Goal: Transaction & Acquisition: Book appointment/travel/reservation

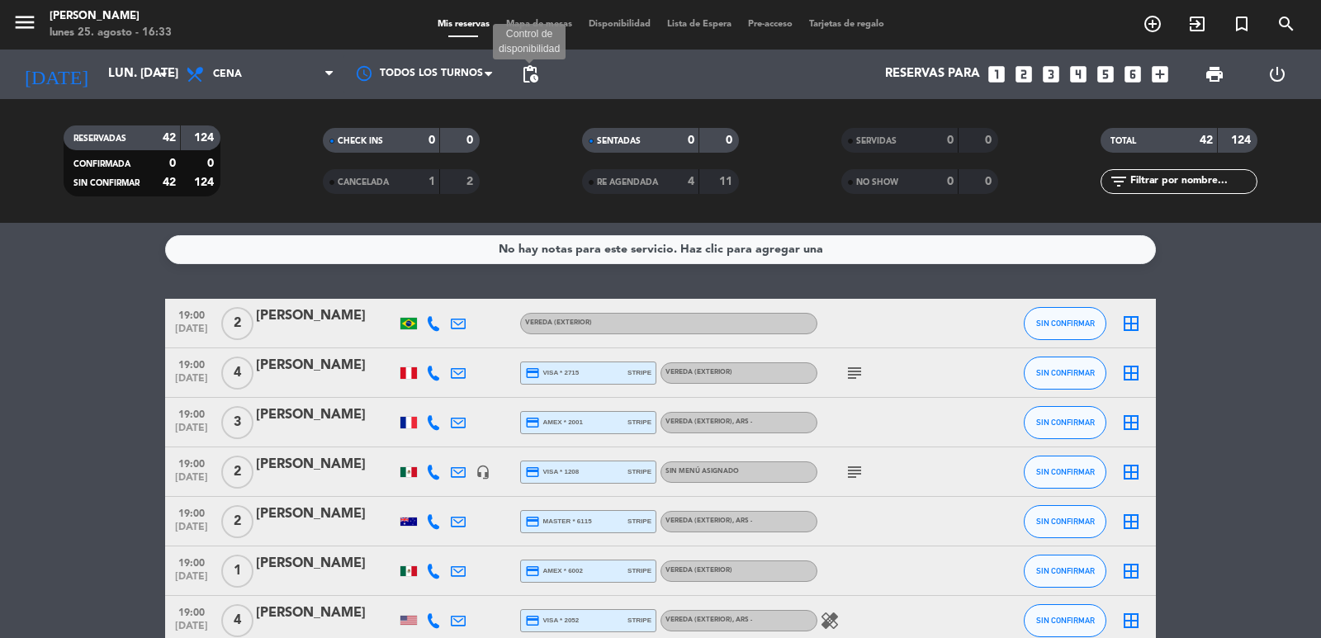
click at [532, 78] on span "pending_actions" at bounding box center [530, 74] width 20 height 20
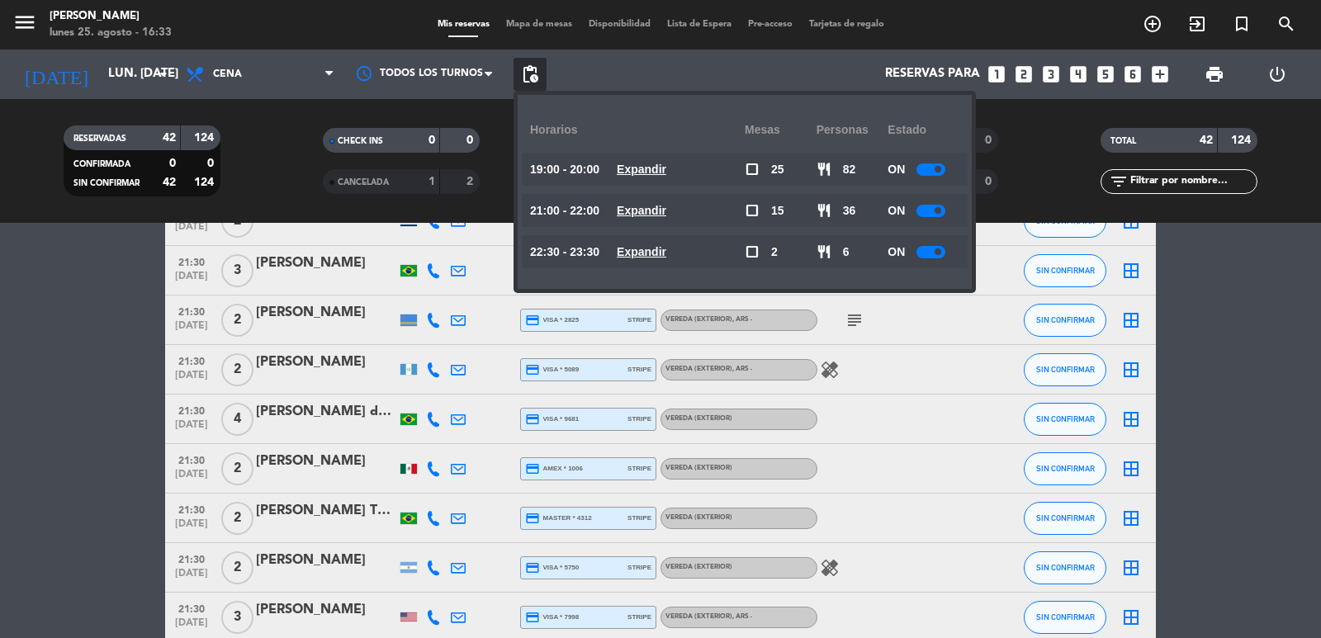
scroll to position [1816, 0]
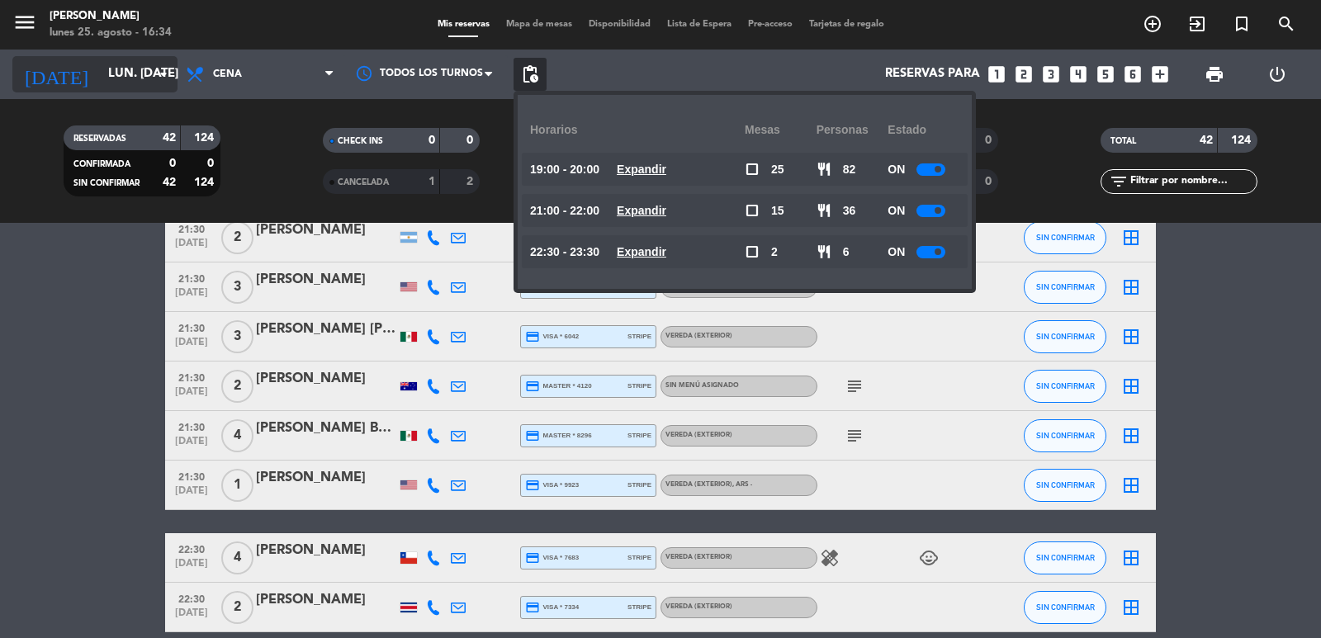
click at [107, 83] on input "lun. [DATE]" at bounding box center [179, 74] width 159 height 31
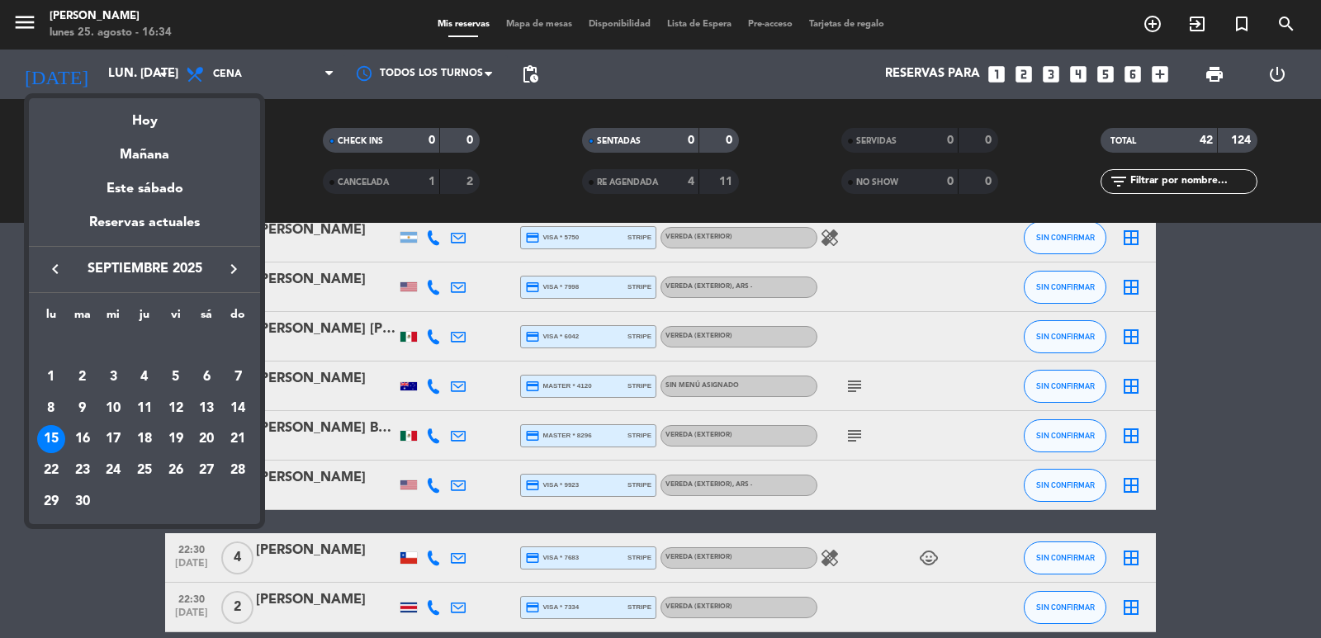
click at [237, 272] on icon "keyboard_arrow_right" at bounding box center [234, 269] width 20 height 20
click at [74, 411] on div "7" at bounding box center [83, 409] width 28 height 28
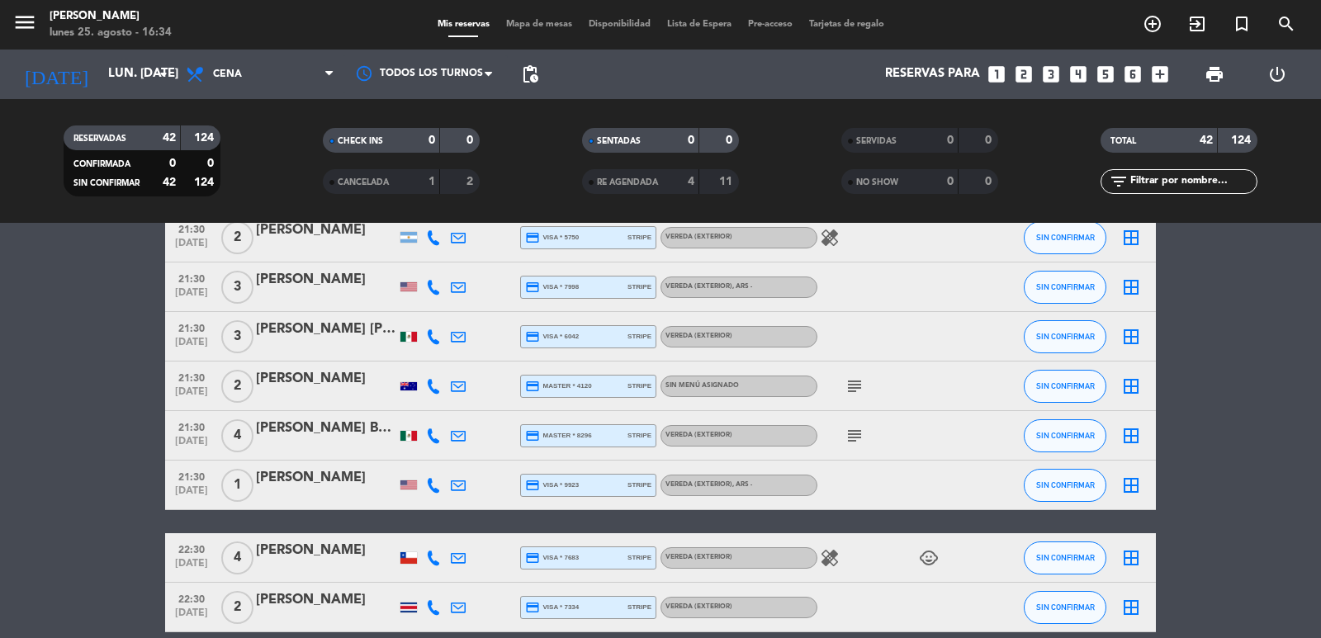
type input "[DATE] oct."
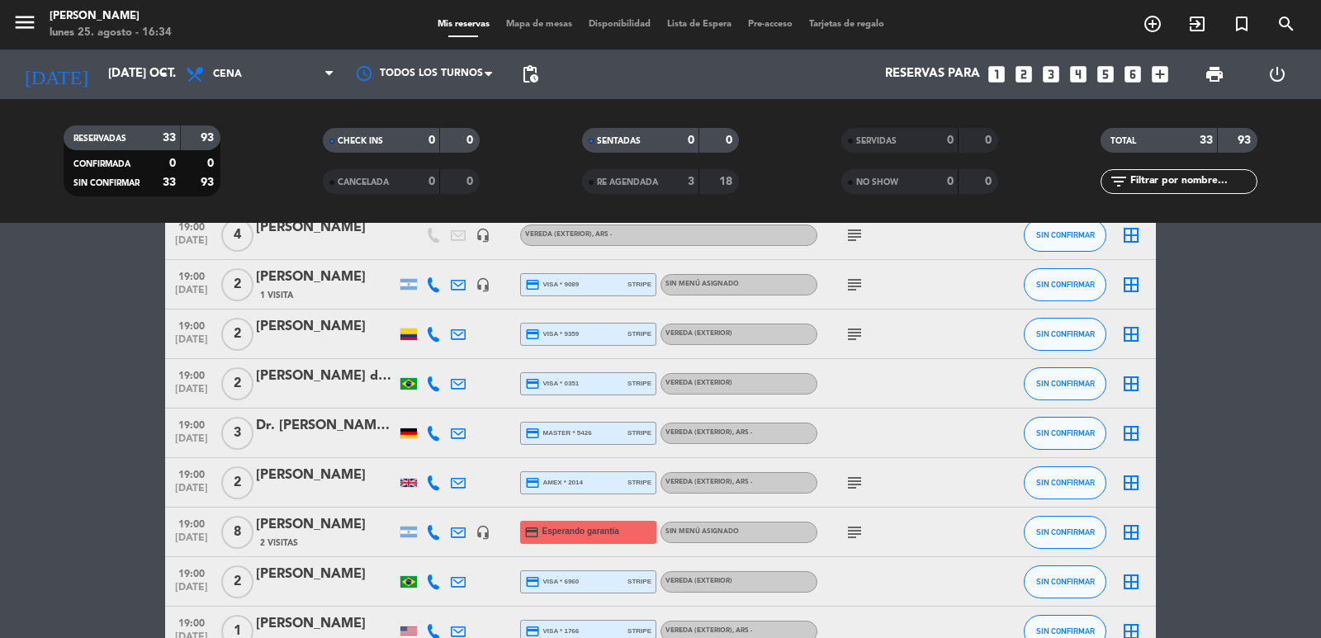
scroll to position [0, 0]
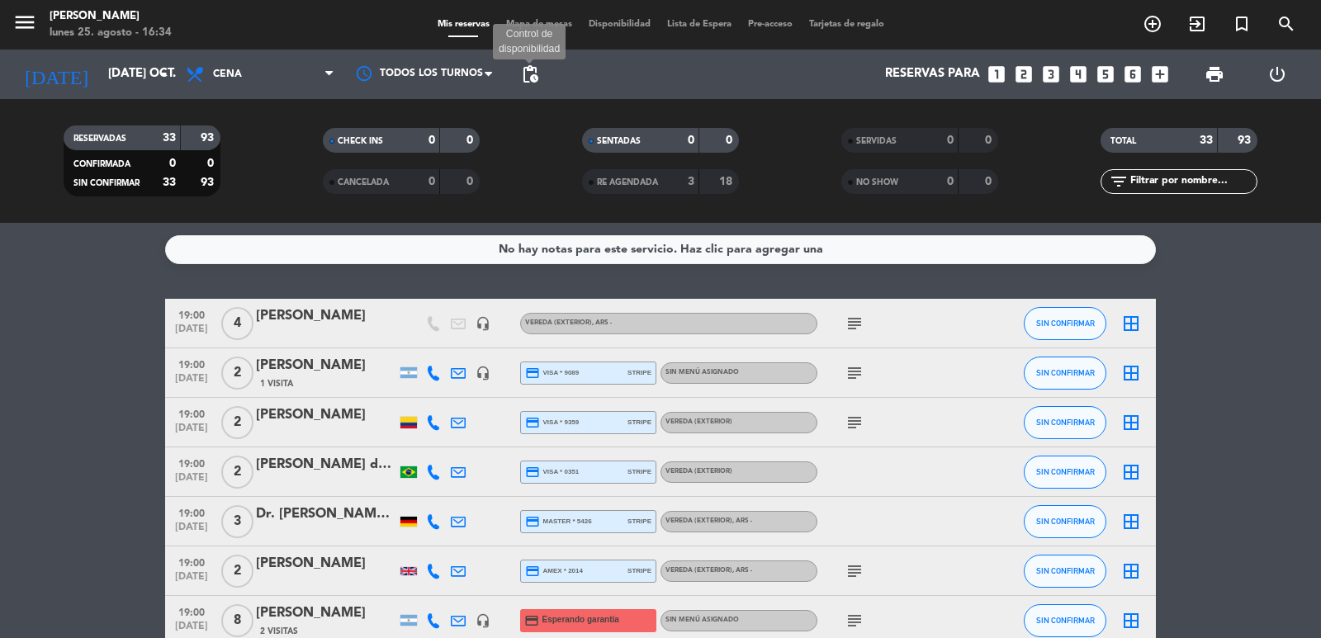
click at [528, 89] on span "pending_actions Control de disponibilidad" at bounding box center [529, 74] width 33 height 33
click at [531, 78] on span "pending_actions" at bounding box center [530, 74] width 20 height 20
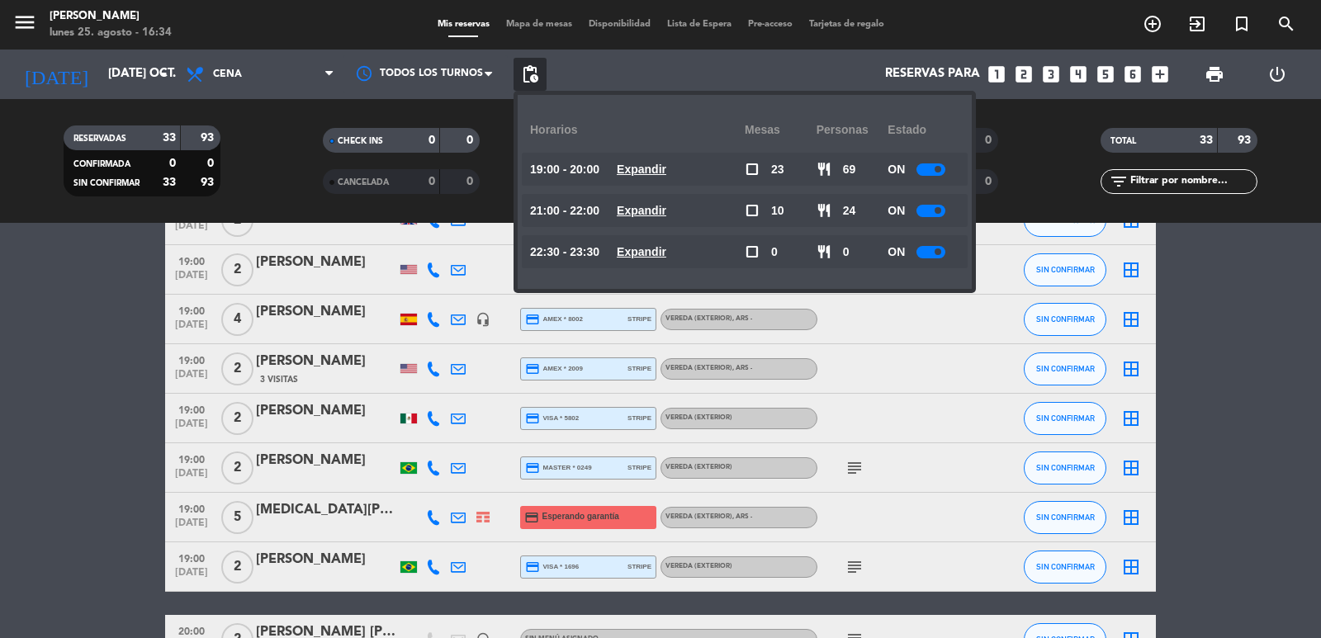
scroll to position [826, 0]
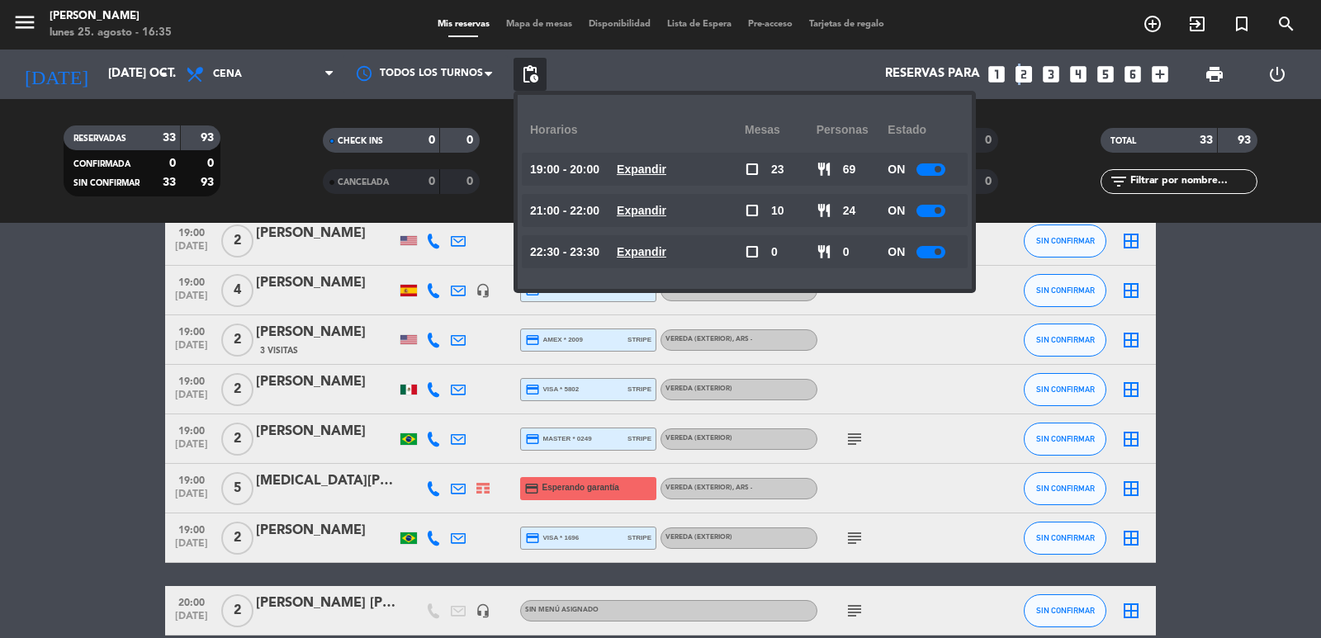
click at [1017, 69] on icon "looks_two" at bounding box center [1023, 74] width 21 height 21
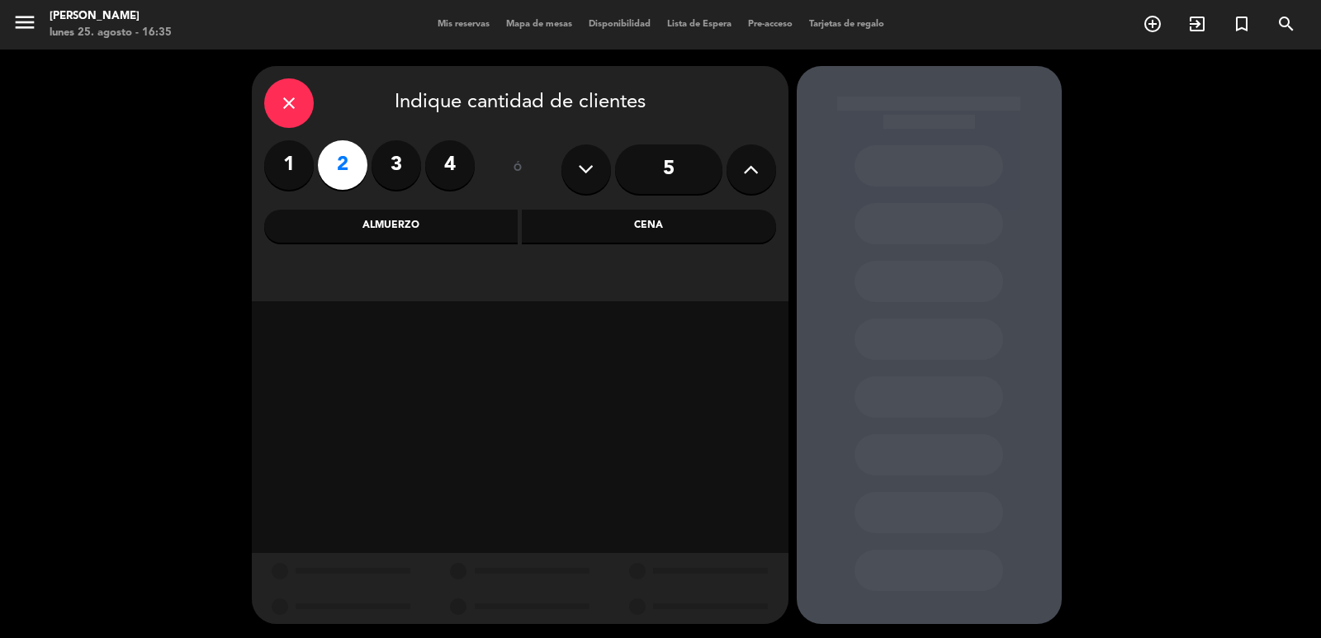
click at [425, 216] on div "Almuerzo" at bounding box center [391, 226] width 254 height 33
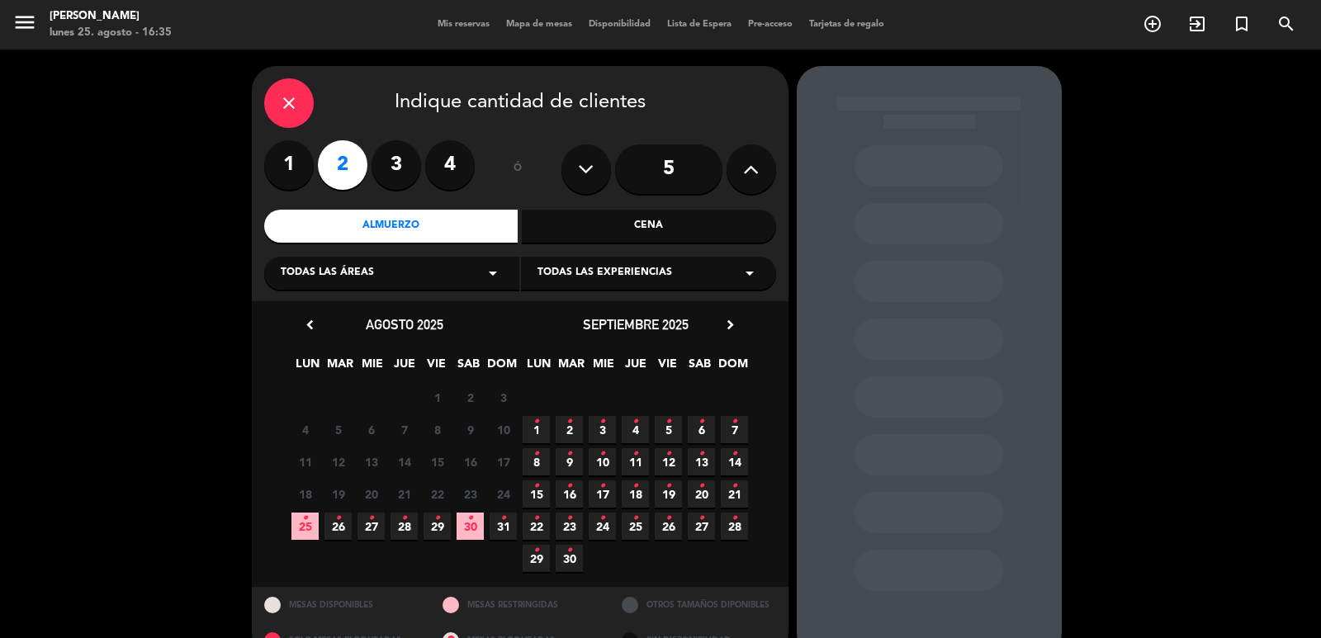
click at [336, 527] on icon "•" at bounding box center [338, 518] width 6 height 26
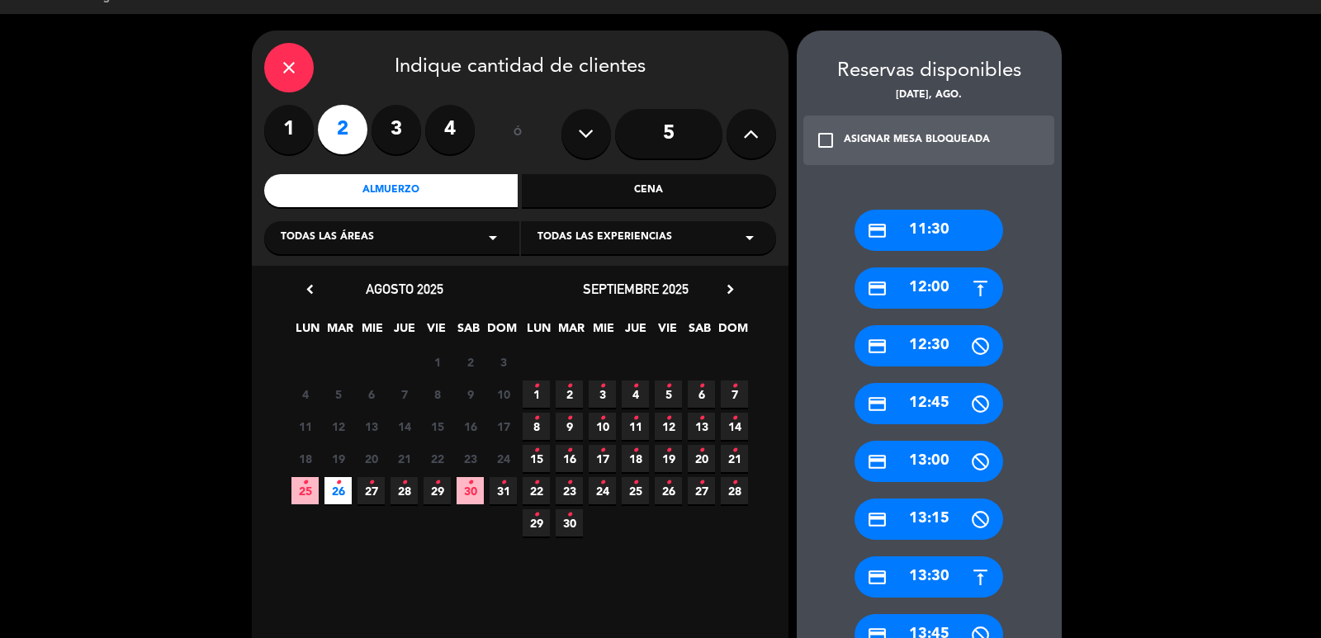
click at [949, 567] on div "credit_card 13:30" at bounding box center [928, 576] width 149 height 41
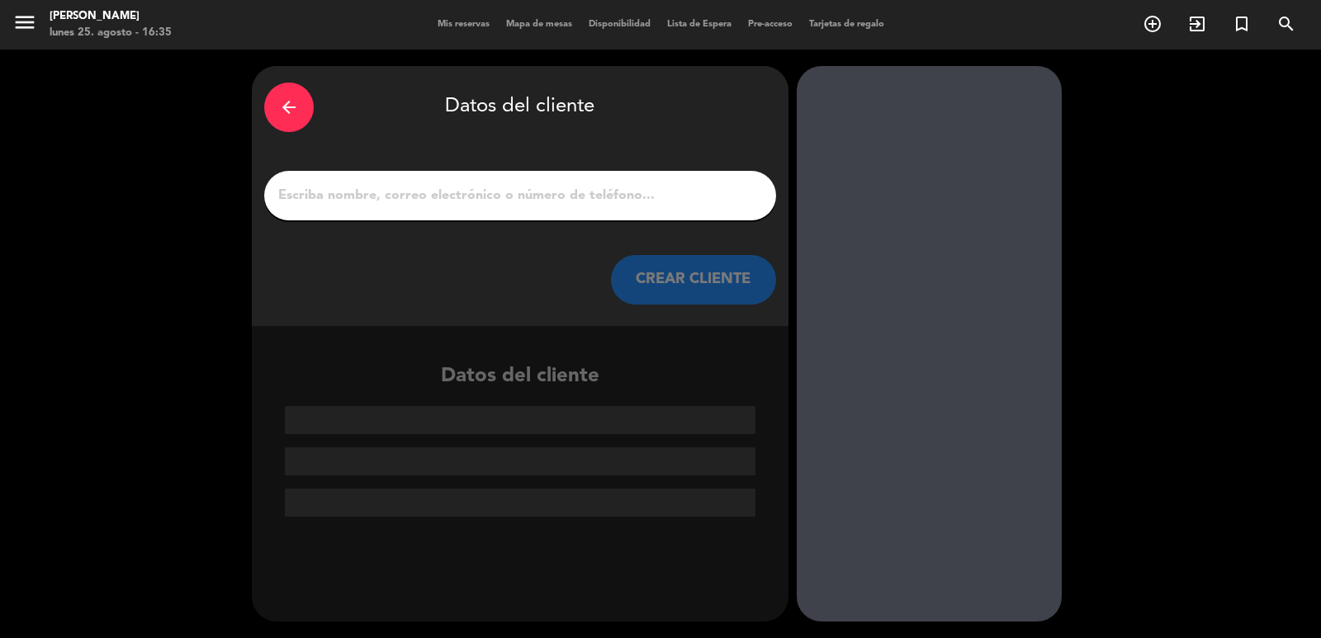
click at [602, 203] on input "1" at bounding box center [520, 195] width 487 height 23
paste input "[PERSON_NAME]"
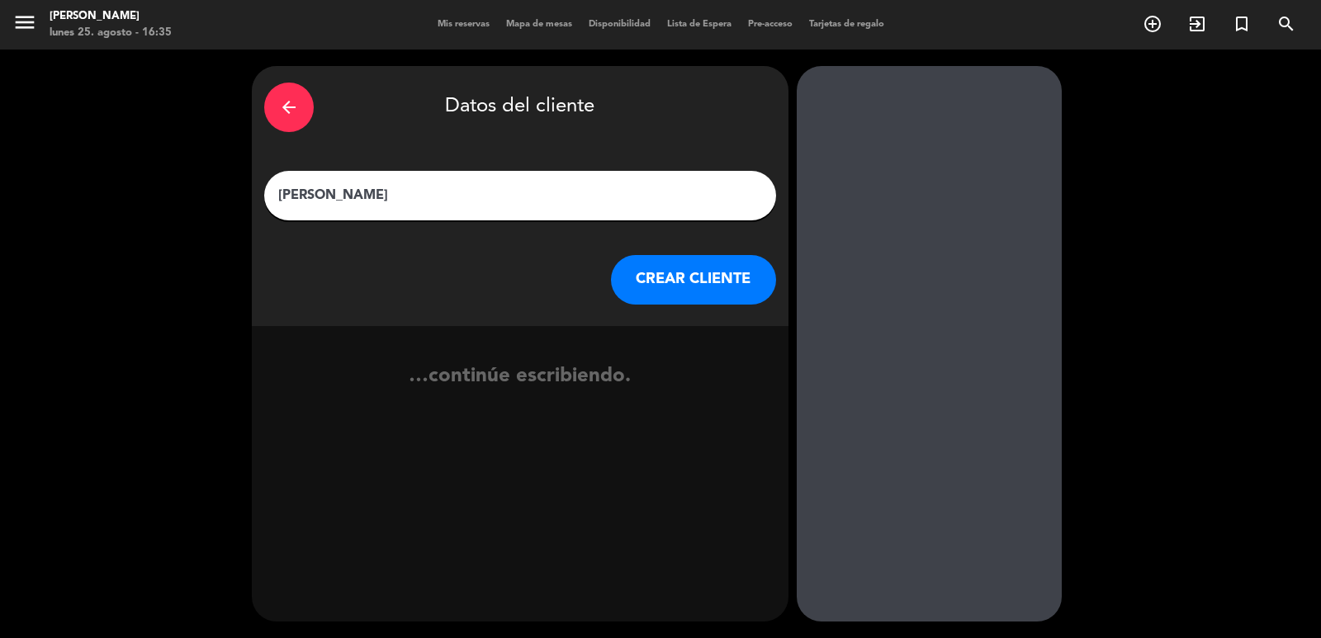
type input "[PERSON_NAME]"
click at [674, 287] on button "CREAR CLIENTE" at bounding box center [693, 280] width 165 height 50
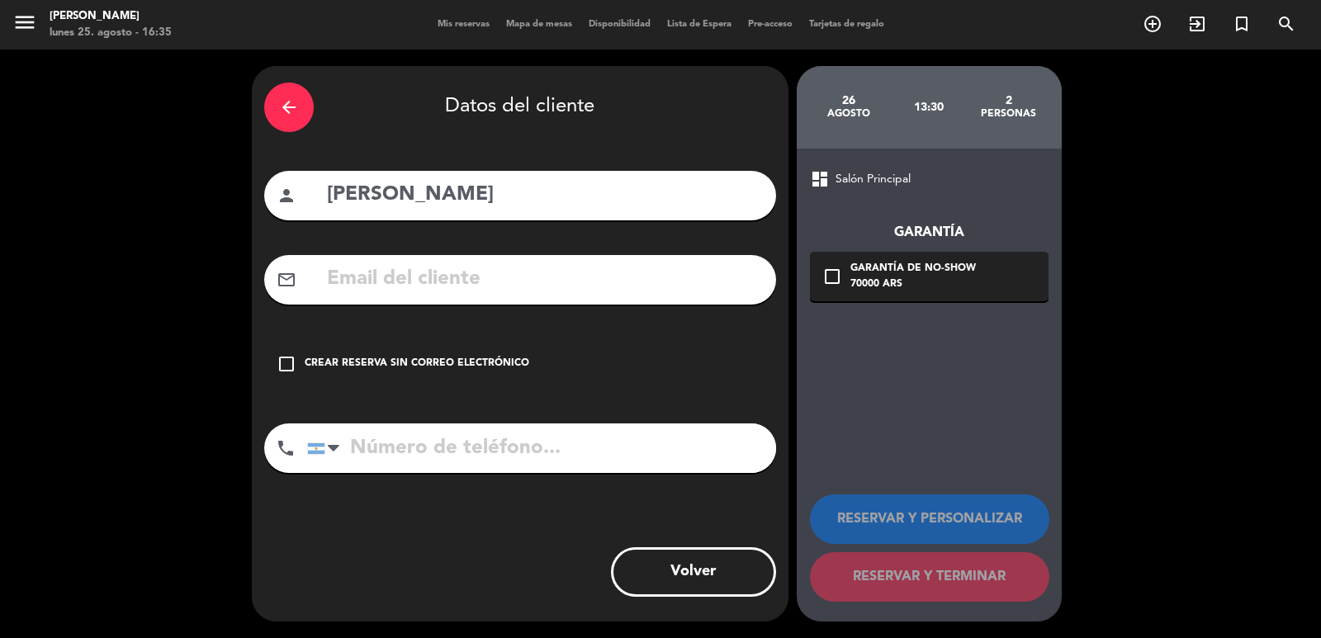
click at [447, 301] on div "mail_outline" at bounding box center [520, 280] width 512 height 50
click at [443, 282] on input "text" at bounding box center [544, 280] width 438 height 34
paste input "[PHONE_NUMBER] Correo electrónico: [EMAIL_ADDRESS][DOMAIN_NAME]"
type input "[PHONE_NUMBER] Correo electrónico: [EMAIL_ADDRESS][DOMAIN_NAME]"
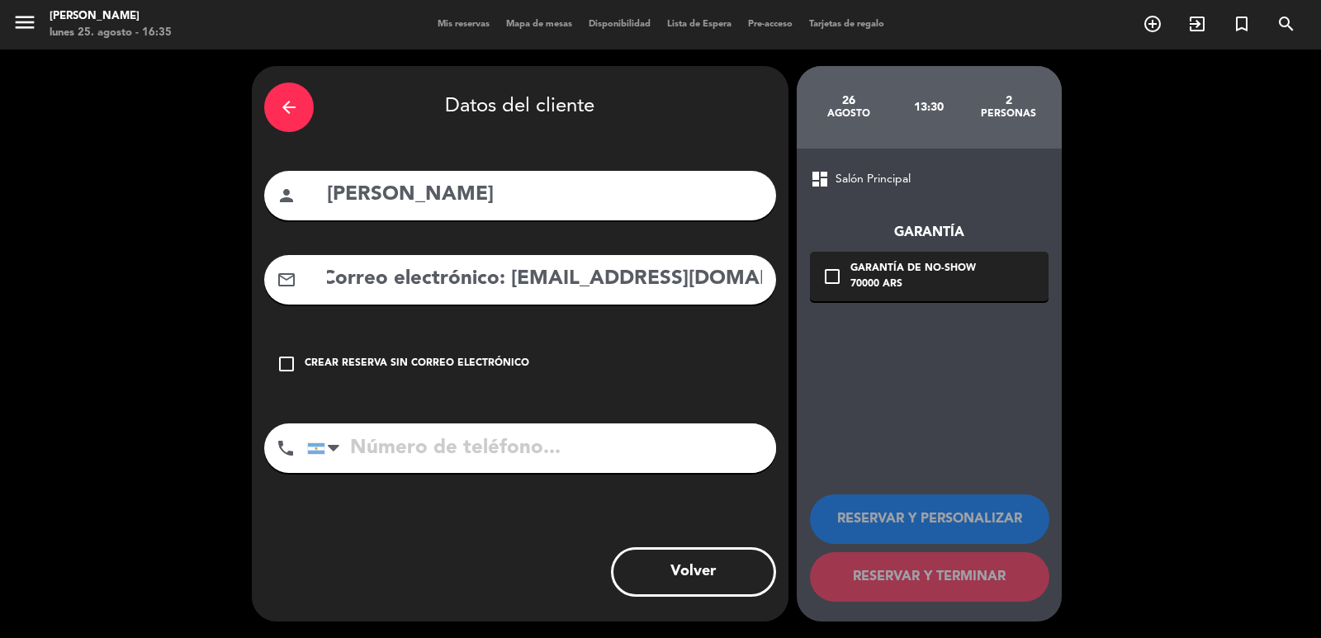
scroll to position [0, 0]
click at [465, 469] on input "tel" at bounding box center [541, 449] width 469 height 50
paste input "[PHONE_NUMBER] Correo electrónico: [EMAIL_ADDRESS][DOMAIN_NAME]"
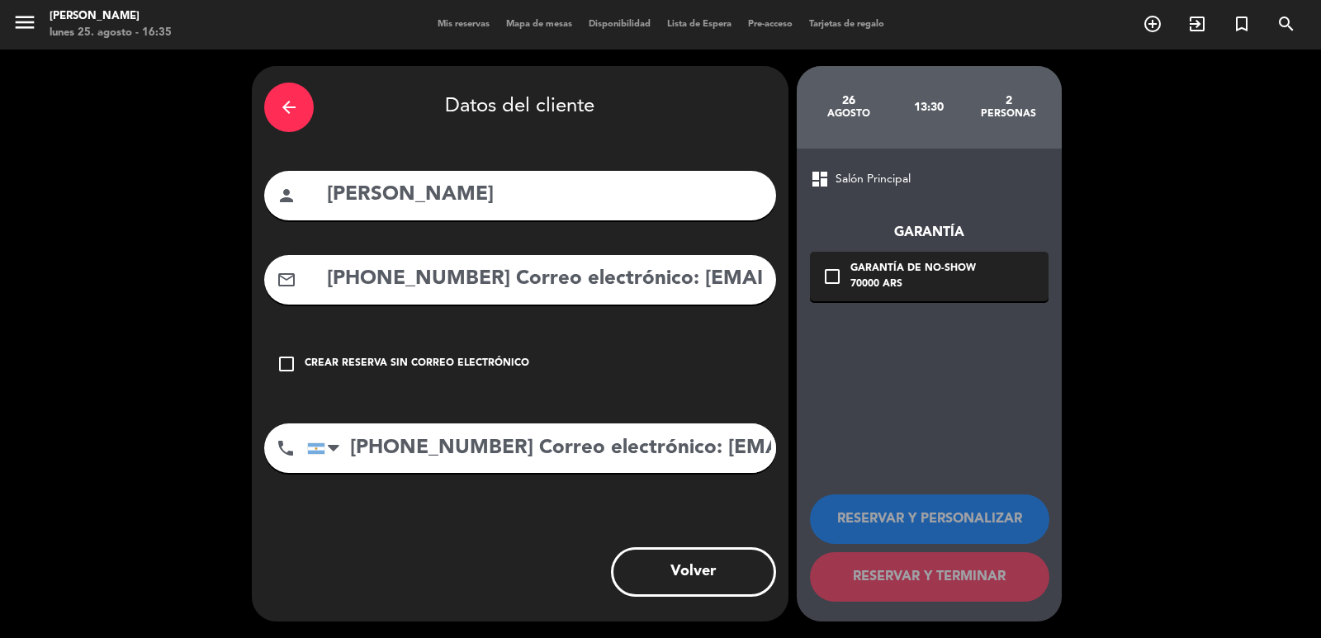
scroll to position [0, 213]
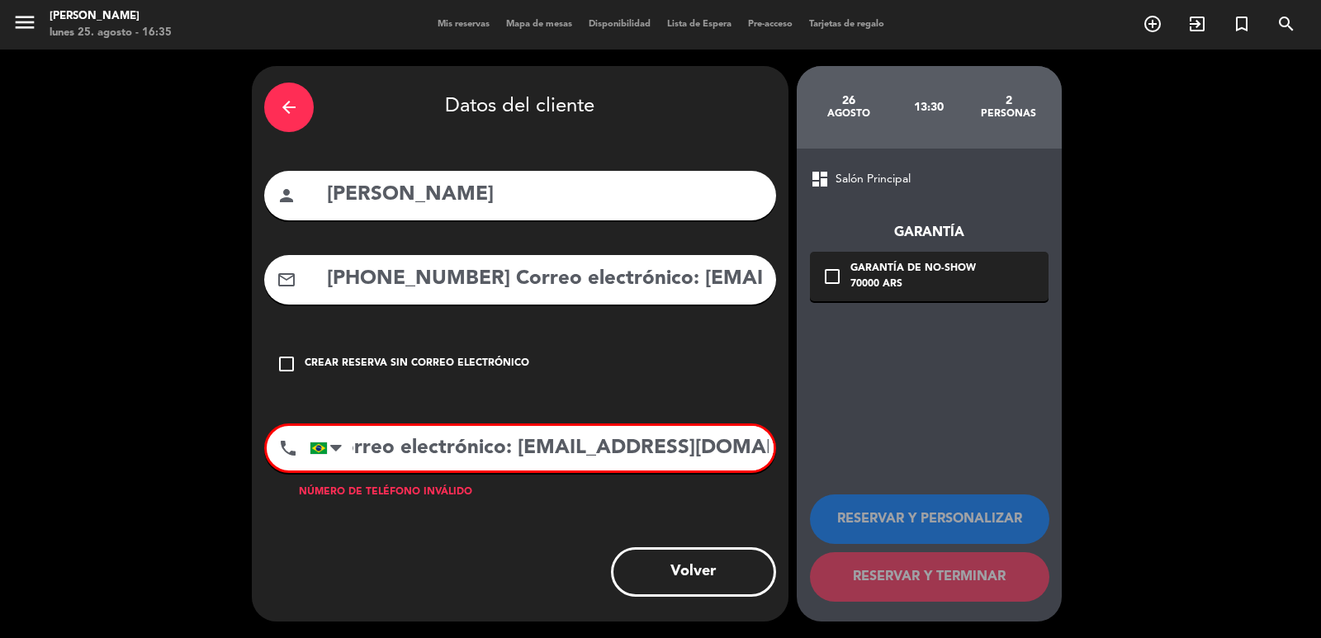
click at [1035, 499] on div "arrow_back Datos del cliente person [PERSON_NAME] mail_outline [PHONE_NUMBER] C…" at bounding box center [660, 344] width 1321 height 589
drag, startPoint x: 631, startPoint y: 451, endPoint x: 533, endPoint y: 434, distance: 98.8
click at [533, 434] on input "[PHONE_NUMBER] Correo ele" at bounding box center [542, 448] width 464 height 45
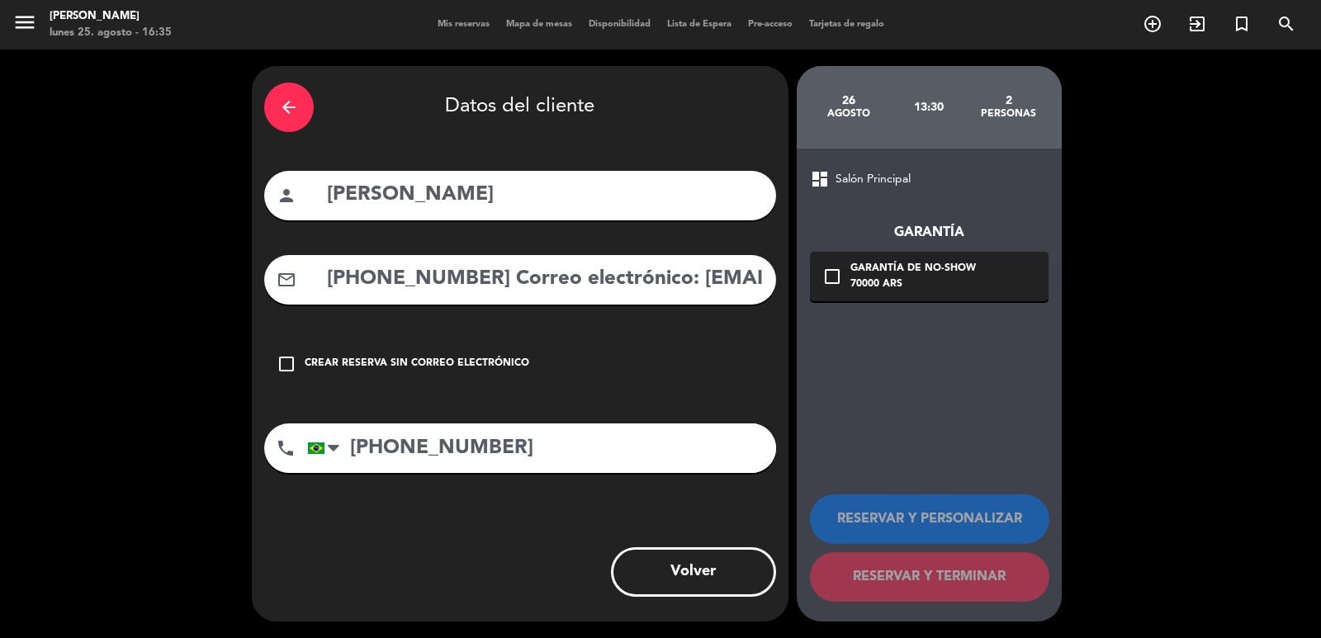
type input "[PHONE_NUMBER]"
drag, startPoint x: 700, startPoint y: 279, endPoint x: 258, endPoint y: 281, distance: 442.5
click at [121, 281] on div "arrow_back Datos del cliente person [PERSON_NAME] mail_outline [PHONE_NUMBER] C…" at bounding box center [660, 344] width 1321 height 589
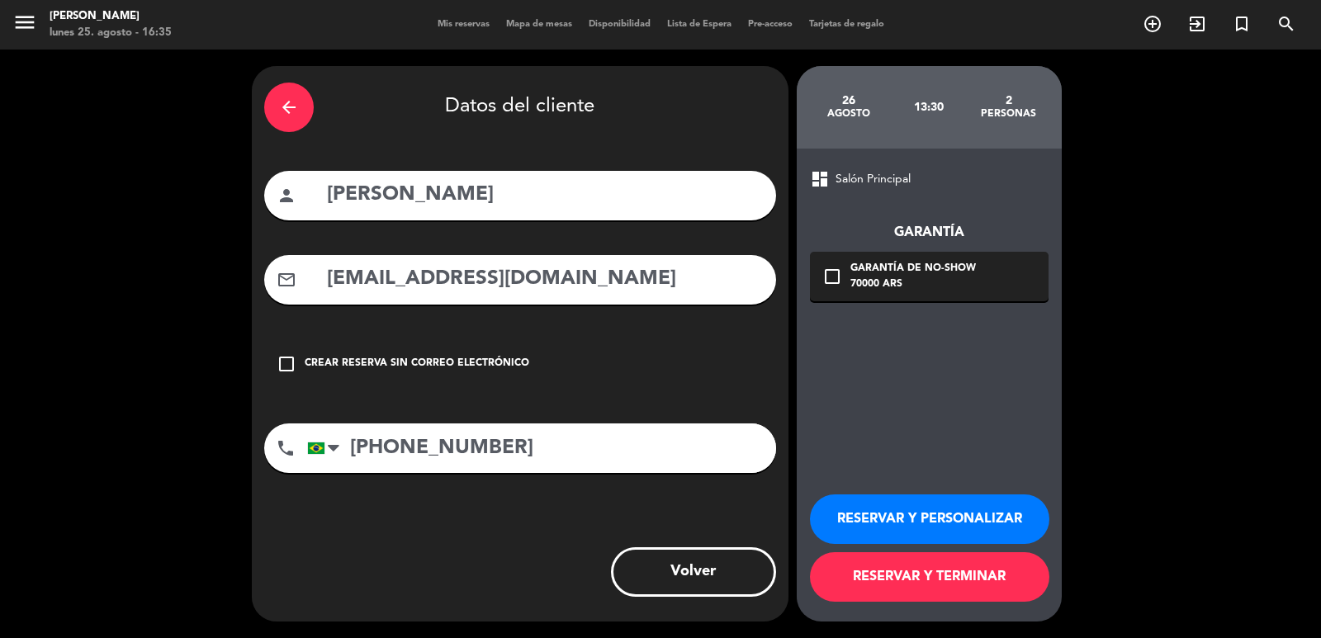
type input "[EMAIL_ADDRESS][DOMAIN_NAME]"
click at [965, 277] on div "Garantía de no-show" at bounding box center [912, 269] width 125 height 17
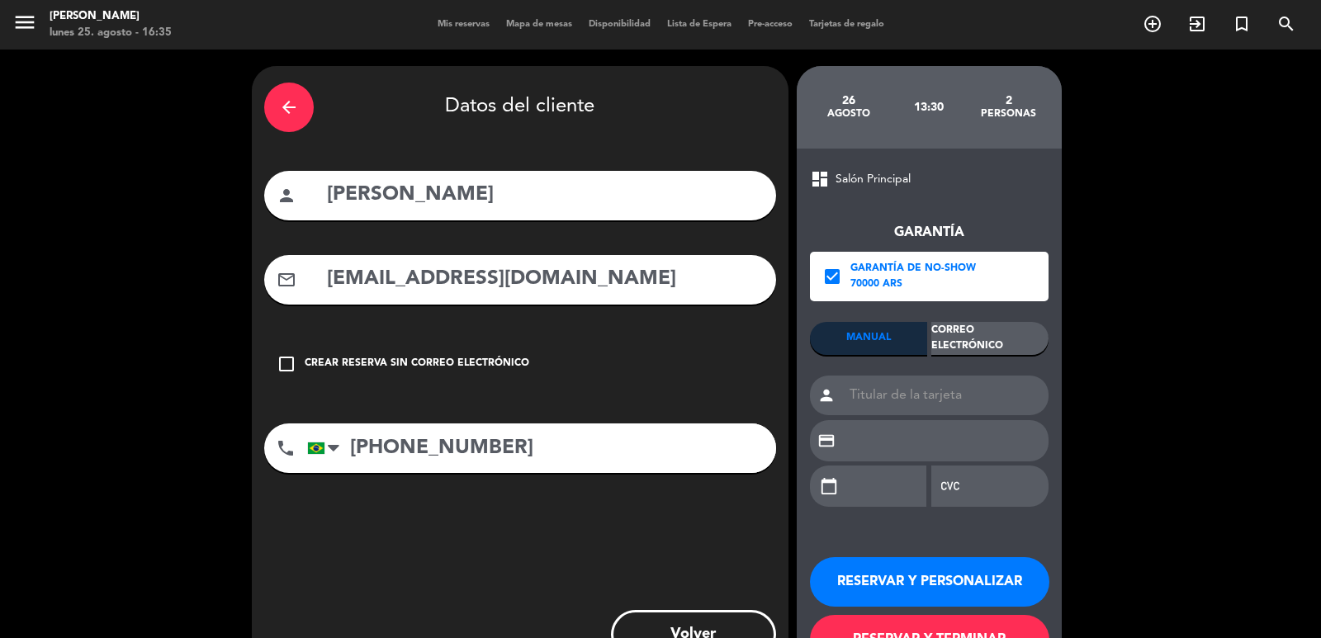
click at [1005, 334] on div "Correo Electrónico" at bounding box center [989, 338] width 117 height 33
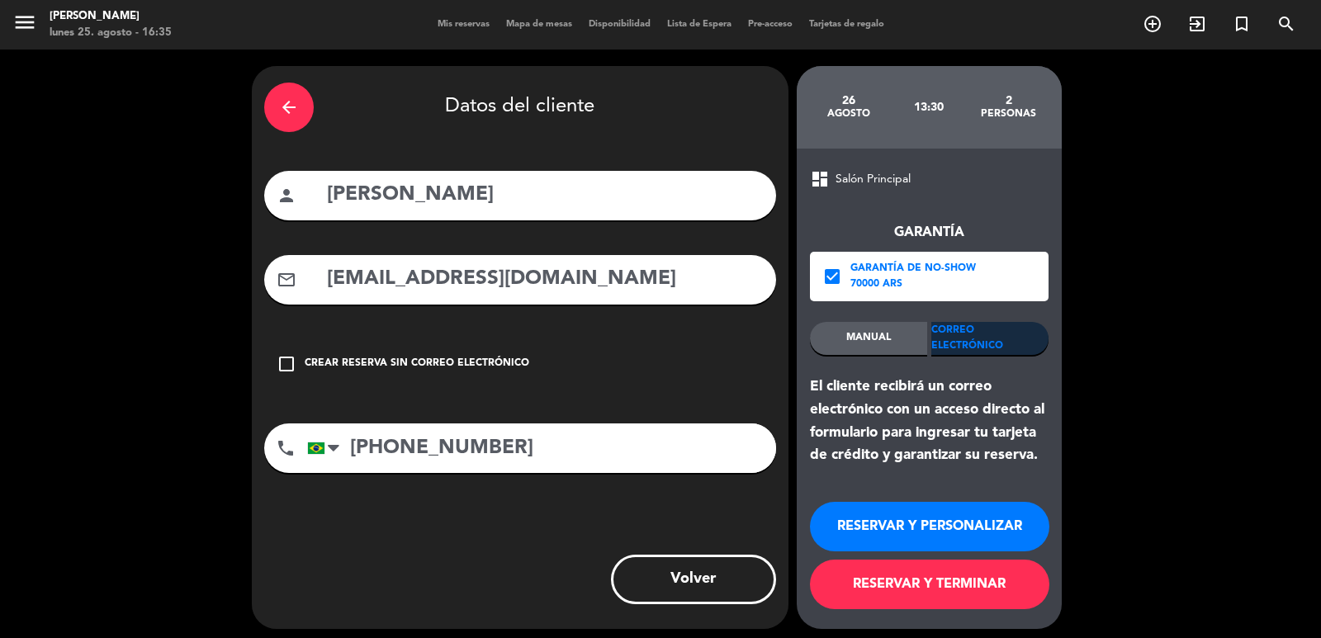
click at [977, 526] on button "RESERVAR Y PERSONALIZAR" at bounding box center [929, 527] width 239 height 50
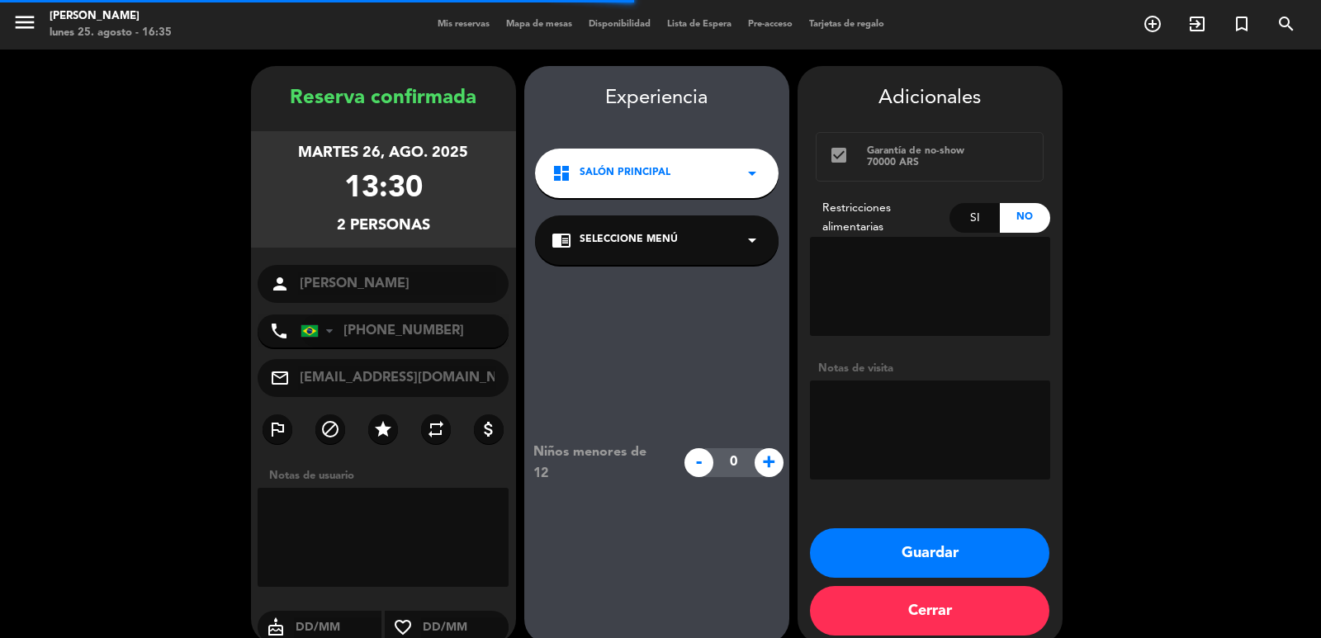
scroll to position [22, 0]
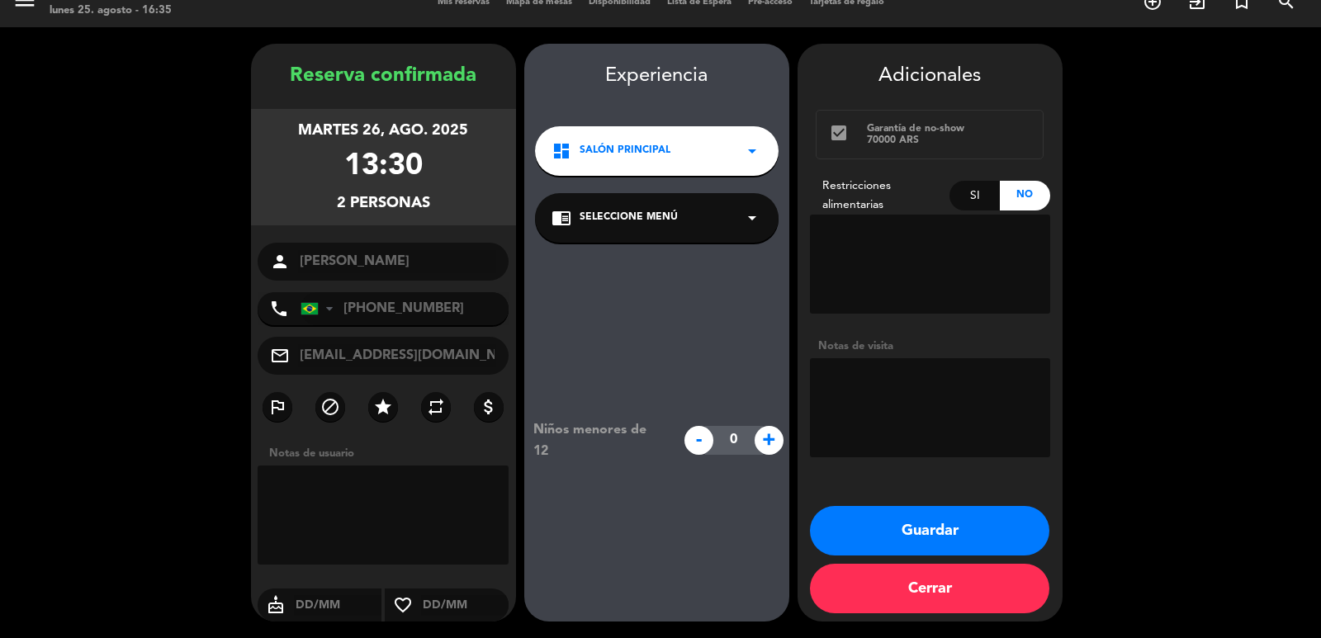
click at [679, 150] on div "dashboard Salón Principal arrow_drop_down" at bounding box center [657, 151] width 244 height 50
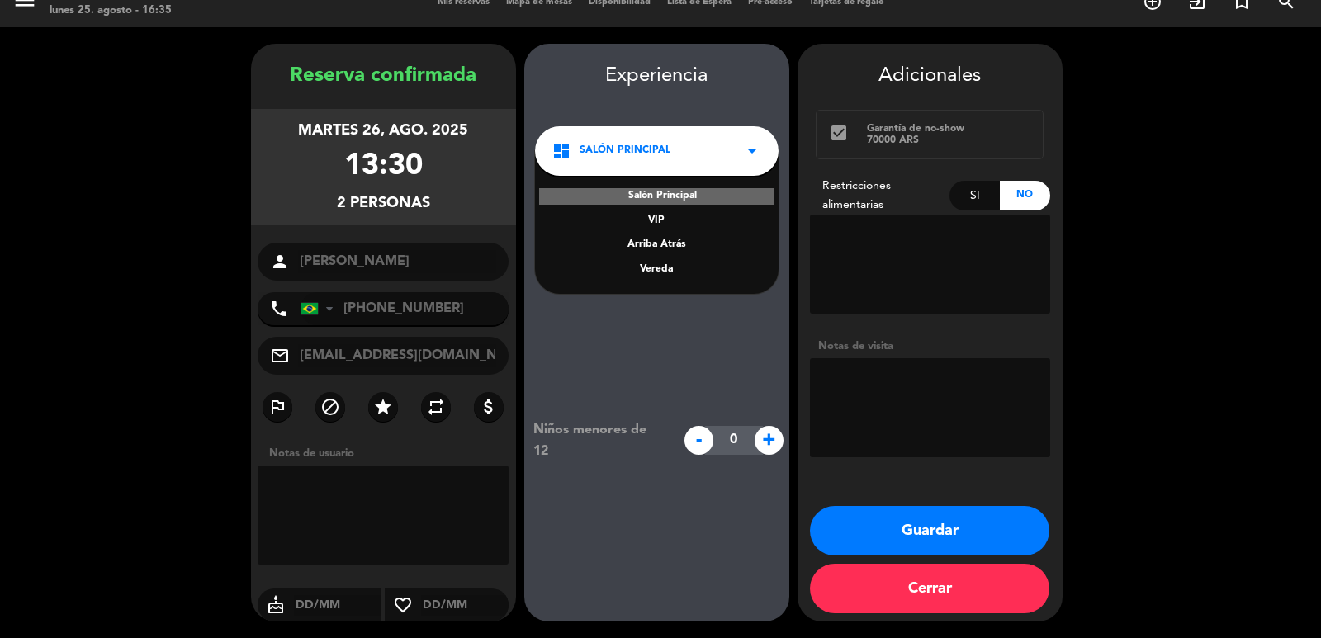
click at [662, 270] on div "Vereda" at bounding box center [656, 270] width 211 height 17
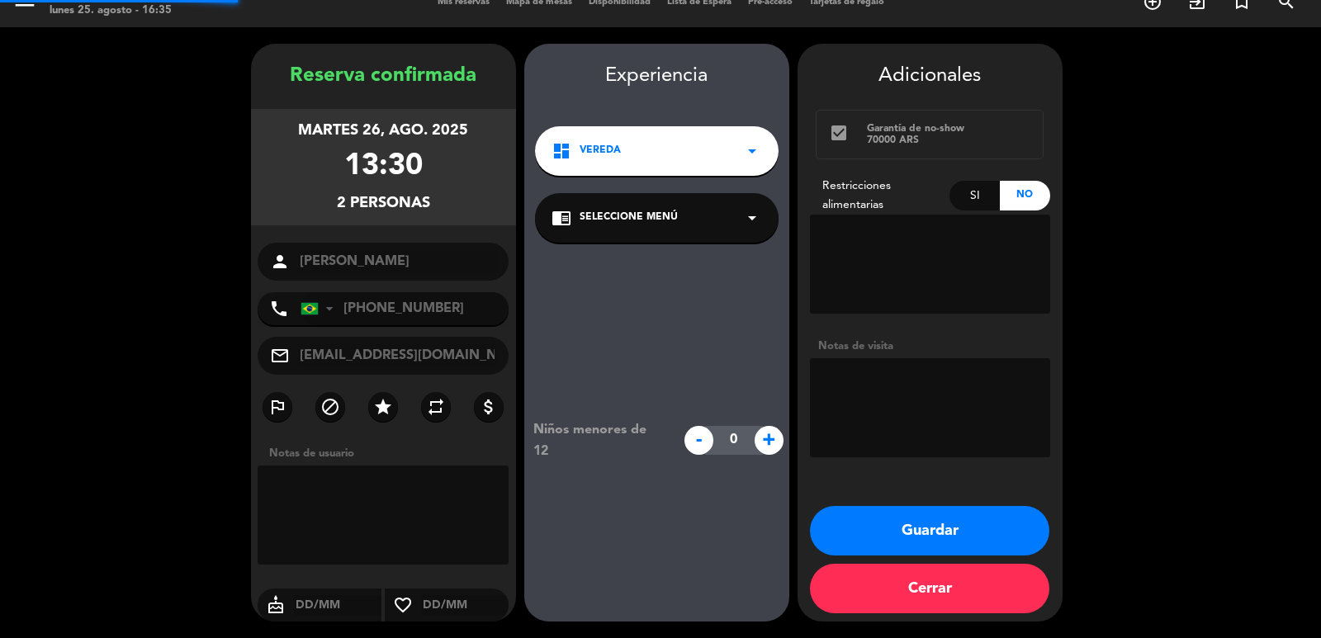
drag, startPoint x: 629, startPoint y: 215, endPoint x: 650, endPoint y: 237, distance: 29.8
click at [630, 215] on span "Seleccione Menú" at bounding box center [629, 218] width 98 height 17
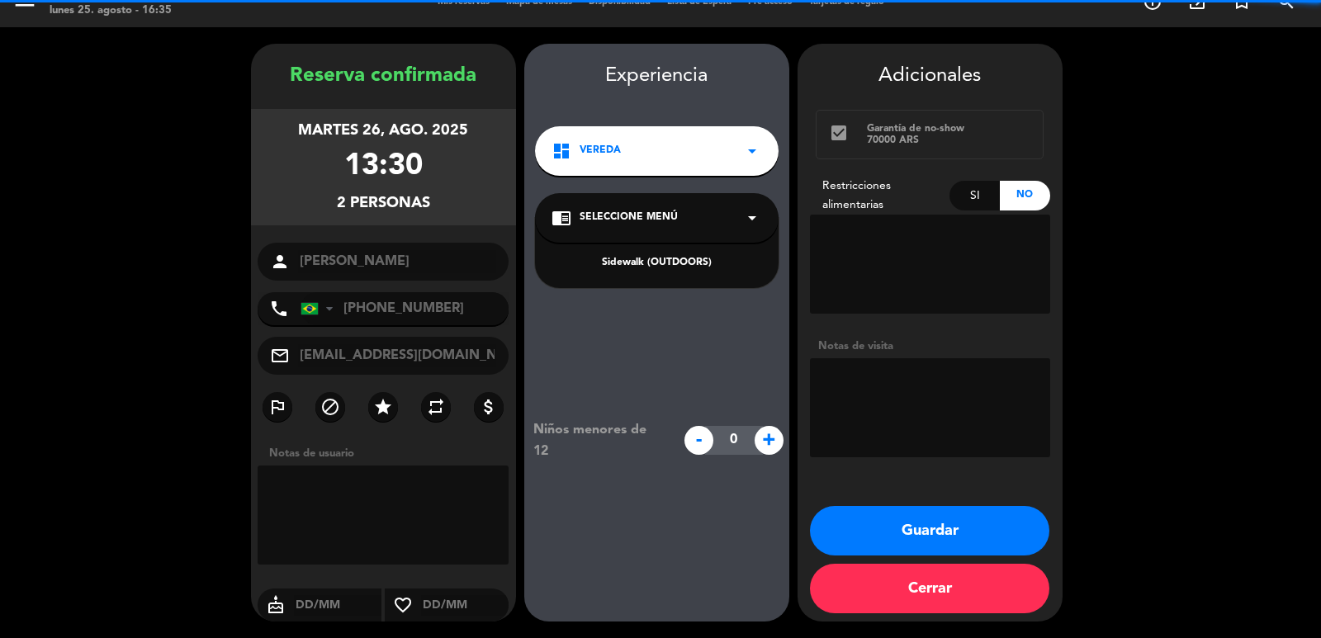
click at [656, 267] on div "Sidewalk (OUTDOORS)" at bounding box center [656, 263] width 211 height 17
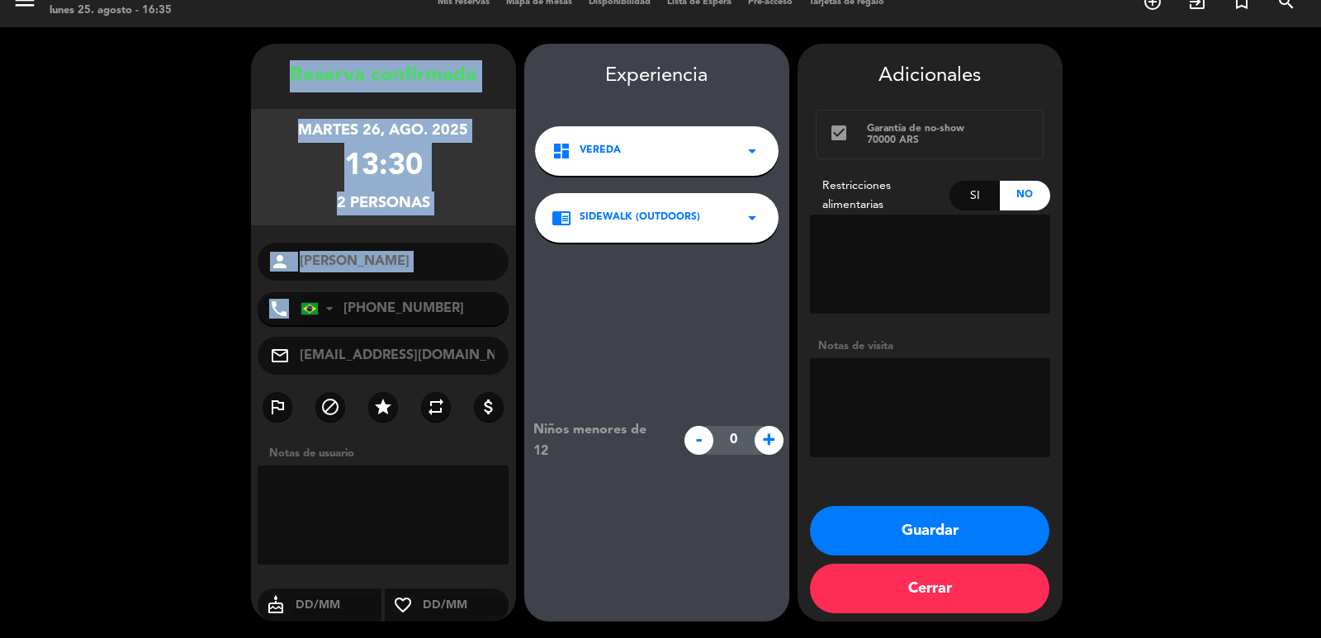
copy div "Reserva confirmada martes 26, ago. 2025 13:30 2 personas person phone"
drag, startPoint x: 352, startPoint y: 159, endPoint x: 424, endPoint y: 294, distance: 153.3
click at [424, 294] on div "Reserva confirmada martes 26, ago. 2025 13:30 2 personas person [PERSON_NAME] p…" at bounding box center [383, 333] width 265 height 578
click at [952, 542] on button "Guardar" at bounding box center [929, 531] width 239 height 50
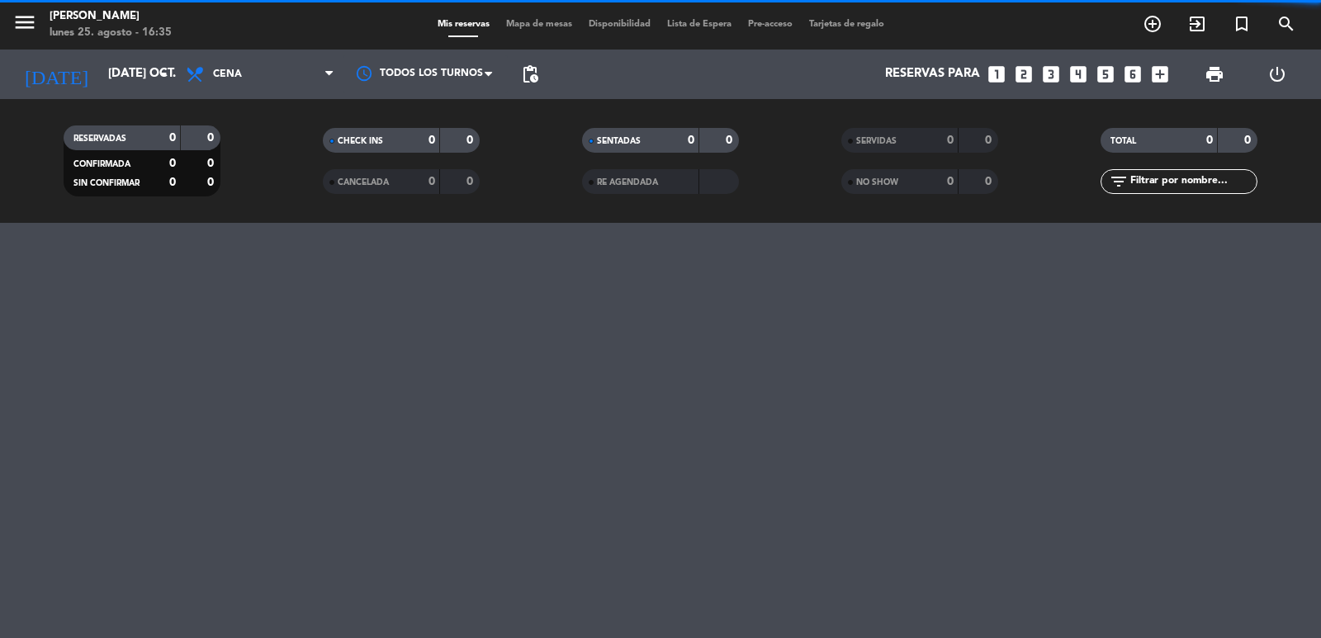
click at [1024, 75] on icon "looks_two" at bounding box center [1023, 74] width 21 height 21
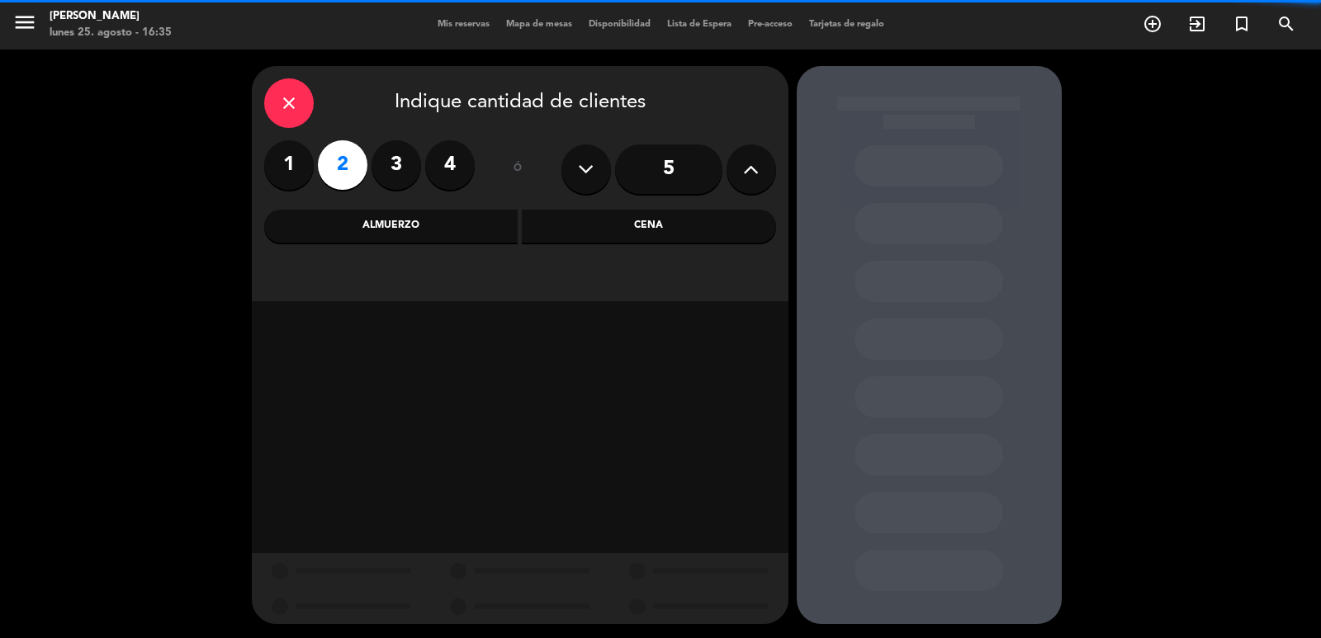
click at [414, 229] on div "Almuerzo" at bounding box center [391, 226] width 254 height 33
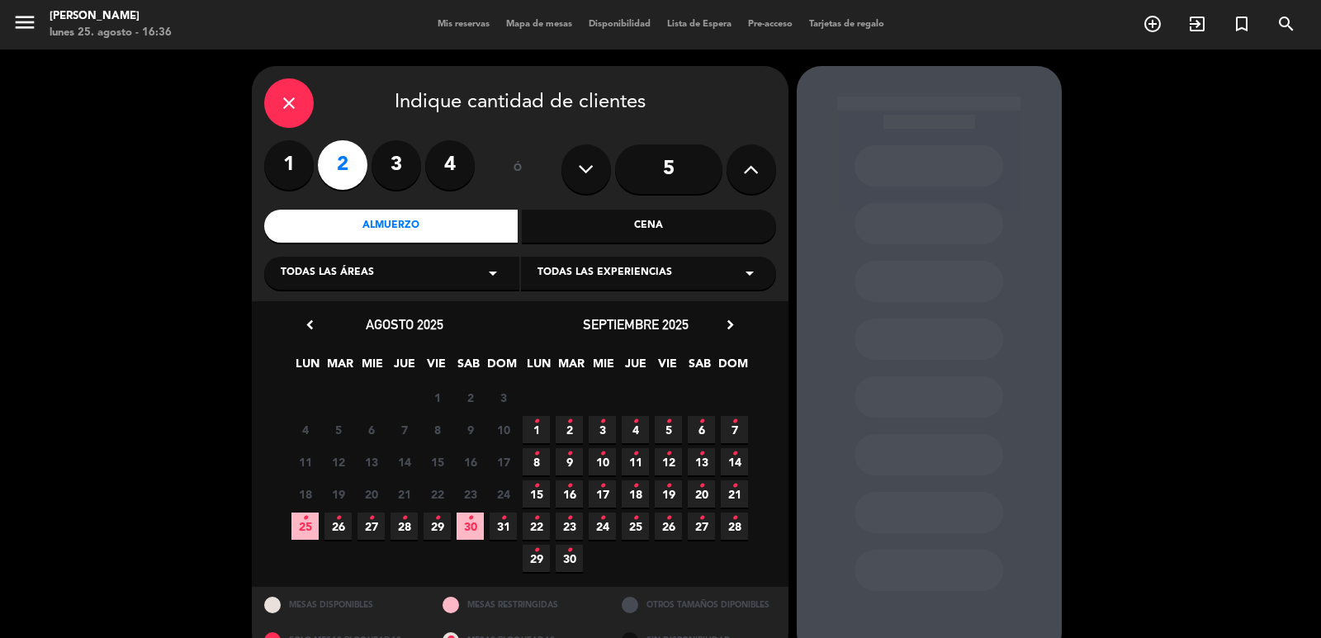
click at [701, 428] on icon "•" at bounding box center [701, 422] width 6 height 26
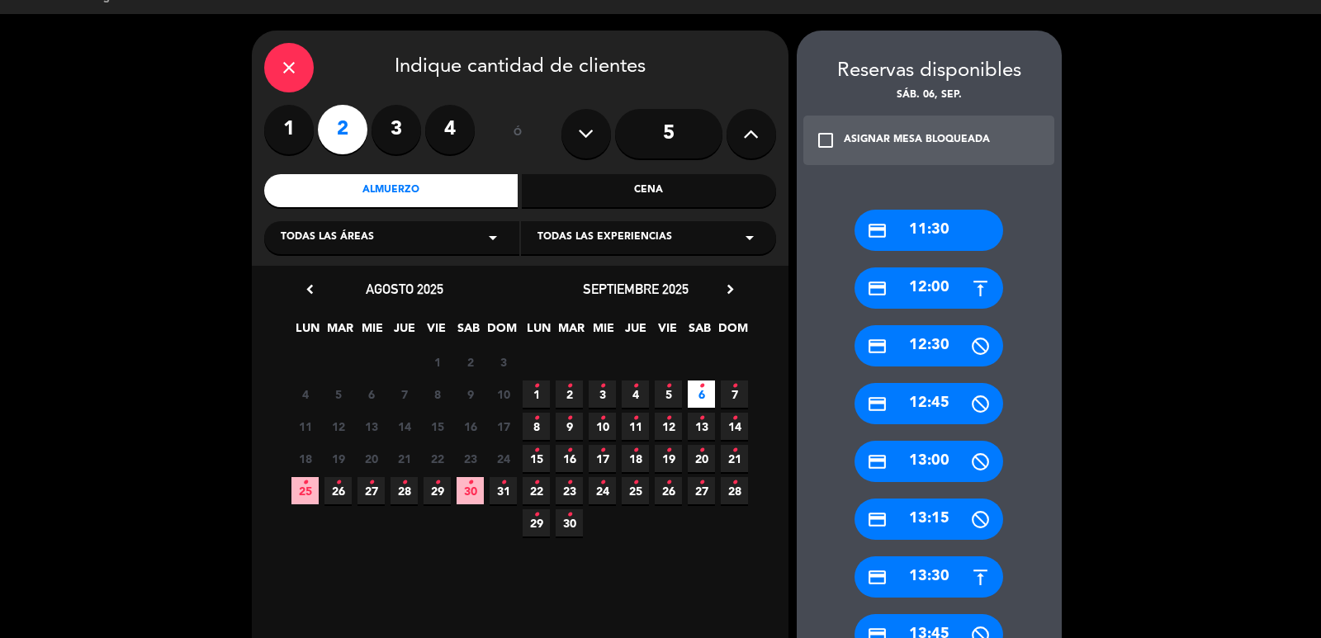
drag, startPoint x: 945, startPoint y: 305, endPoint x: 940, endPoint y: 293, distance: 13.3
click at [940, 292] on div "credit_card 12:00" at bounding box center [928, 287] width 149 height 41
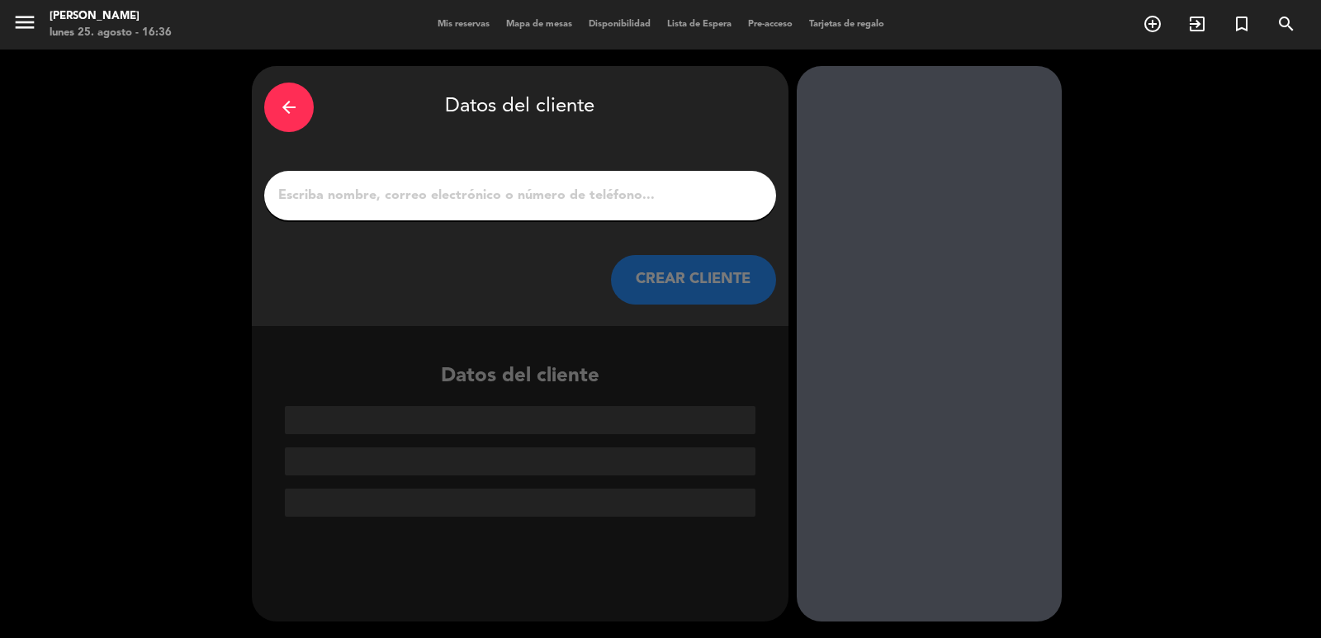
click at [608, 212] on div at bounding box center [520, 196] width 512 height 50
click at [608, 204] on input "1" at bounding box center [520, 195] width 487 height 23
paste input "[PERSON_NAME]"
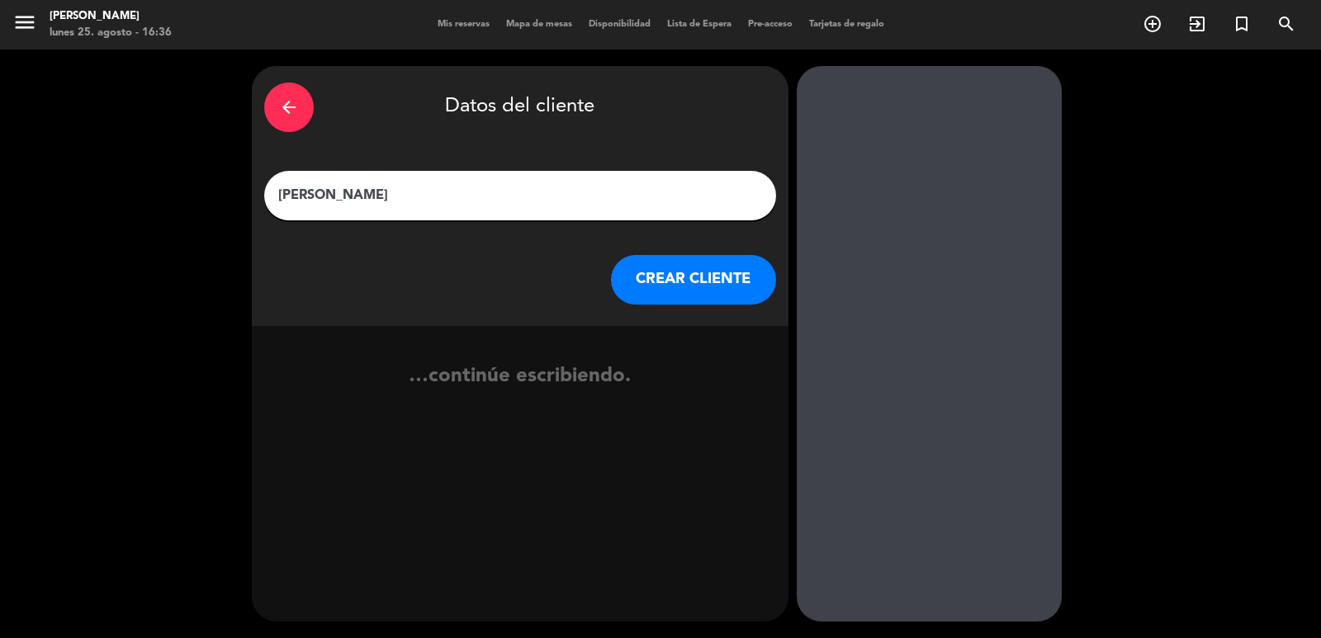
type input "[PERSON_NAME]"
click at [702, 305] on div "arrow_back Datos del cliente [PERSON_NAME] [PERSON_NAME] CLIENTE" at bounding box center [520, 196] width 537 height 260
click at [717, 283] on button "CREAR CLIENTE" at bounding box center [693, 280] width 165 height 50
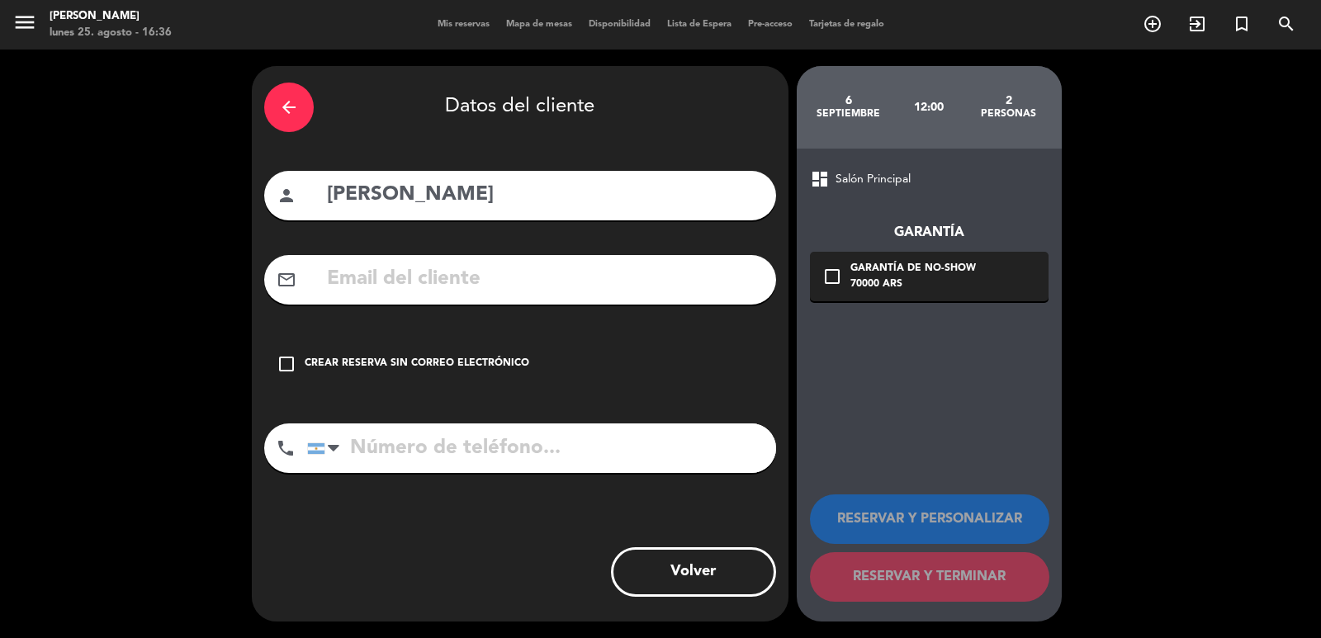
click at [427, 304] on div "arrow_back Datos del cliente person [PERSON_NAME] mail_outline check_box_outlin…" at bounding box center [520, 344] width 537 height 556
click at [430, 291] on input "text" at bounding box center [544, 280] width 438 height 34
paste input "1131817335 Correo electrónico: [EMAIL_ADDRESS][DOMAIN_NAME]"
type input "1131817335 Correo electrónico: [EMAIL_ADDRESS][DOMAIN_NAME]"
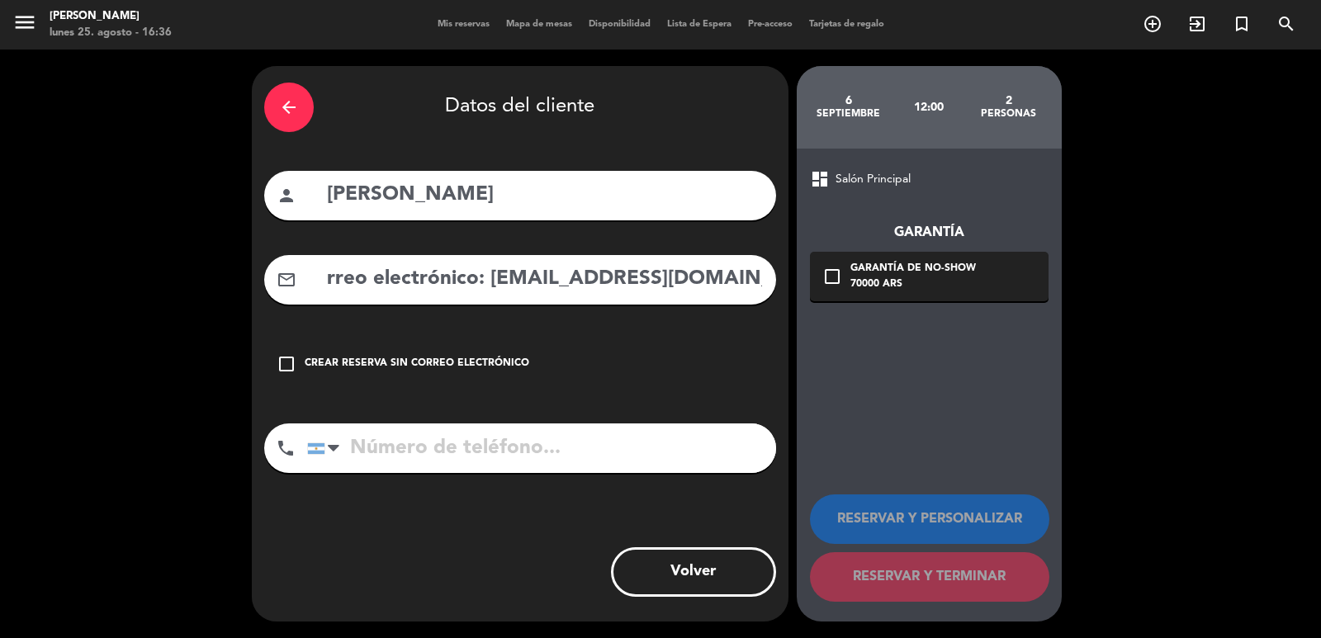
scroll to position [0, 0]
drag, startPoint x: 424, startPoint y: 435, endPoint x: 421, endPoint y: 443, distance: 8.6
click at [424, 442] on input "tel" at bounding box center [541, 449] width 469 height 50
paste input "1131817335 Correo electrónico: [EMAIL_ADDRESS][DOMAIN_NAME]"
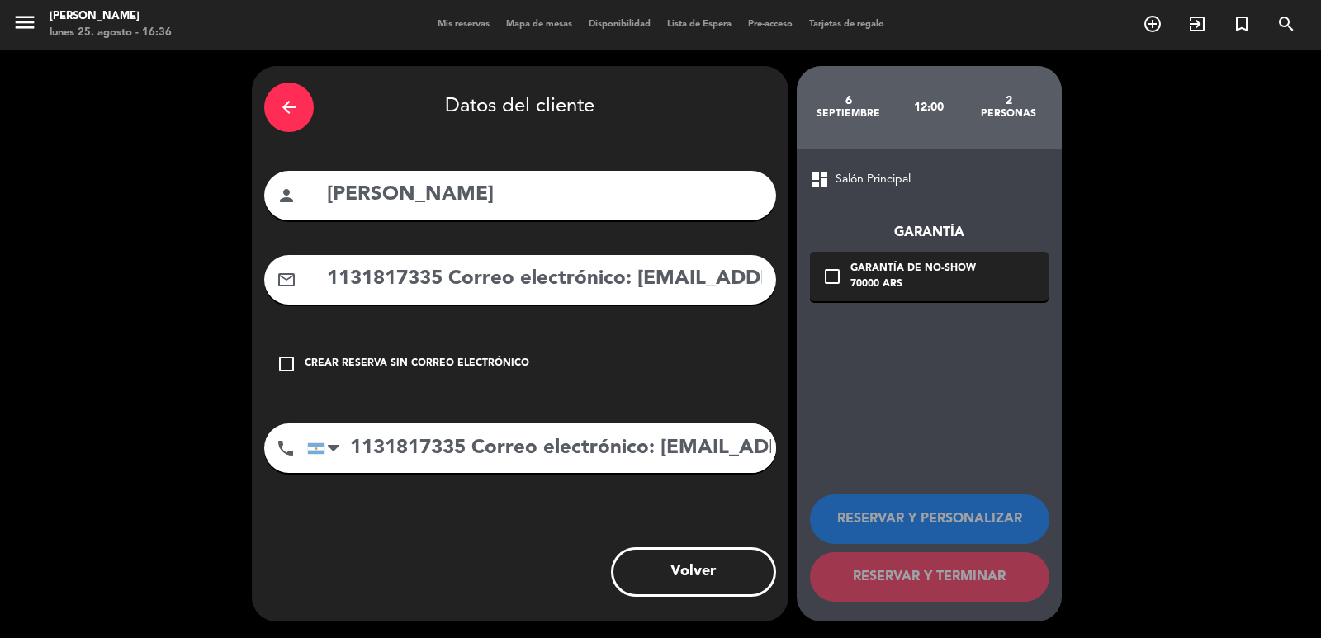
scroll to position [0, 166]
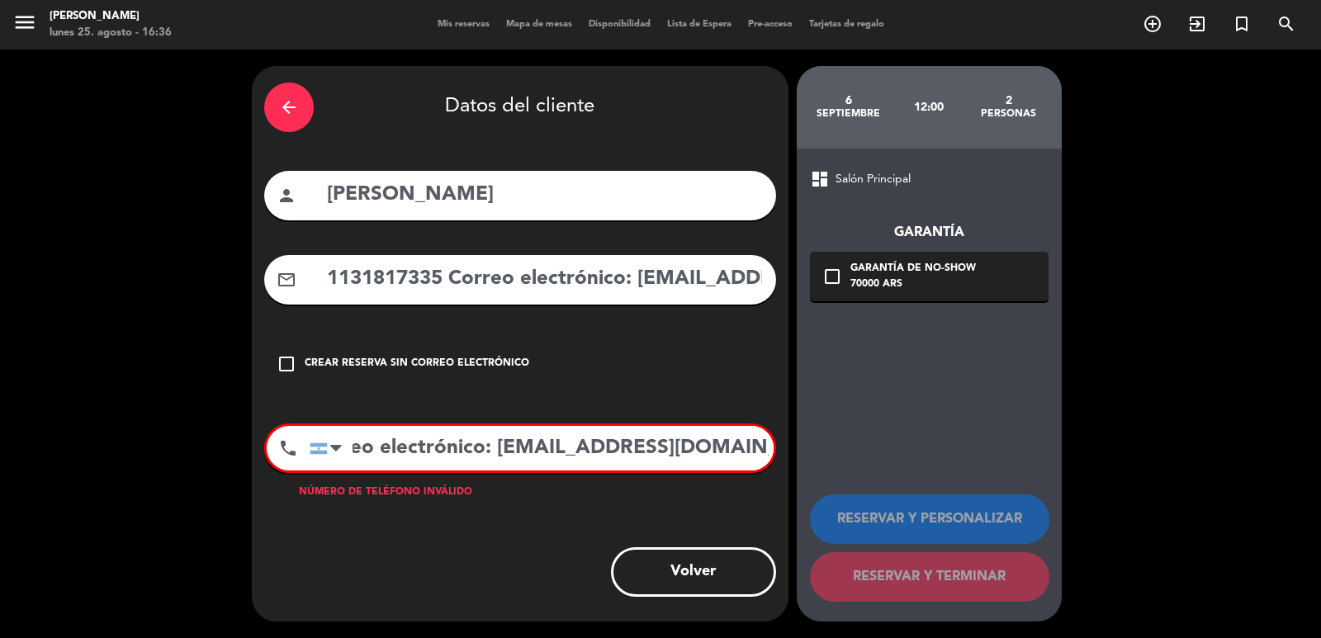
click at [979, 504] on div "arrow_back Datos del cliente person [PERSON_NAME] mail_outline 1131817335 Corre…" at bounding box center [660, 344] width 1321 height 589
drag, startPoint x: 661, startPoint y: 459, endPoint x: 473, endPoint y: 438, distance: 189.4
click at [473, 438] on input "1131817335 Correo" at bounding box center [542, 448] width 464 height 45
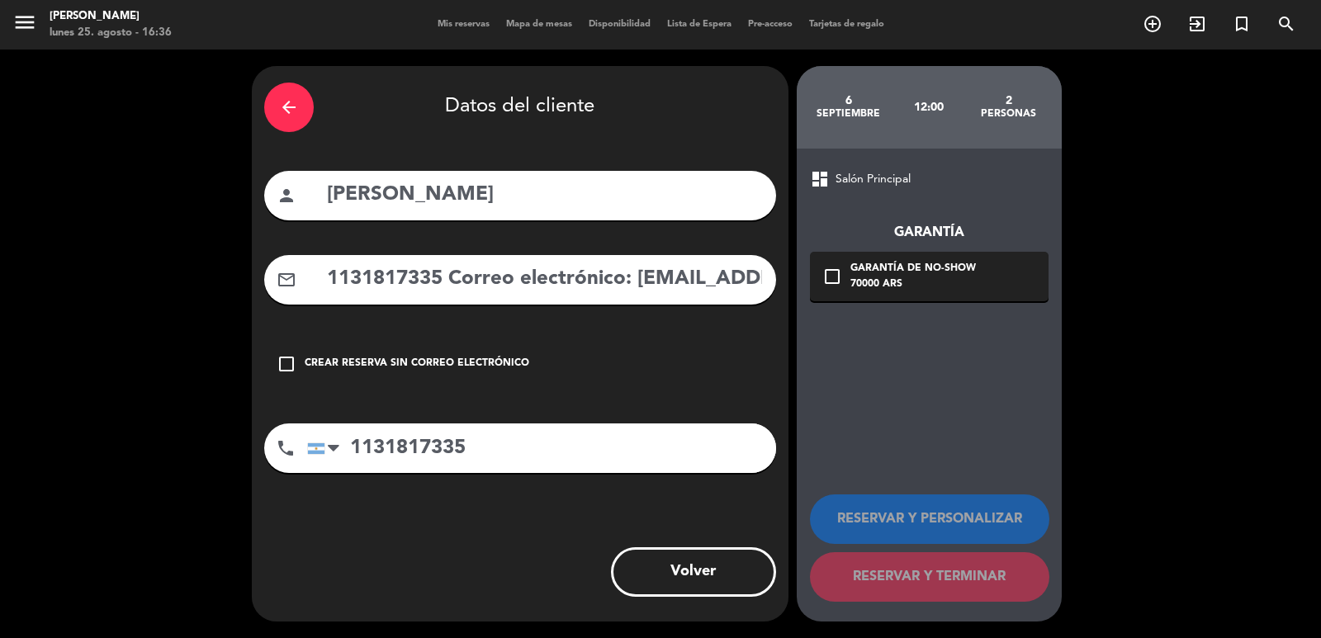
type input "1131817335"
drag, startPoint x: 637, startPoint y: 276, endPoint x: 231, endPoint y: 284, distance: 406.3
click at [81, 284] on div "arrow_back Datos del cliente person [PERSON_NAME] mail_outline 1131817335 Corre…" at bounding box center [660, 344] width 1321 height 589
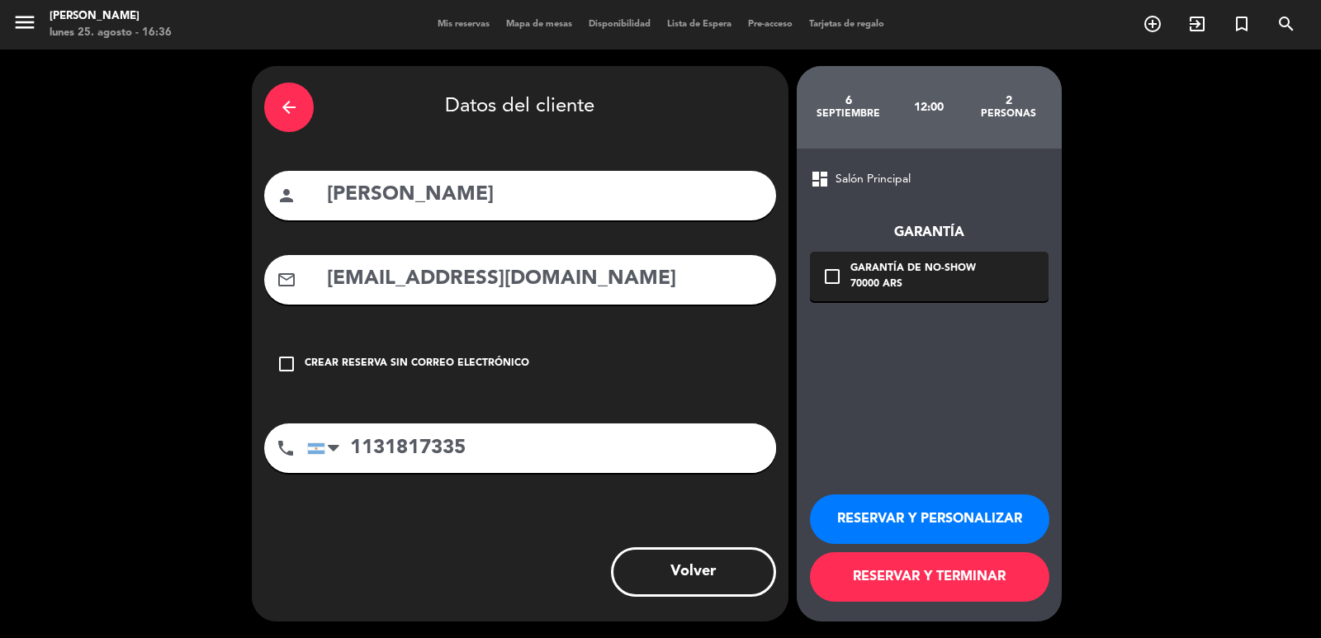
type input "[EMAIL_ADDRESS][DOMAIN_NAME]"
drag, startPoint x: 879, startPoint y: 289, endPoint x: 950, endPoint y: 318, distance: 76.7
click at [881, 289] on div "70000 ARS" at bounding box center [912, 285] width 125 height 17
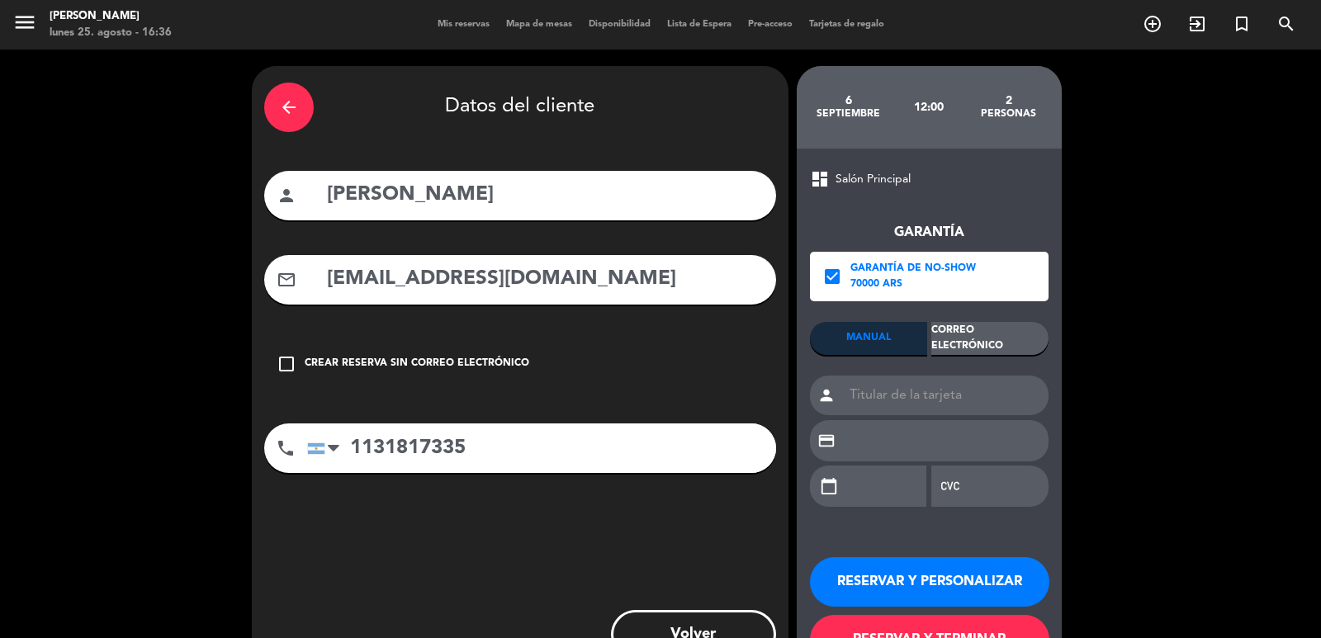
click at [984, 342] on div "Correo Electrónico" at bounding box center [989, 338] width 117 height 33
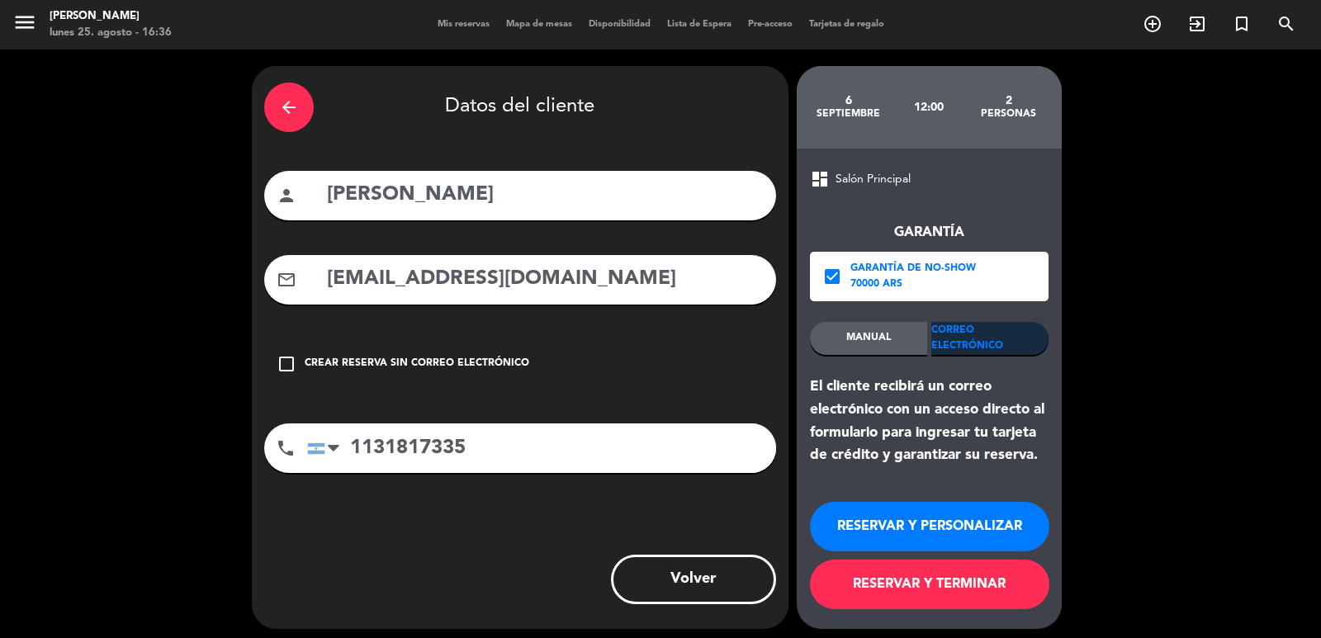
click at [991, 526] on button "RESERVAR Y PERSONALIZAR" at bounding box center [929, 527] width 239 height 50
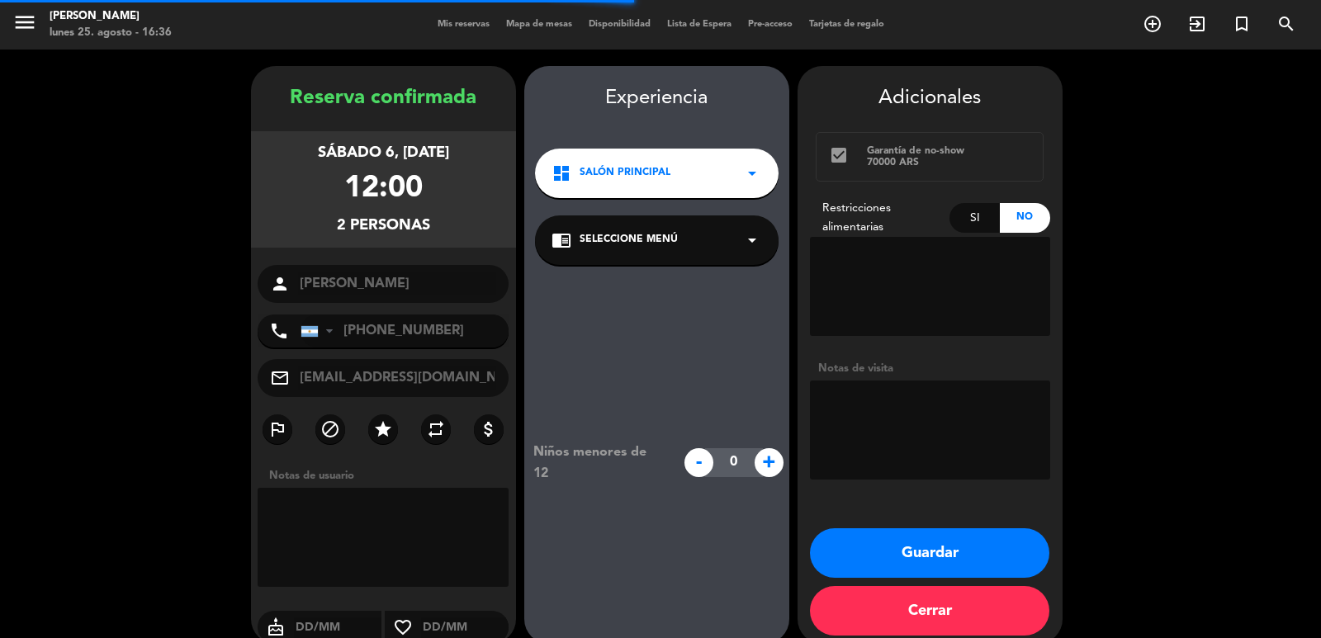
scroll to position [22, 0]
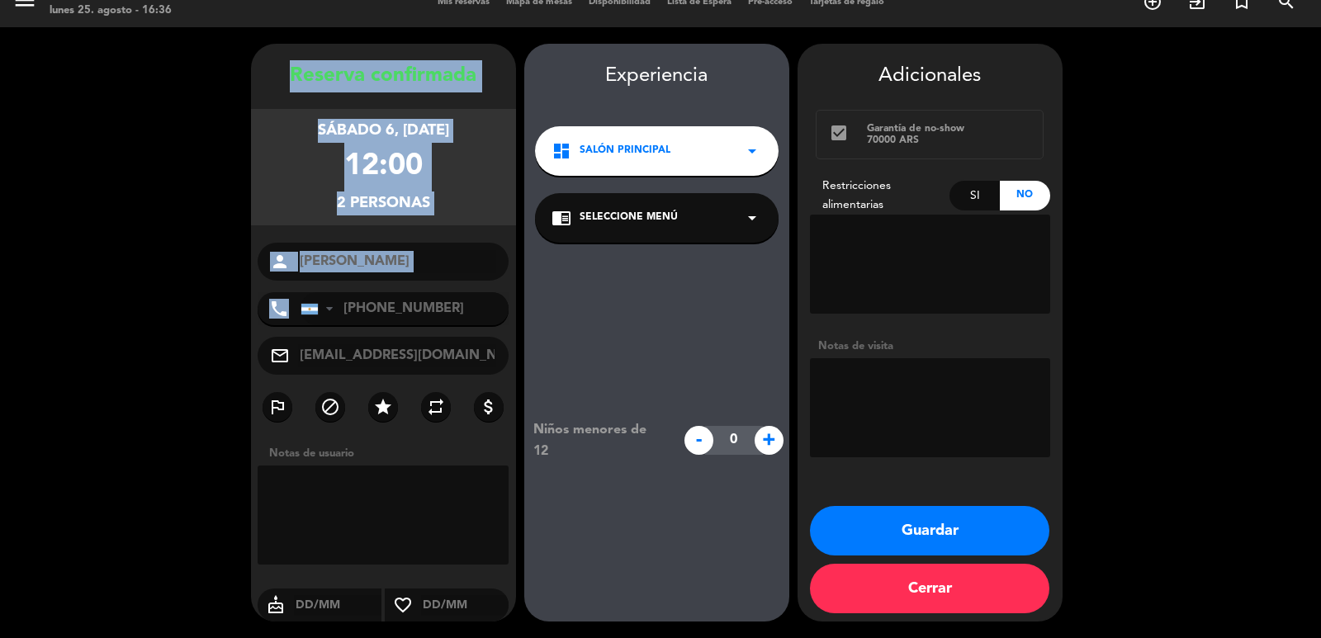
copy div "Reserva confirmada sábado 6, [DATE] 12:00 2 personas person phone"
drag, startPoint x: 269, startPoint y: 69, endPoint x: 410, endPoint y: 282, distance: 255.5
click at [410, 282] on div "Reserva confirmada sábado 6, [DATE] 12:00 2 personas person [PERSON_NAME] phone…" at bounding box center [383, 349] width 265 height 578
click at [941, 537] on button "Guardar" at bounding box center [929, 531] width 239 height 50
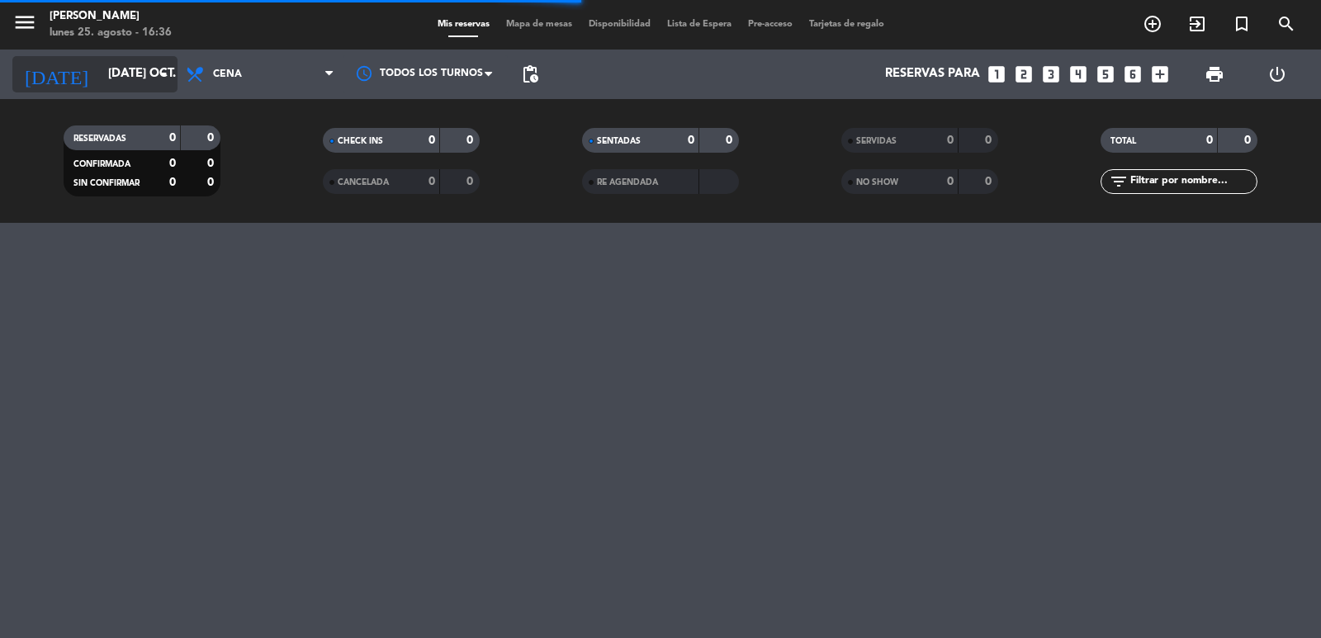
click at [100, 78] on input "[DATE] oct." at bounding box center [179, 74] width 159 height 31
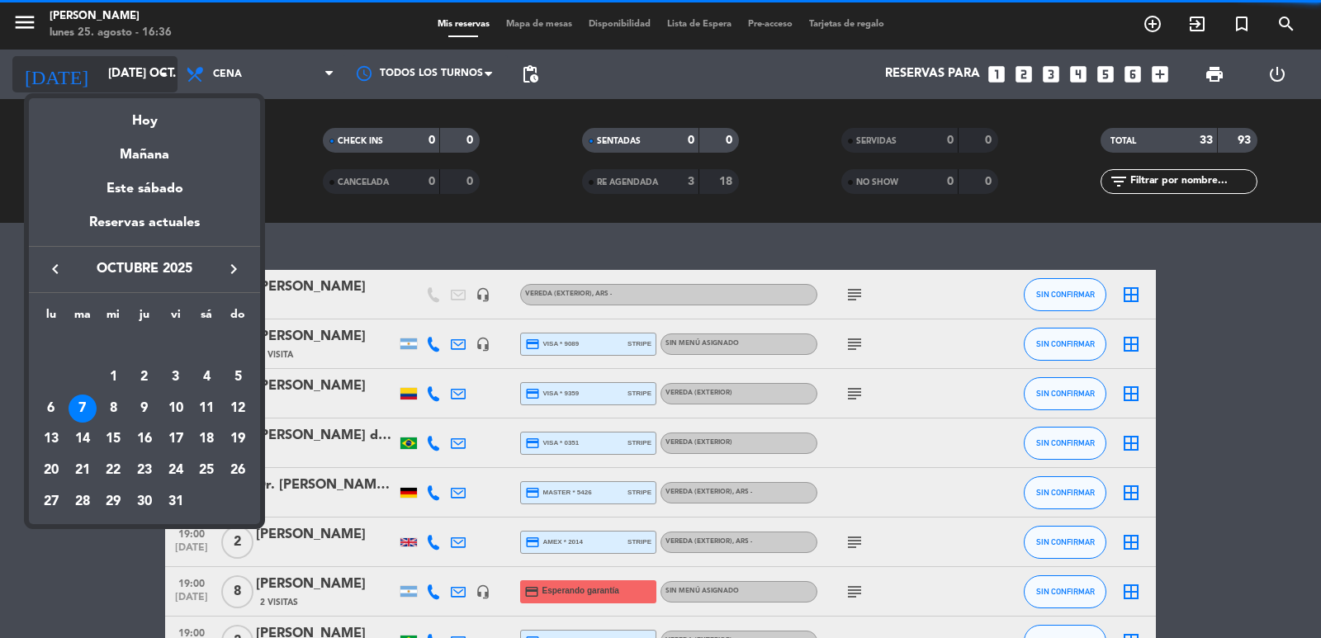
click at [60, 268] on icon "keyboard_arrow_left" at bounding box center [55, 269] width 20 height 20
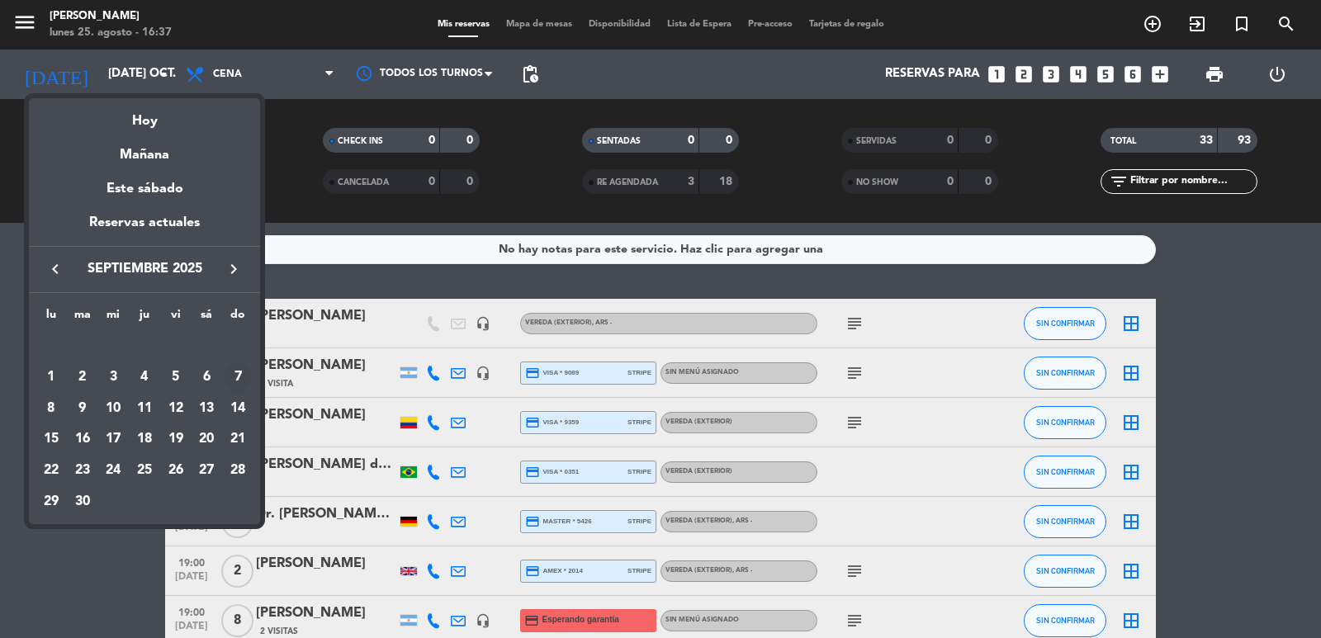
click at [240, 374] on div "7" at bounding box center [238, 377] width 28 height 28
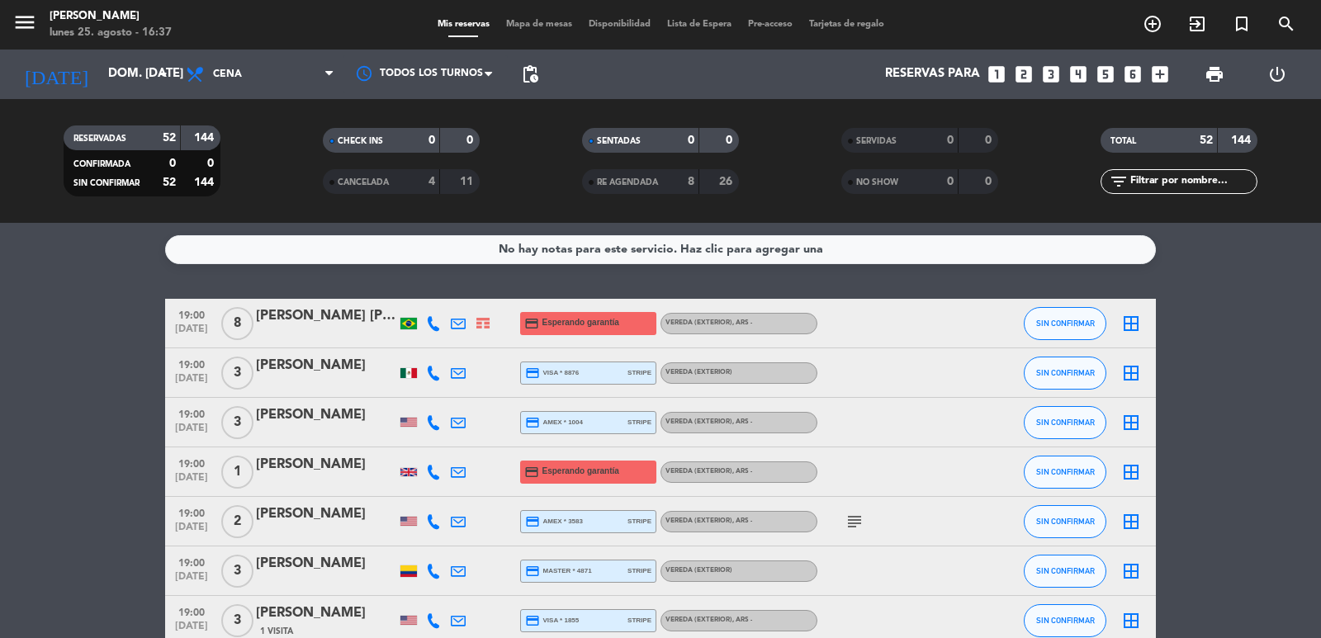
click at [229, 55] on div "Todos los servicios Almuerzo Cena Cena Todos los servicios Almuerzo Cena" at bounding box center [259, 75] width 165 height 50
click at [237, 78] on span "Cena" at bounding box center [227, 75] width 29 height 12
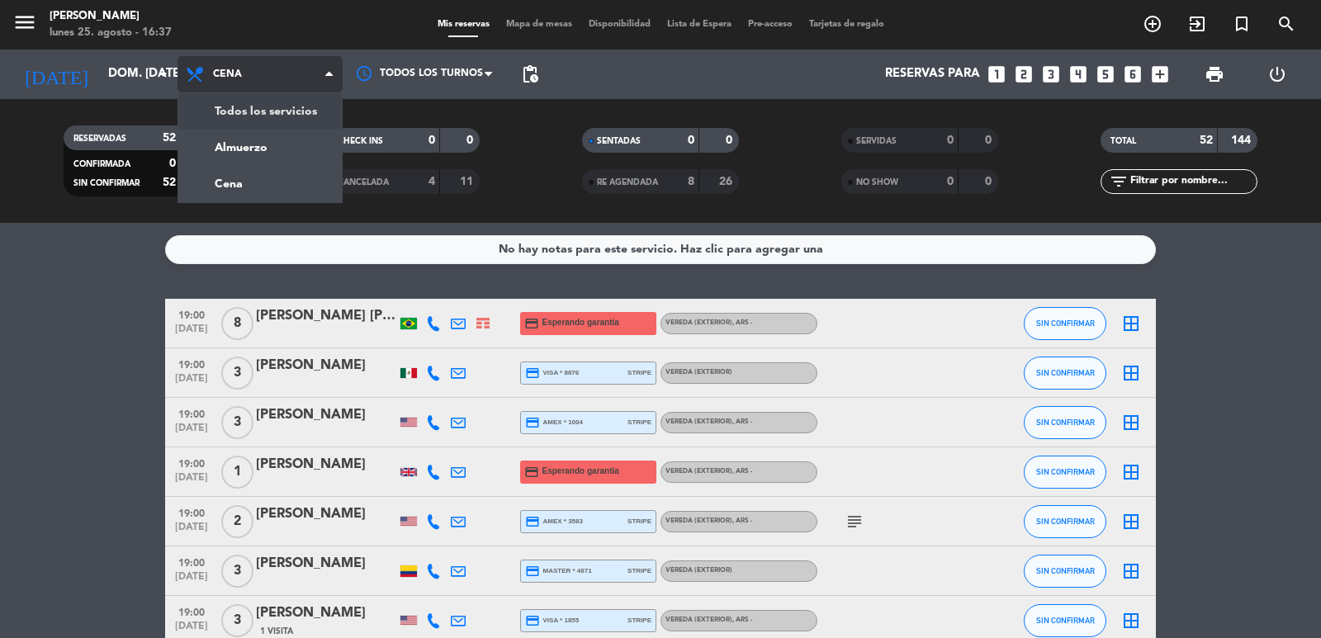
click at [251, 147] on div "menu [PERSON_NAME] lunes 25. agosto - 16:37 Mis reservas Mapa de mesas Disponib…" at bounding box center [660, 111] width 1321 height 223
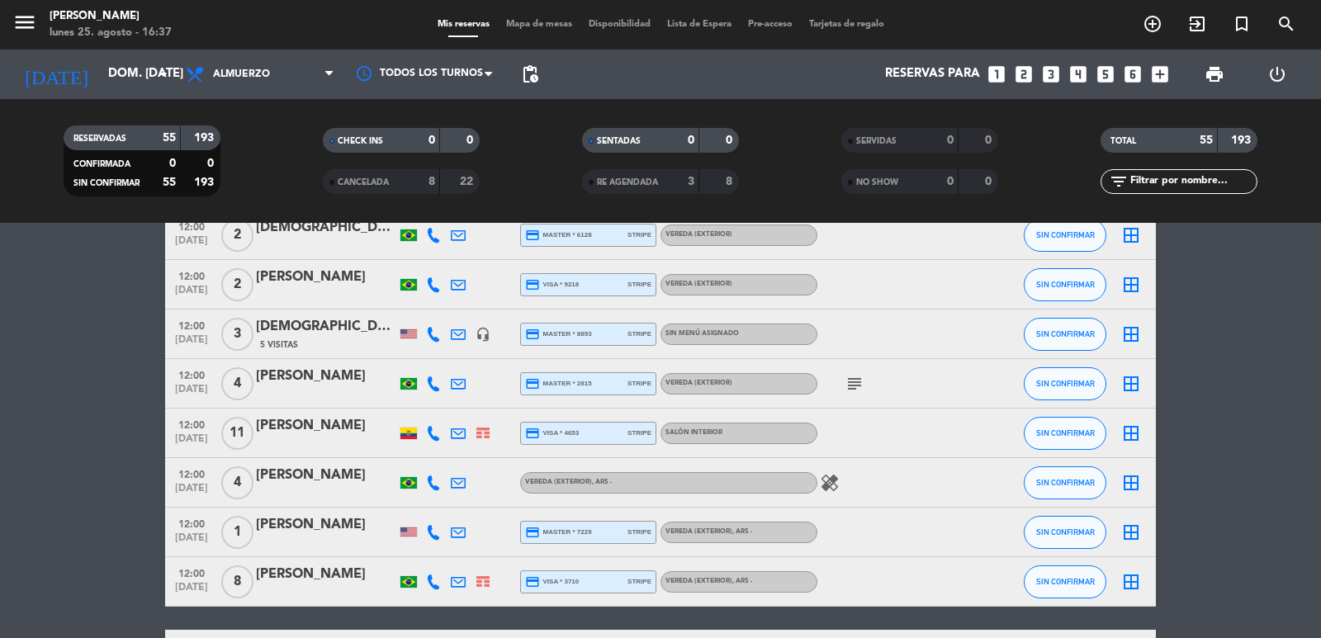
scroll to position [826, 0]
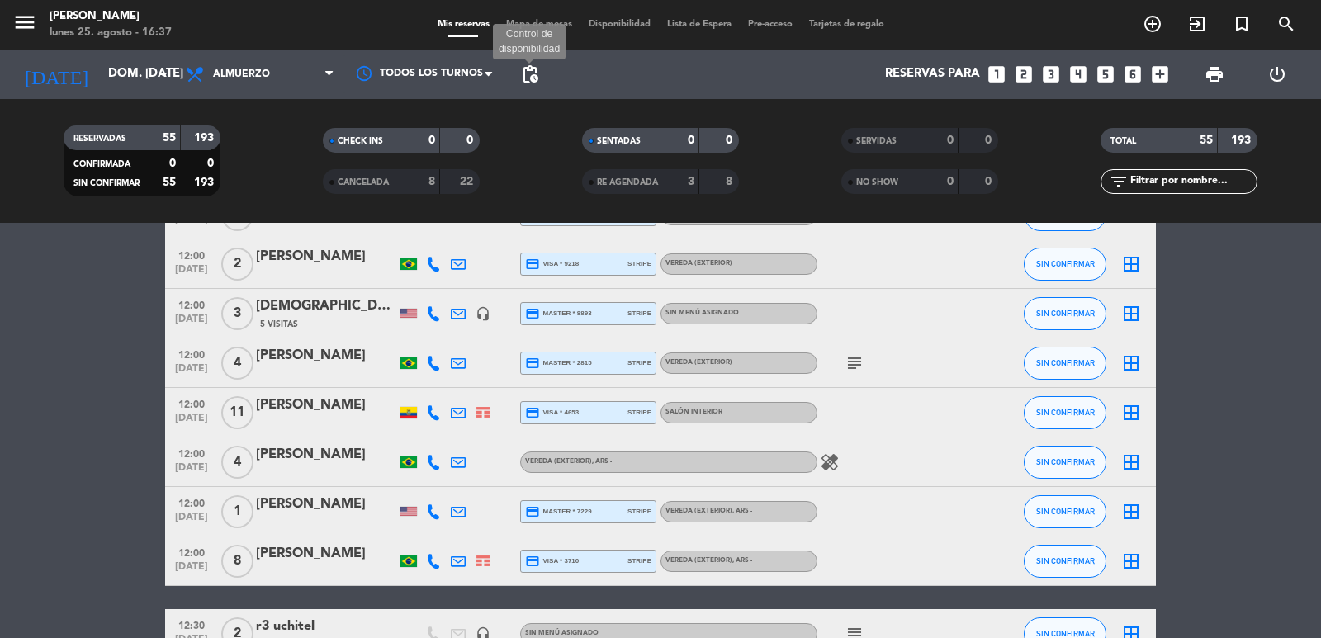
click at [539, 69] on span "pending_actions" at bounding box center [530, 74] width 20 height 20
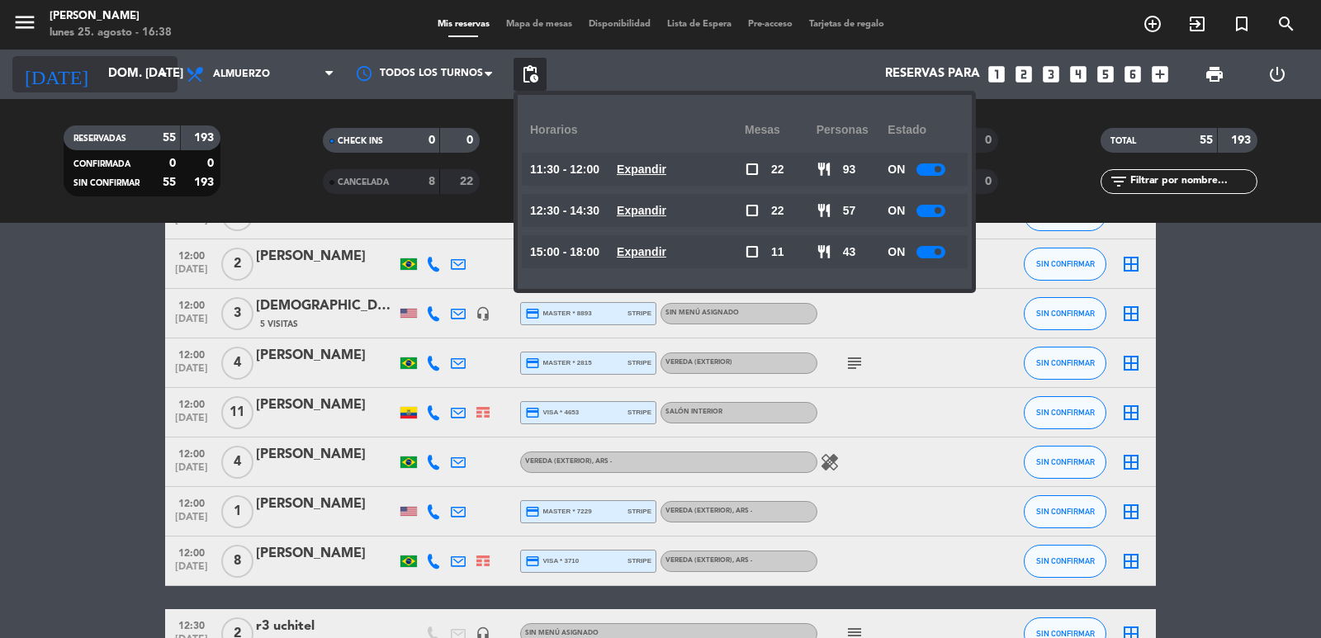
click at [126, 73] on input "dom. [DATE]" at bounding box center [179, 74] width 159 height 31
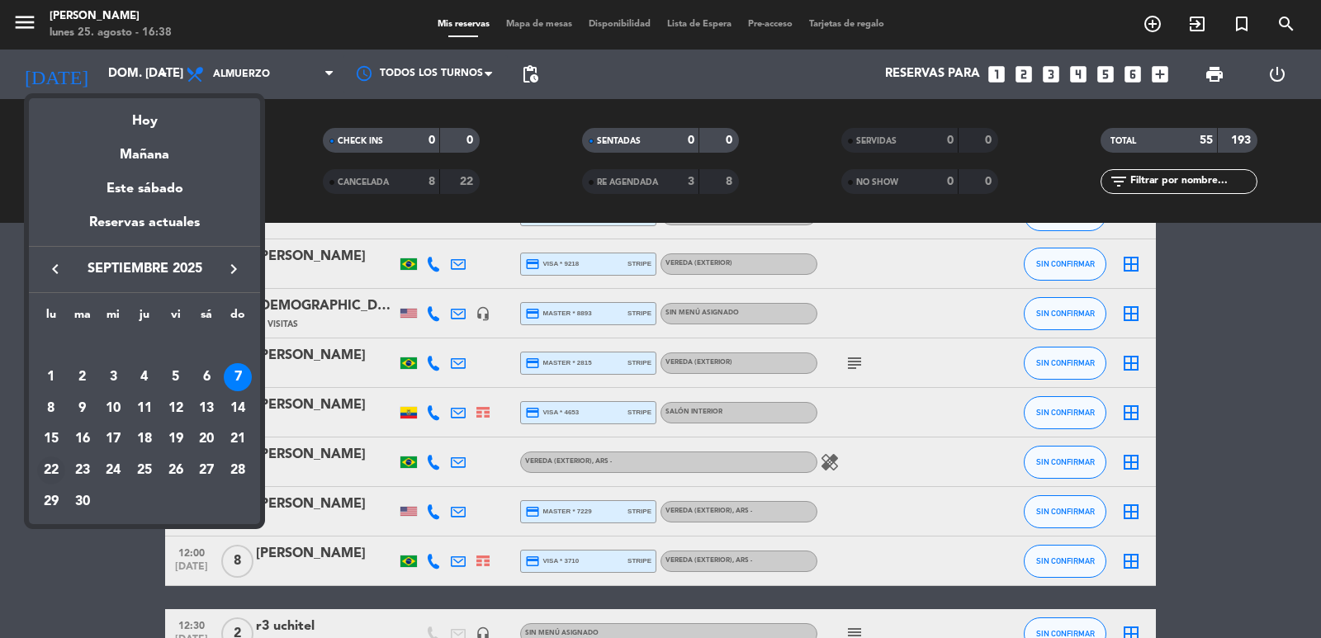
click at [49, 466] on div "22" at bounding box center [51, 471] width 28 height 28
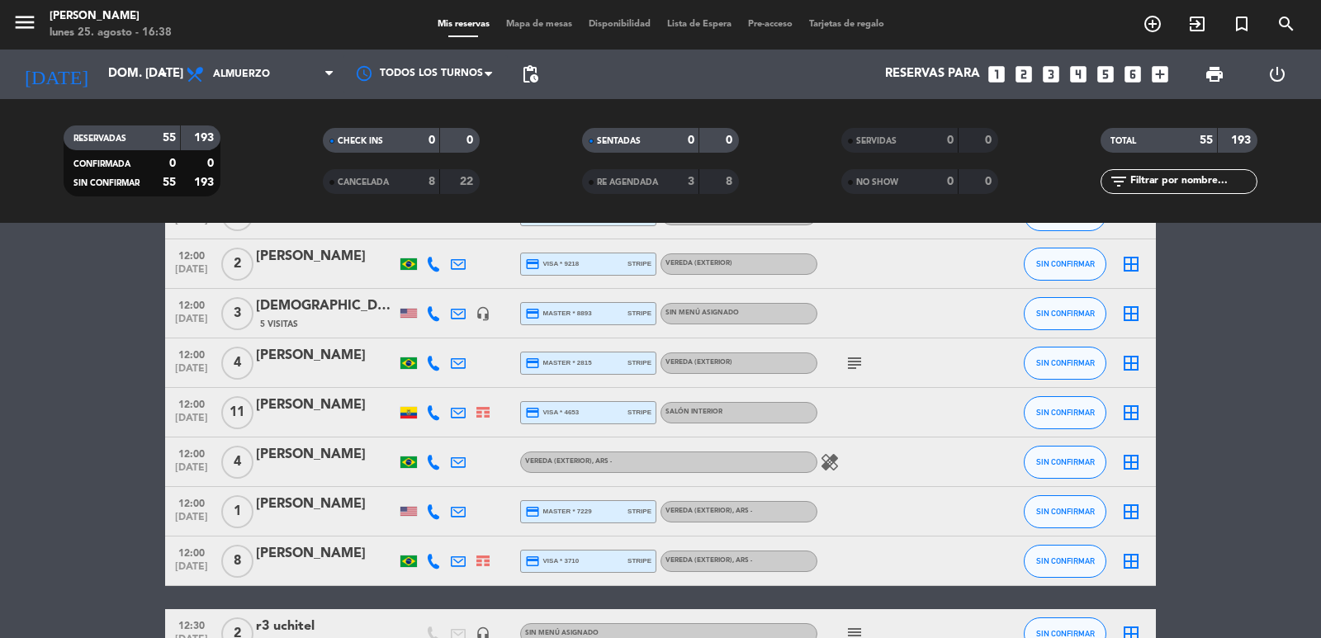
type input "lun. [DATE]"
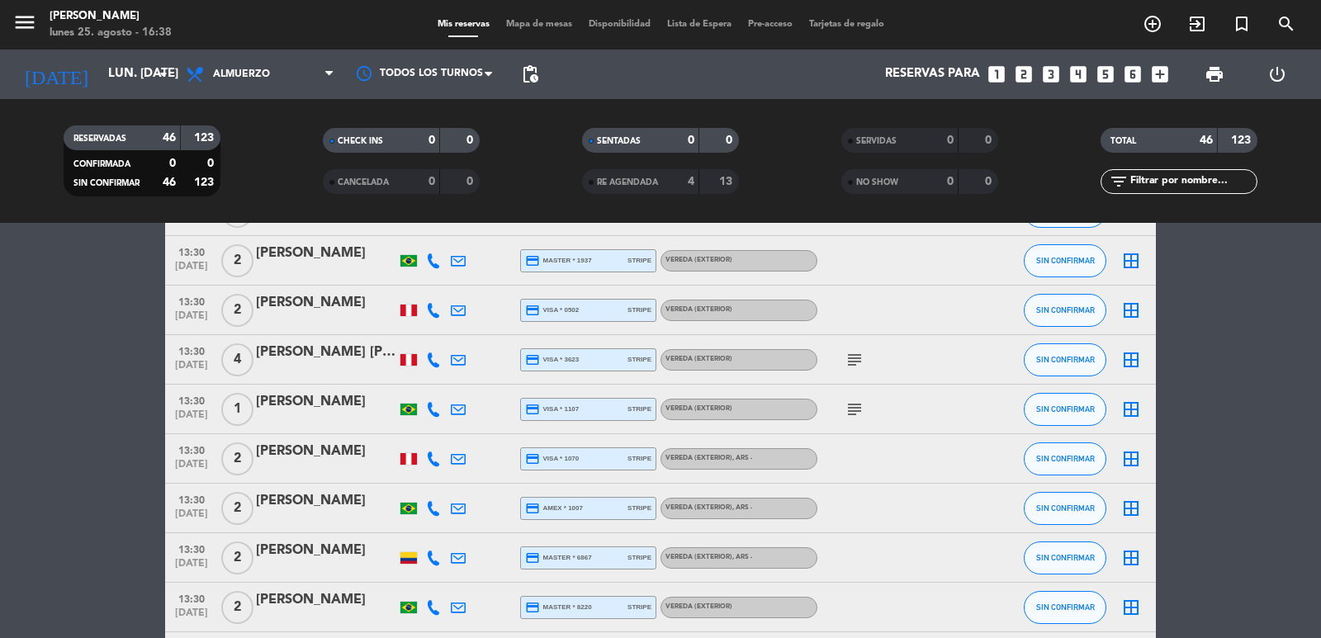
click at [547, 87] on div "Reservas para looks_one looks_two looks_3 looks_4 looks_5 looks_6 add_box" at bounding box center [862, 75] width 630 height 50
click at [532, 81] on span "pending_actions" at bounding box center [530, 74] width 20 height 20
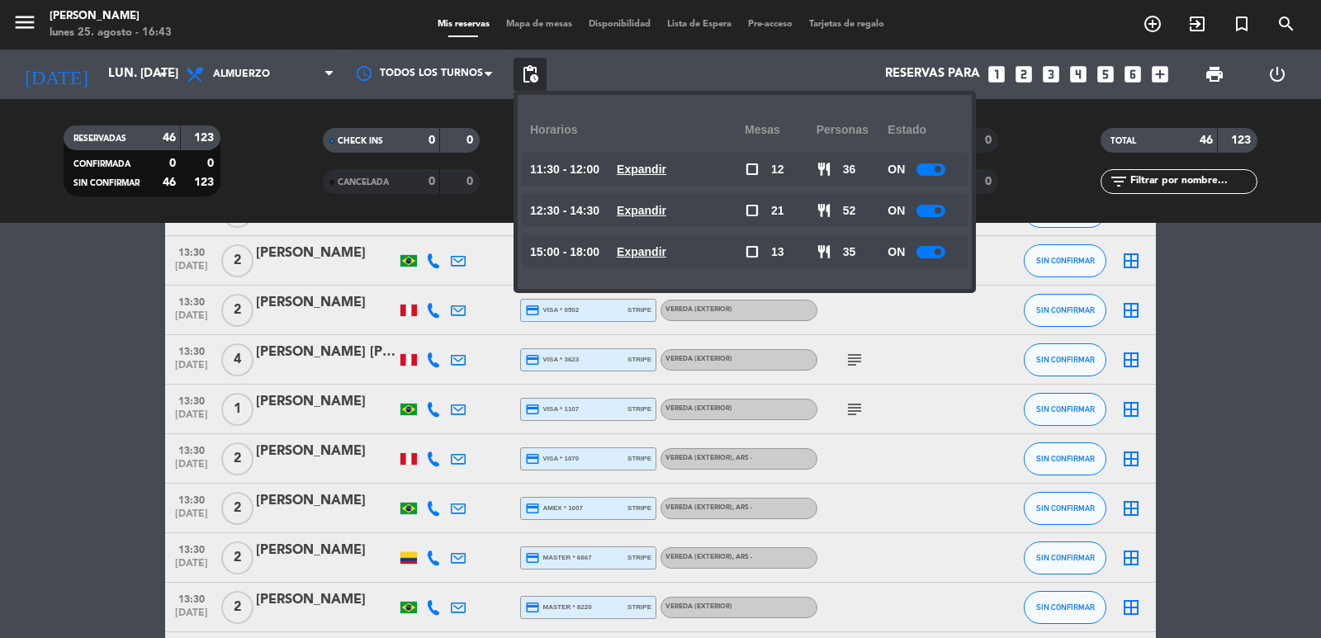
click at [1109, 74] on icon "looks_5" at bounding box center [1105, 74] width 21 height 21
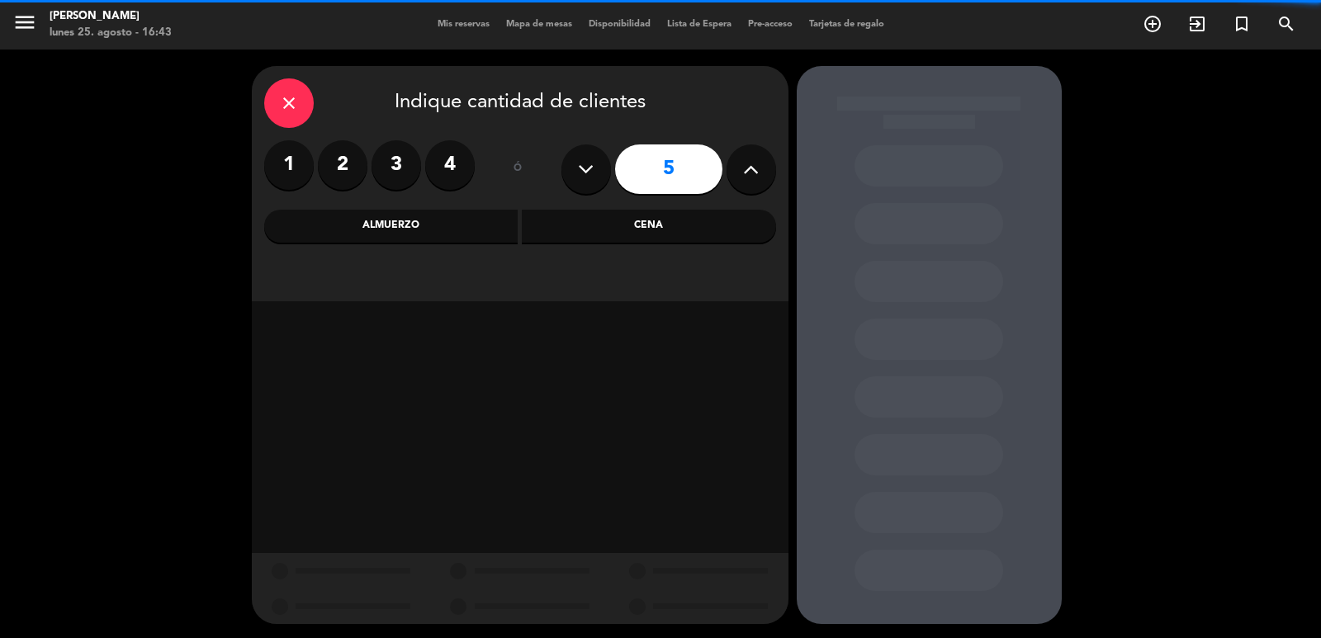
click at [441, 222] on div "Almuerzo" at bounding box center [391, 226] width 254 height 33
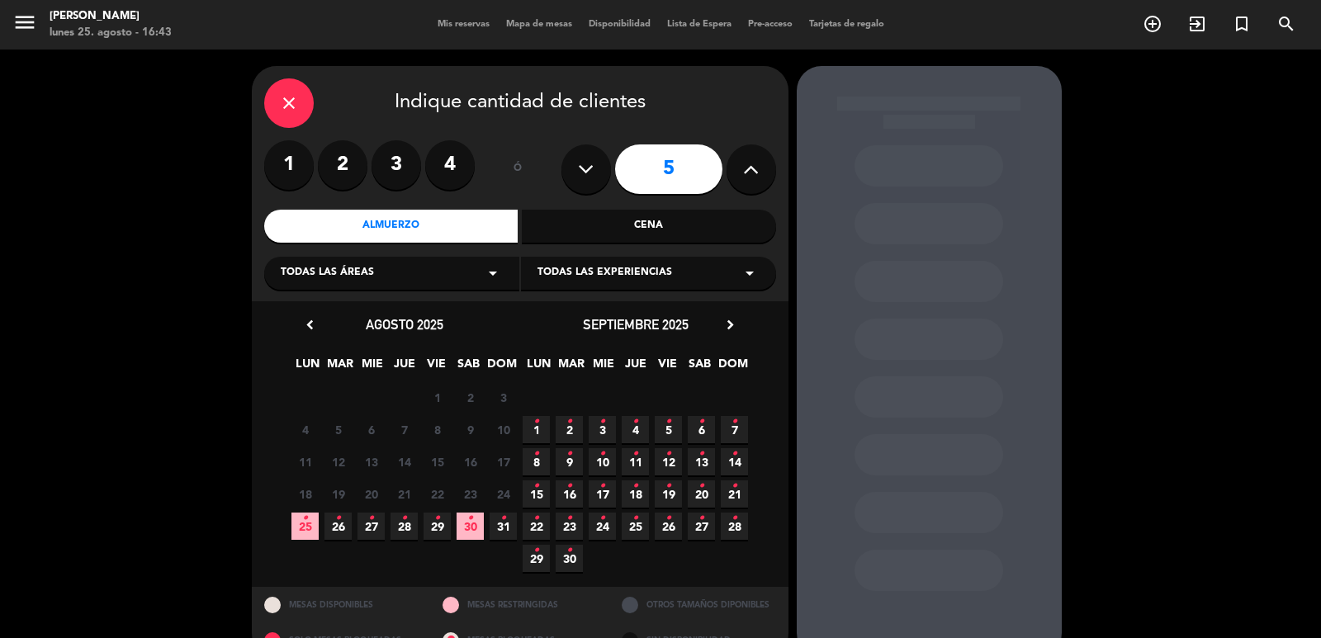
click at [532, 527] on span "22 •" at bounding box center [536, 526] width 27 height 27
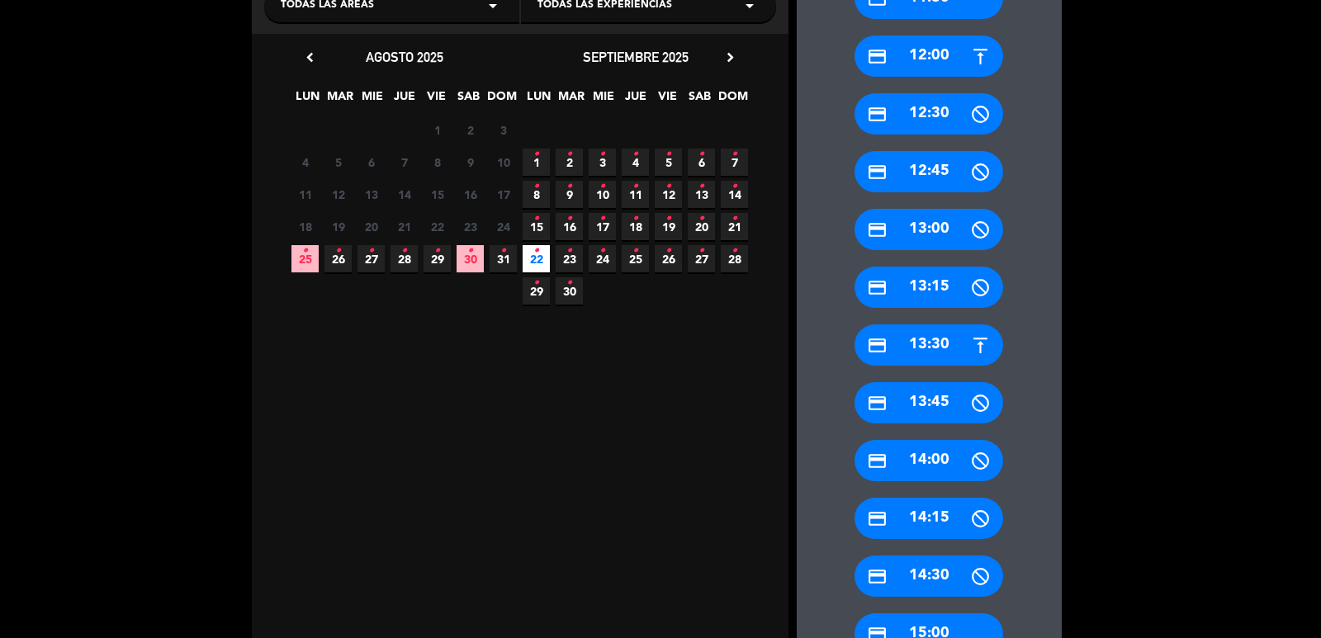
scroll to position [366, 0]
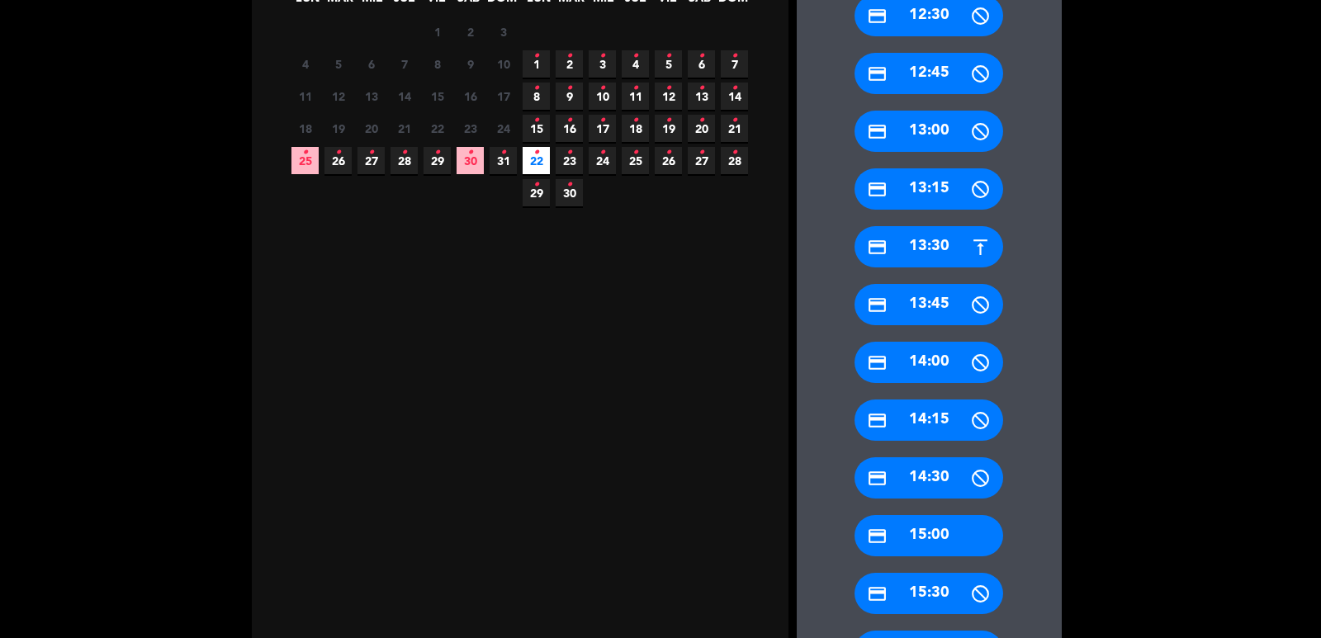
click at [938, 542] on div "credit_card 15:00" at bounding box center [928, 535] width 149 height 41
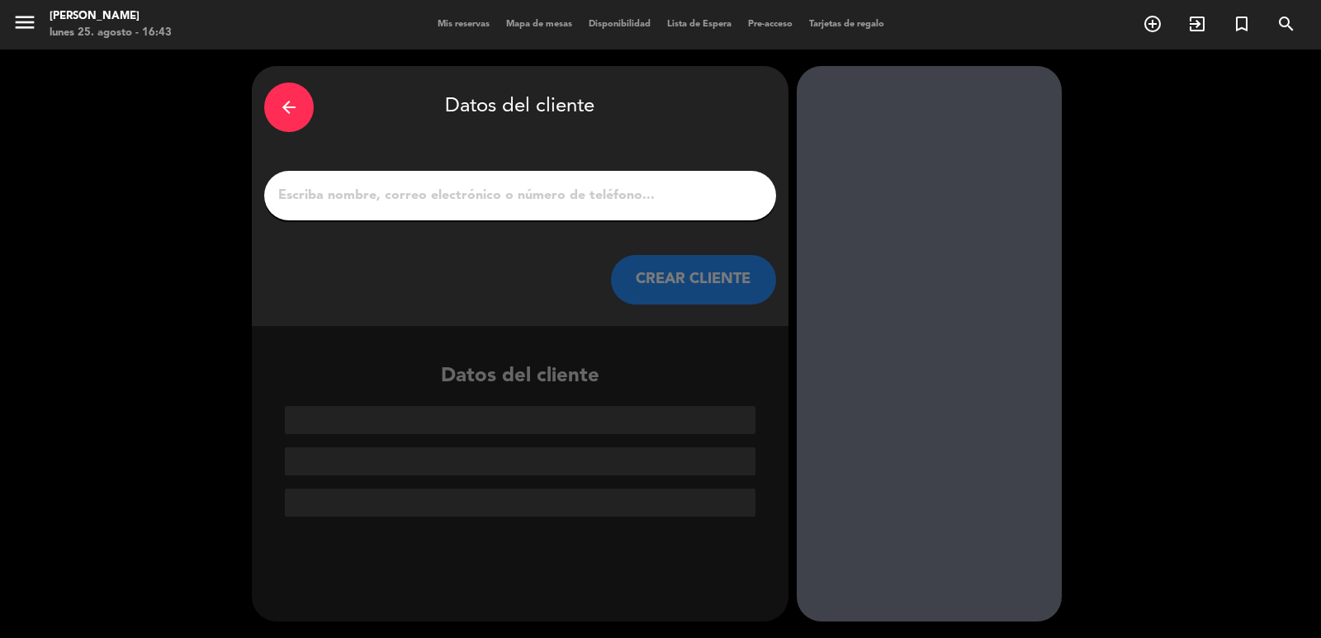
scroll to position [0, 0]
click at [482, 181] on div at bounding box center [520, 196] width 512 height 50
click at [458, 201] on input "1" at bounding box center [520, 195] width 487 height 23
paste input "[PERSON_NAME]"
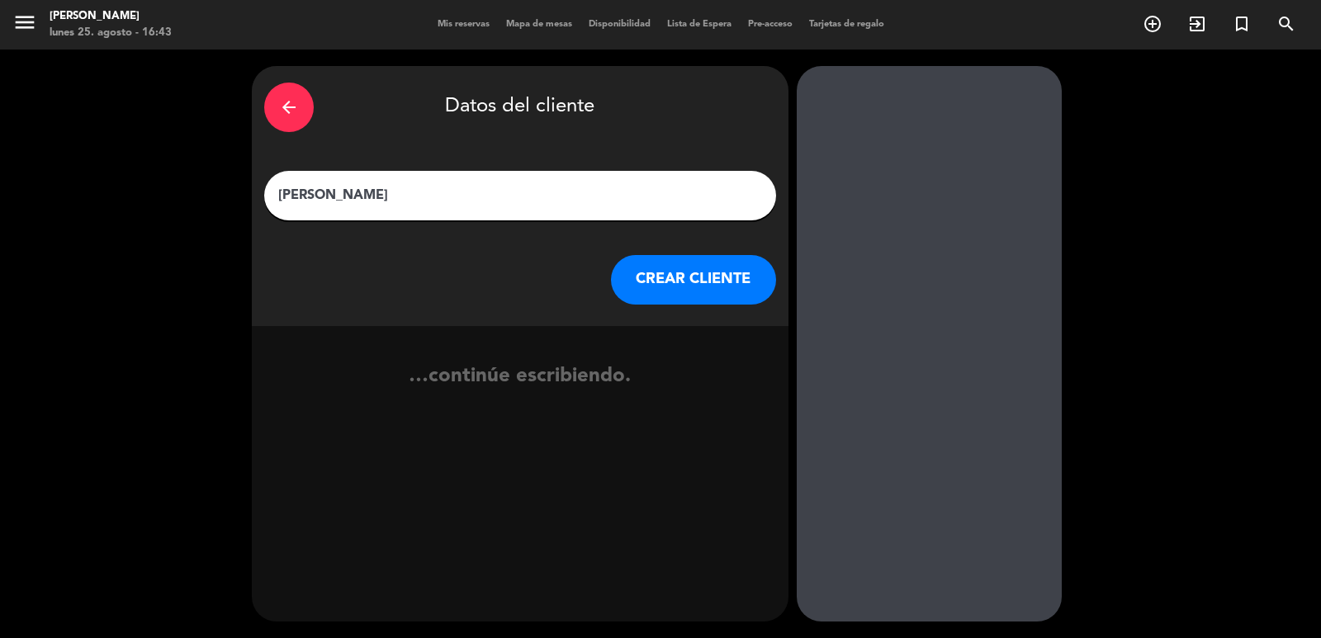
type input "[PERSON_NAME]"
click at [645, 276] on button "CREAR CLIENTE" at bounding box center [693, 280] width 165 height 50
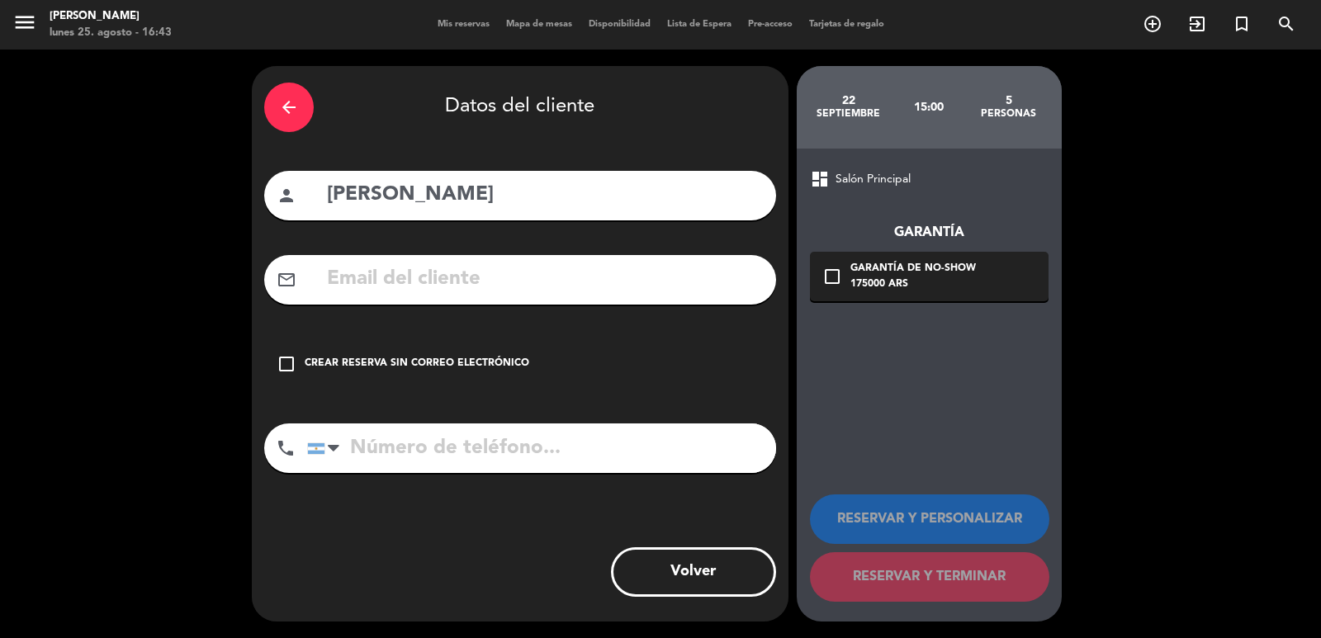
click at [441, 259] on div "mail_outline" at bounding box center [520, 280] width 512 height 50
click at [441, 281] on input "text" at bounding box center [544, 280] width 438 height 34
paste input "[PHONE_NUMBER] Correo electrónico: [EMAIL_ADDRESS][DOMAIN_NAME]"
type input "[PHONE_NUMBER] Correo electrónico: [EMAIL_ADDRESS][DOMAIN_NAME]"
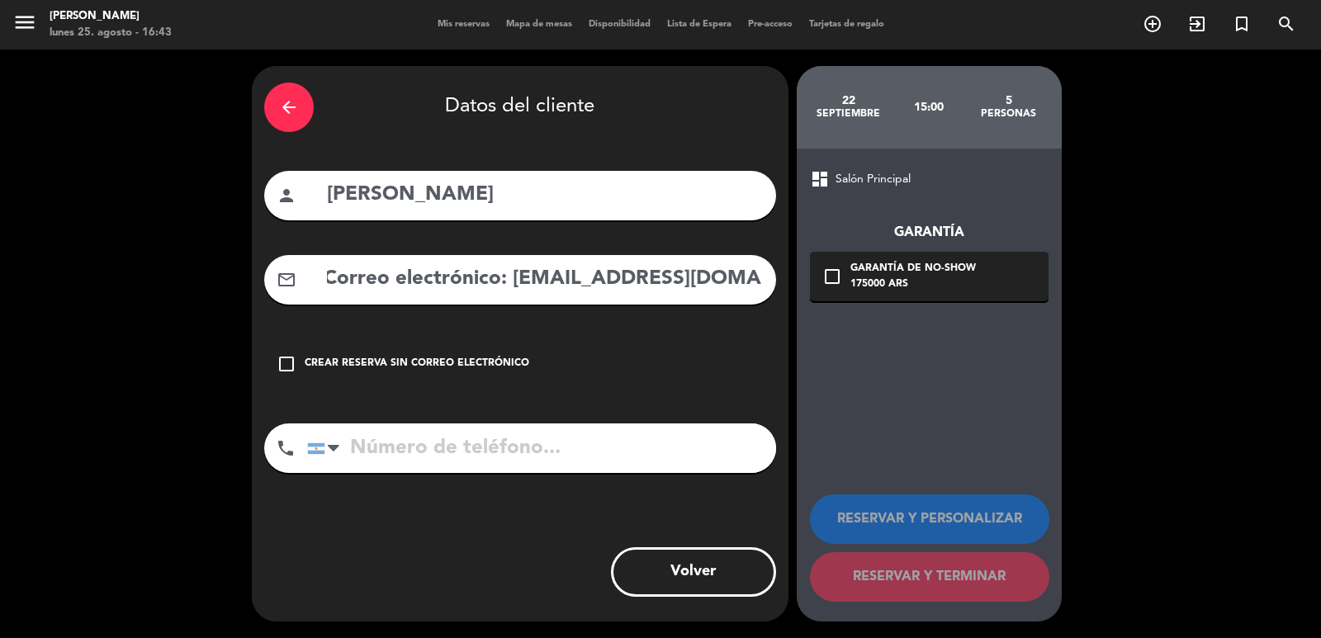
click at [470, 447] on input "tel" at bounding box center [541, 449] width 469 height 50
paste input "[PHONE_NUMBER] Correo electrónico: [EMAIL_ADDRESS][DOMAIN_NAME]"
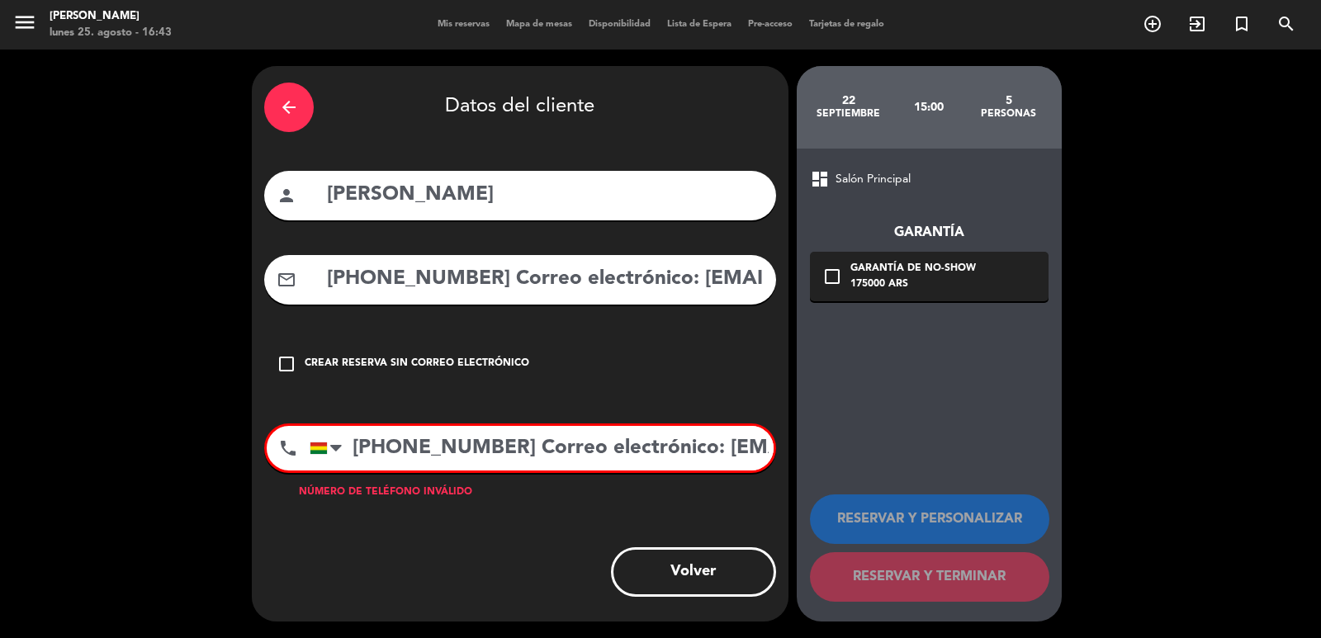
scroll to position [0, 211]
drag, startPoint x: 400, startPoint y: 452, endPoint x: 968, endPoint y: 461, distance: 567.2
click at [968, 461] on div "arrow_back Datos del cliente person [PERSON_NAME] mail_outline [PHONE_NUMBER] C…" at bounding box center [660, 344] width 1321 height 589
drag, startPoint x: 668, startPoint y: 449, endPoint x: 522, endPoint y: 440, distance: 146.4
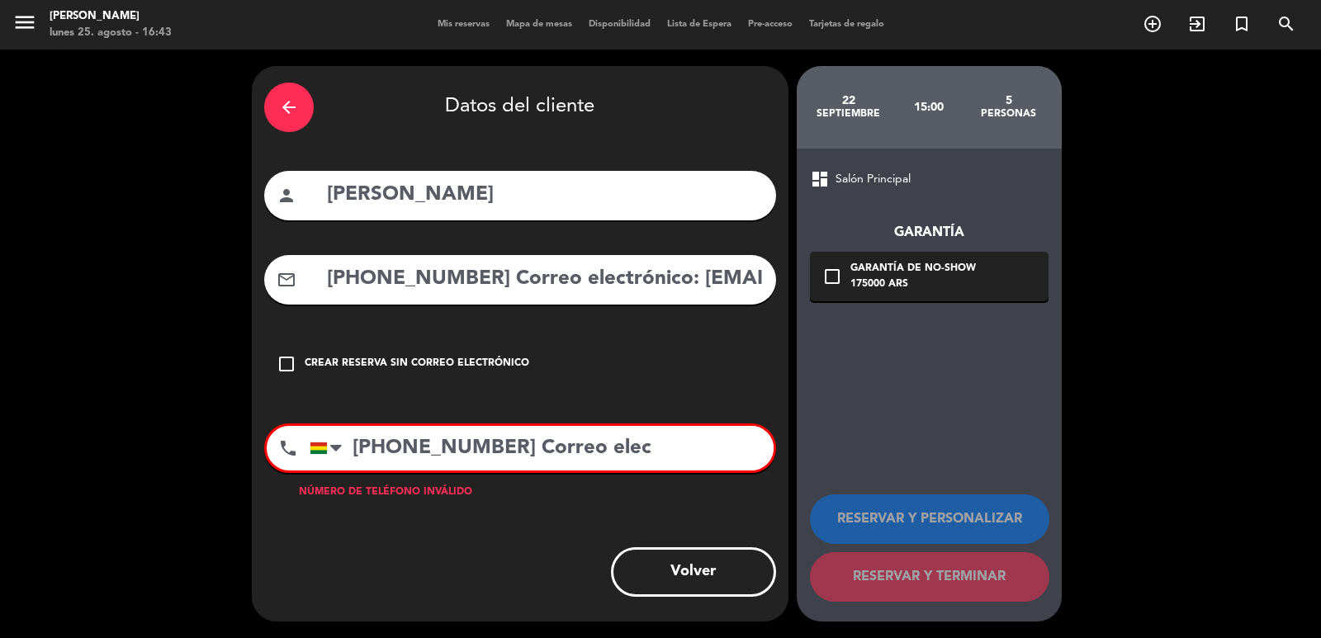
click at [499, 447] on input "[PHONE_NUMBER] Correo elec" at bounding box center [542, 448] width 464 height 45
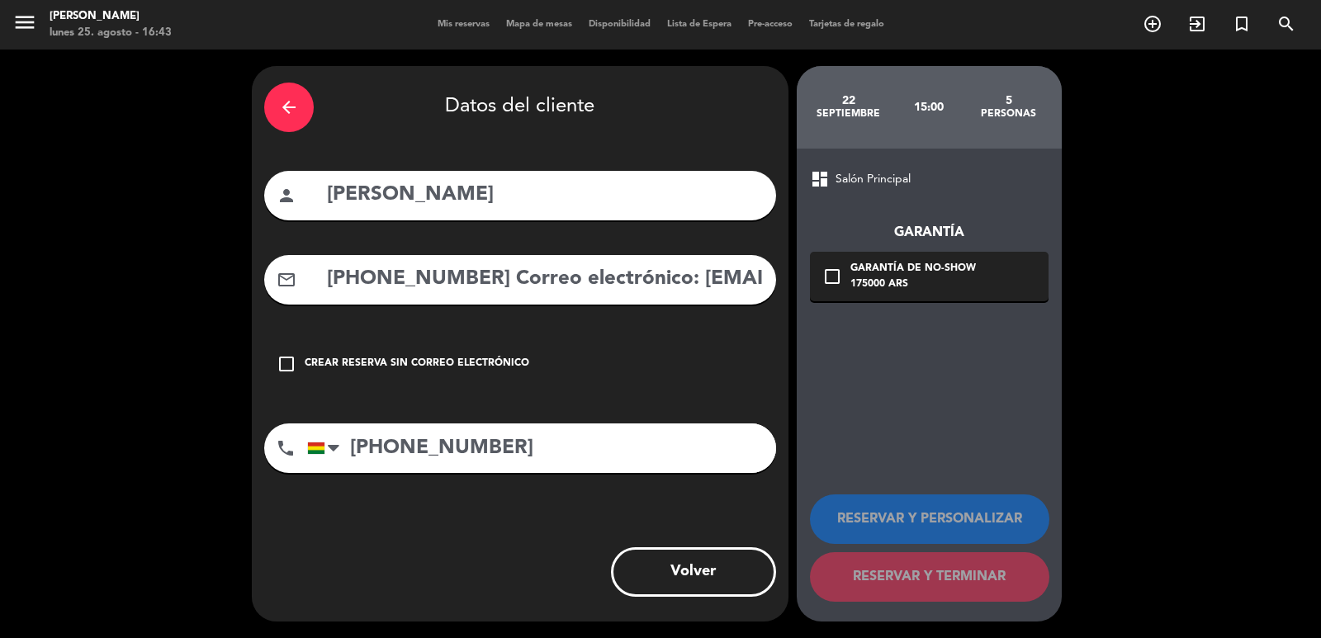
type input "[PHONE_NUMBER]"
drag, startPoint x: 661, startPoint y: 282, endPoint x: 166, endPoint y: 285, distance: 495.3
click at [99, 285] on div "arrow_back Datos del cliente person [PERSON_NAME] mail_outline [PHONE_NUMBER] C…" at bounding box center [660, 344] width 1321 height 589
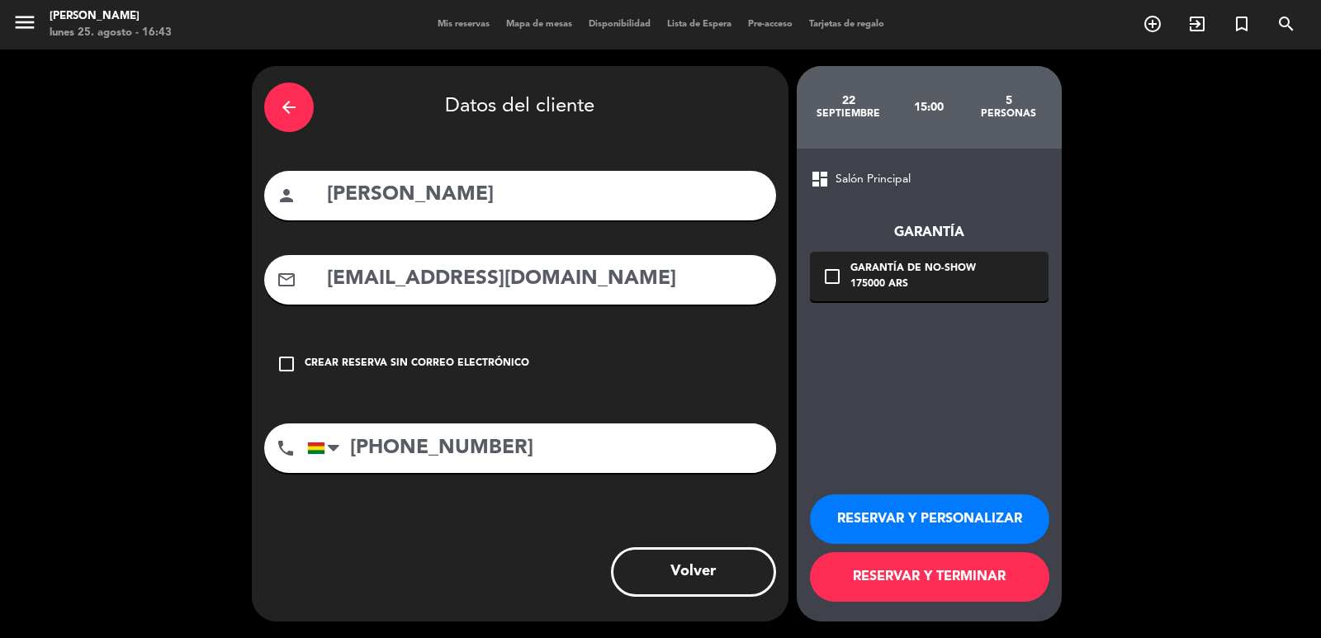
type input "[EMAIL_ADDRESS][DOMAIN_NAME]"
drag, startPoint x: 883, startPoint y: 279, endPoint x: 930, endPoint y: 319, distance: 62.1
click at [883, 280] on div "175000 ARS" at bounding box center [912, 285] width 125 height 17
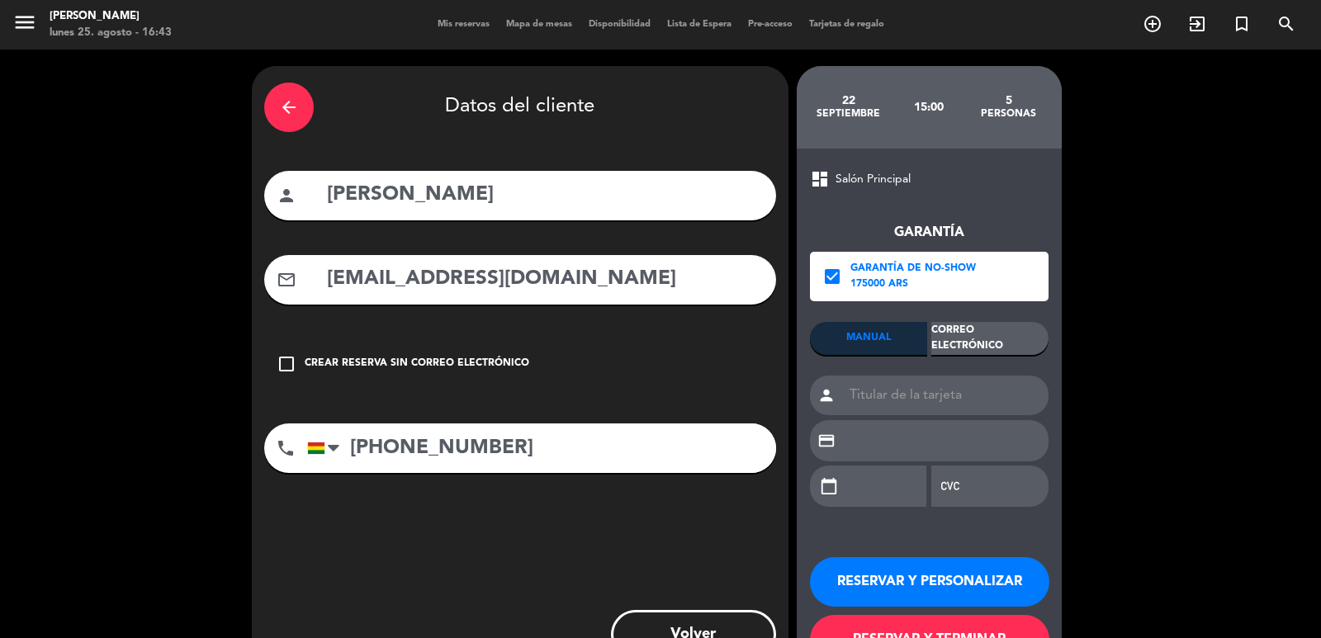
drag, startPoint x: 968, startPoint y: 343, endPoint x: 990, endPoint y: 360, distance: 27.1
click at [970, 345] on div "Correo Electrónico" at bounding box center [989, 338] width 117 height 33
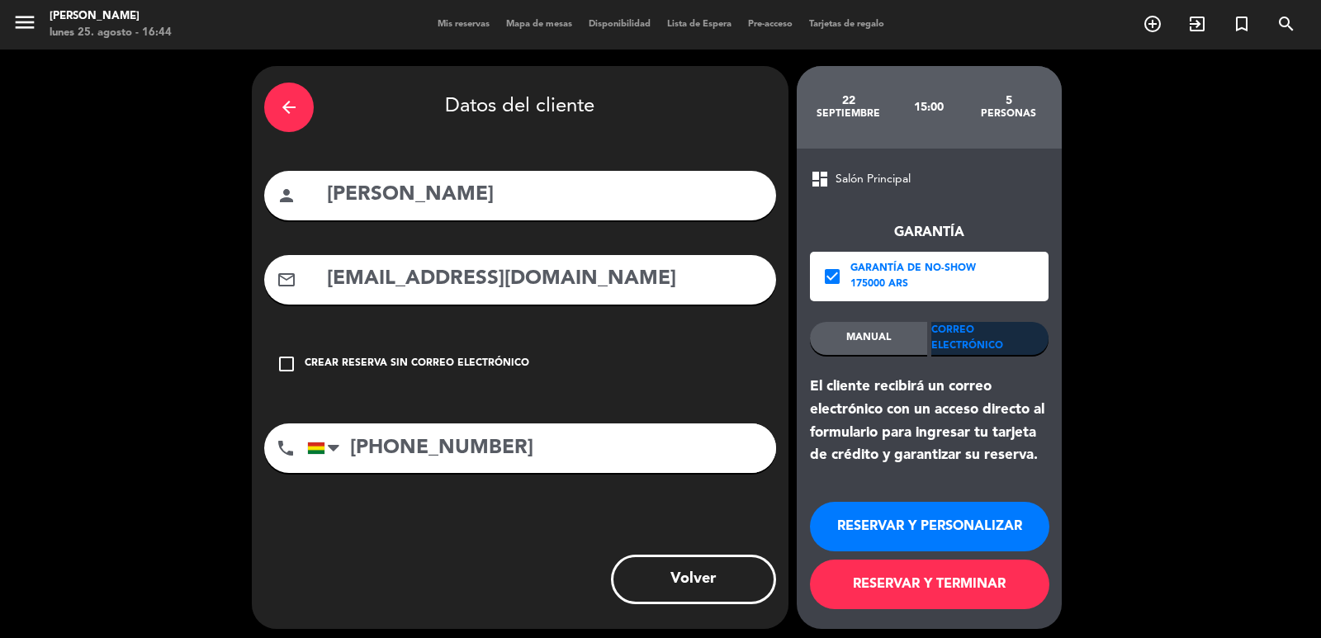
click at [966, 528] on button "RESERVAR Y PERSONALIZAR" at bounding box center [929, 527] width 239 height 50
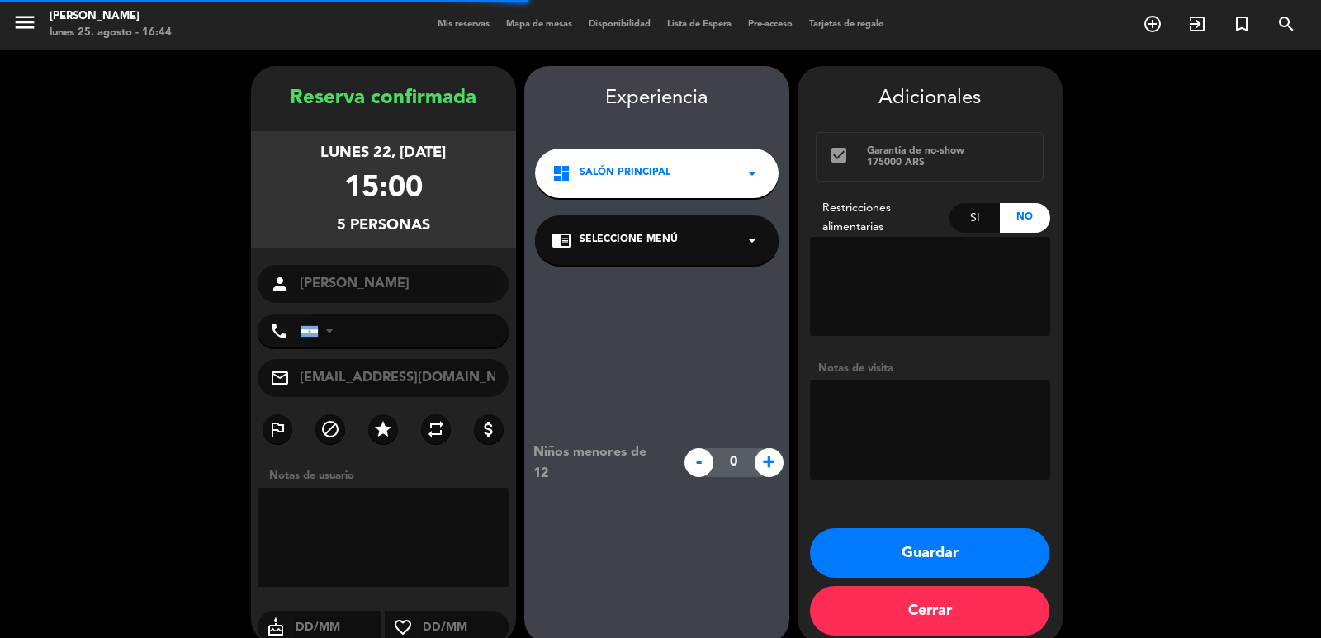
type input "[PHONE_NUMBER]"
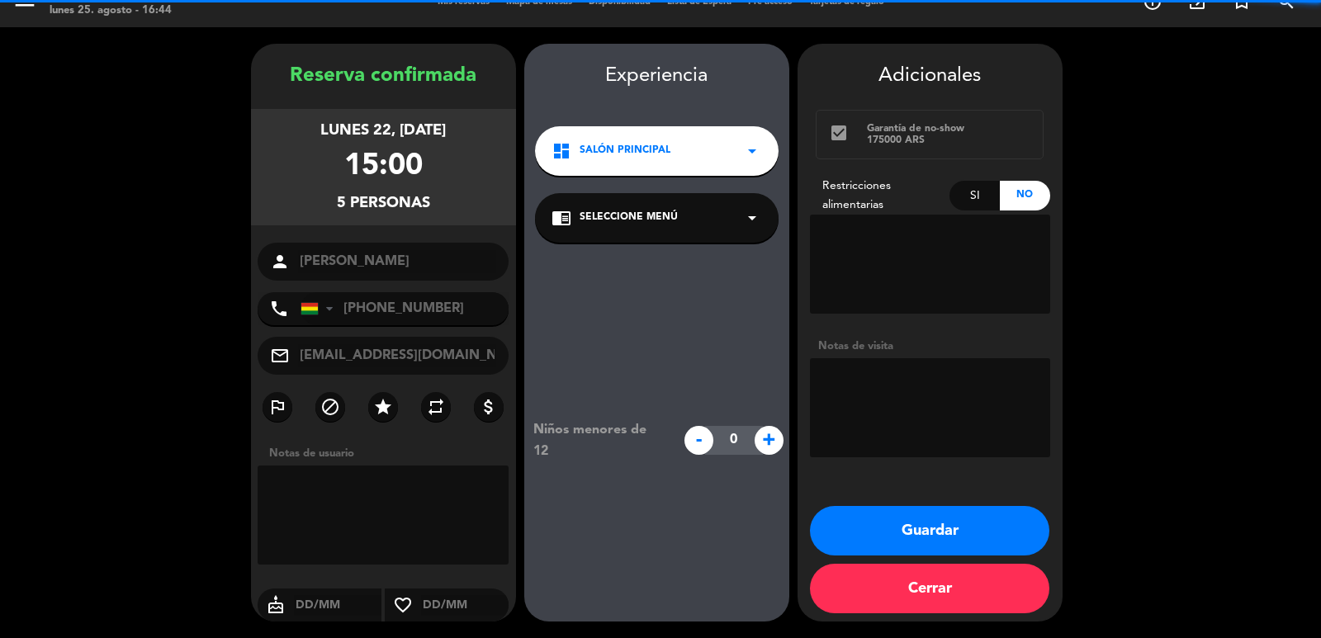
click at [613, 168] on div "dashboard Salón Principal arrow_drop_down" at bounding box center [657, 151] width 244 height 50
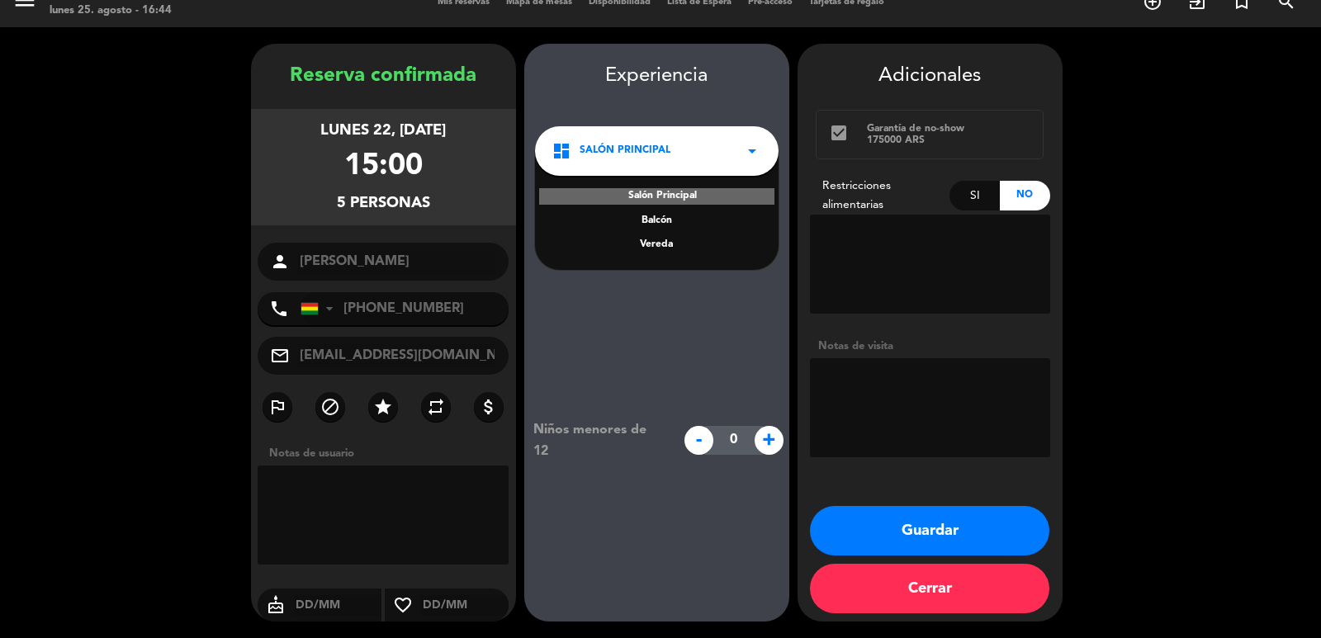
click at [657, 239] on div "Vereda" at bounding box center [656, 245] width 211 height 17
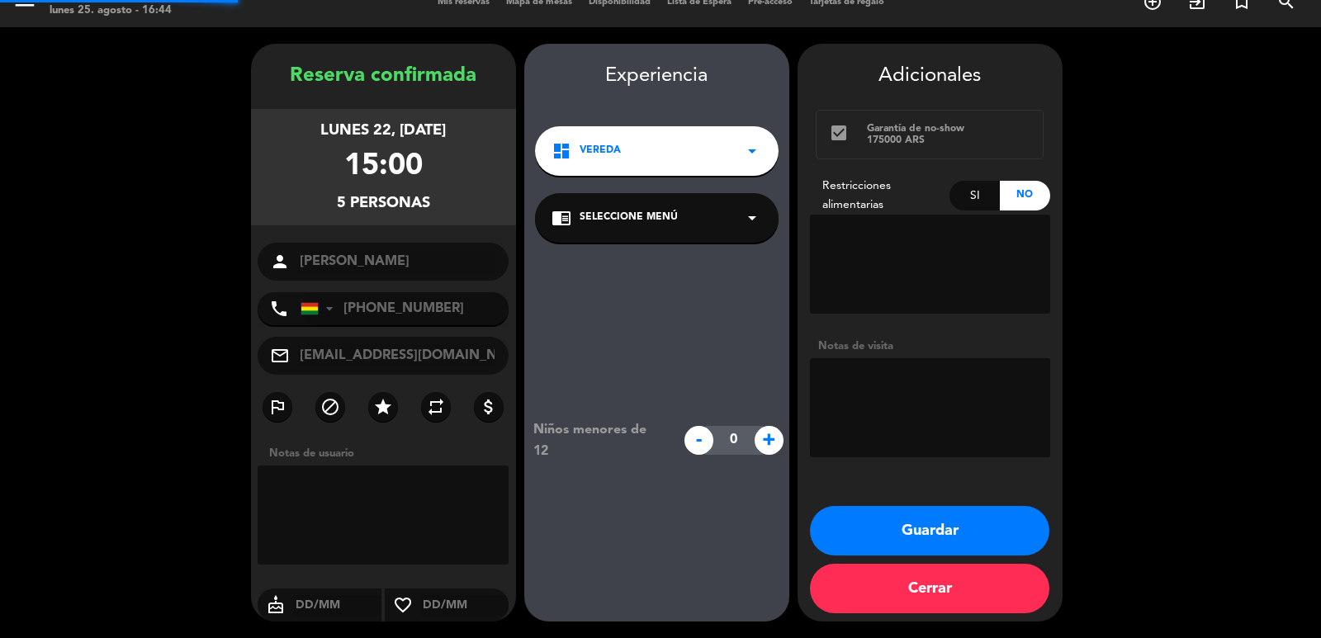
click at [651, 218] on span "Seleccione Menú" at bounding box center [629, 218] width 98 height 17
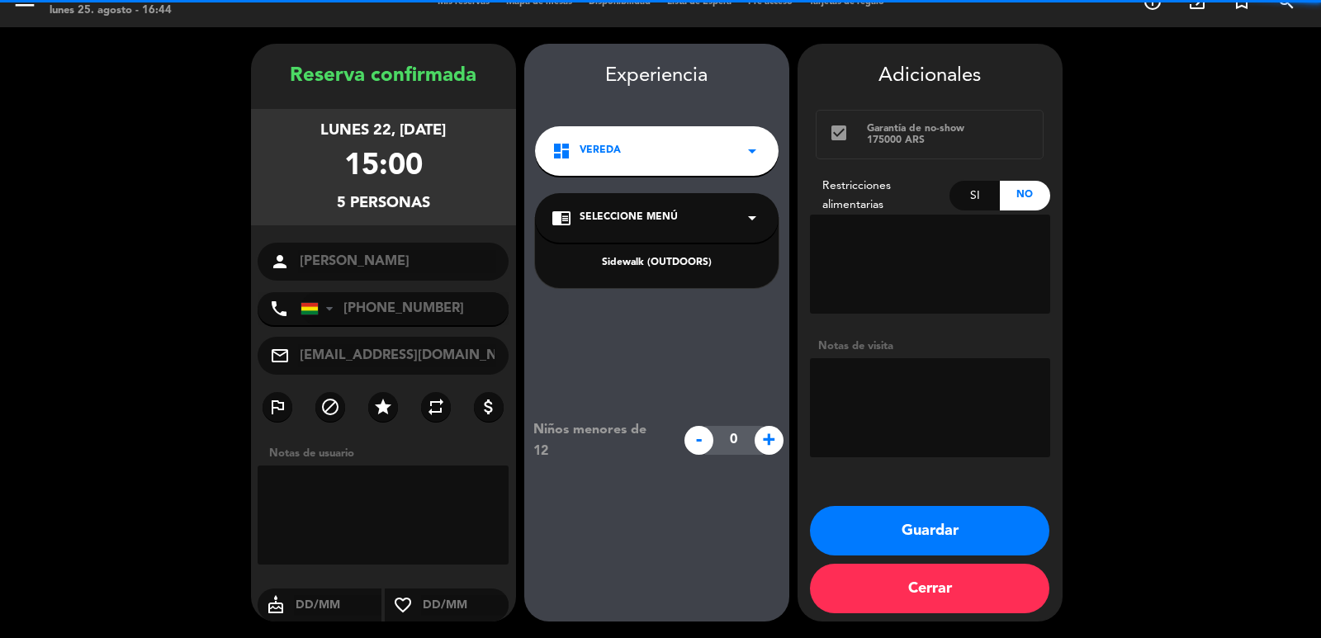
click at [651, 262] on div "Sidewalk (OUTDOORS)" at bounding box center [656, 263] width 211 height 17
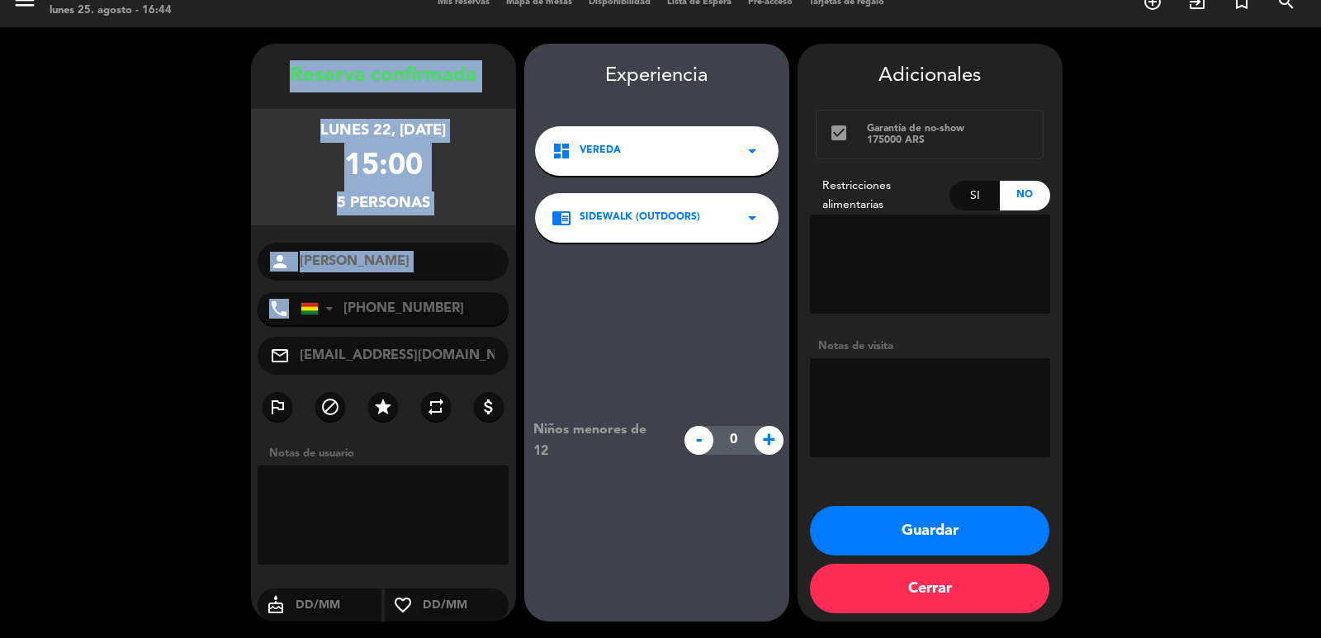
copy div "Reserva confirmada lunes 22, [DATE] 15:00 5 personas person phone"
drag, startPoint x: 265, startPoint y: 78, endPoint x: 445, endPoint y: 277, distance: 267.7
click at [438, 296] on div "Reserva confirmada lunes 22, [DATE] 15:00 5 personas person [PERSON_NAME] phone…" at bounding box center [383, 349] width 265 height 578
click at [925, 525] on button "Guardar" at bounding box center [929, 531] width 239 height 50
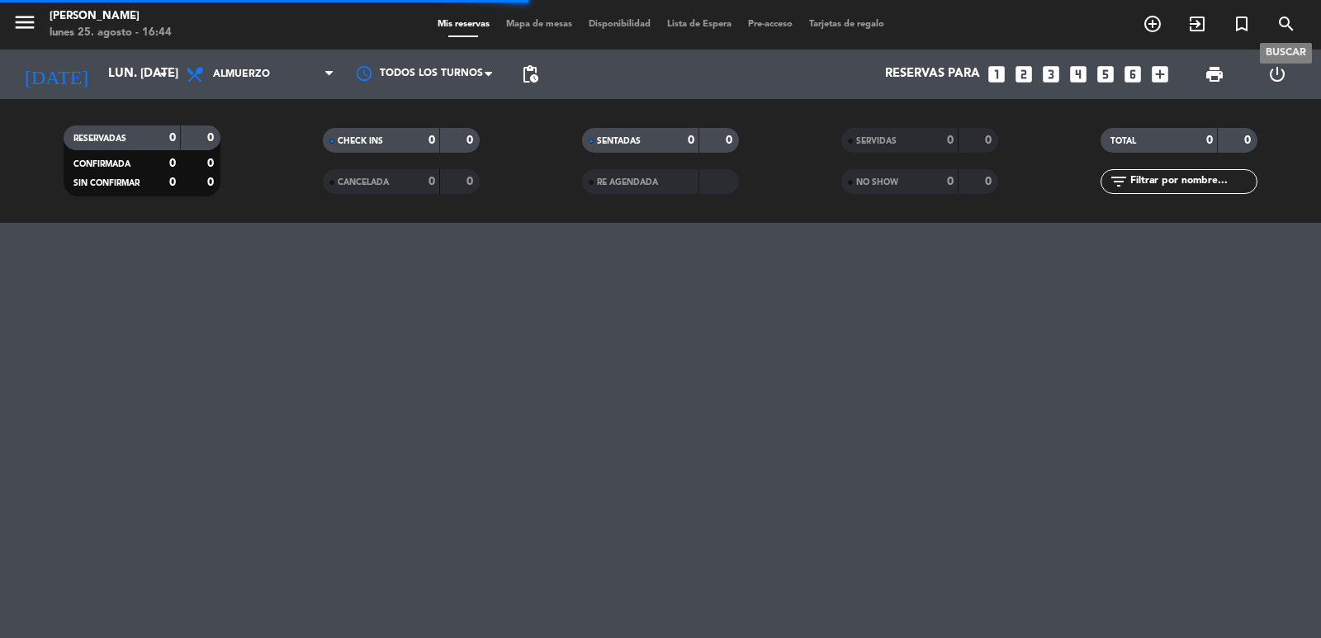
click at [1283, 28] on icon "search" at bounding box center [1286, 24] width 20 height 20
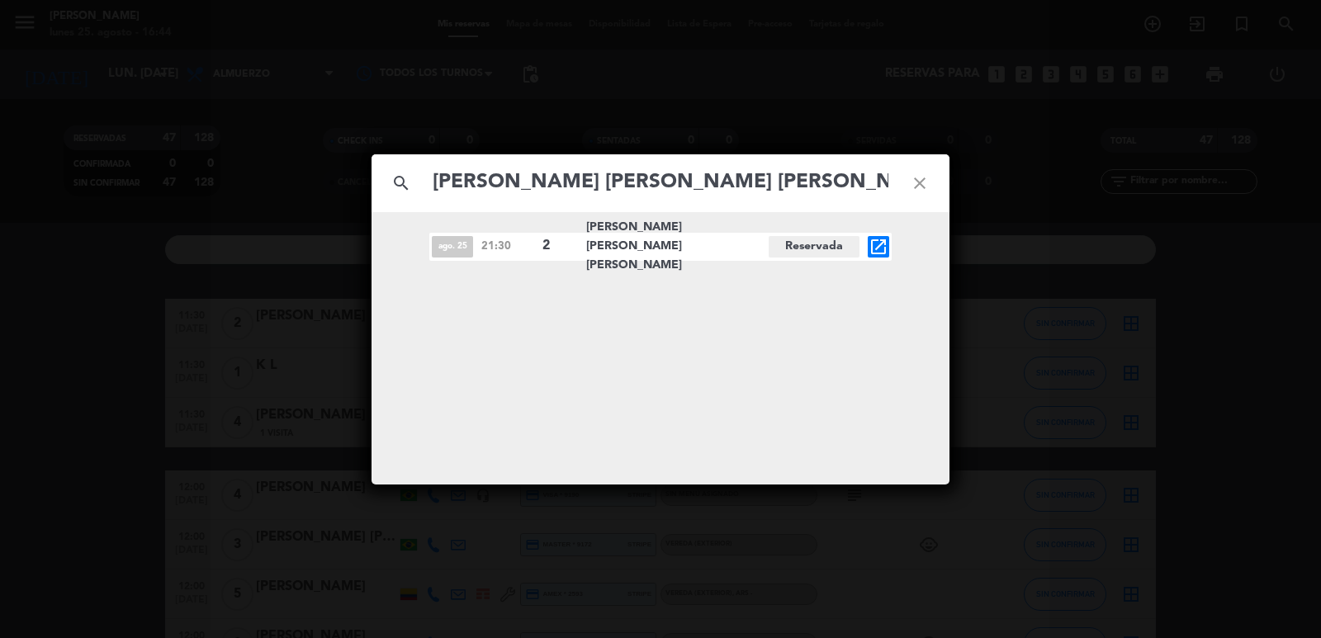
type input "[PERSON_NAME] [PERSON_NAME] [PERSON_NAME]"
click at [874, 249] on icon "open_in_new" at bounding box center [878, 247] width 20 height 20
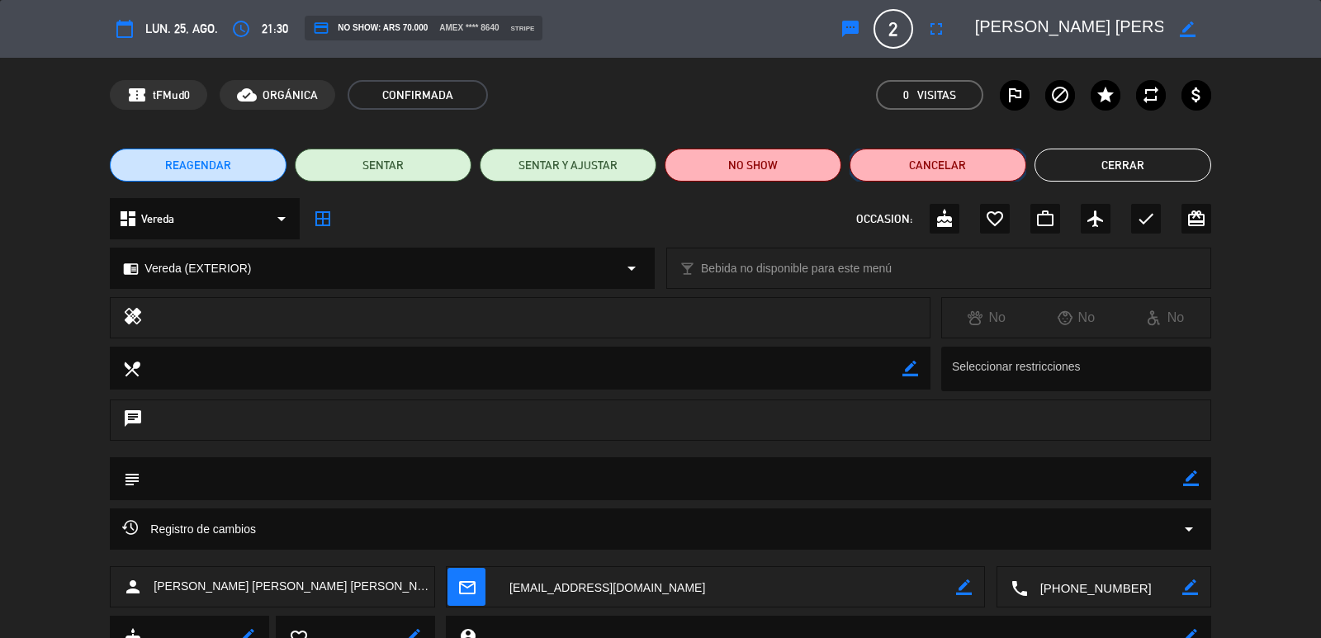
click at [893, 166] on button "Cancelar" at bounding box center [937, 165] width 177 height 33
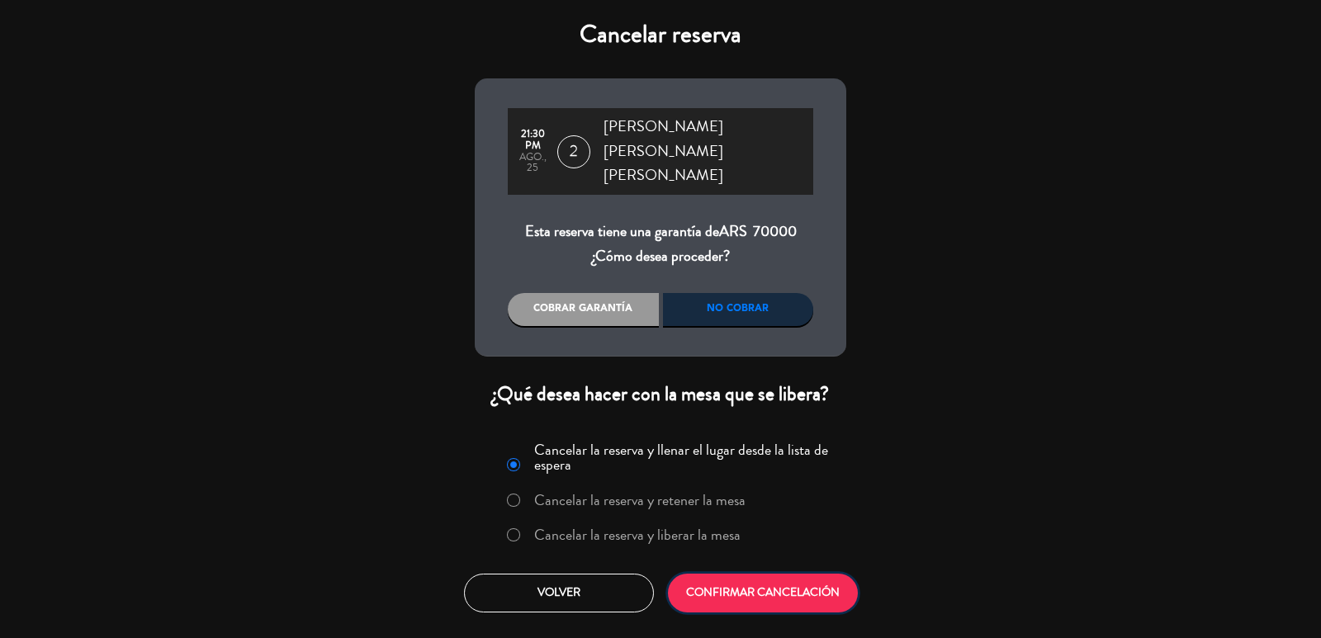
click at [738, 574] on button "CONFIRMAR CANCELACIÓN" at bounding box center [763, 593] width 190 height 39
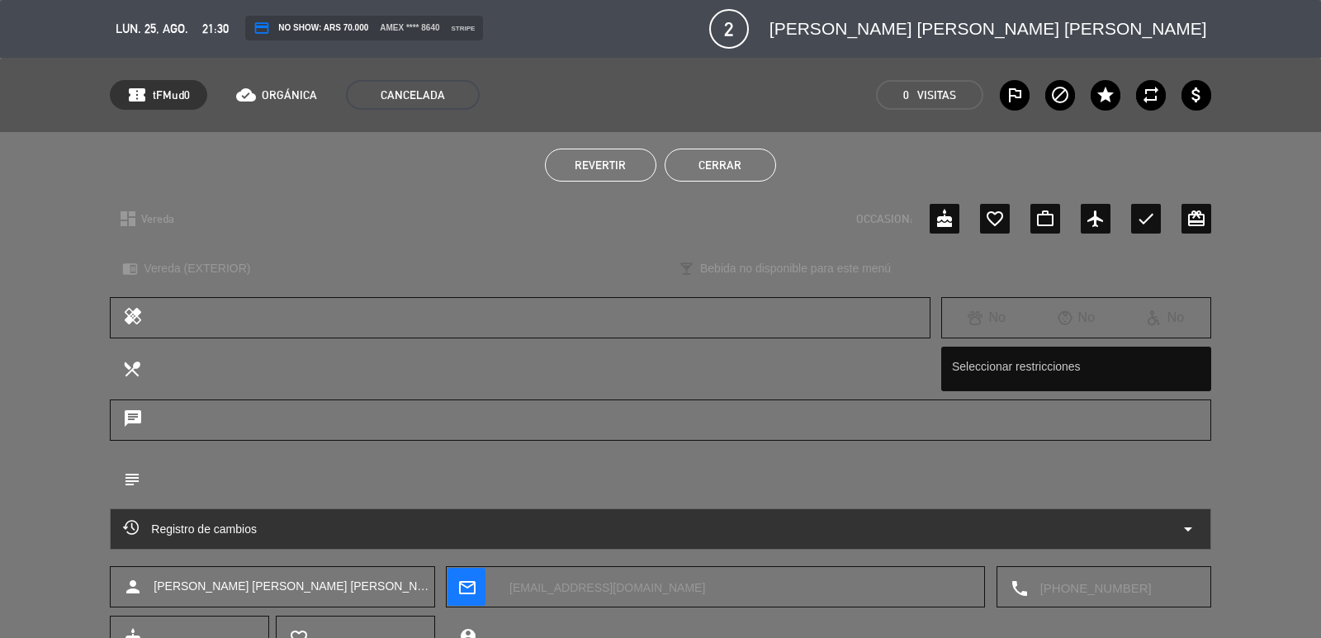
click at [747, 168] on button "Cerrar" at bounding box center [720, 165] width 111 height 33
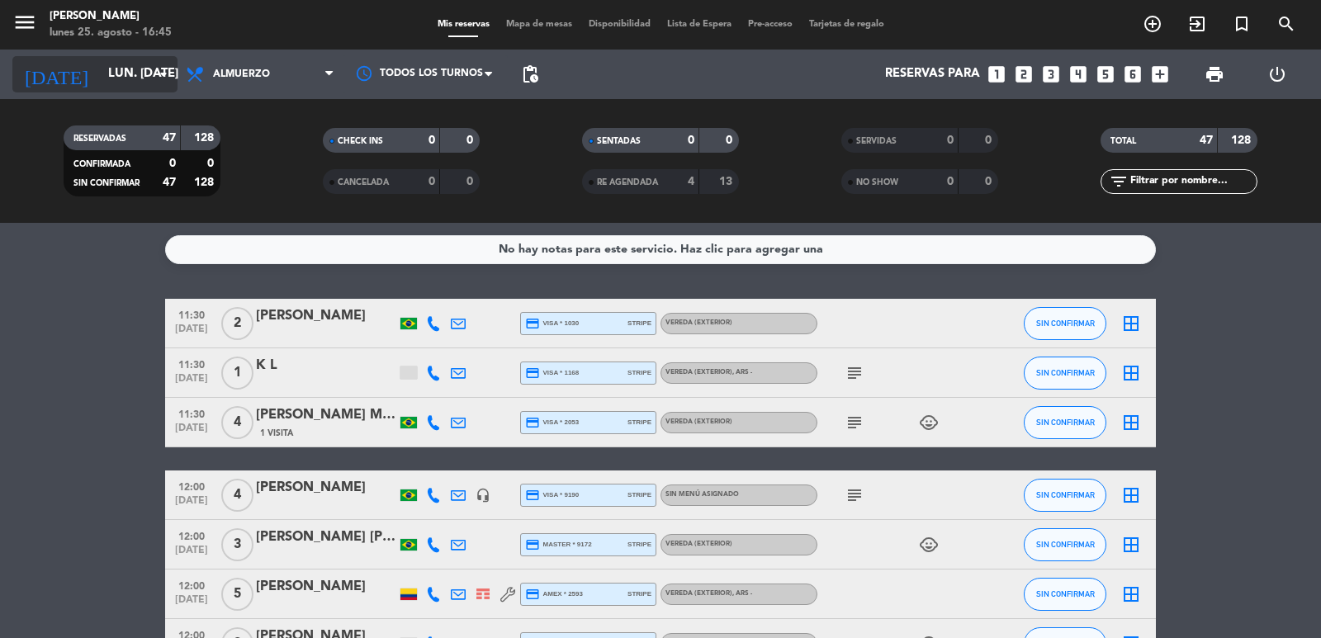
click at [135, 79] on input "lun. [DATE]" at bounding box center [179, 74] width 159 height 31
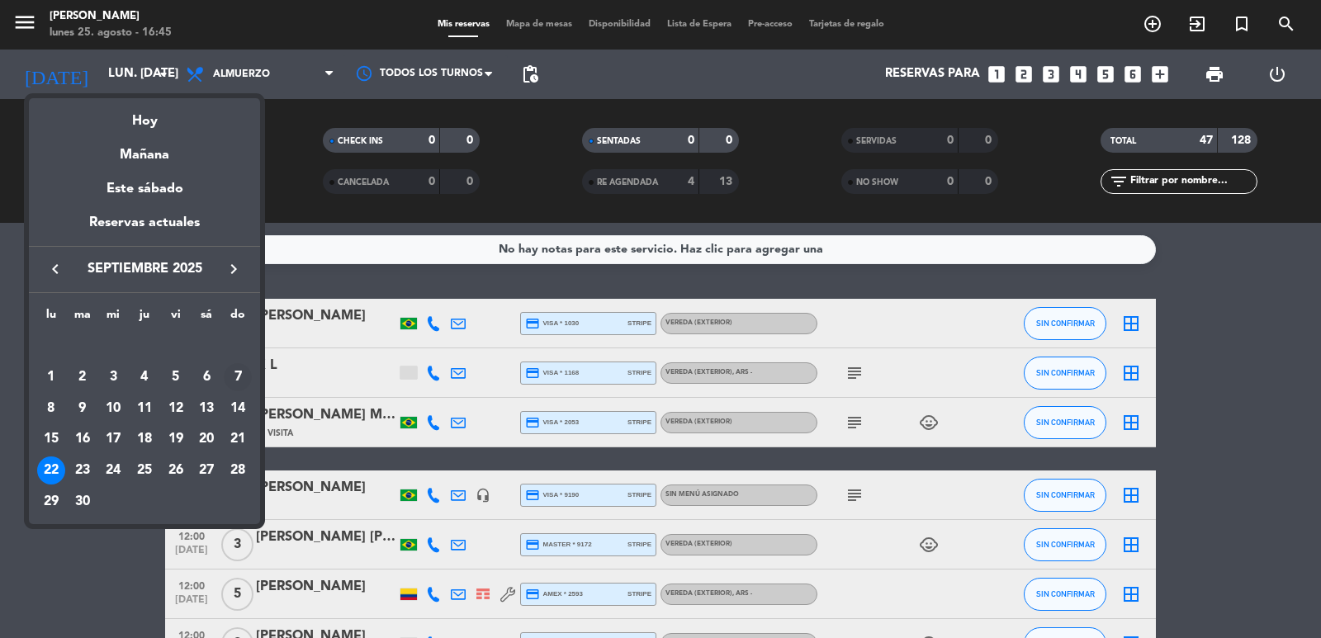
click at [245, 378] on div "7" at bounding box center [238, 377] width 28 height 28
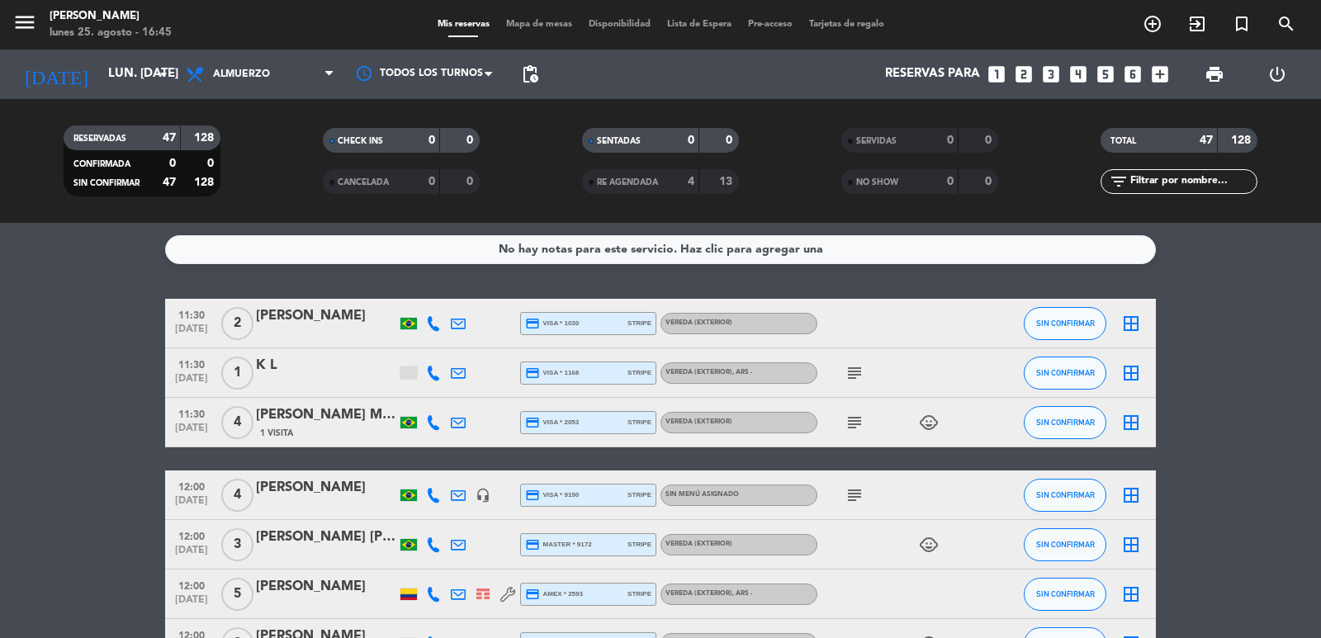
type input "dom. [DATE]"
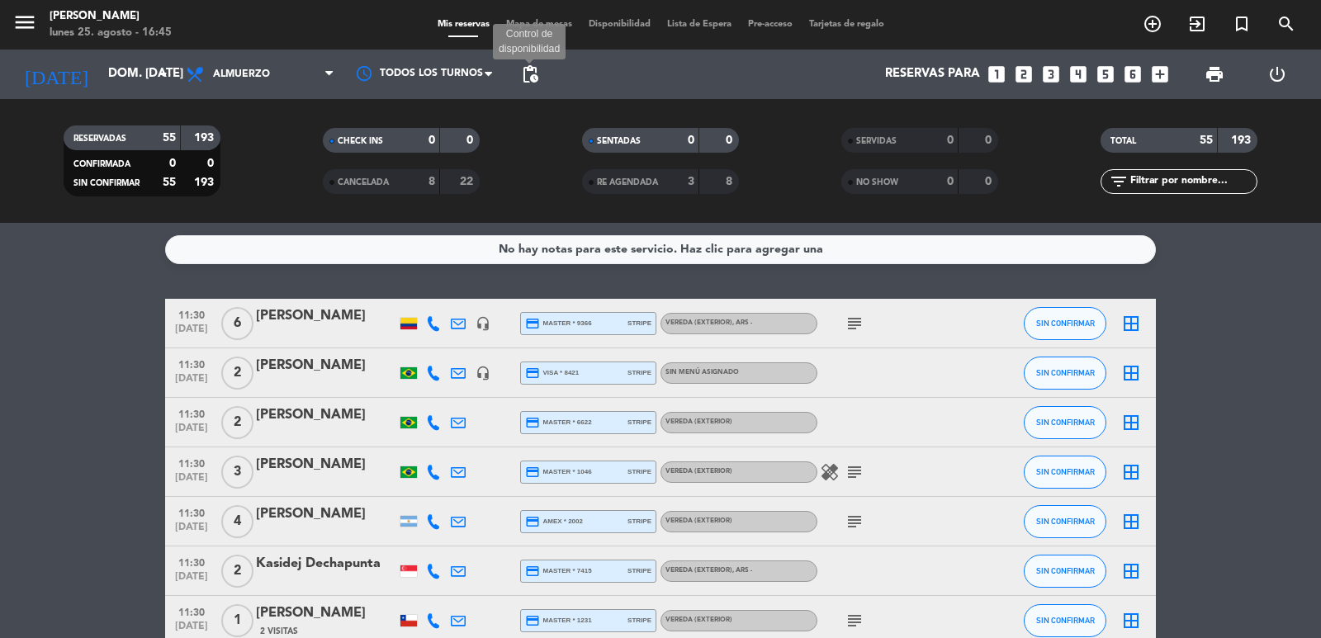
click at [532, 78] on span "pending_actions" at bounding box center [530, 74] width 20 height 20
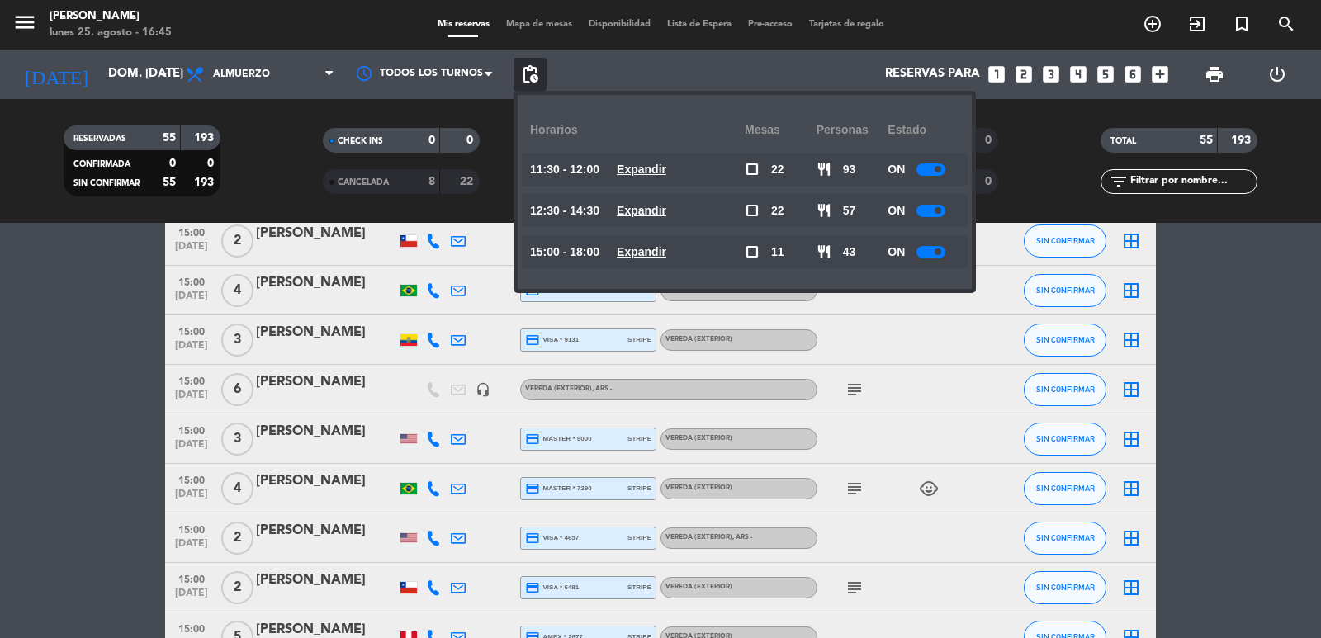
scroll to position [2583, 0]
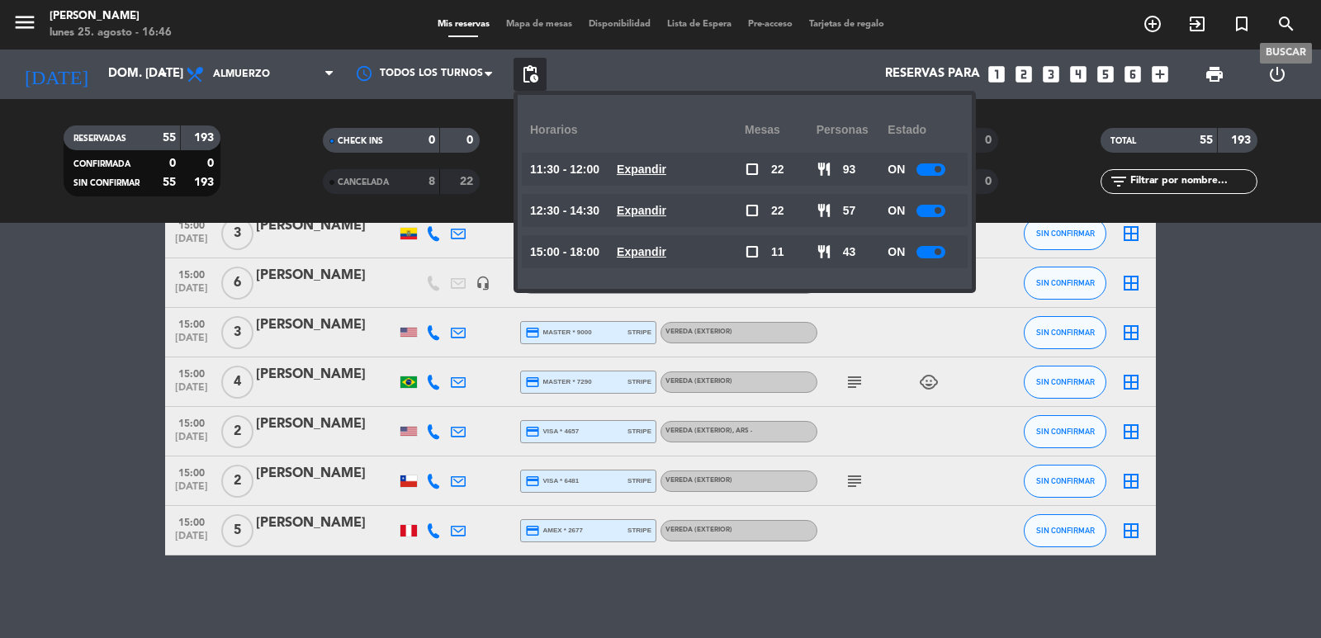
click at [1284, 26] on icon "search" at bounding box center [1286, 24] width 20 height 20
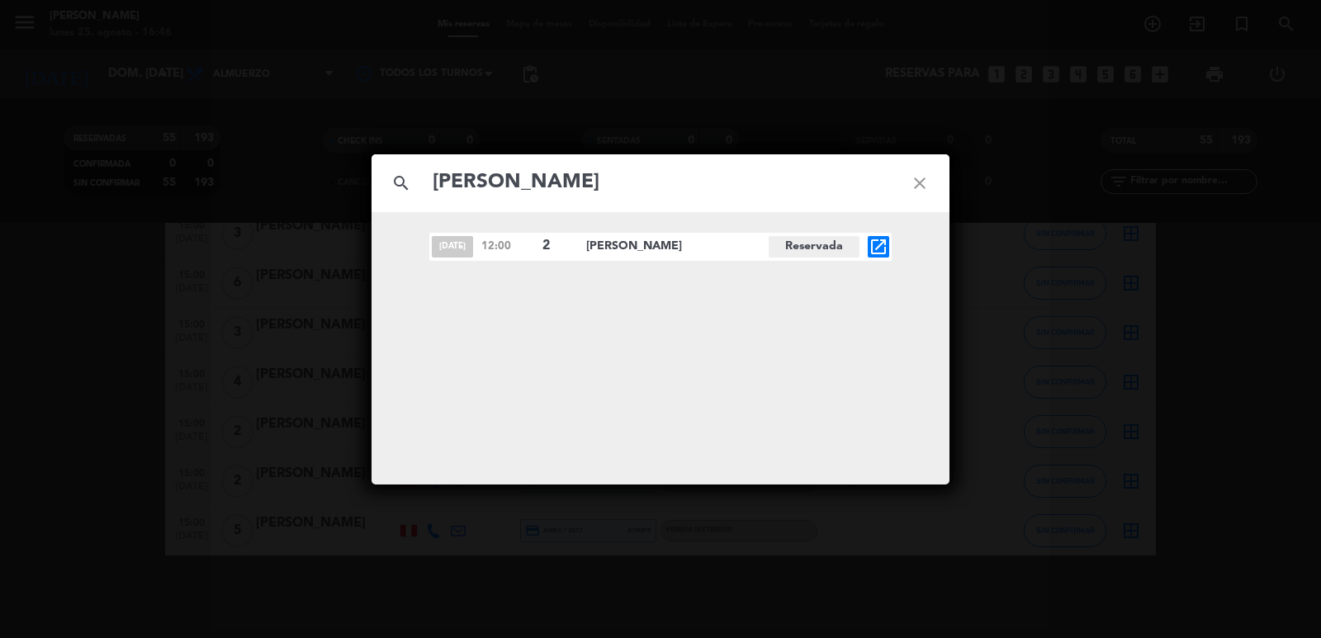
type input "[PERSON_NAME]"
click at [887, 244] on icon "open_in_new" at bounding box center [878, 247] width 20 height 20
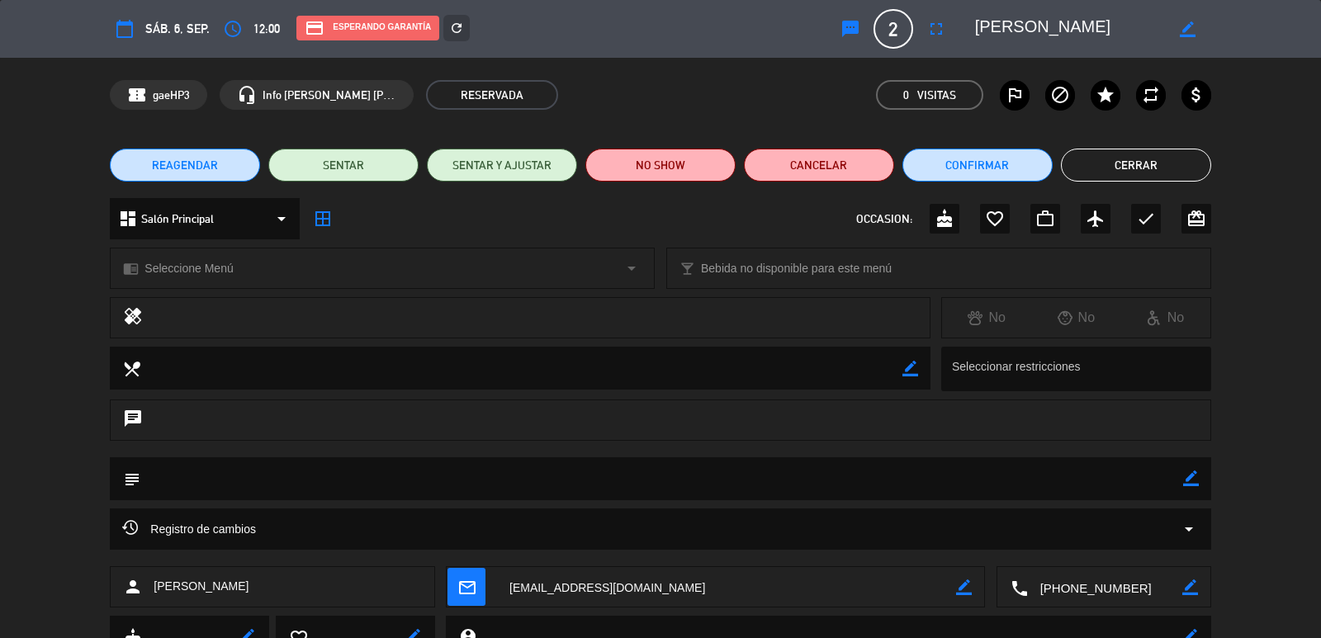
click at [200, 154] on button "REAGENDAR" at bounding box center [185, 165] width 150 height 33
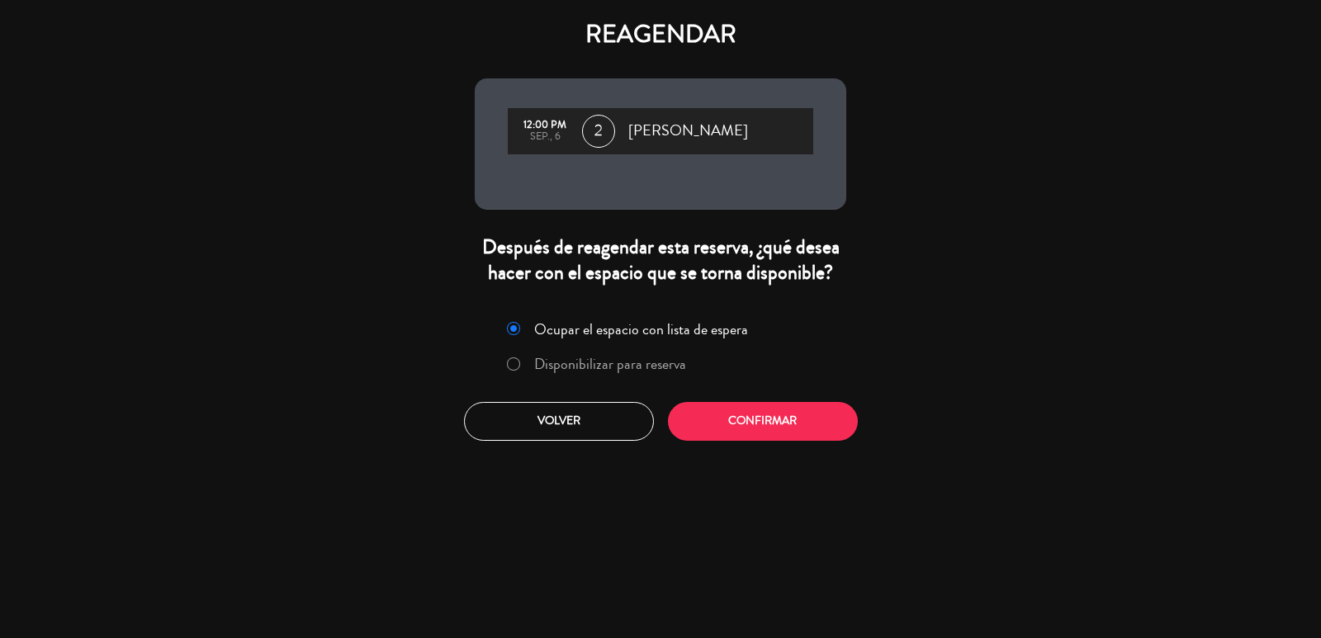
click at [774, 442] on div "Ocupar el espacio con lista de espera Disponibilizar para reserva Volver Confir…" at bounding box center [660, 377] width 396 height 149
click at [774, 430] on button "Confirmar" at bounding box center [763, 421] width 190 height 39
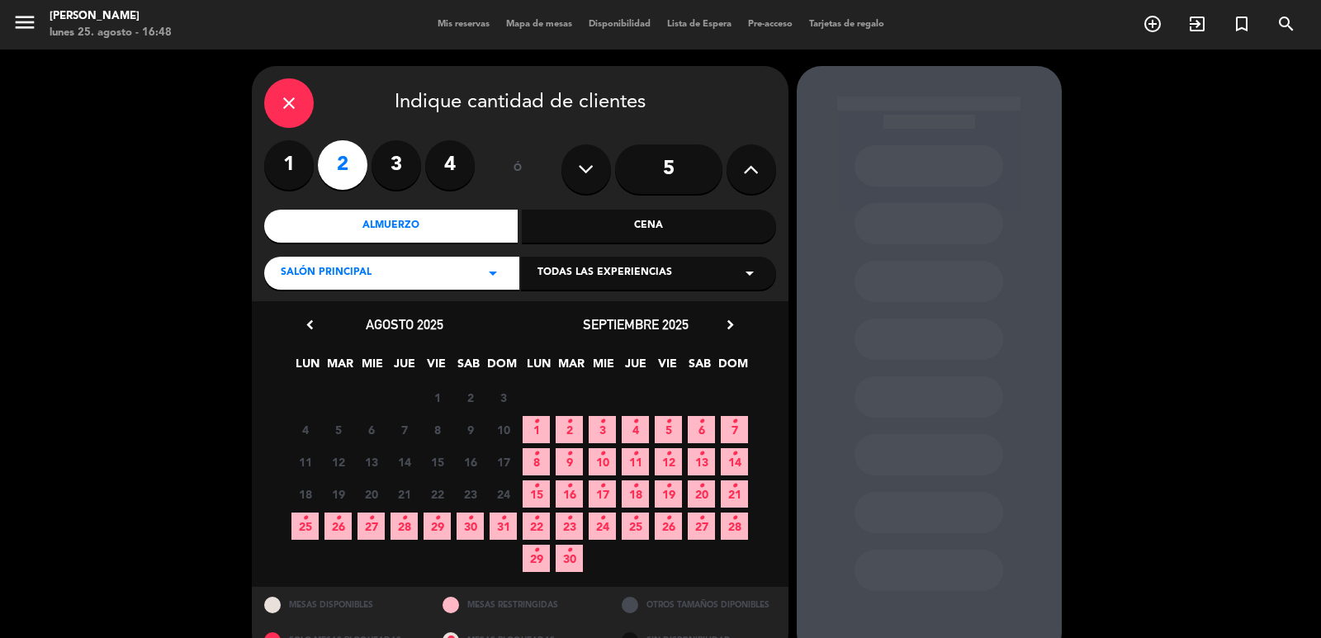
click at [696, 430] on span "6 •" at bounding box center [701, 429] width 27 height 27
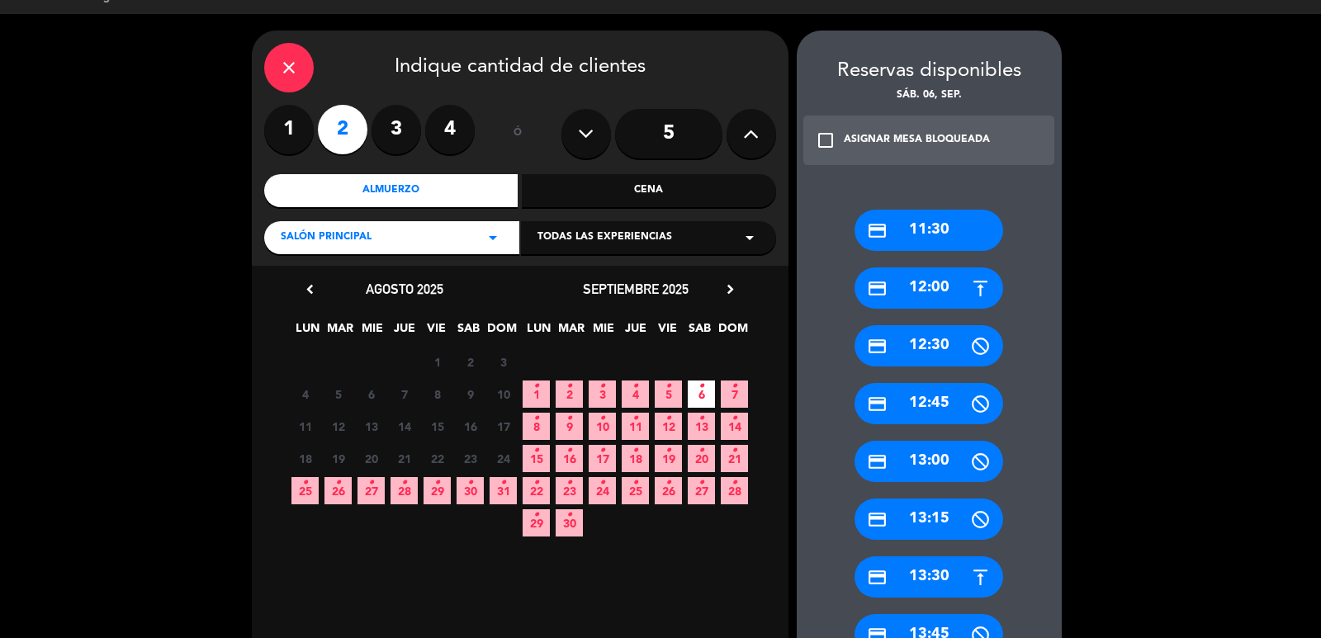
click at [941, 286] on div "credit_card 12:00" at bounding box center [928, 287] width 149 height 41
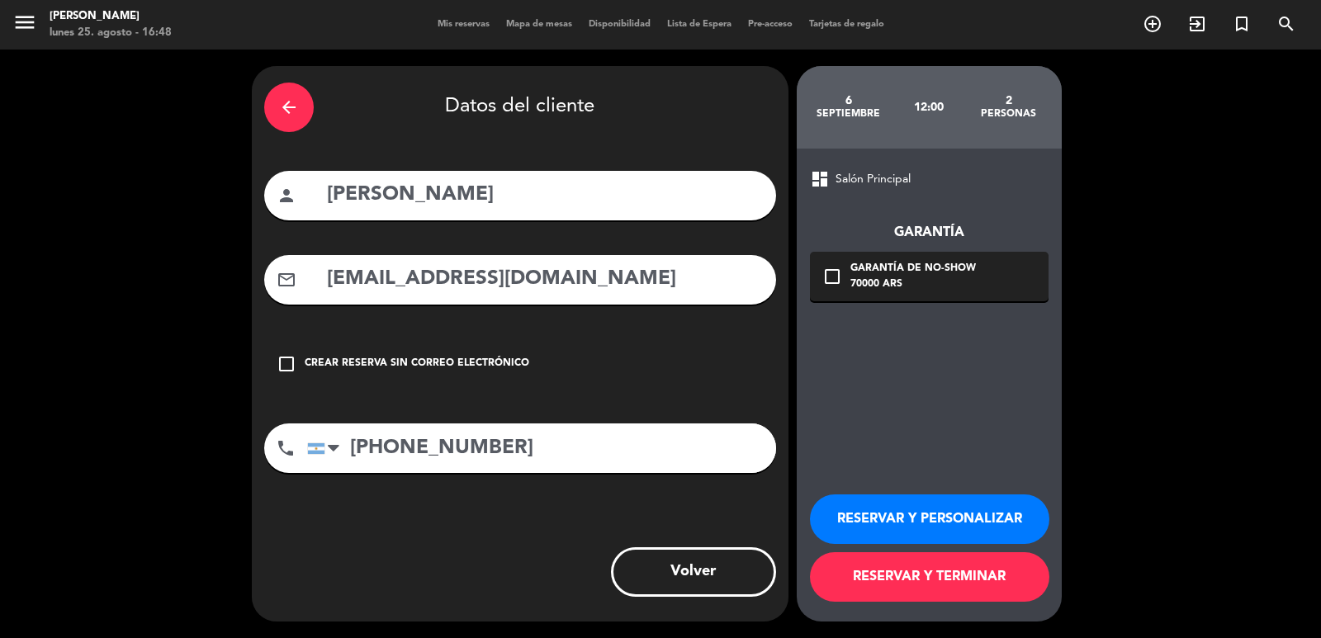
scroll to position [0, 0]
click at [949, 499] on button "RESERVAR Y PERSONALIZAR" at bounding box center [929, 519] width 239 height 50
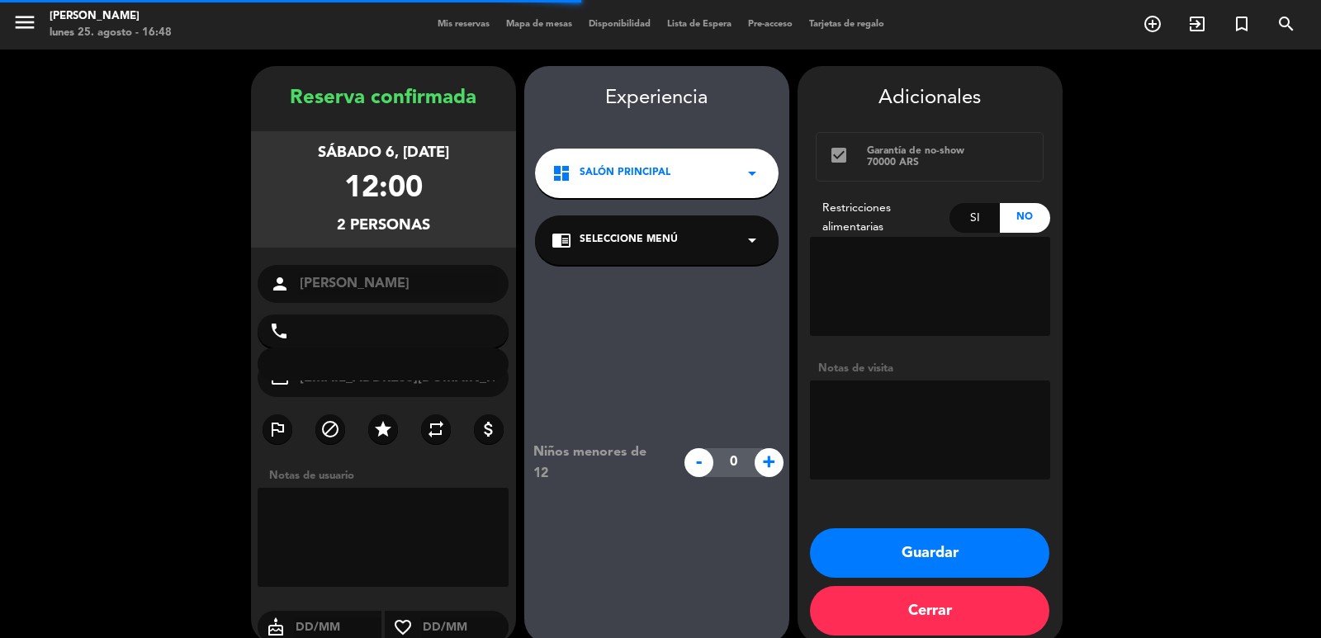
type input "[PHONE_NUMBER]"
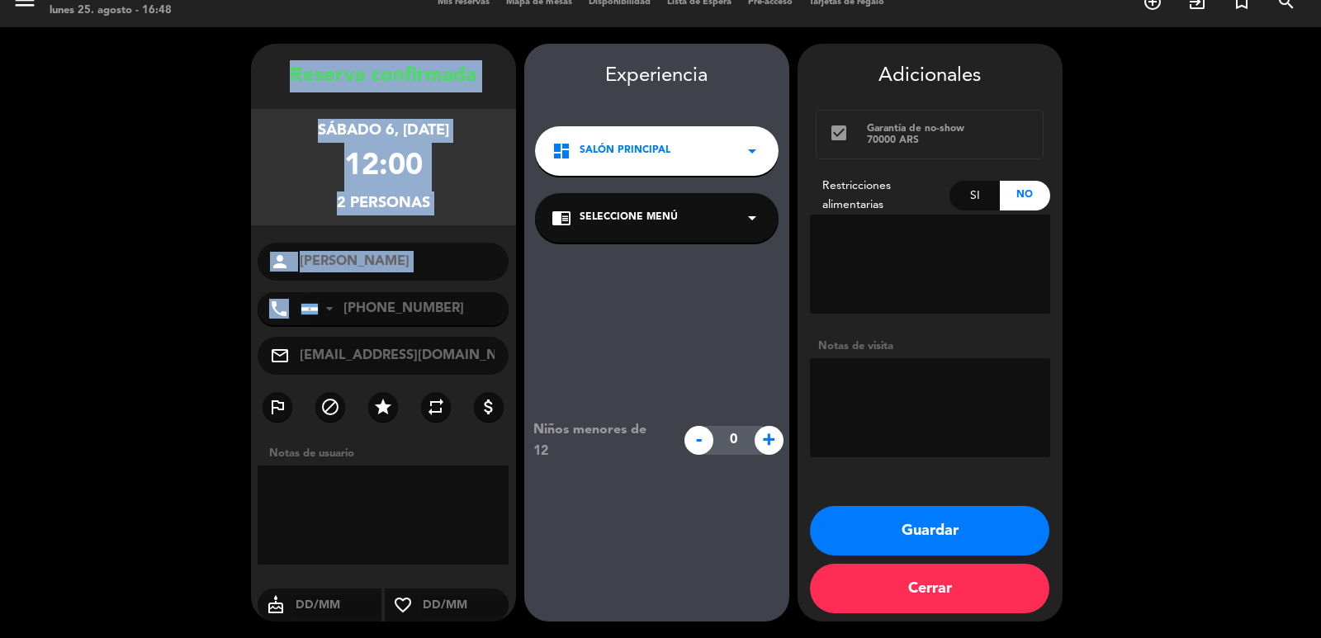
copy div "Reserva confirmada sábado 6, [DATE] 12:00 2 personas person phone"
drag, startPoint x: 266, startPoint y: 71, endPoint x: 429, endPoint y: 269, distance: 256.9
click at [421, 291] on div "Reserva confirmada sábado 6, [DATE] 12:00 2 personas person [PERSON_NAME] phone…" at bounding box center [383, 349] width 265 height 578
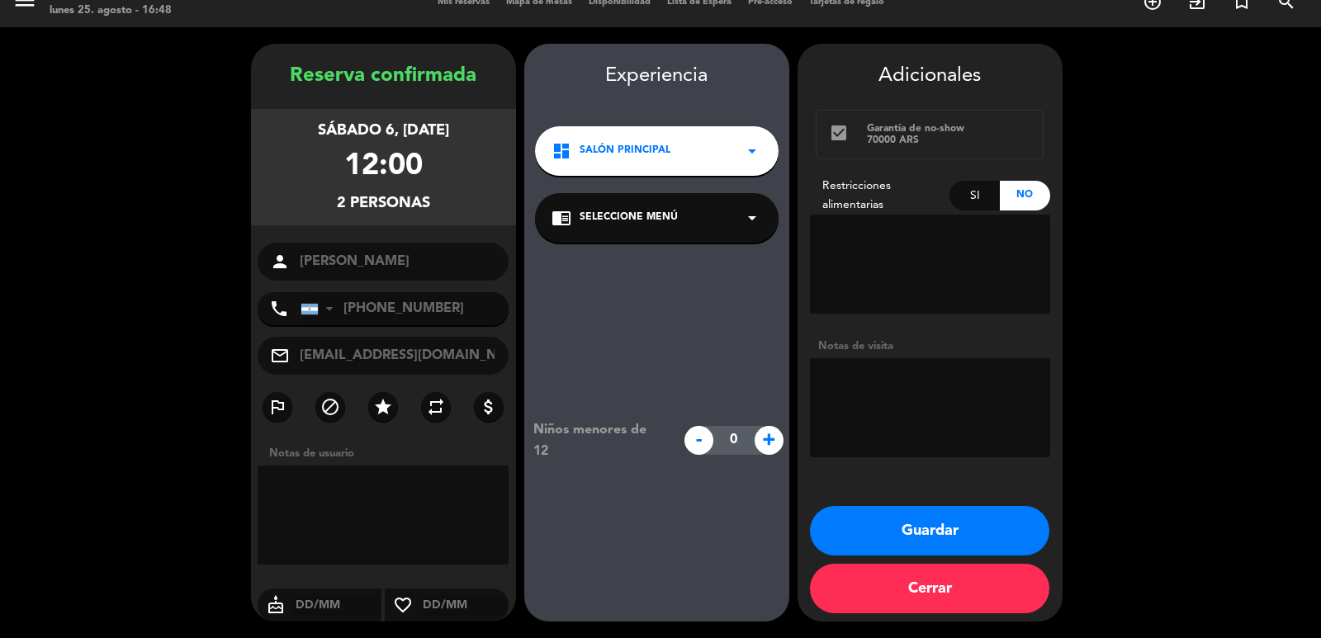
click at [872, 408] on textarea at bounding box center [930, 407] width 240 height 99
type textarea "big box"
click at [921, 518] on button "Guardar" at bounding box center [929, 531] width 239 height 50
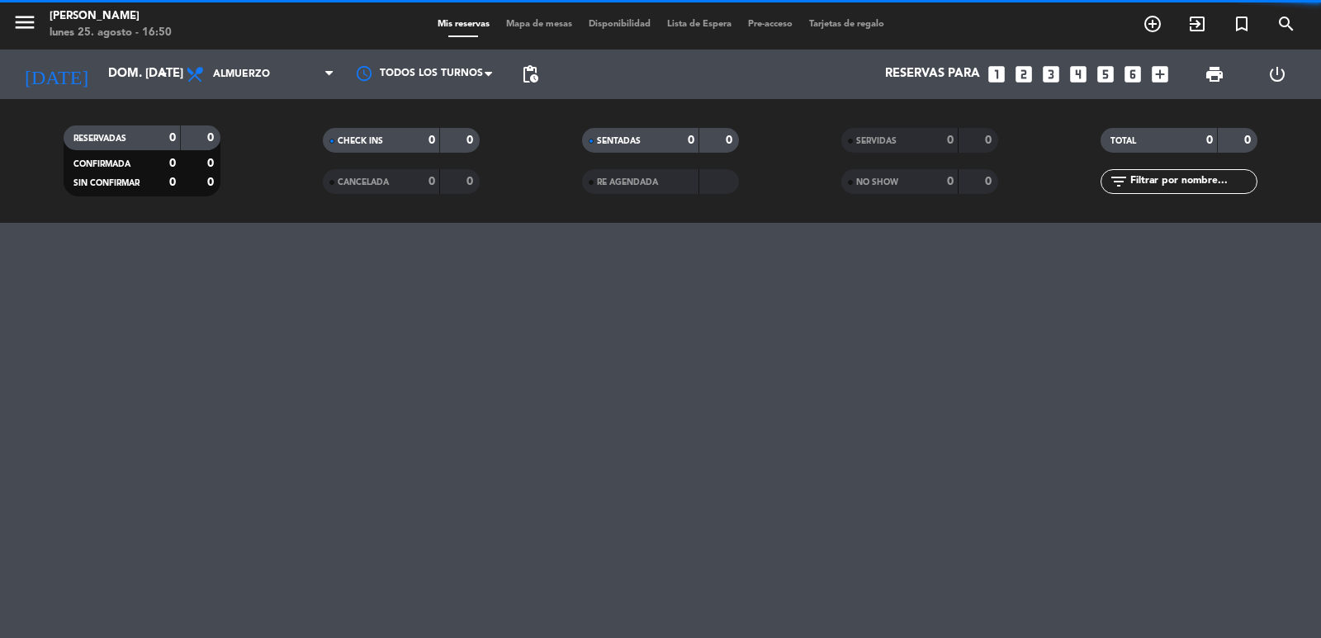
click at [1109, 80] on icon "looks_5" at bounding box center [1105, 74] width 21 height 21
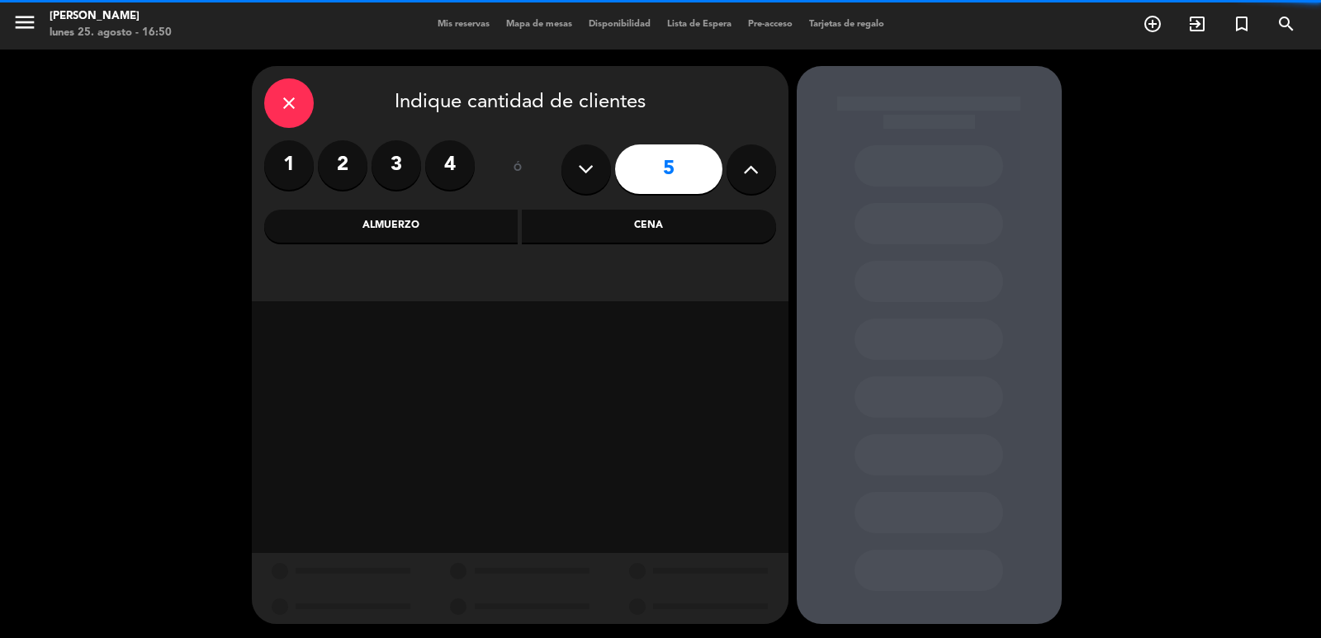
click at [518, 227] on div "Almuerzo Cena" at bounding box center [520, 226] width 512 height 33
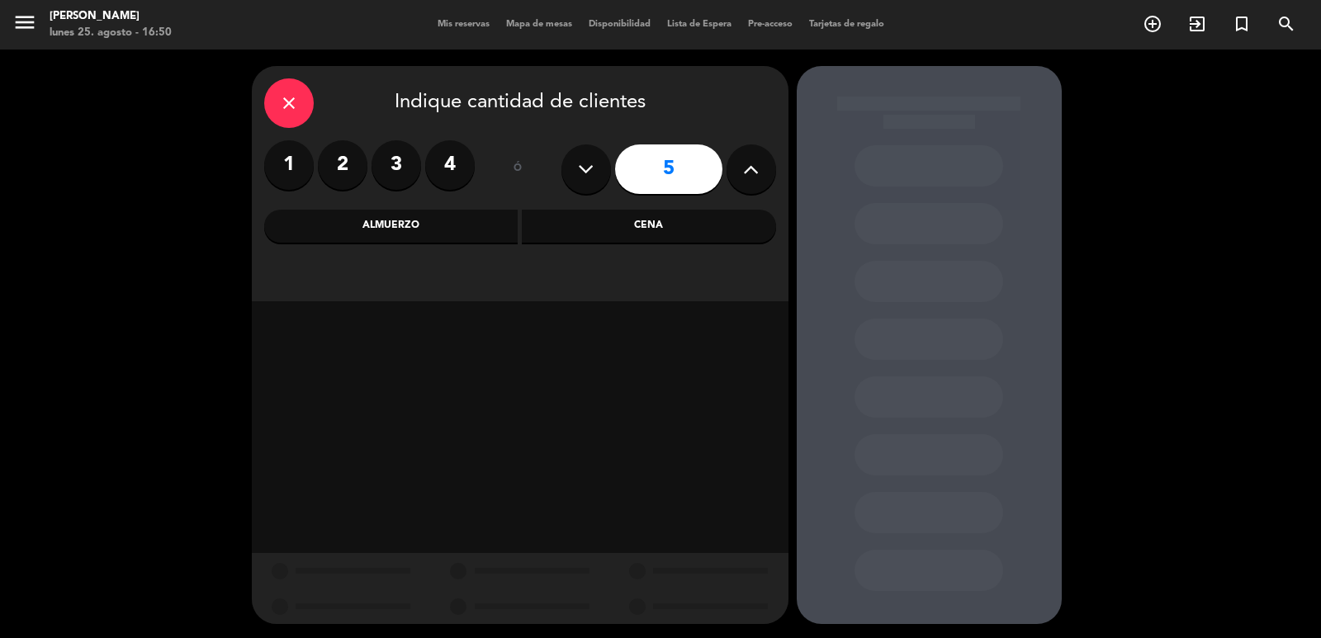
click at [549, 230] on div "Cena" at bounding box center [649, 226] width 254 height 33
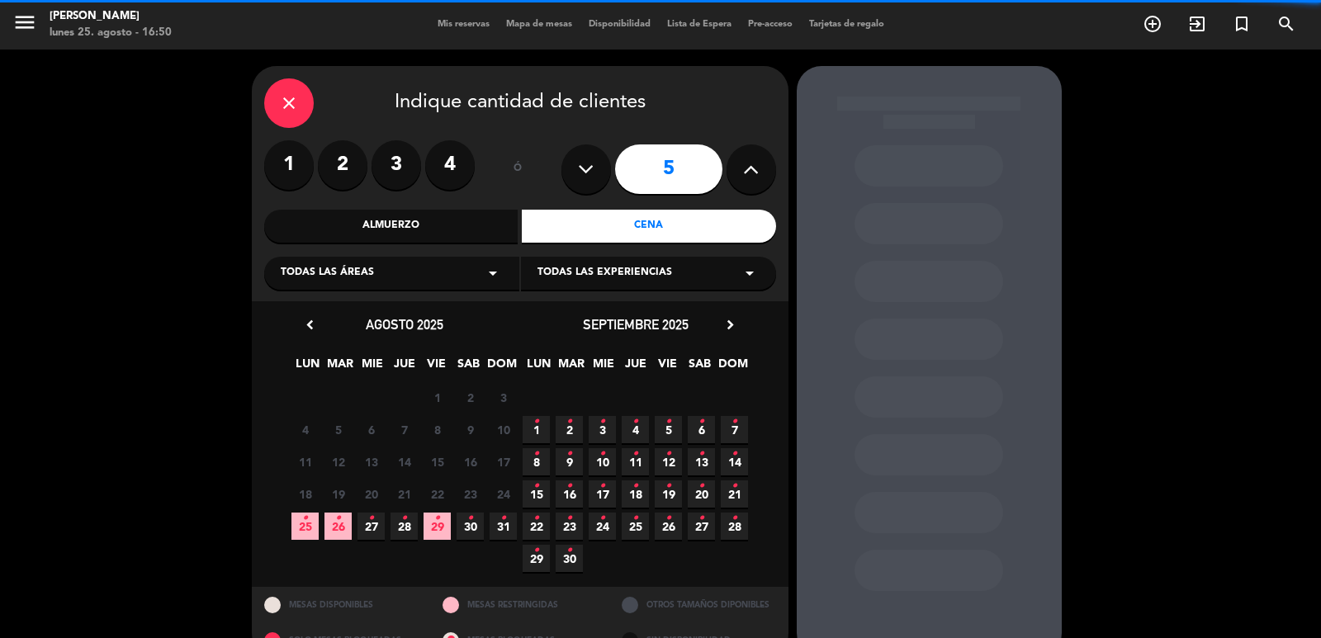
click at [289, 530] on div "chevron_left agosto 2025 LUN MAR [PERSON_NAME] VIE SAB DOM 28 29 30 31 1 2 3 4 …" at bounding box center [520, 444] width 537 height 286
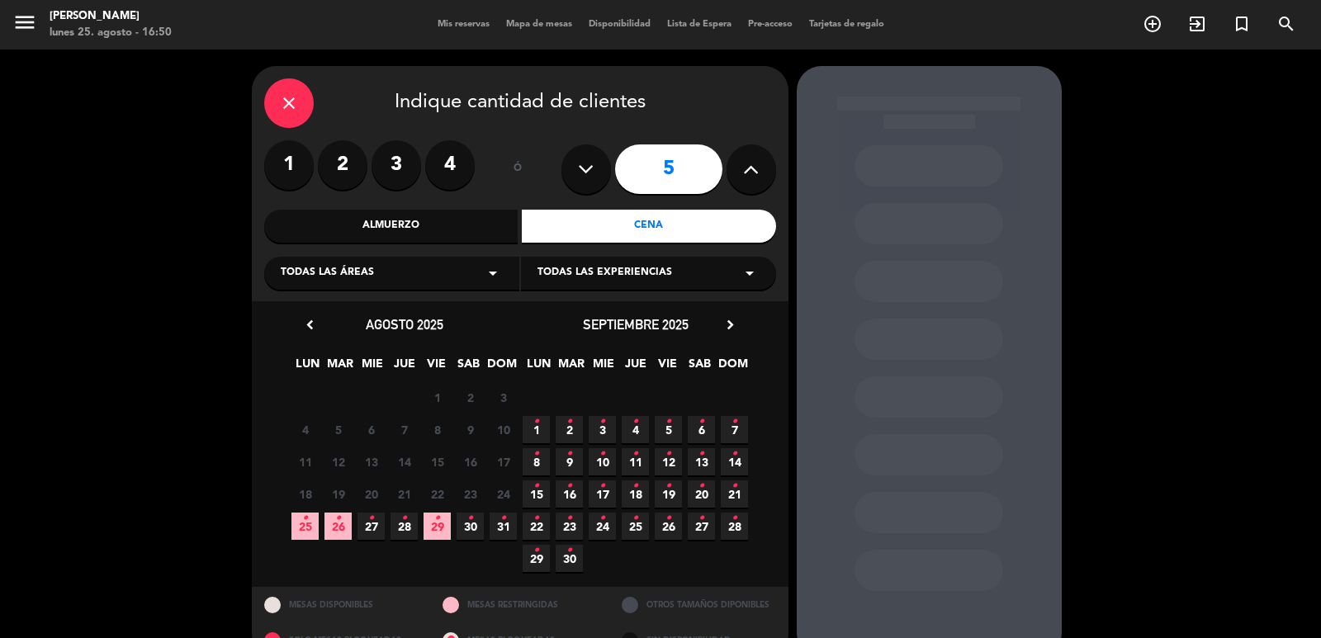
click at [305, 528] on icon "•" at bounding box center [305, 518] width 6 height 26
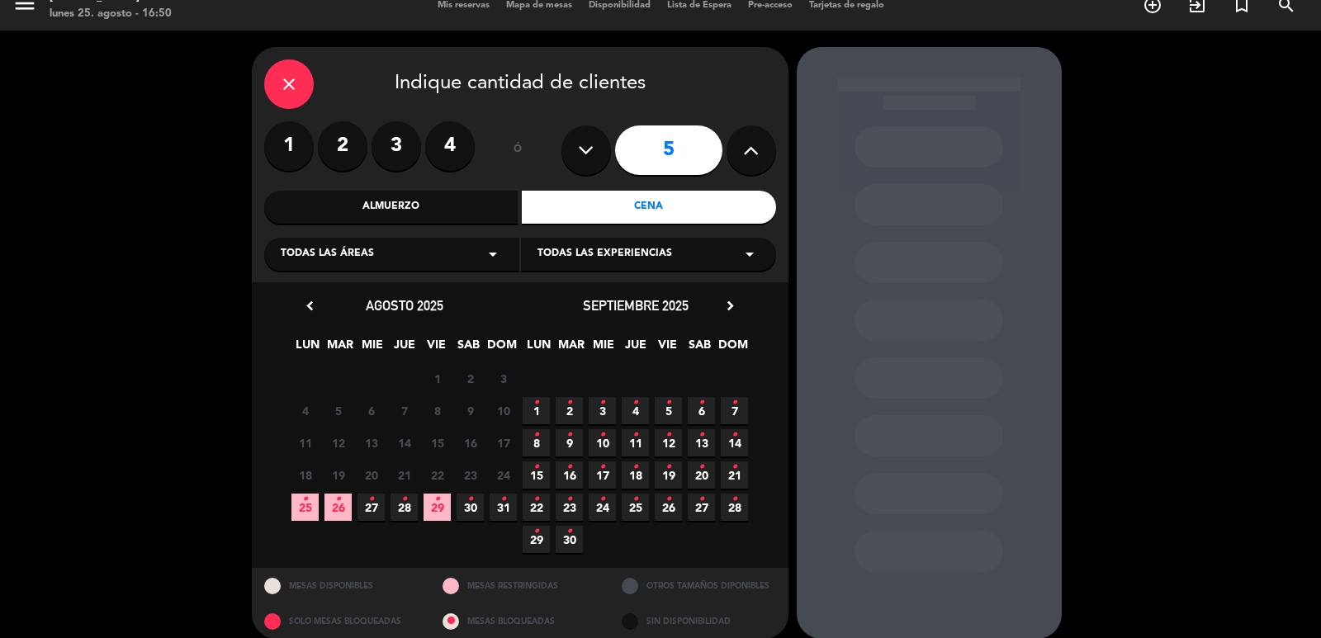
scroll to position [35, 0]
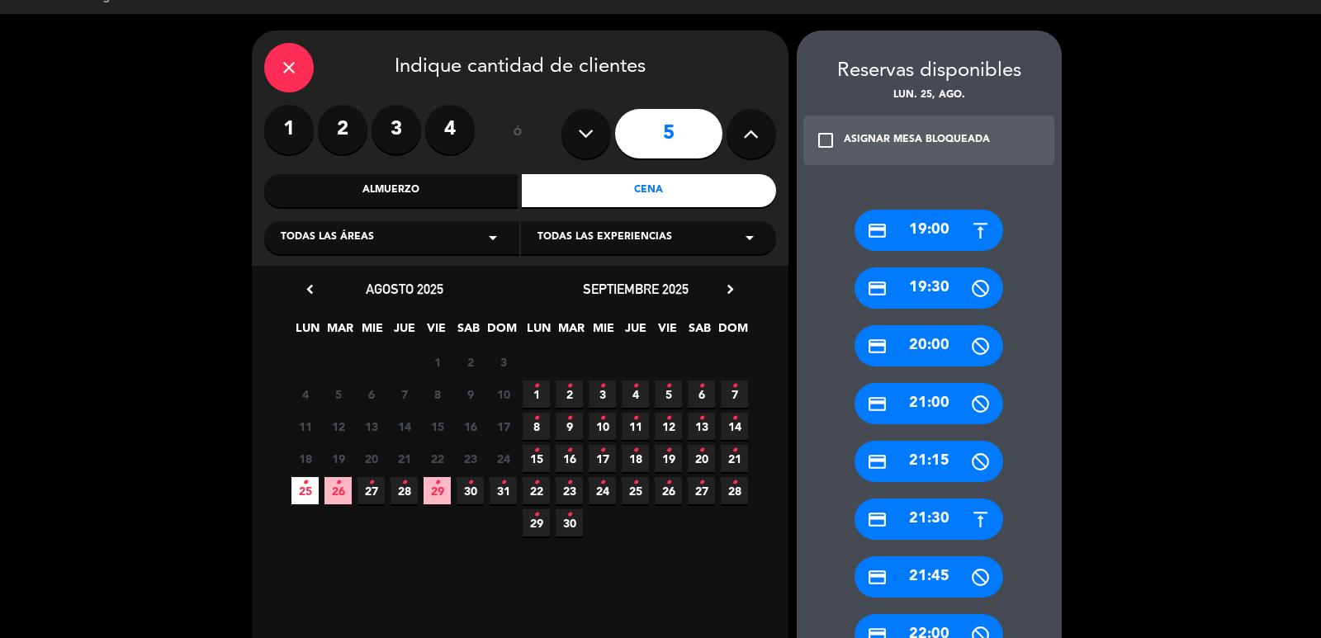
click at [933, 237] on div "credit_card 19:00" at bounding box center [928, 230] width 149 height 41
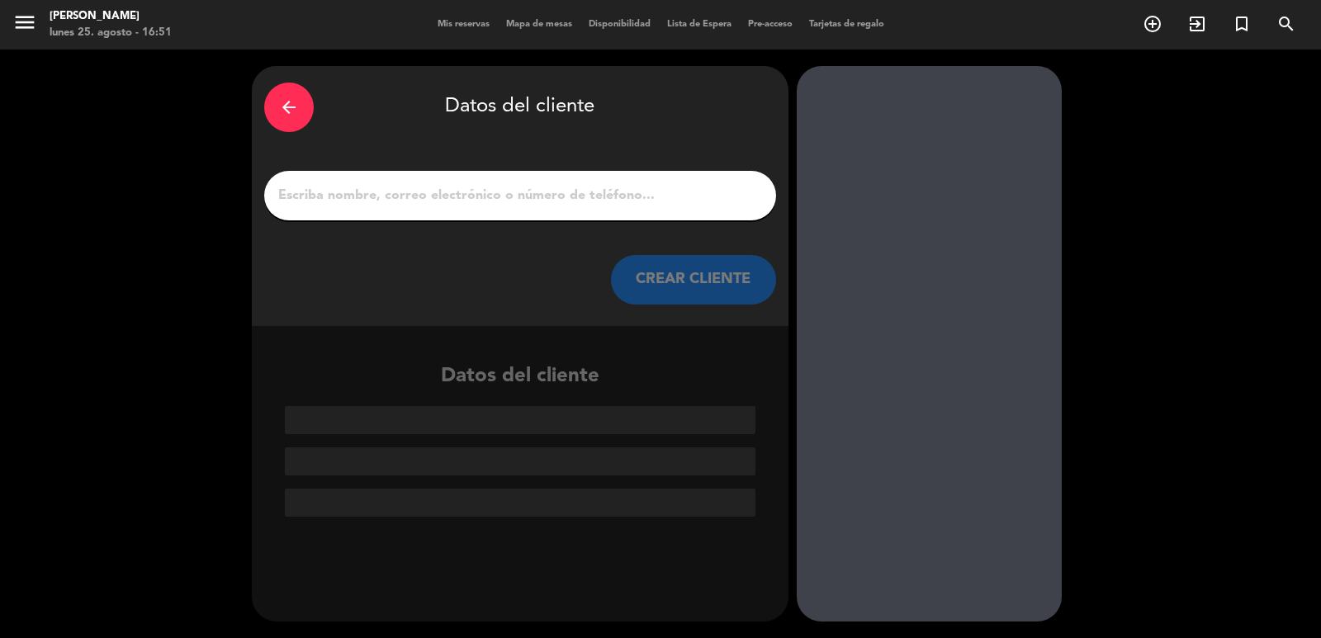
scroll to position [0, 0]
click at [640, 207] on input "1" at bounding box center [520, 195] width 487 height 23
paste input "[PERSON_NAME] : [PERSON_NAME]"
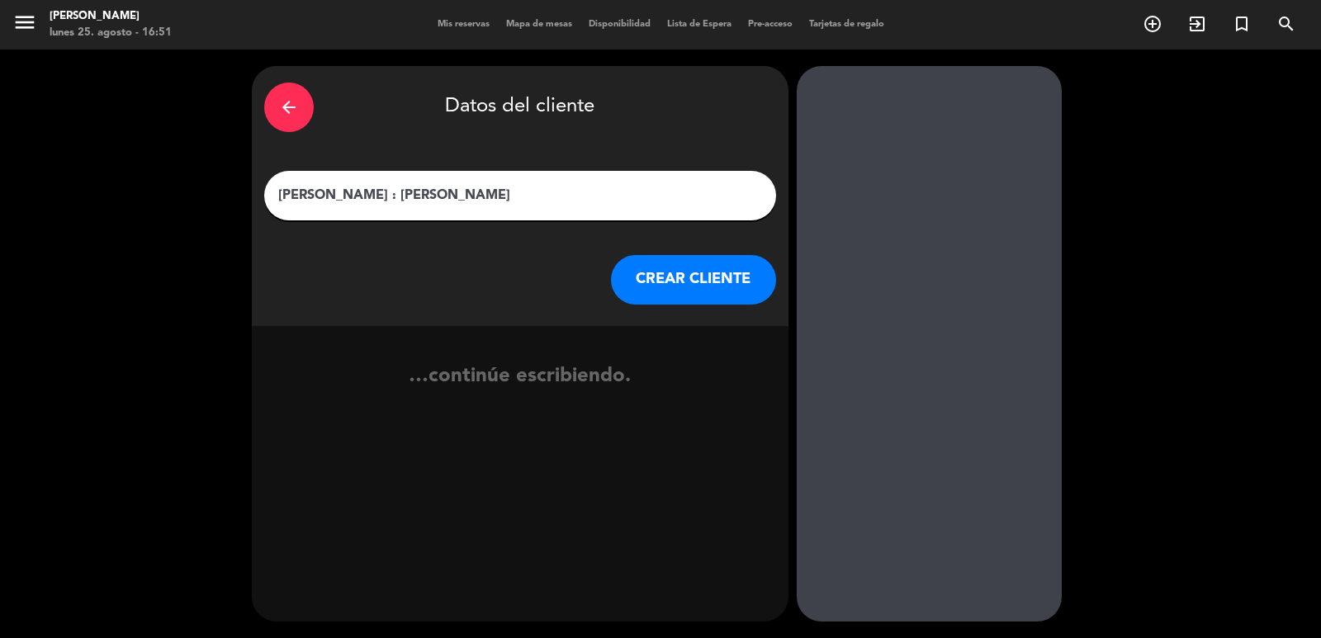
click at [399, 191] on input "[PERSON_NAME] : [PERSON_NAME]" at bounding box center [520, 195] width 487 height 23
type input "[PERSON_NAME]"
click at [699, 288] on button "CREAR CLIENTE" at bounding box center [693, 280] width 165 height 50
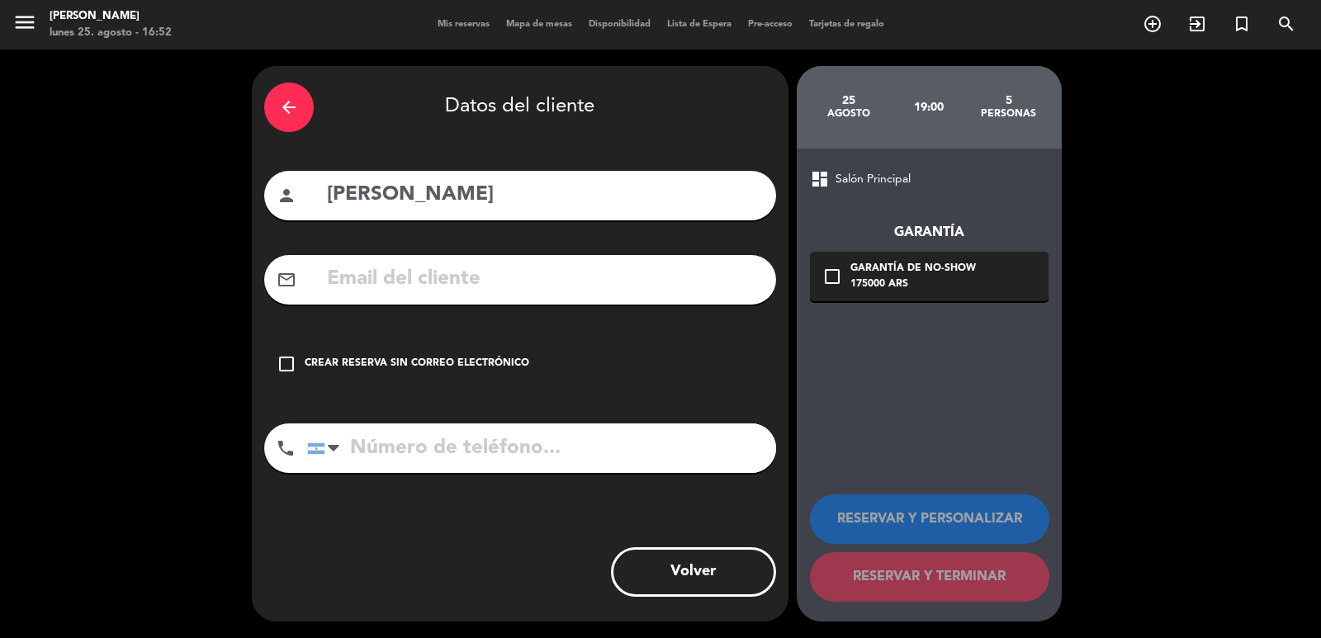
click at [499, 258] on div "mail_outline" at bounding box center [520, 280] width 512 height 50
click at [494, 272] on input "text" at bounding box center [544, 280] width 438 height 34
paste input "[EMAIL_ADDRESS][DOMAIN_NAME]"
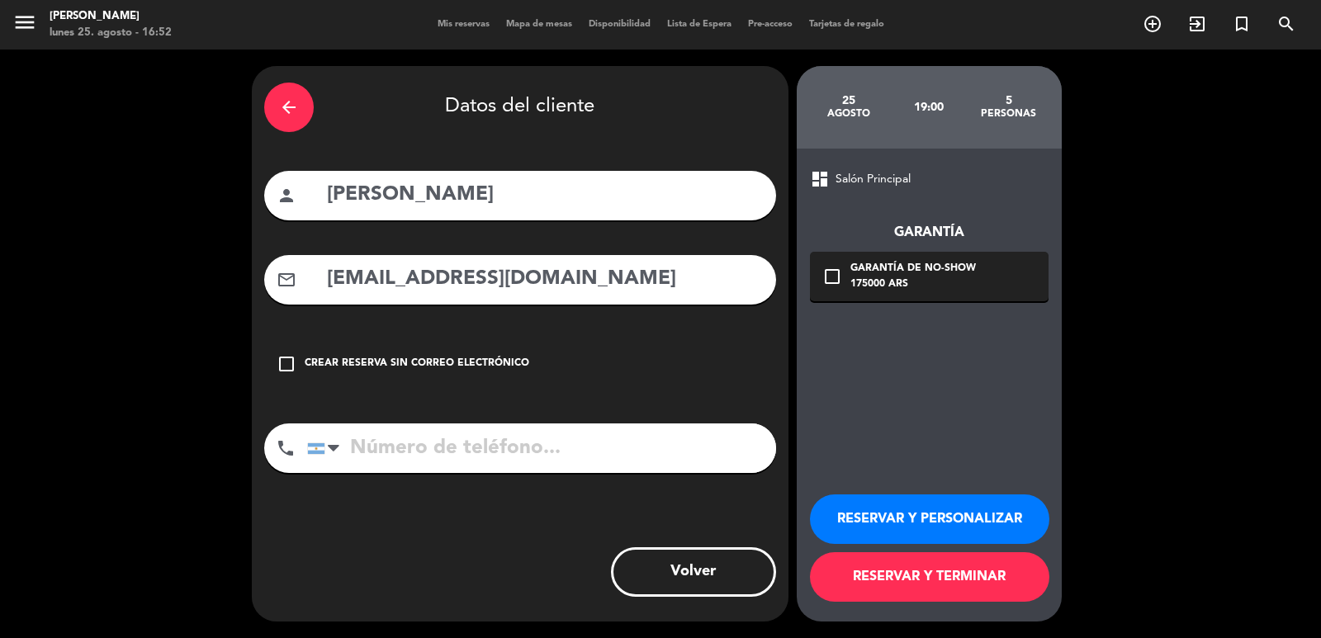
type input "[EMAIL_ADDRESS][DOMAIN_NAME]"
click at [867, 519] on button "RESERVAR Y PERSONALIZAR" at bounding box center [929, 519] width 239 height 50
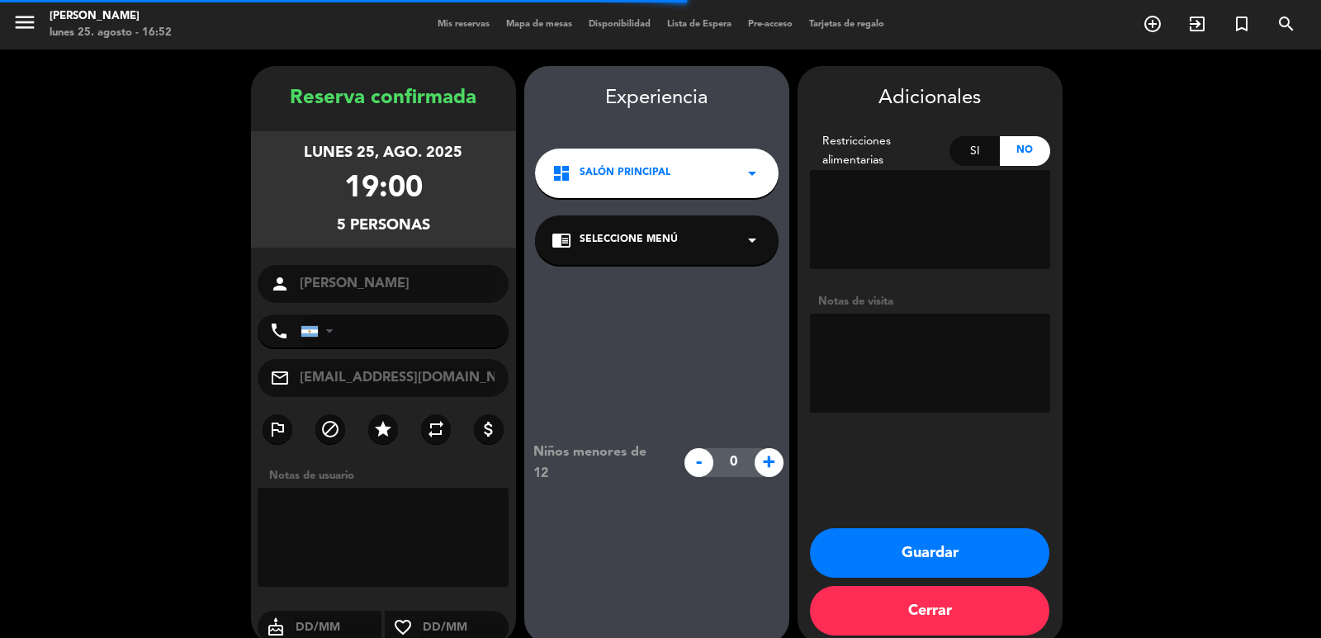
scroll to position [22, 0]
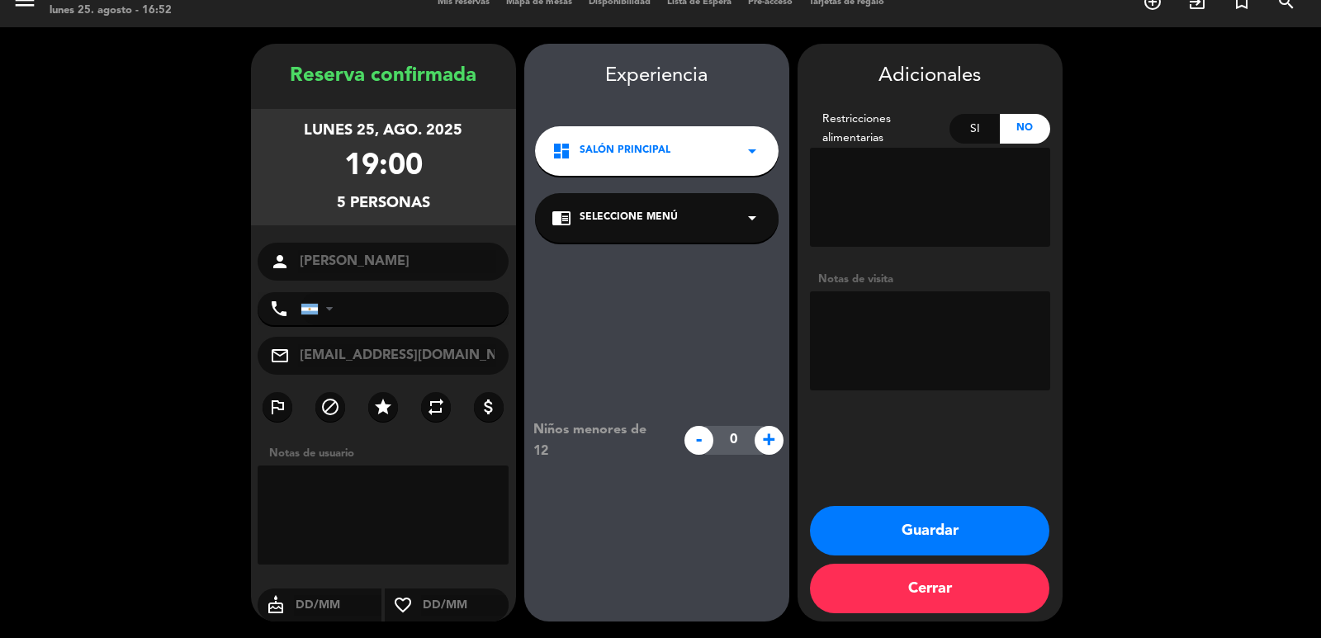
drag, startPoint x: 942, startPoint y: 345, endPoint x: 790, endPoint y: 403, distance: 162.5
click at [943, 344] on textarea at bounding box center [930, 340] width 240 height 99
type textarea "p"
paste textarea "[16:49[DATE]] [PERSON_NAME]: Son súper VIP por las [PERSON_NAME] [16:49[DATE]] …"
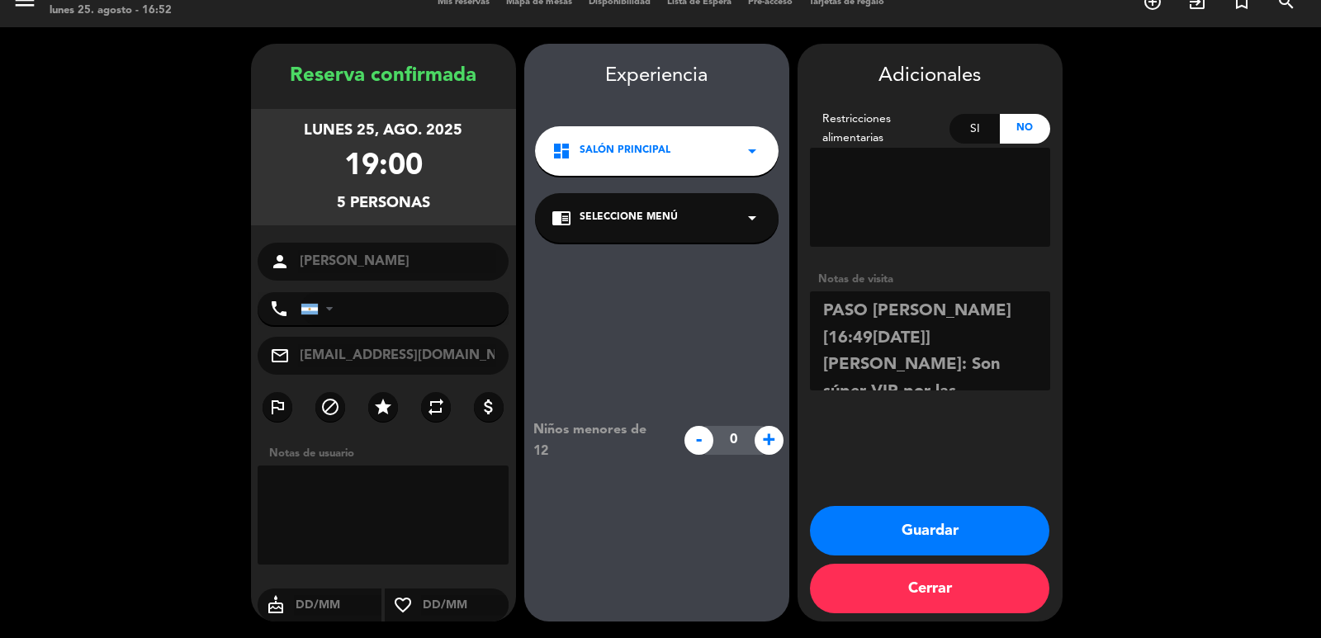
scroll to position [173, 0]
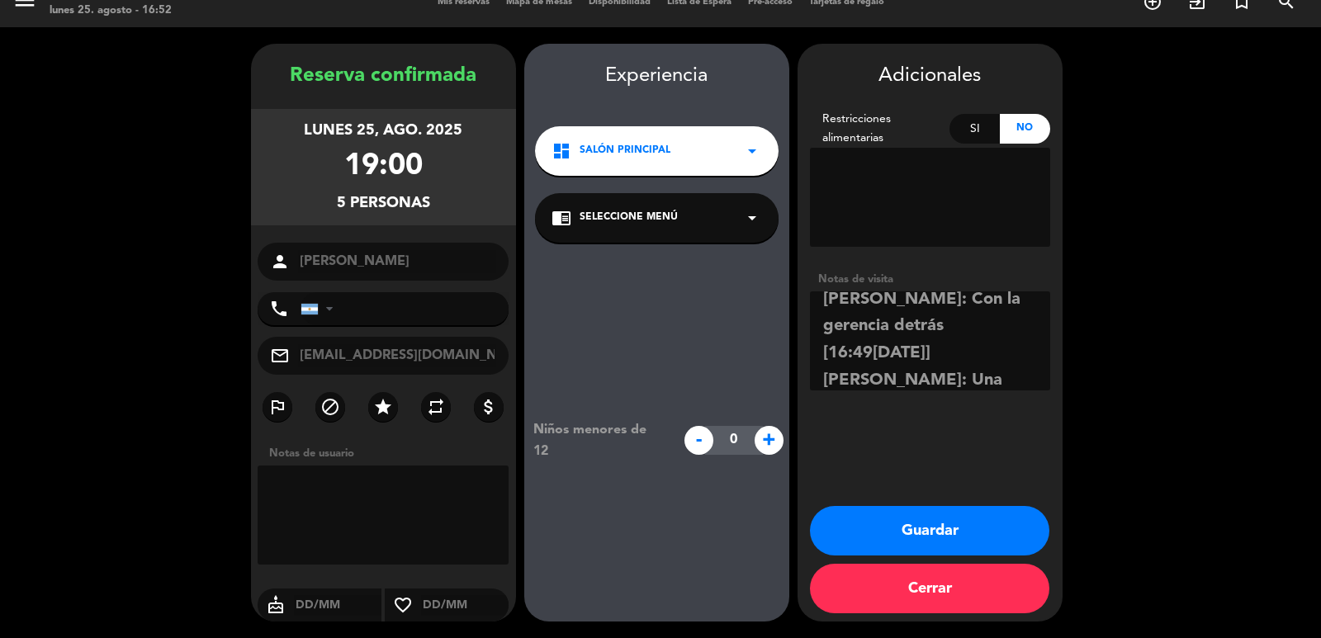
drag, startPoint x: 885, startPoint y: 360, endPoint x: 812, endPoint y: 321, distance: 83.1
click at [812, 321] on textarea at bounding box center [930, 340] width 240 height 99
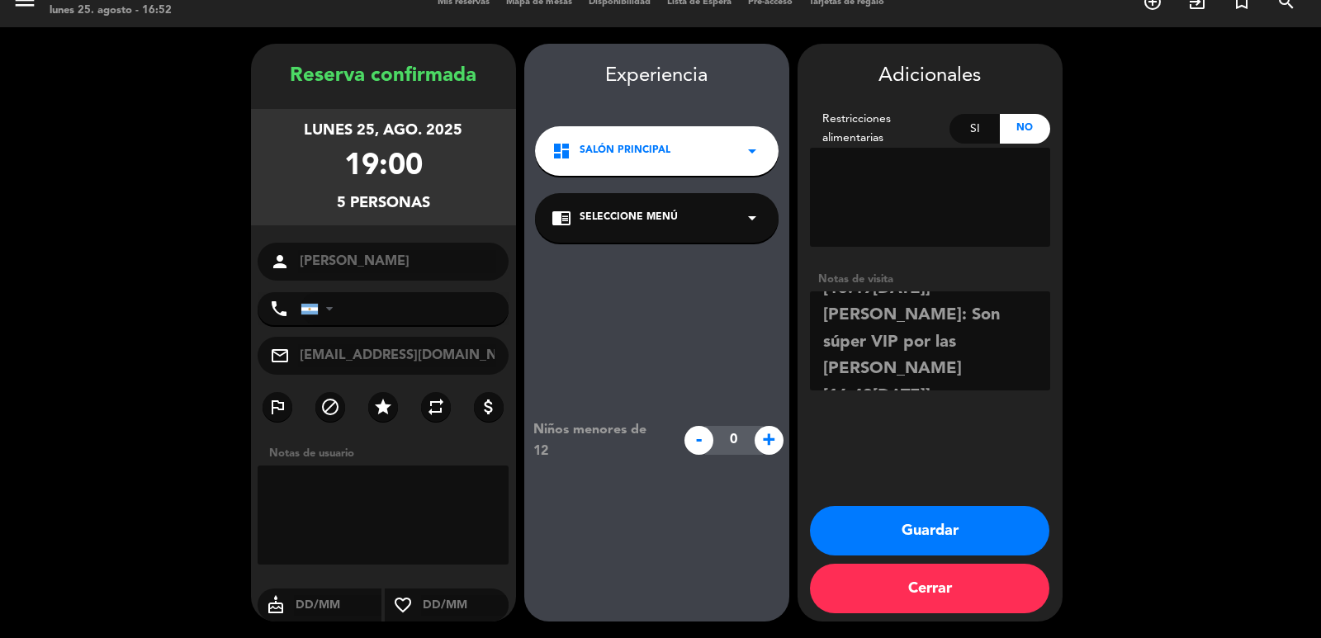
scroll to position [0, 0]
drag, startPoint x: 881, startPoint y: 366, endPoint x: 819, endPoint y: 337, distance: 68.3
click at [819, 337] on textarea at bounding box center [930, 340] width 240 height 99
type textarea "PASO [PERSON_NAME] Son súper VIP por las [PERSON_NAME] [16:49[DATE]] [PERSON_NA…"
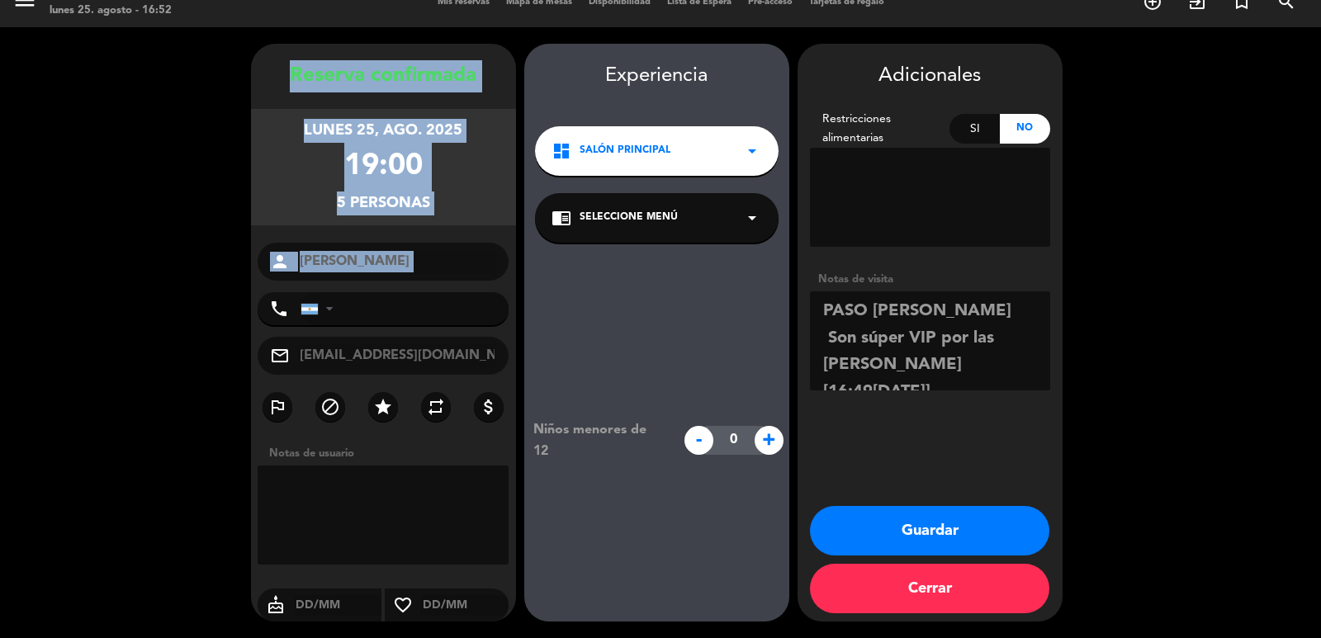
drag, startPoint x: 249, startPoint y: 56, endPoint x: 392, endPoint y: 262, distance: 250.3
click at [376, 282] on booking-confirmed "Reserva confirmada lunes 25, ago. 2025 19:00 5 personas person [PERSON_NAME] ph…" at bounding box center [661, 333] width 1288 height 578
copy div "Reserva confirmada lunes 25, ago. 2025 19:00 5 personas person"
click at [919, 516] on button "Guardar" at bounding box center [929, 531] width 239 height 50
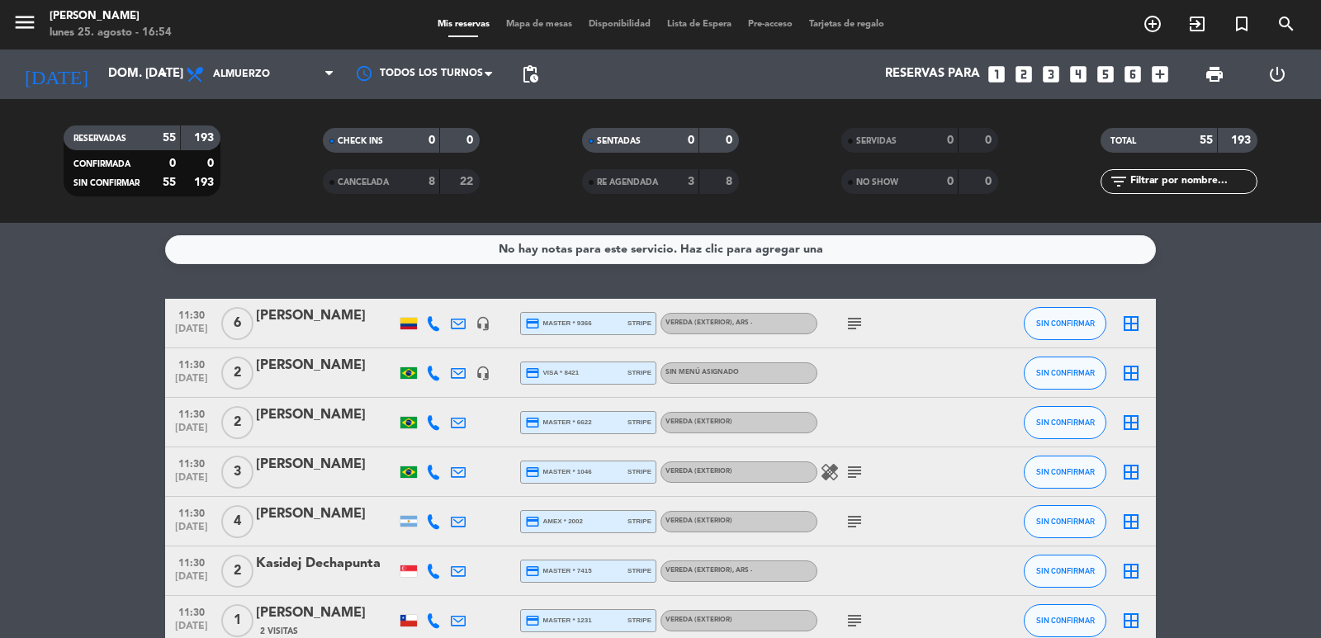
click at [1022, 77] on icon "looks_two" at bounding box center [1023, 74] width 21 height 21
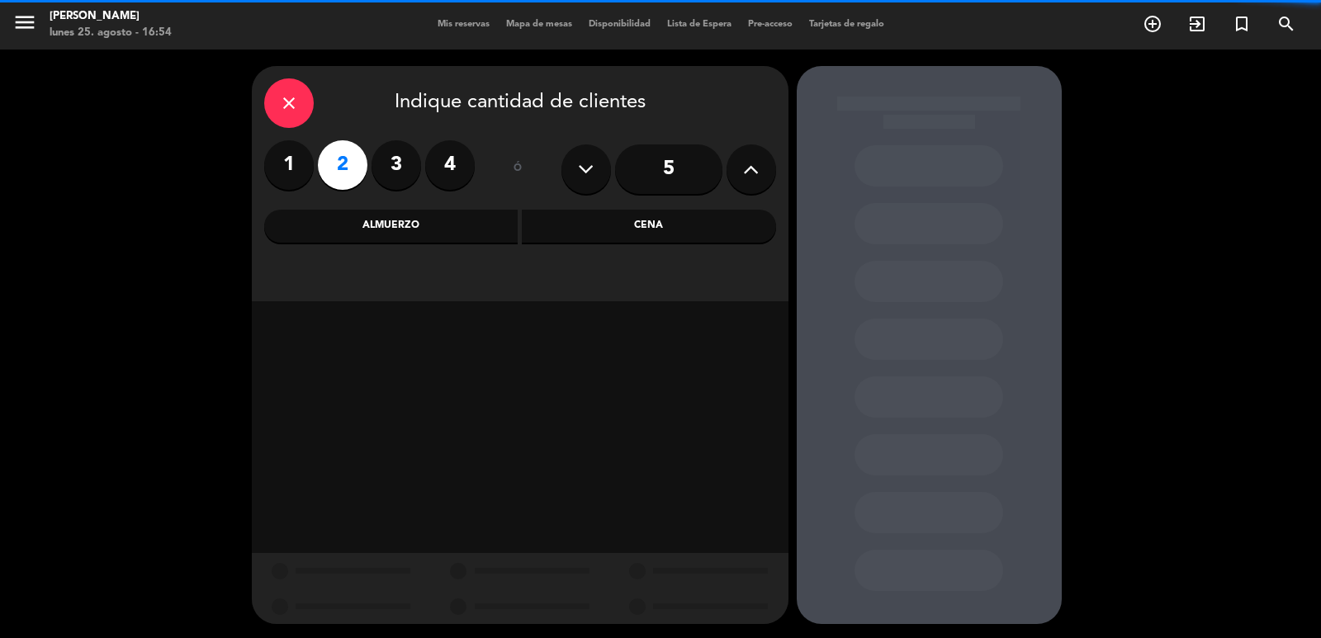
click at [422, 220] on div "Almuerzo" at bounding box center [391, 226] width 254 height 33
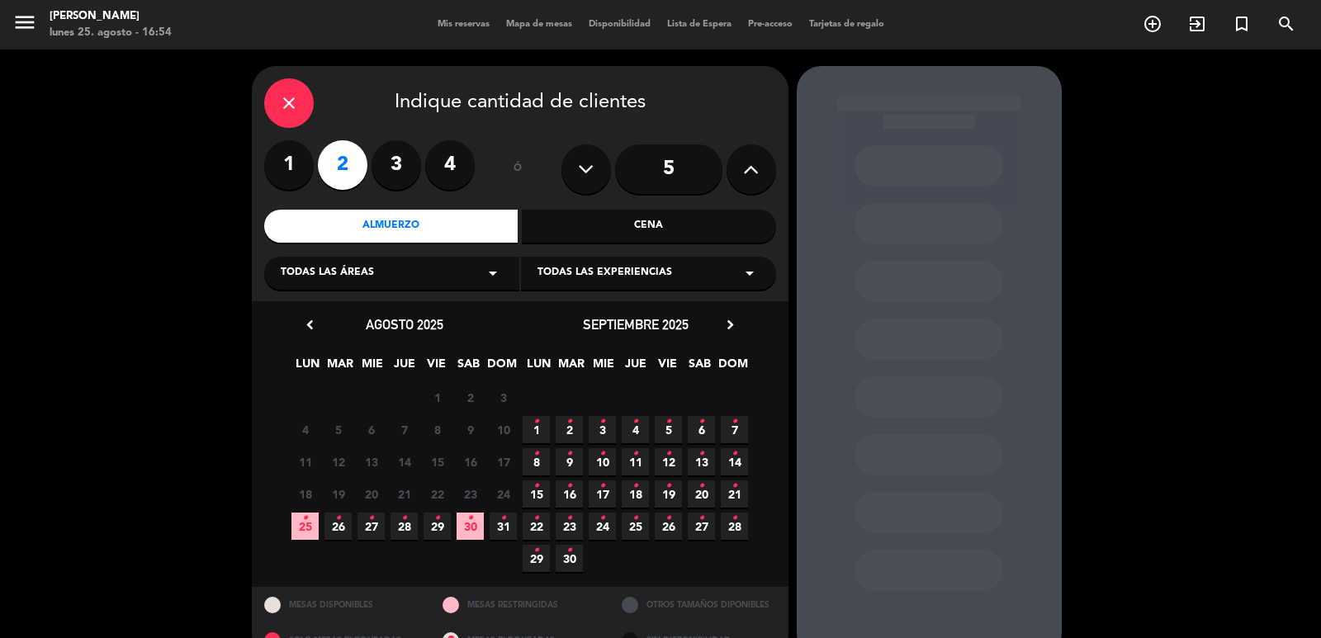
click at [746, 424] on span "7 •" at bounding box center [734, 429] width 27 height 27
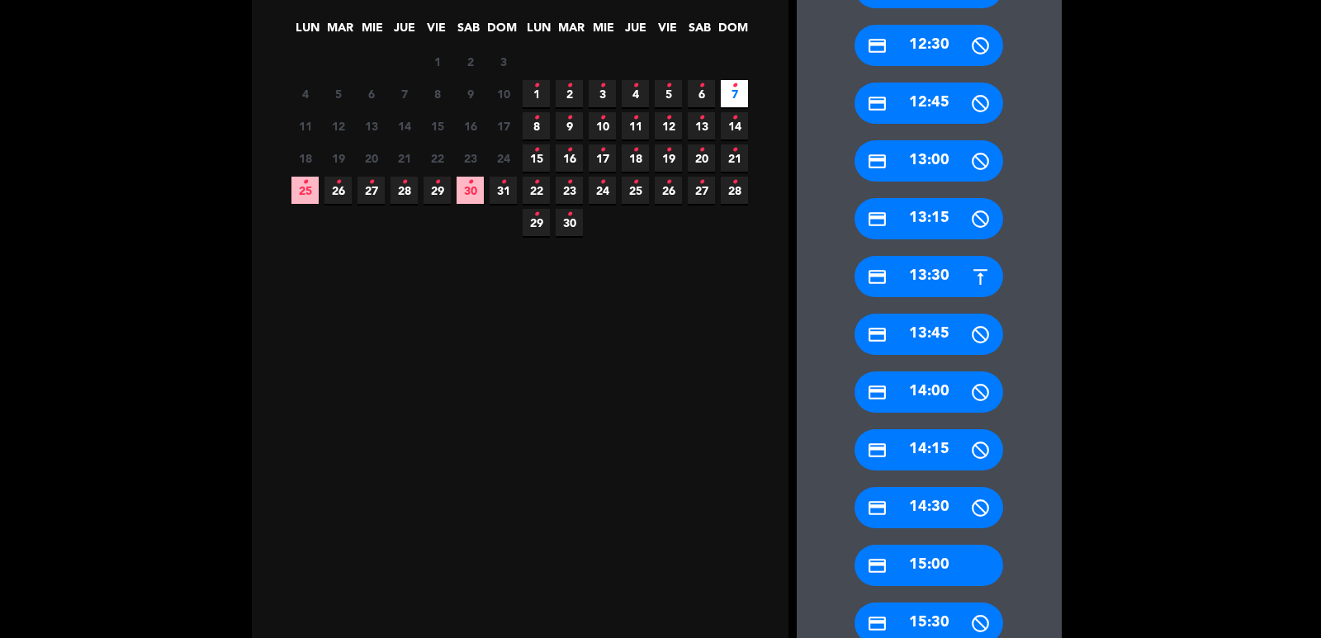
scroll to position [366, 0]
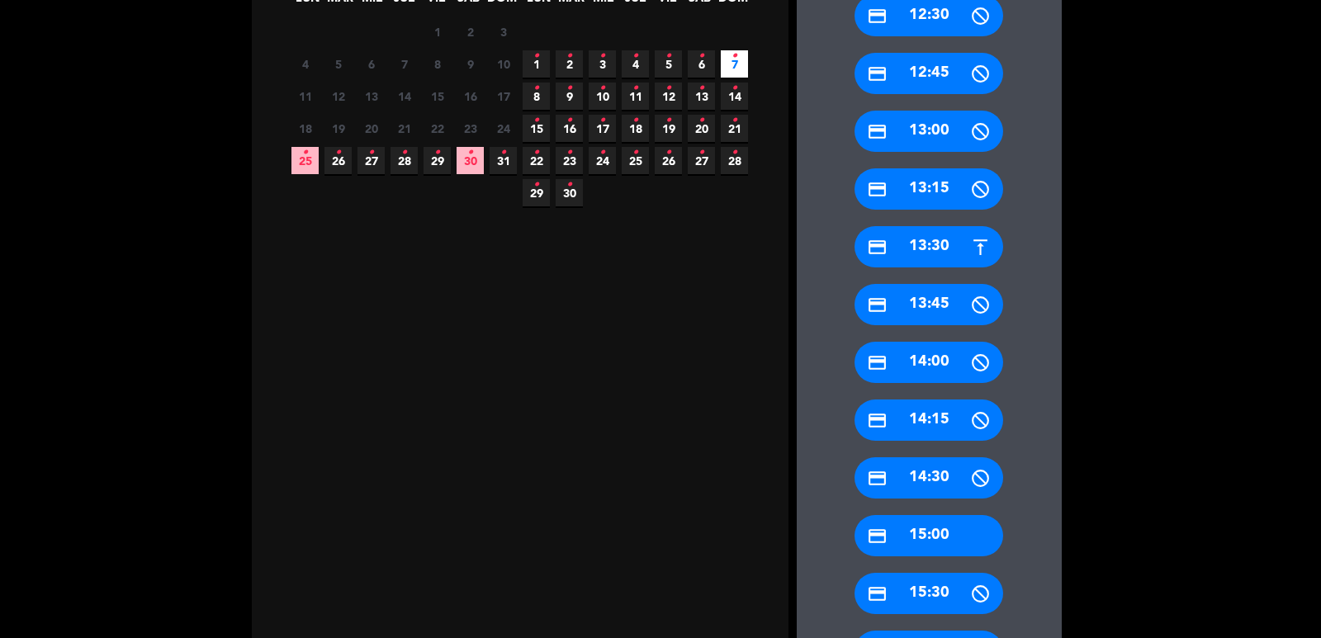
click at [932, 550] on div "credit_card 15:00" at bounding box center [928, 535] width 149 height 41
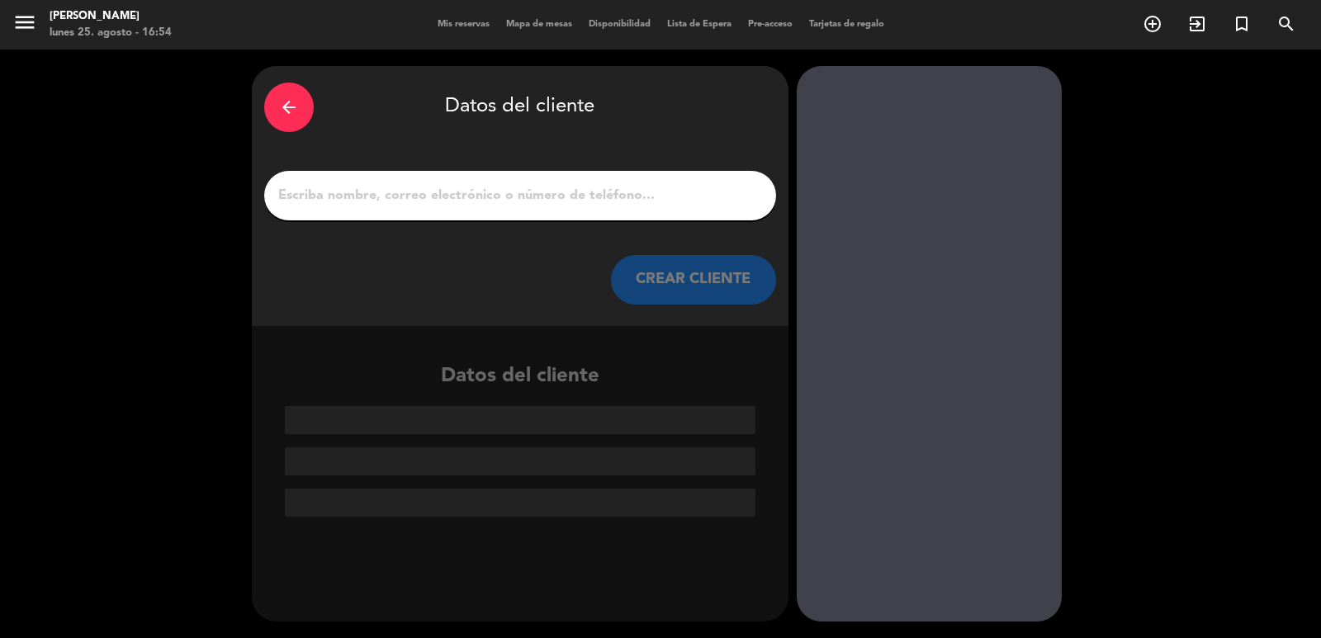
click at [569, 193] on input "1" at bounding box center [520, 195] width 487 height 23
paste input "[PERSON_NAME]"
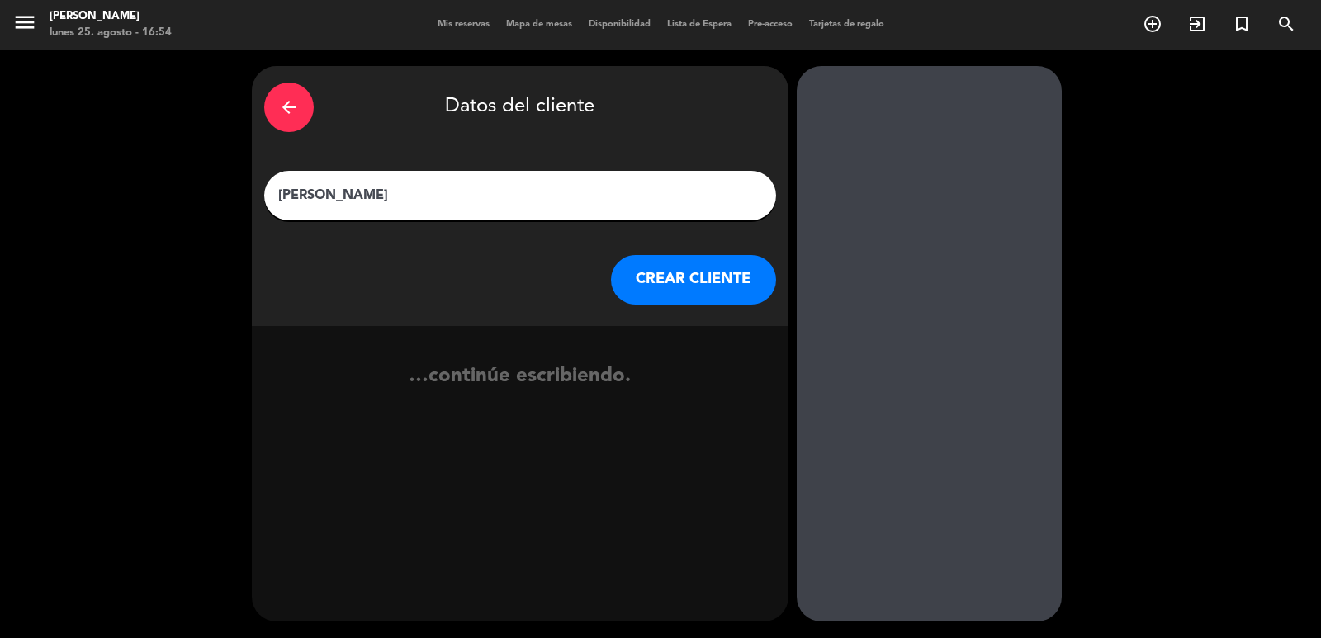
type input "[PERSON_NAME]"
click at [692, 284] on button "CREAR CLIENTE" at bounding box center [693, 280] width 165 height 50
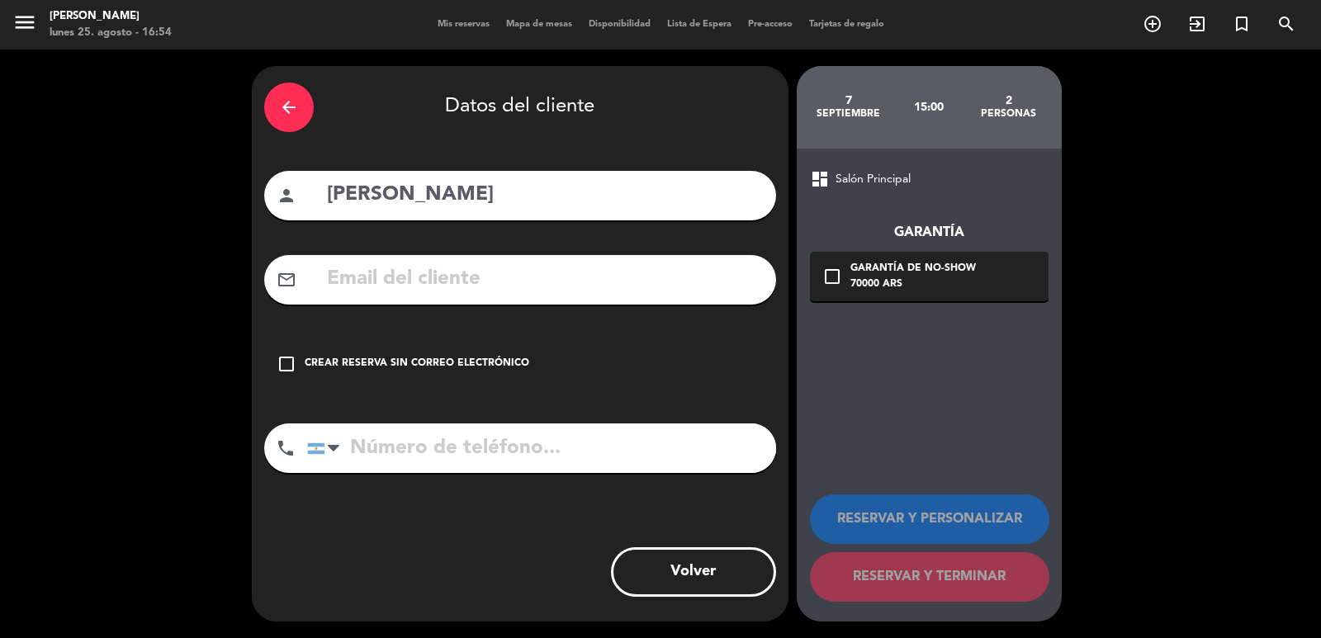
click at [442, 281] on input "text" at bounding box center [544, 280] width 438 height 34
paste input "55 49 991440205 [EMAIL_ADDRESS][DOMAIN_NAME]"
type input "55 49 991440205 [EMAIL_ADDRESS][DOMAIN_NAME]"
click at [457, 465] on input "tel" at bounding box center [541, 449] width 469 height 50
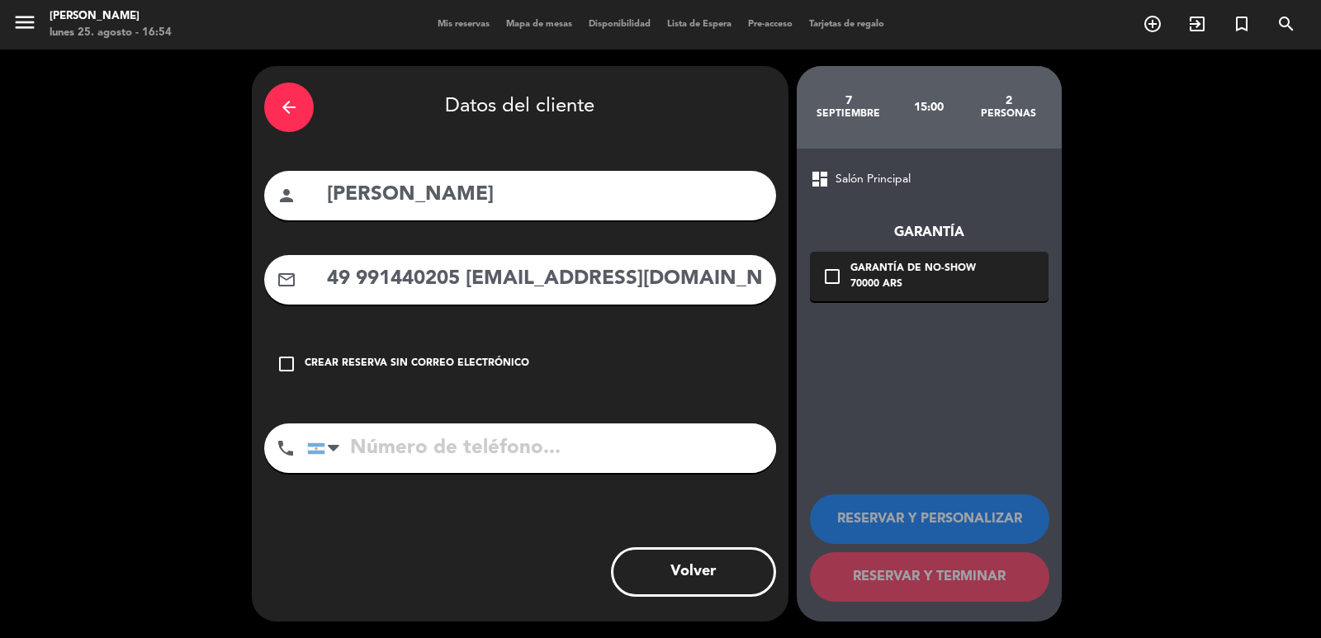
paste input "55 49 991440205 [EMAIL_ADDRESS][DOMAIN_NAME]"
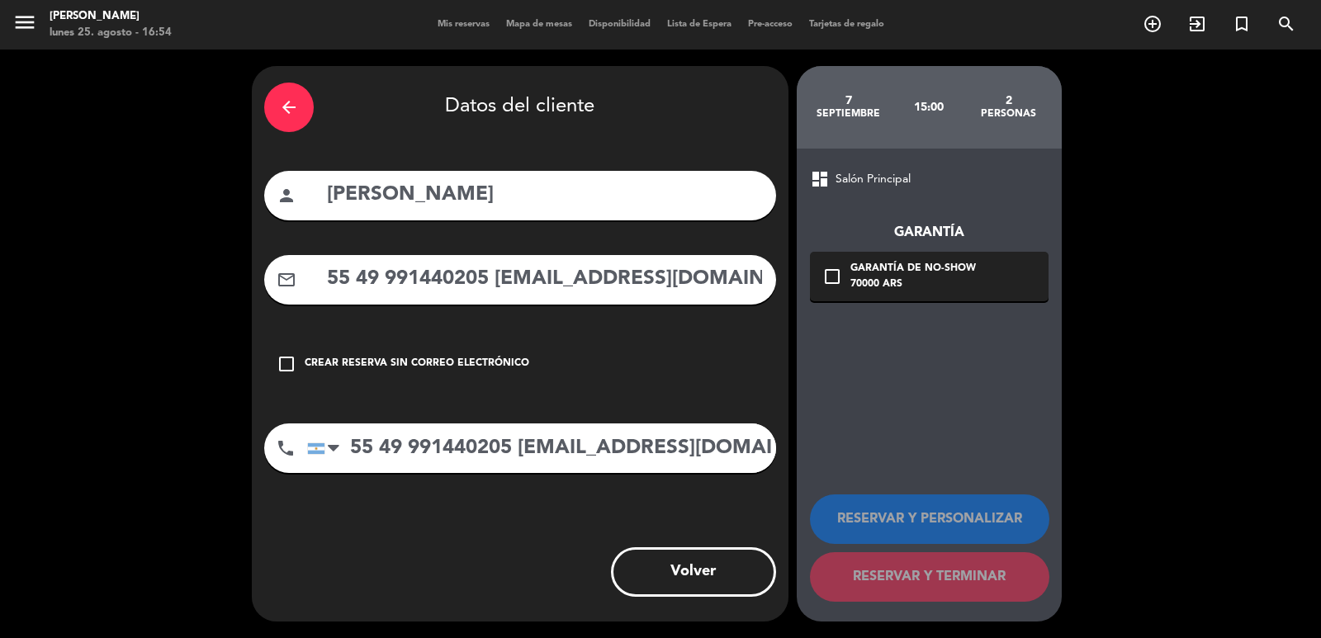
scroll to position [0, 48]
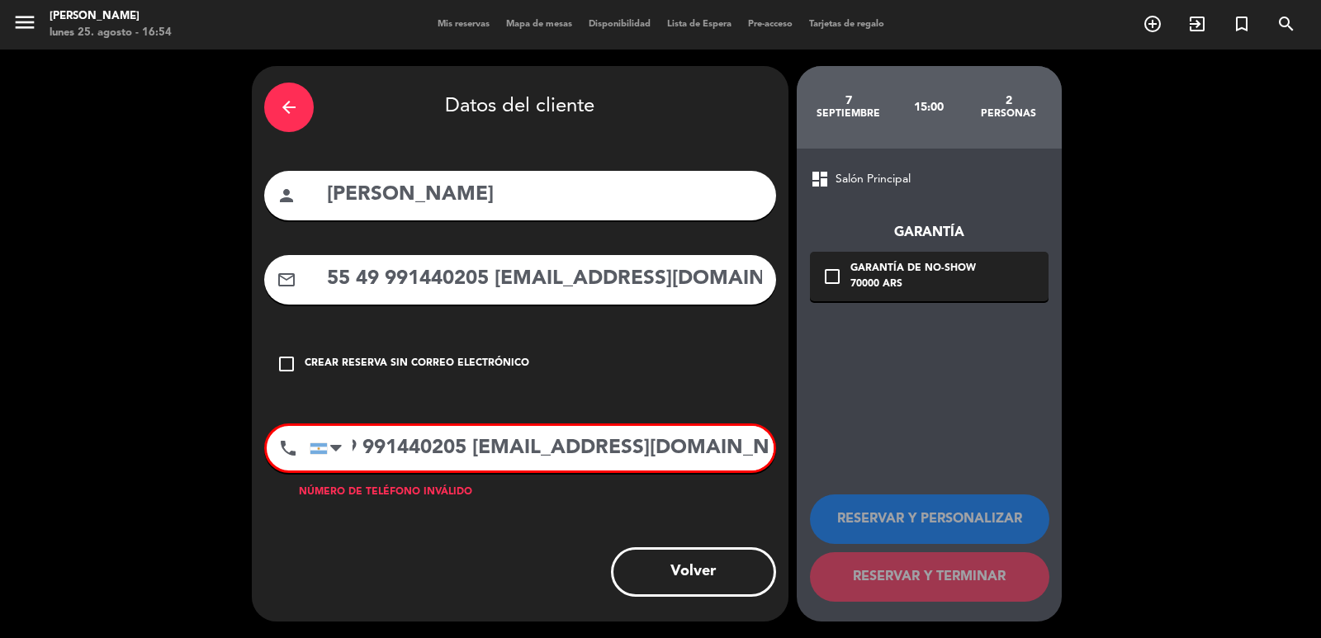
drag, startPoint x: 392, startPoint y: 451, endPoint x: 560, endPoint y: 457, distance: 167.7
click at [560, 457] on input "55 49 991440205 [EMAIL_ADDRESS][DOMAIN_NAME]" at bounding box center [542, 448] width 464 height 45
click at [494, 457] on input "55 49 991440205 [EMAIL_ADDRESS][DOMAIN_NAME]" at bounding box center [542, 448] width 464 height 45
drag, startPoint x: 475, startPoint y: 449, endPoint x: 986, endPoint y: 459, distance: 511.1
click at [986, 459] on div "arrow_back Datos del cliente person [PERSON_NAME] mail_outline 55 49 991440205 …" at bounding box center [660, 344] width 1321 height 589
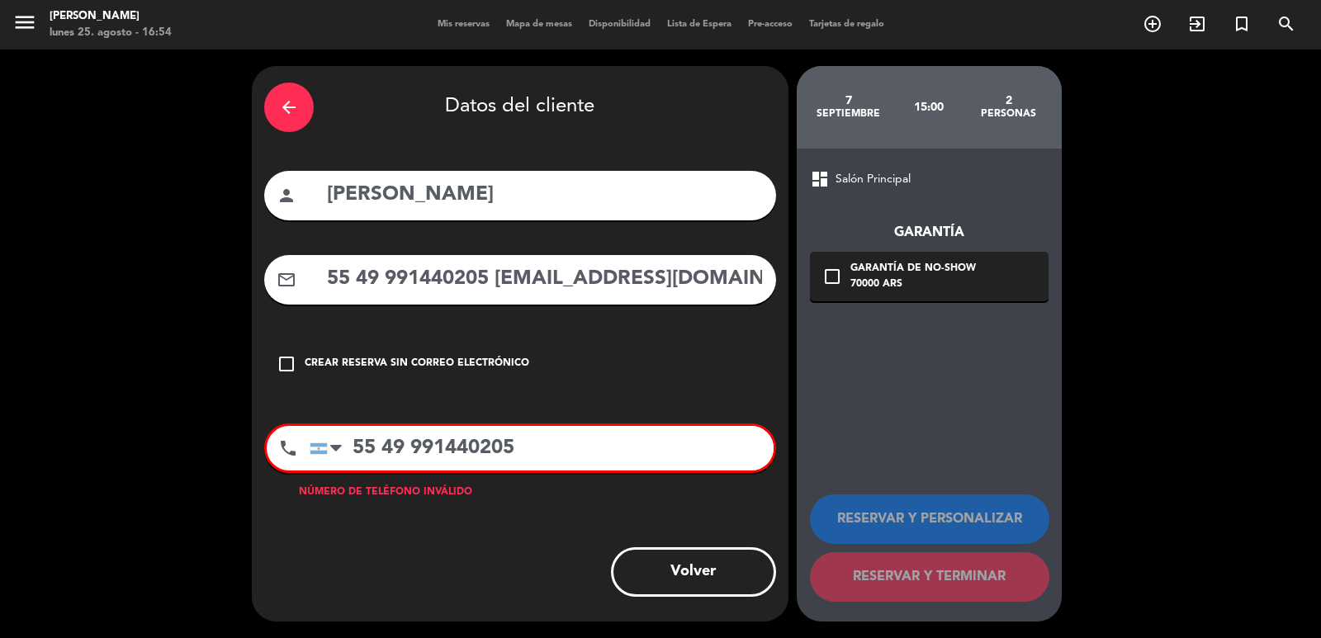
scroll to position [0, 0]
type input "55 49 991440205"
drag, startPoint x: 498, startPoint y: 284, endPoint x: 229, endPoint y: 280, distance: 269.2
click at [228, 280] on div "arrow_back Datos del cliente person [PERSON_NAME] mail_outline 55 49 991440205 …" at bounding box center [660, 344] width 1321 height 589
type input "[EMAIL_ADDRESS][DOMAIN_NAME]"
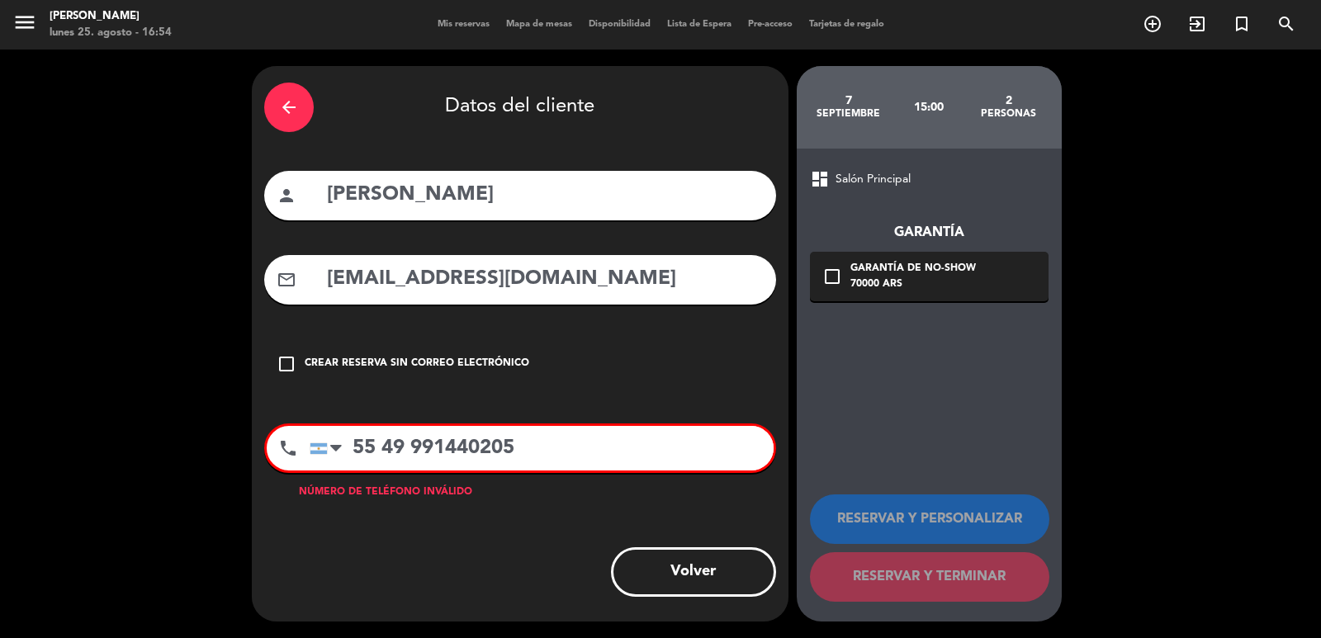
click at [353, 454] on input "55 49 991440205" at bounding box center [542, 448] width 464 height 45
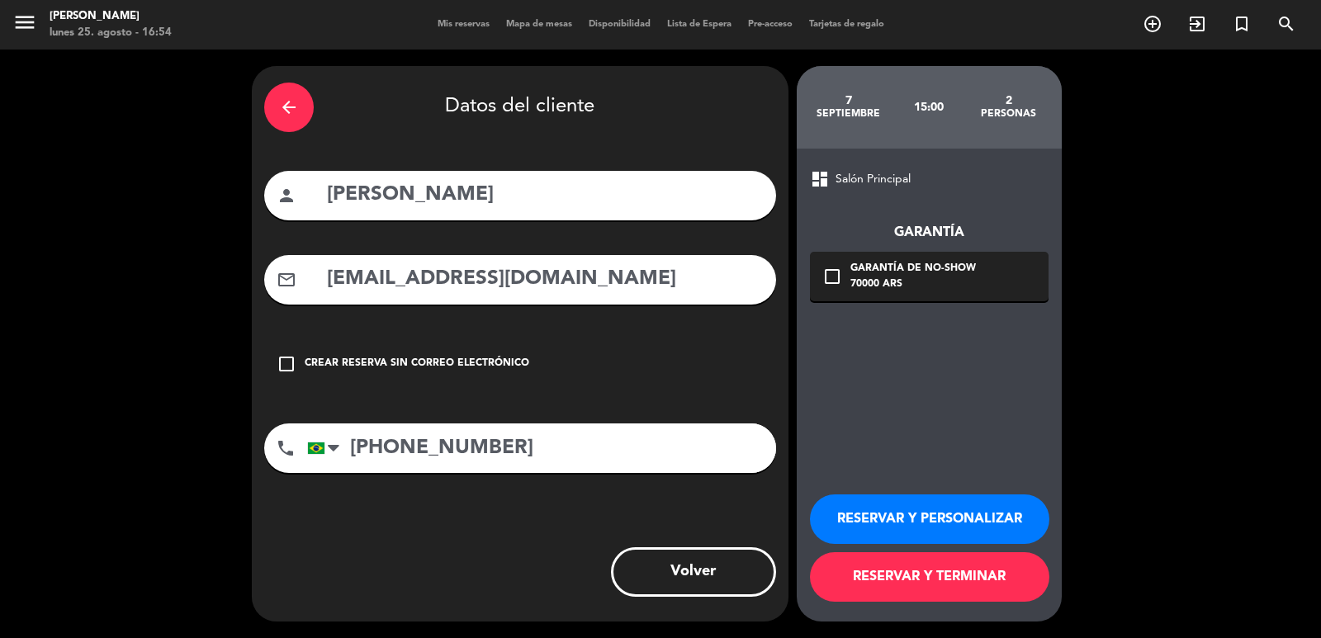
type input "[PHONE_NUMBER]"
click at [1025, 294] on div "check_box_outline_blank Garantía de no-show 70000 ARS" at bounding box center [929, 277] width 239 height 50
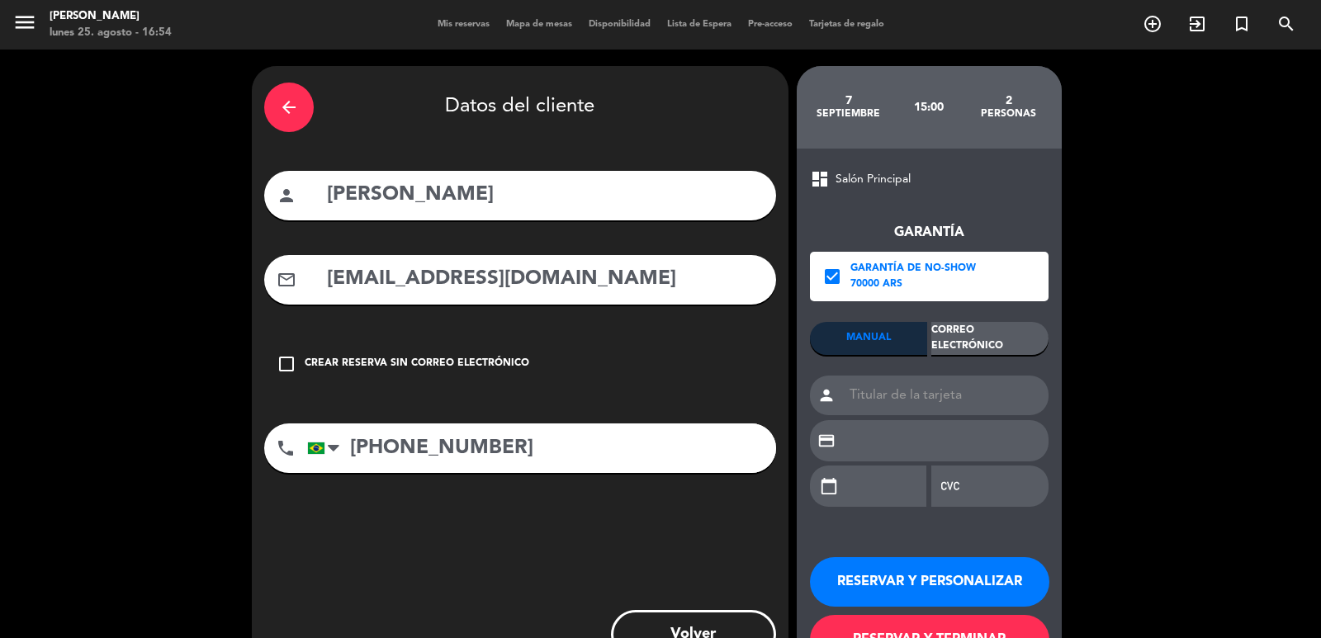
click at [1020, 338] on div "Correo Electrónico" at bounding box center [989, 338] width 117 height 33
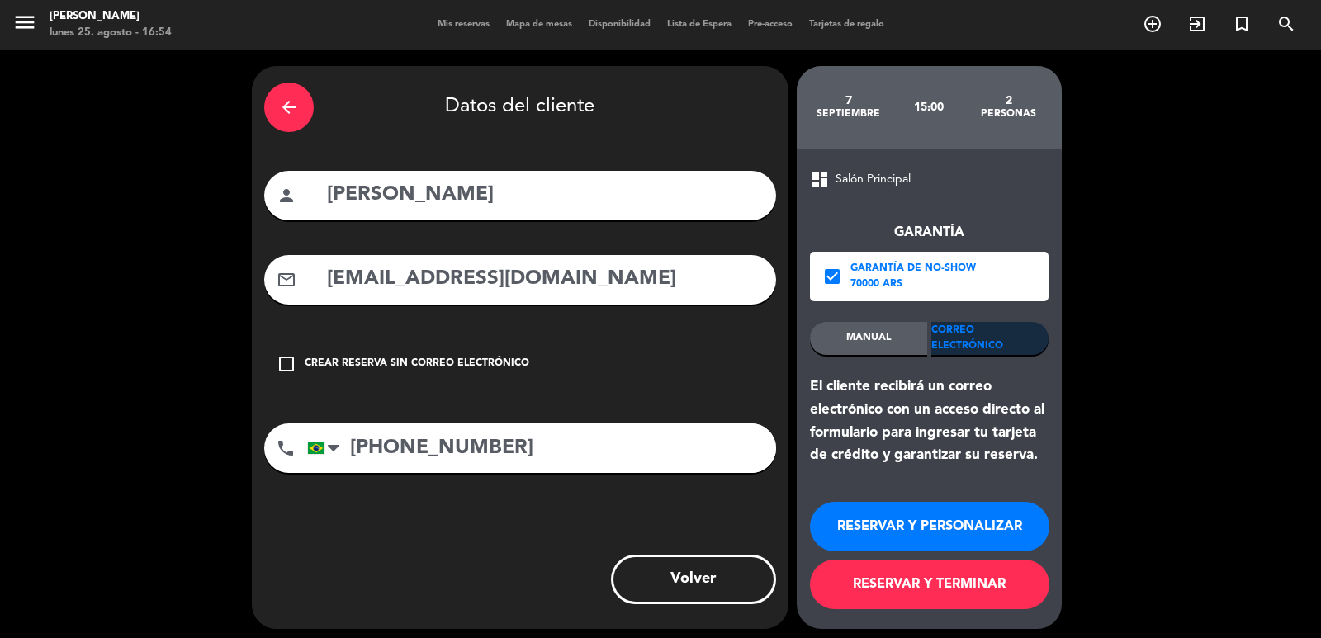
click at [988, 526] on button "RESERVAR Y PERSONALIZAR" at bounding box center [929, 527] width 239 height 50
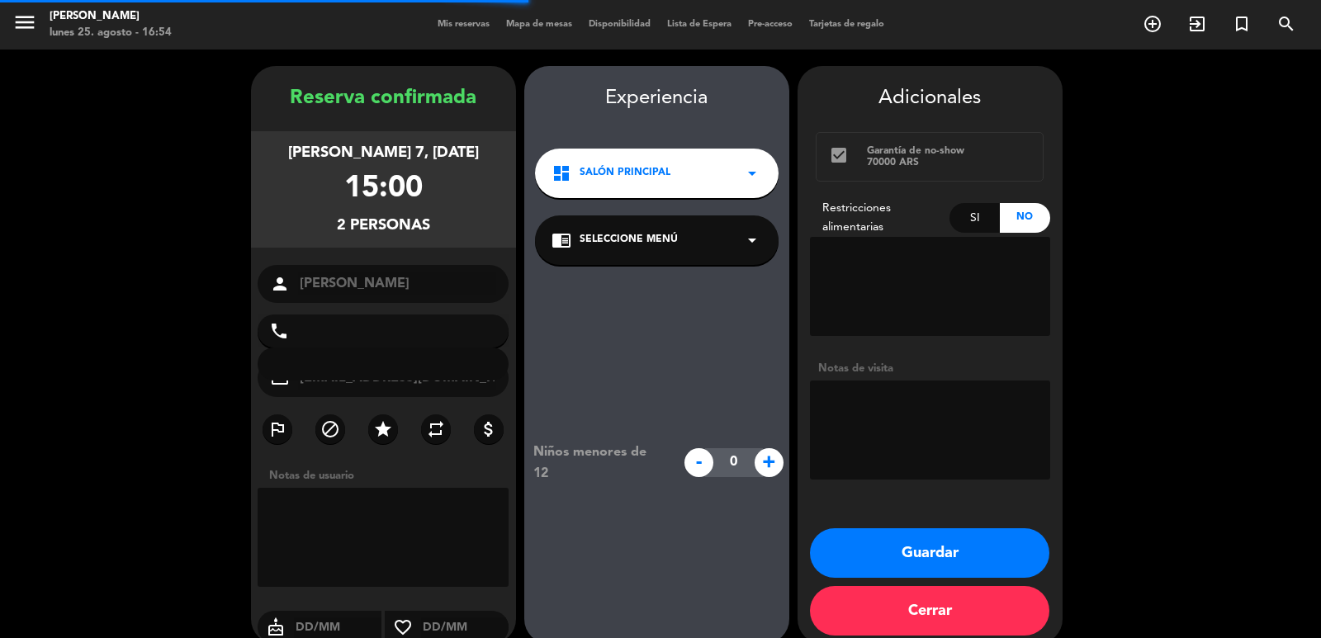
type input "[PHONE_NUMBER]"
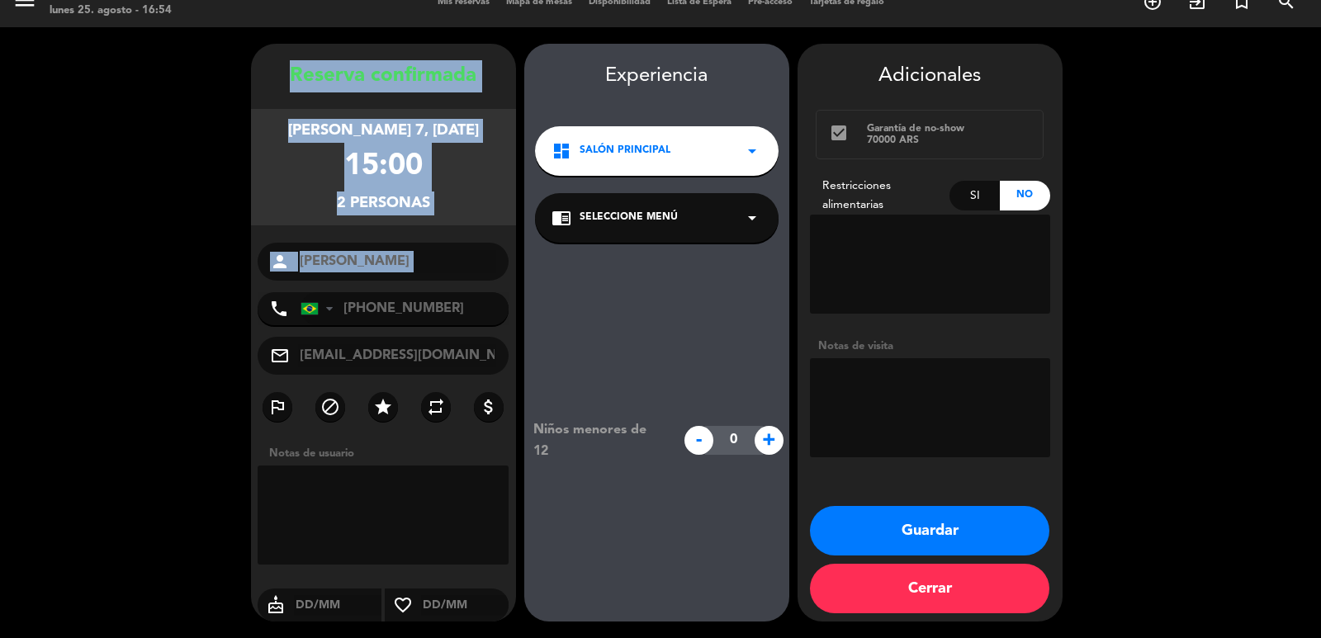
copy div "Reserva confirmada [PERSON_NAME] 7, [DATE] 15:00 2 personas person"
drag, startPoint x: 284, startPoint y: 64, endPoint x: 415, endPoint y: 286, distance: 258.7
click at [415, 286] on div "Reserva confirmada [PERSON_NAME] 7, [DATE] 15:00 2 personas person [PERSON_NAME…" at bounding box center [383, 349] width 265 height 578
click at [1017, 523] on button "Guardar" at bounding box center [929, 531] width 239 height 50
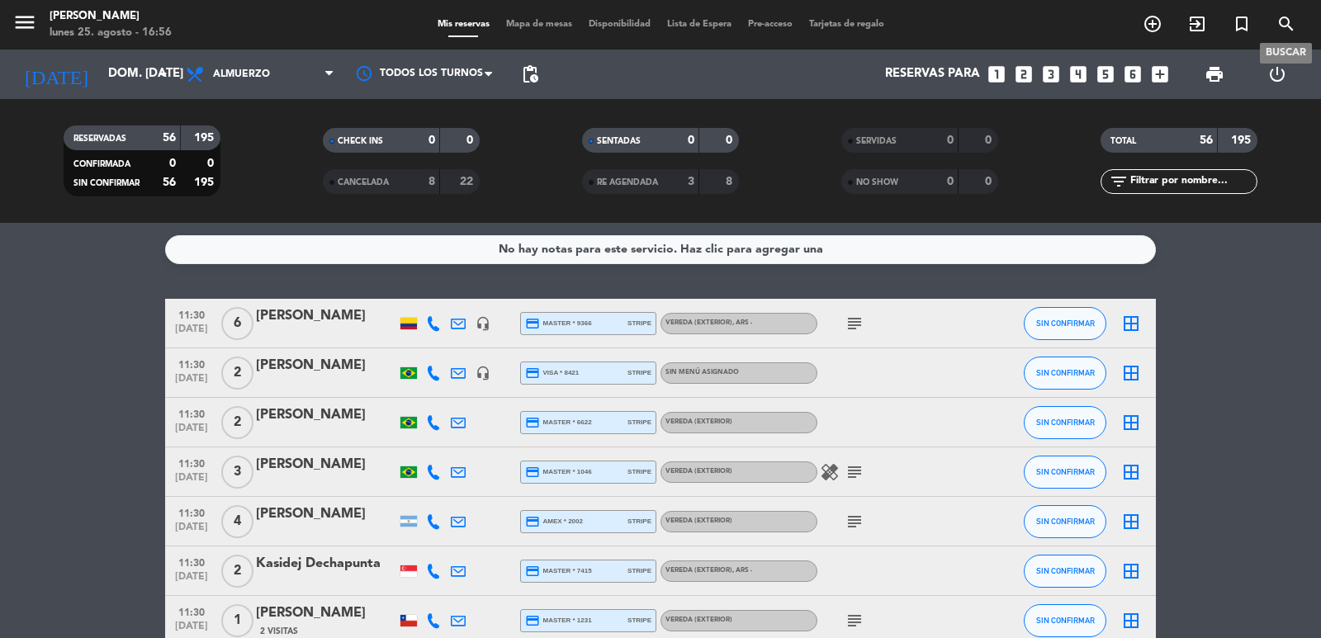
click at [1286, 24] on icon "search" at bounding box center [1286, 24] width 20 height 20
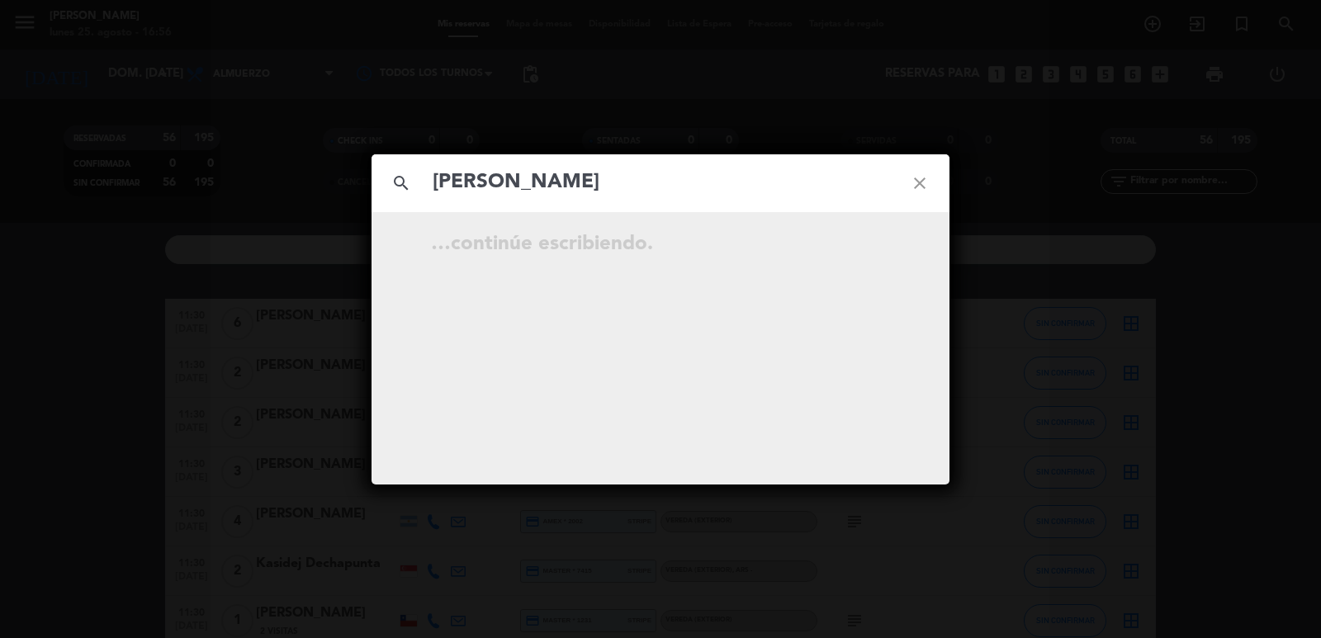
type input "[PERSON_NAME]"
click at [885, 256] on icon "open_in_new" at bounding box center [878, 247] width 20 height 20
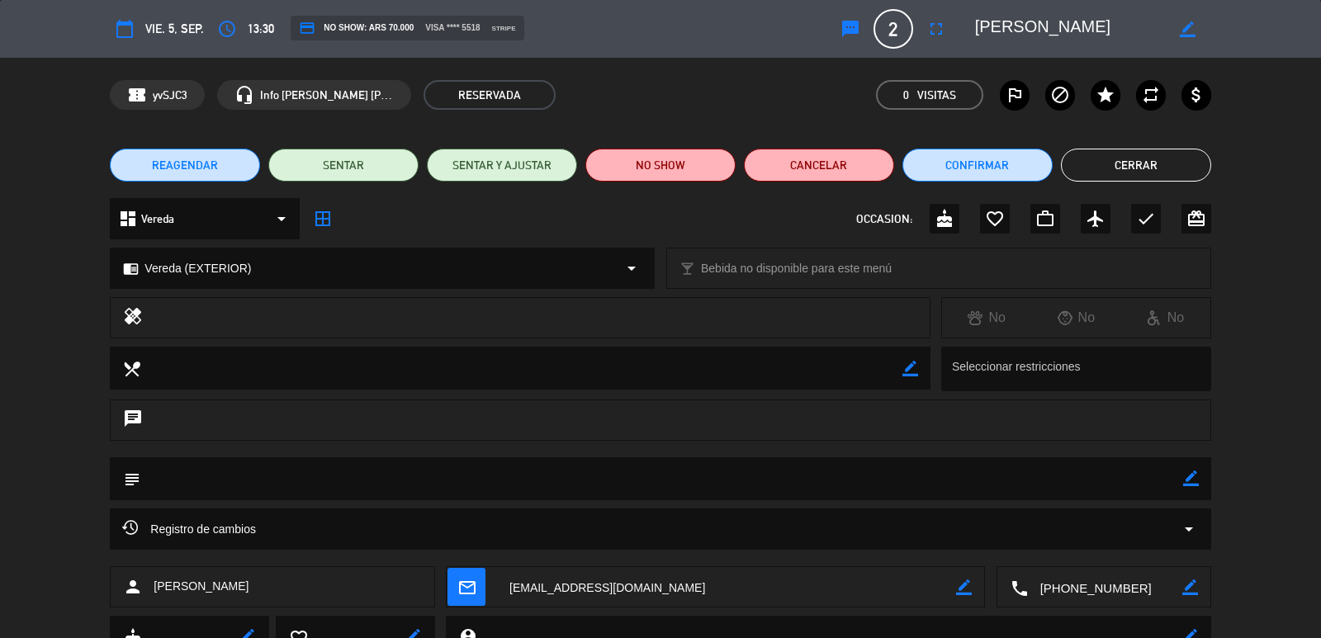
click at [456, 589] on span "mail_outline" at bounding box center [466, 587] width 38 height 38
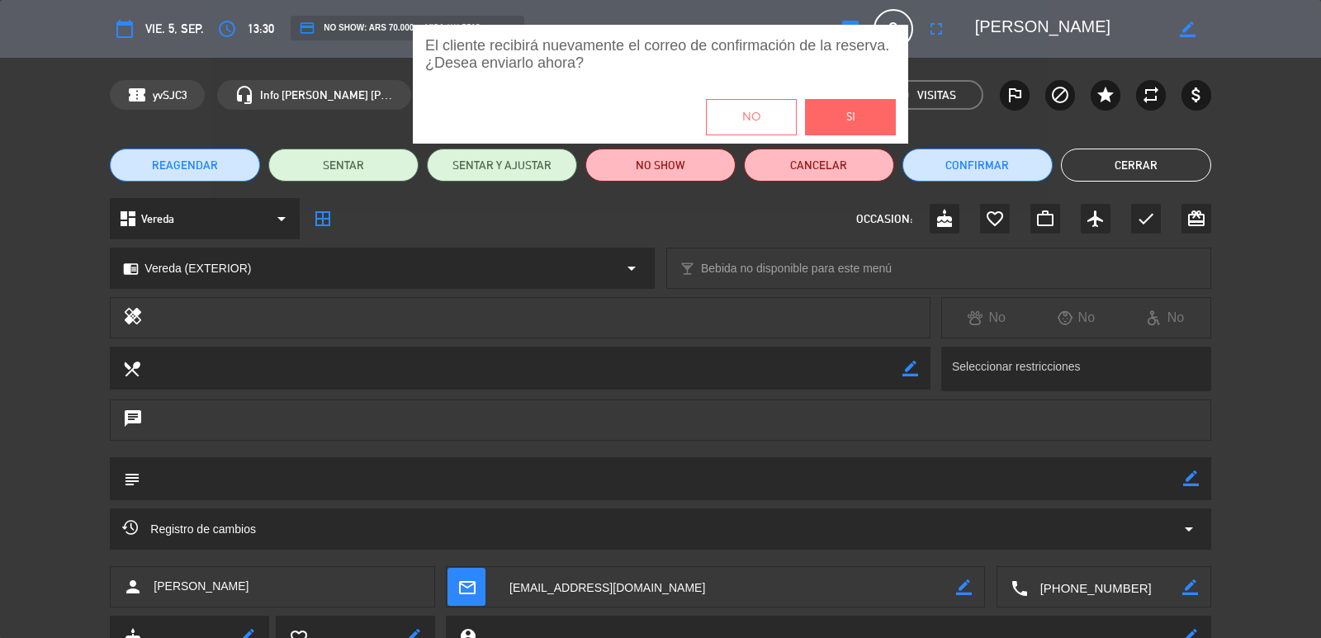
click at [850, 121] on span "Si" at bounding box center [850, 117] width 9 height 19
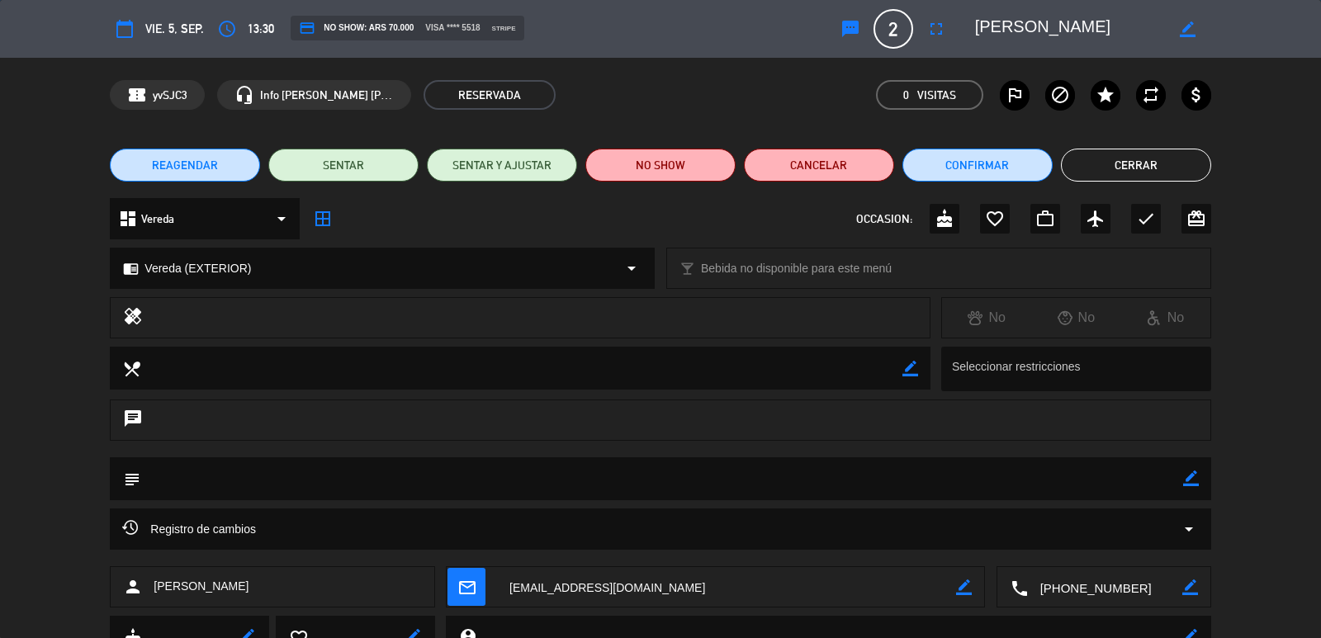
click at [1125, 163] on button "Cerrar" at bounding box center [1136, 165] width 150 height 33
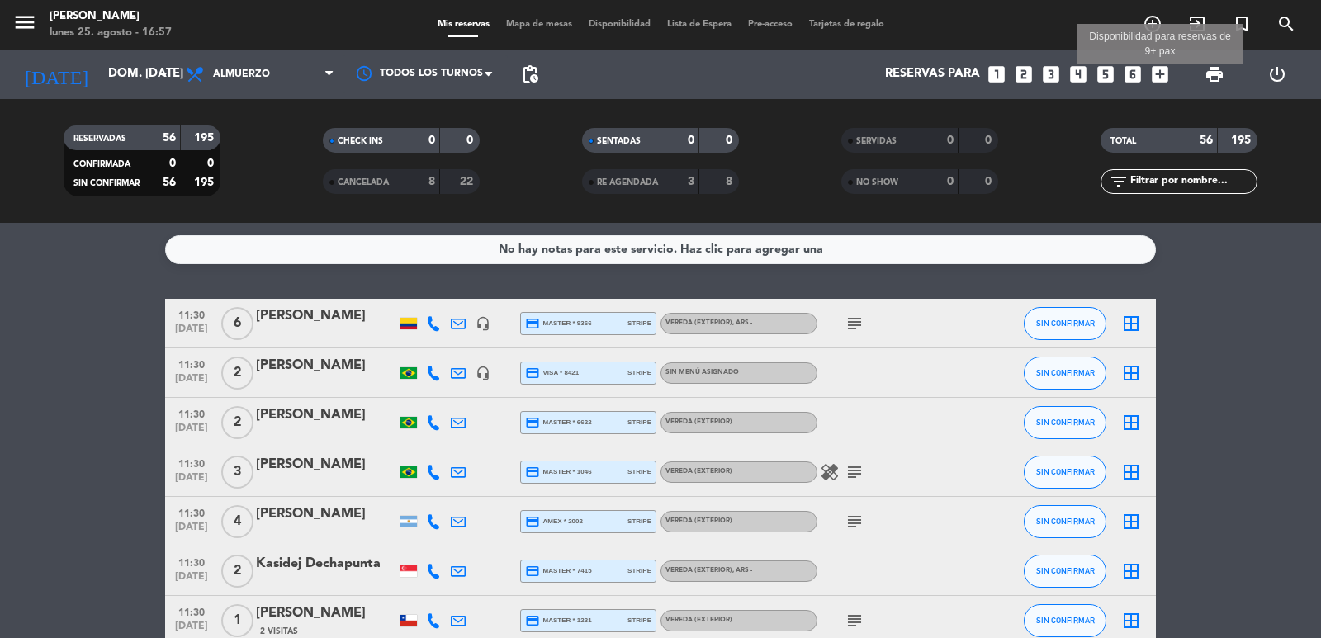
click at [1162, 65] on icon "add_box" at bounding box center [1159, 74] width 21 height 21
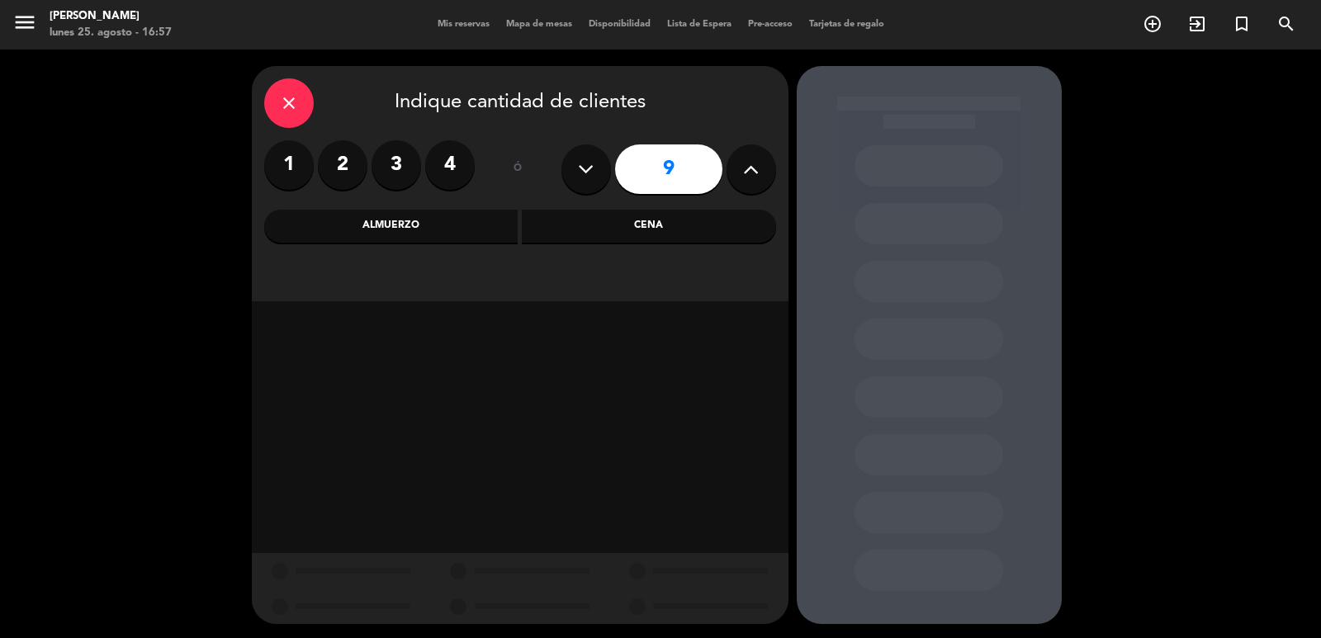
click at [593, 166] on icon at bounding box center [586, 169] width 16 height 25
type input "8"
click at [555, 215] on div "Cena" at bounding box center [649, 226] width 254 height 33
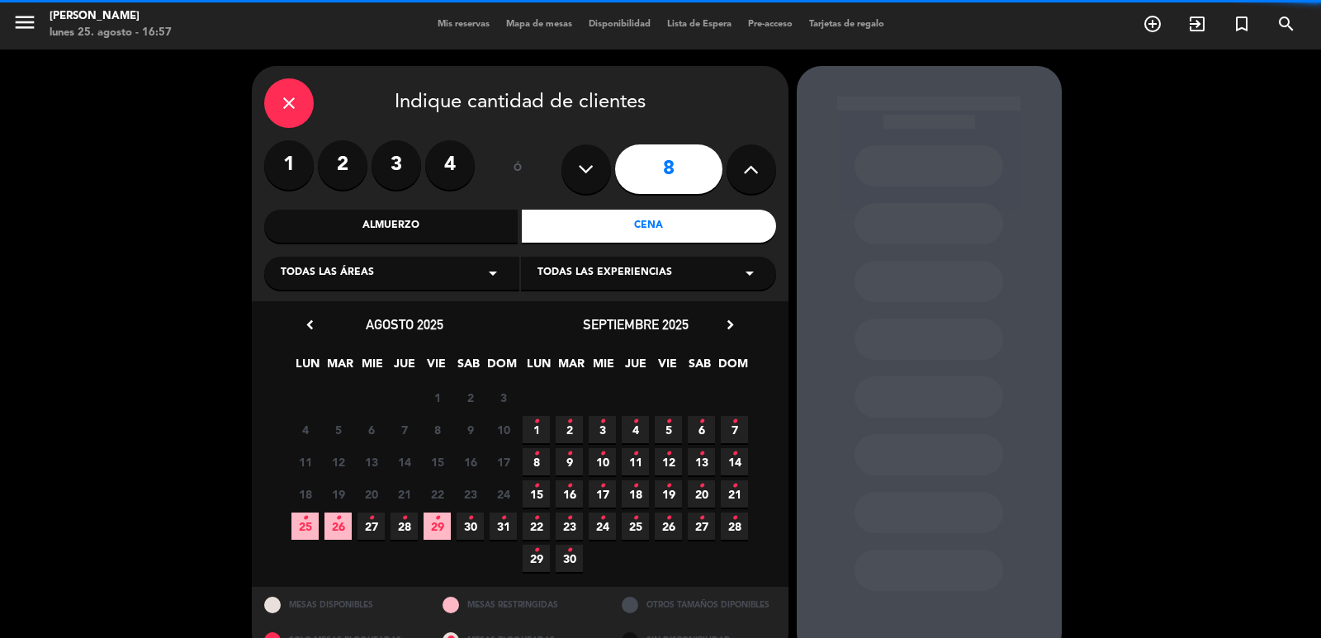
click at [727, 324] on icon "chevron_right" at bounding box center [730, 324] width 17 height 17
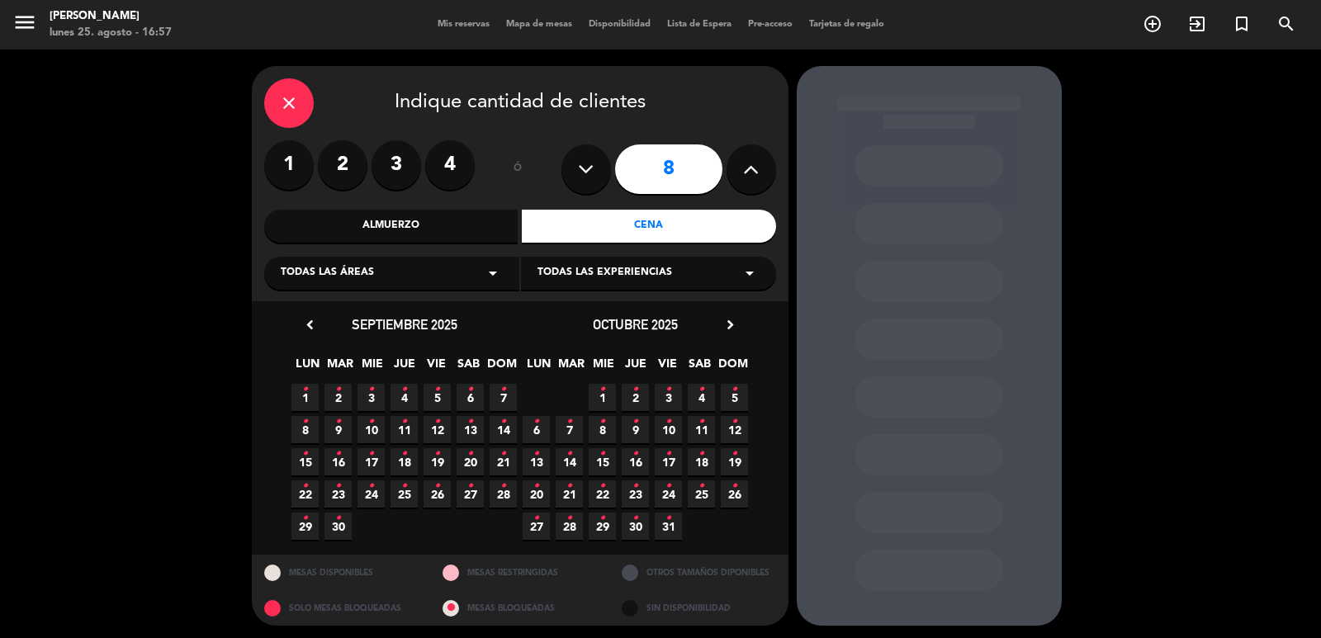
click at [569, 427] on icon "•" at bounding box center [569, 422] width 6 height 26
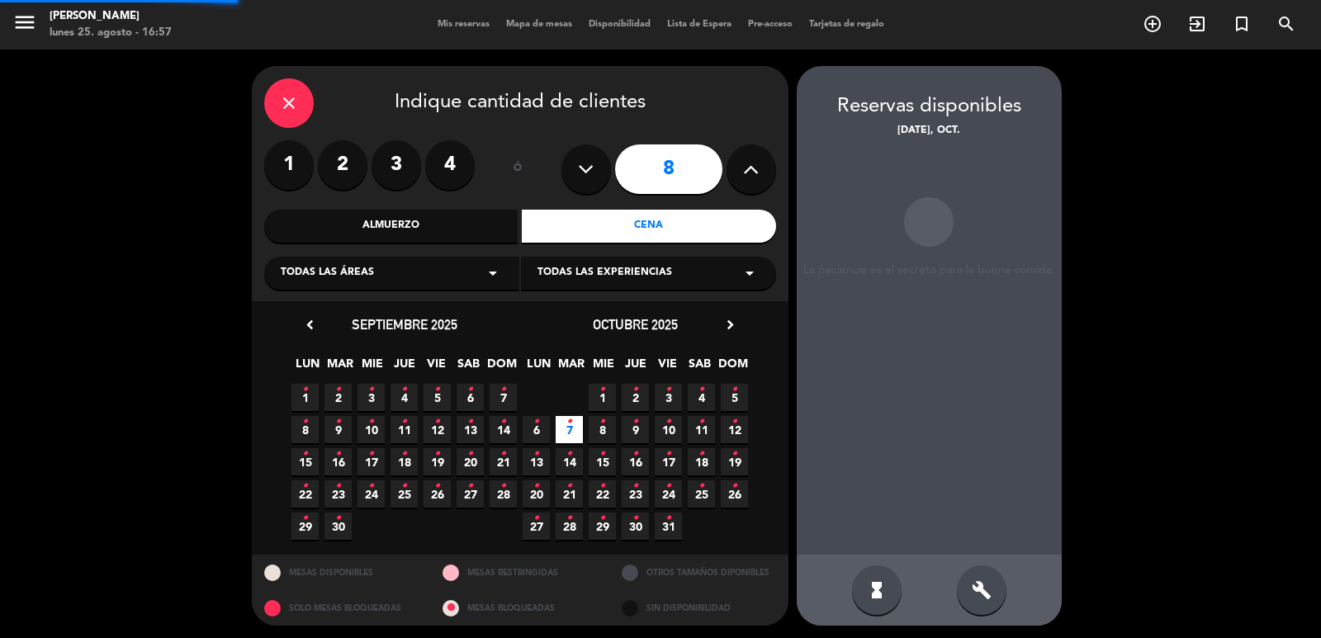
scroll to position [3, 0]
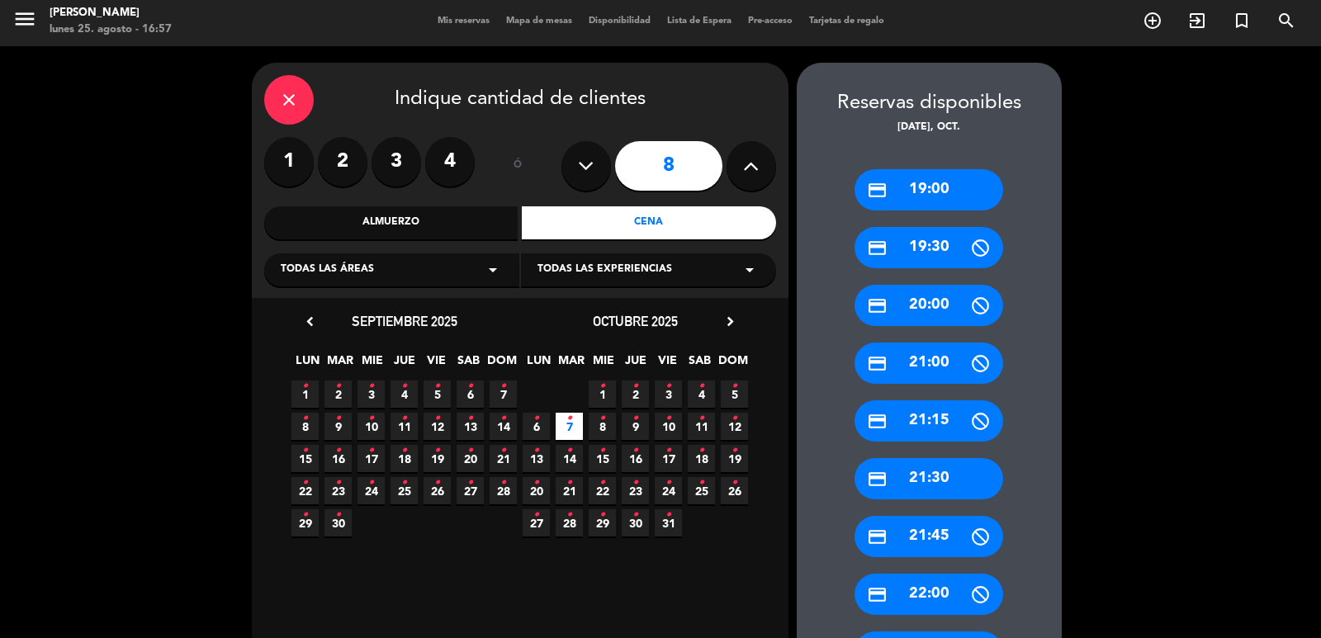
click at [910, 179] on div "credit_card 19:00" at bounding box center [928, 189] width 149 height 41
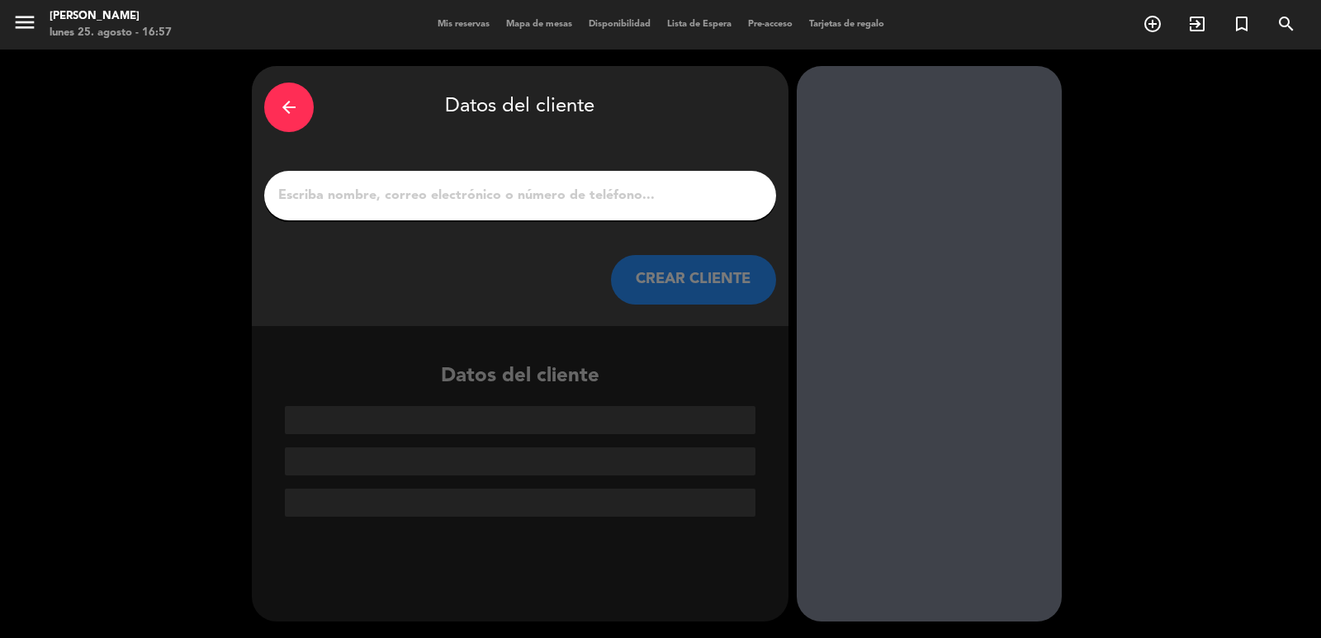
click at [538, 191] on input "1" at bounding box center [520, 195] width 487 height 23
paste input "Embajador de Tailandia, Don Krit TANKANARAT"
type input "Embajador de Tailandia, Don Krit TANKANARAT"
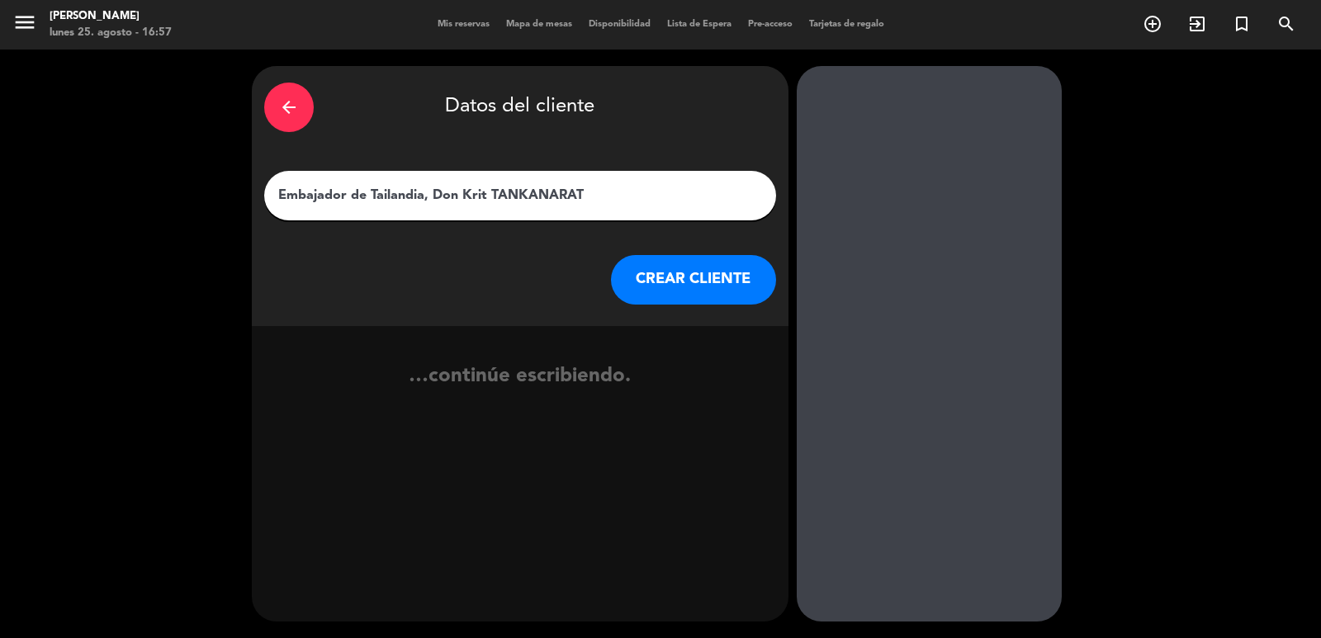
click at [690, 293] on button "CREAR CLIENTE" at bounding box center [693, 280] width 165 height 50
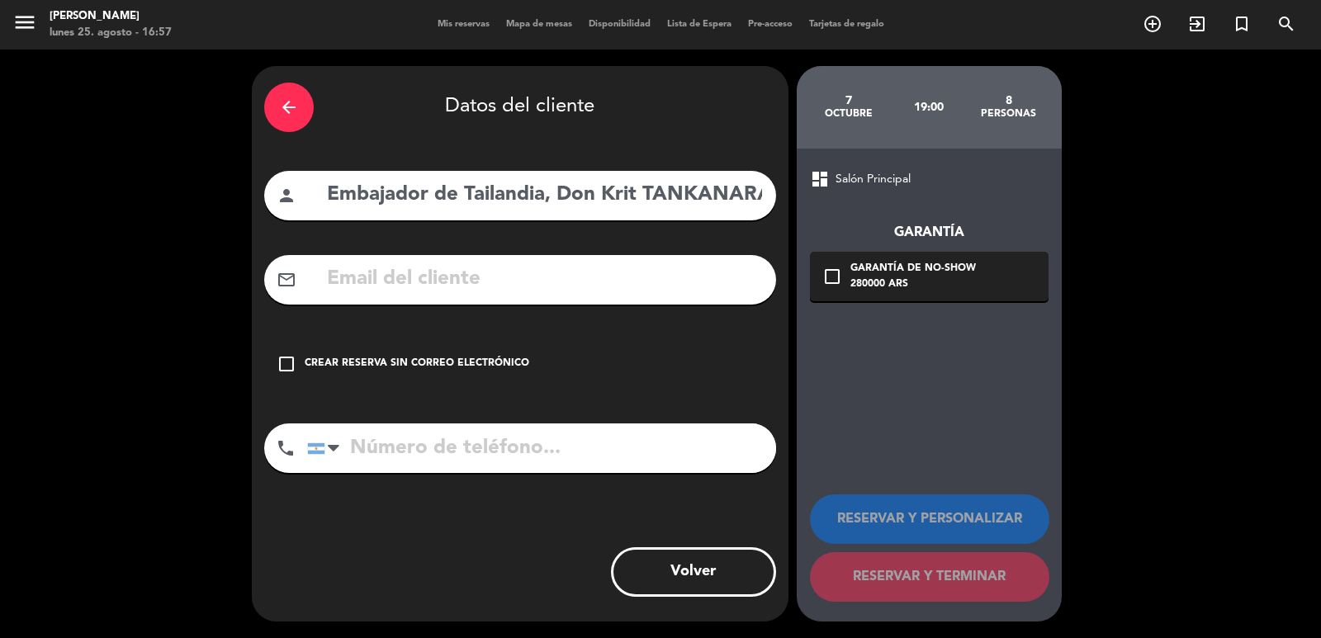
click at [549, 199] on input "Embajador de Tailandia, Don Krit TANKANARAT" at bounding box center [544, 195] width 438 height 34
type input "Embajador de Tailandia Don Krit TANKANARAT"
click at [543, 265] on input "text" at bounding box center [544, 280] width 438 height 34
paste input "[PHONE_NUMBER] [EMAIL_ADDRESS][DOMAIN_NAME]"
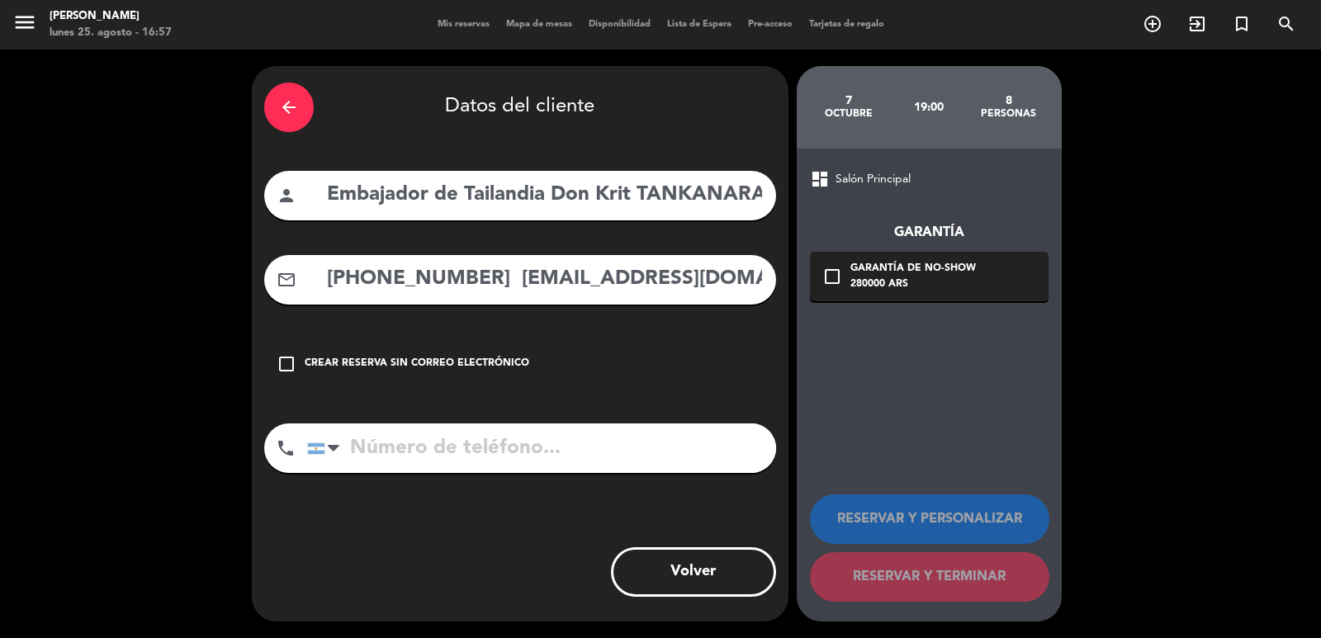
type input "[PHONE_NUMBER] [EMAIL_ADDRESS][DOMAIN_NAME]"
click at [497, 448] on input "tel" at bounding box center [541, 449] width 469 height 50
paste input "[PHONE_NUMBER] [EMAIL_ADDRESS][DOMAIN_NAME]"
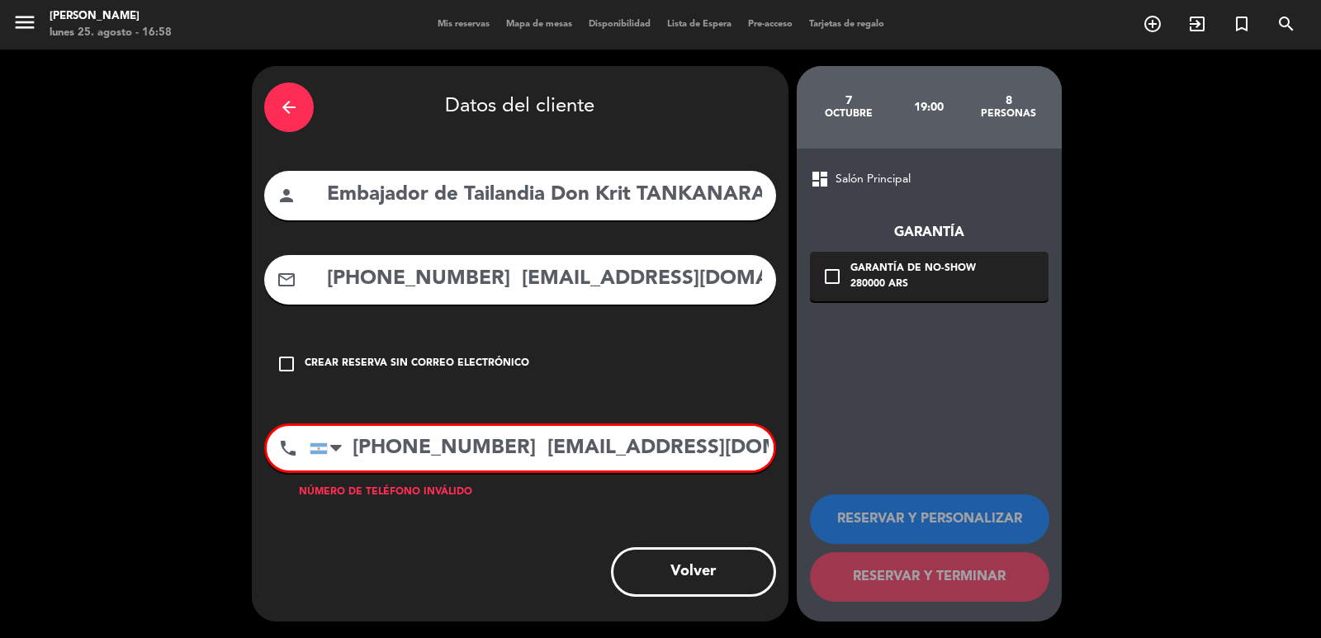
drag, startPoint x: 482, startPoint y: 450, endPoint x: 840, endPoint y: 472, distance: 359.0
click at [840, 472] on div "arrow_back Datos del cliente person Embajador de Tailandia Don Krit TANKANARAT …" at bounding box center [660, 344] width 1321 height 589
type input "[PHONE_NUMBER]"
drag, startPoint x: 468, startPoint y: 285, endPoint x: 169, endPoint y: 262, distance: 299.7
click at [169, 262] on div "arrow_back Datos del cliente person Embajador de Tailandia Don Krit TANKANARAT …" at bounding box center [660, 344] width 1321 height 589
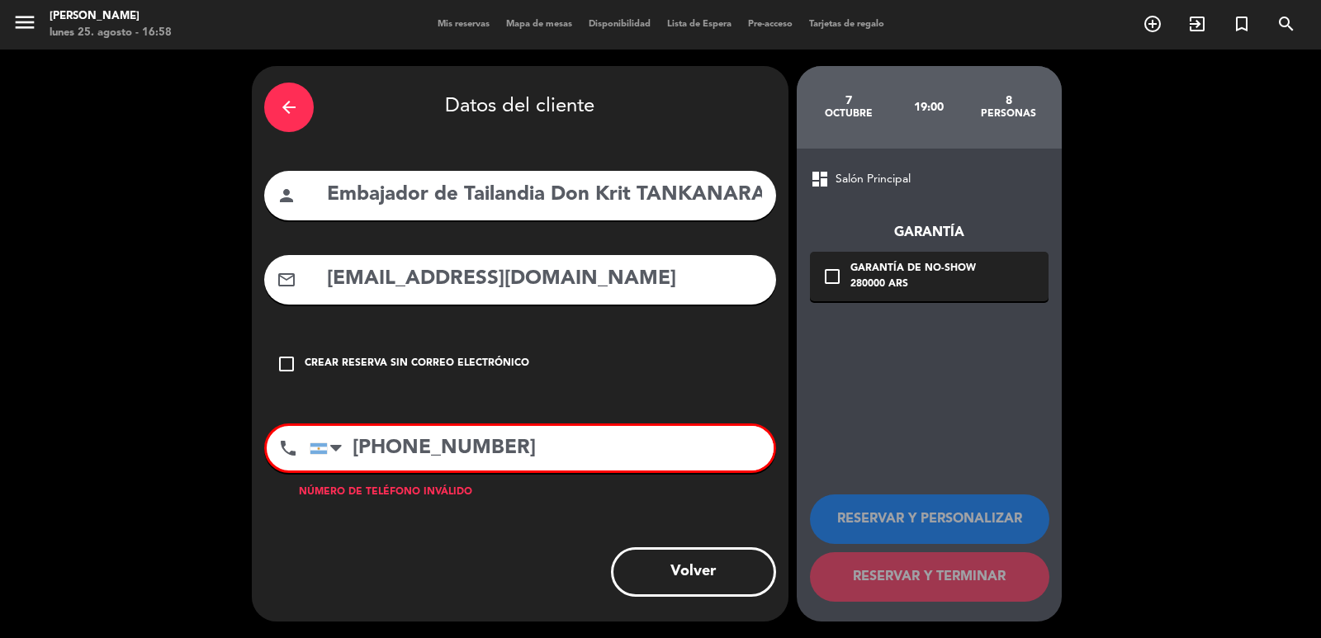
type input "[EMAIL_ADDRESS][DOMAIN_NAME]"
click at [376, 445] on input "[PHONE_NUMBER]" at bounding box center [542, 448] width 464 height 45
type input "[PHONE_NUMBER]"
drag, startPoint x: 524, startPoint y: 466, endPoint x: 258, endPoint y: 476, distance: 266.0
click at [258, 476] on div "arrow_back Datos del cliente person Embajador de [GEOGRAPHIC_DATA] Don Krit TAN…" at bounding box center [520, 344] width 537 height 556
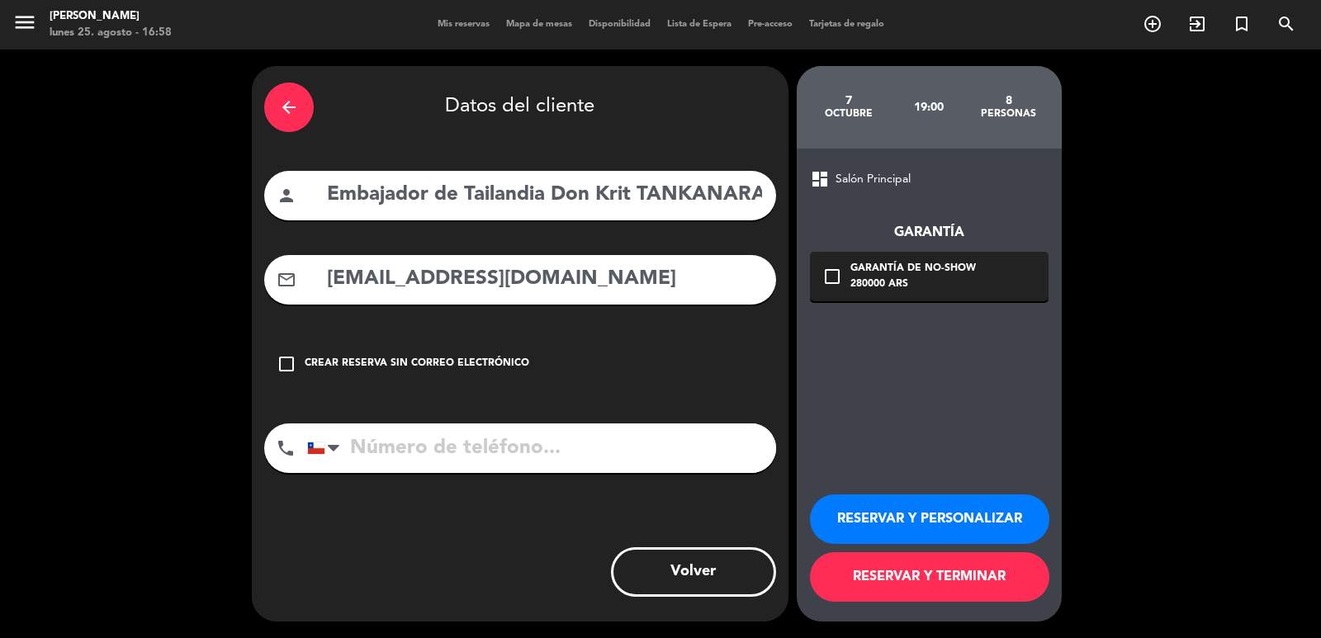
click at [419, 438] on input "tel" at bounding box center [541, 449] width 469 height 50
paste input "[PHONE_NUMBER]"
type input "[PHONE_NUMBER]"
click at [939, 273] on div "Garantía de no-show" at bounding box center [912, 269] width 125 height 17
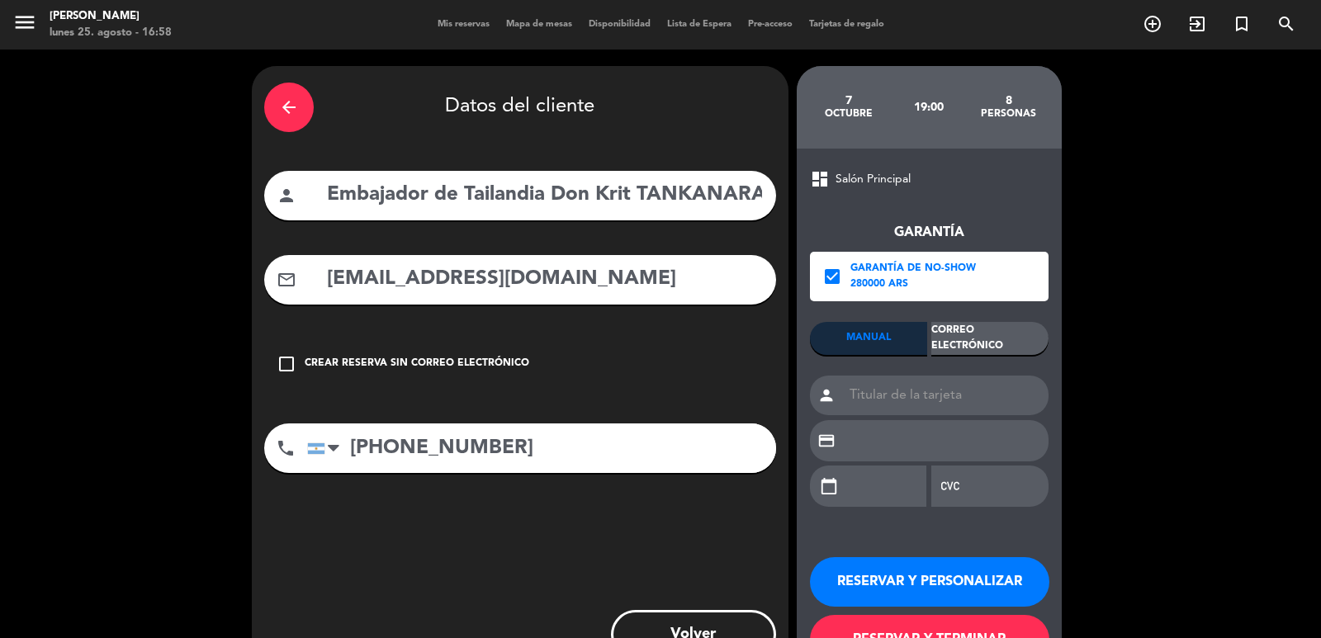
click at [982, 343] on div "Correo Electrónico" at bounding box center [989, 338] width 117 height 33
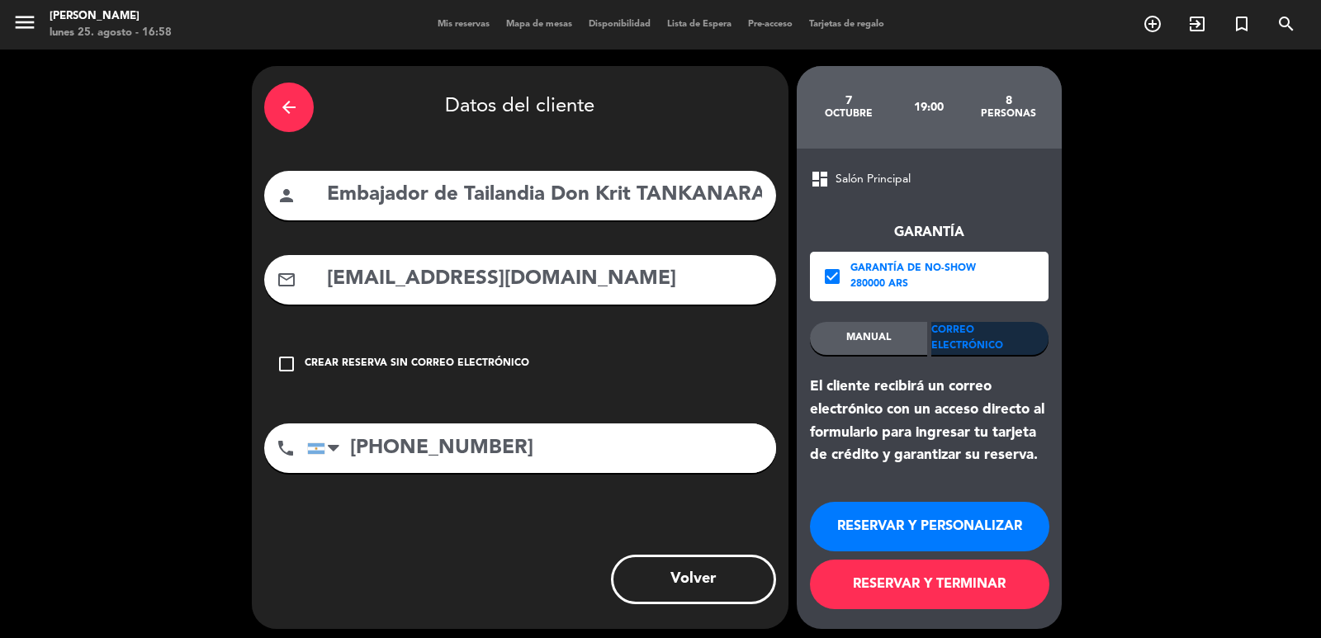
click at [963, 523] on button "RESERVAR Y PERSONALIZAR" at bounding box center [929, 527] width 239 height 50
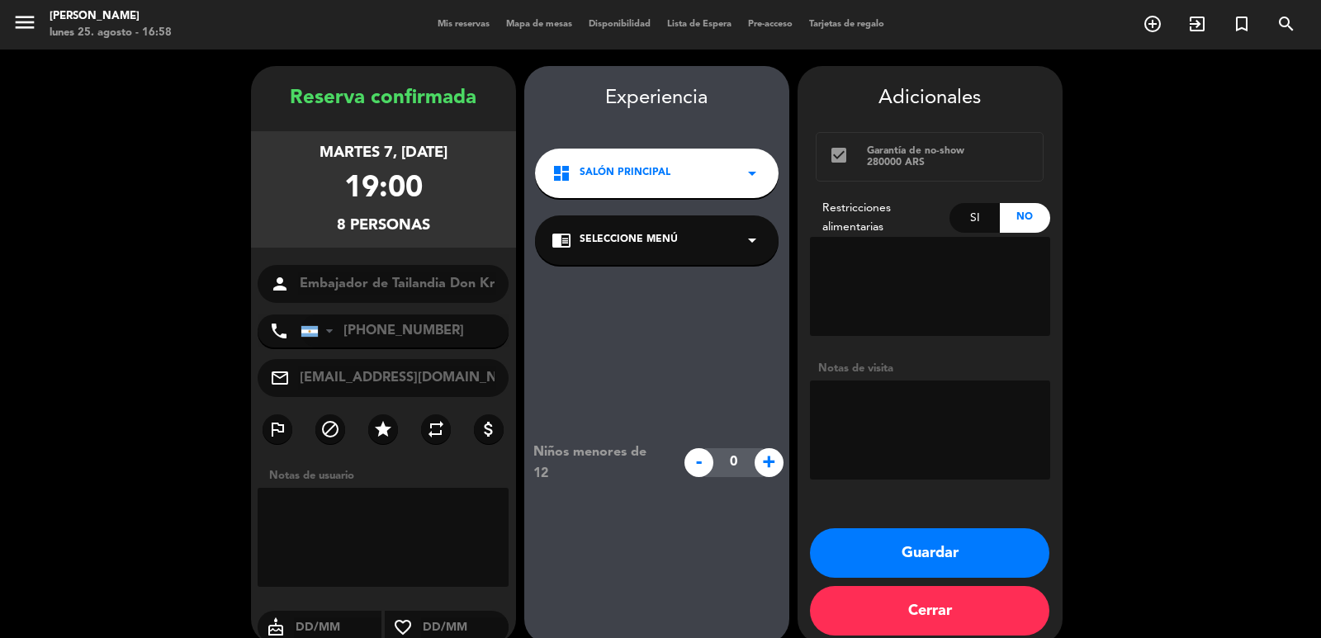
scroll to position [22, 0]
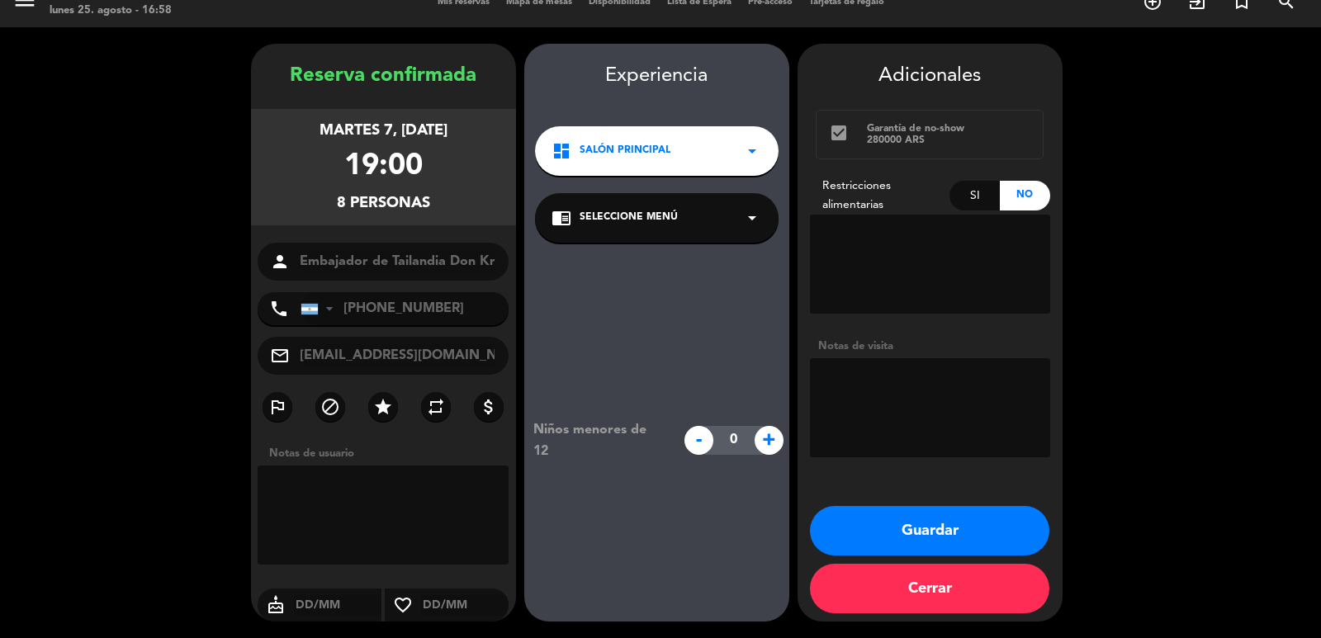
click at [636, 168] on div "dashboard Salón Principal arrow_drop_down" at bounding box center [657, 151] width 244 height 50
click at [667, 215] on div "Vereda" at bounding box center [656, 221] width 211 height 17
click at [667, 215] on span "Seleccione Menú" at bounding box center [629, 218] width 98 height 17
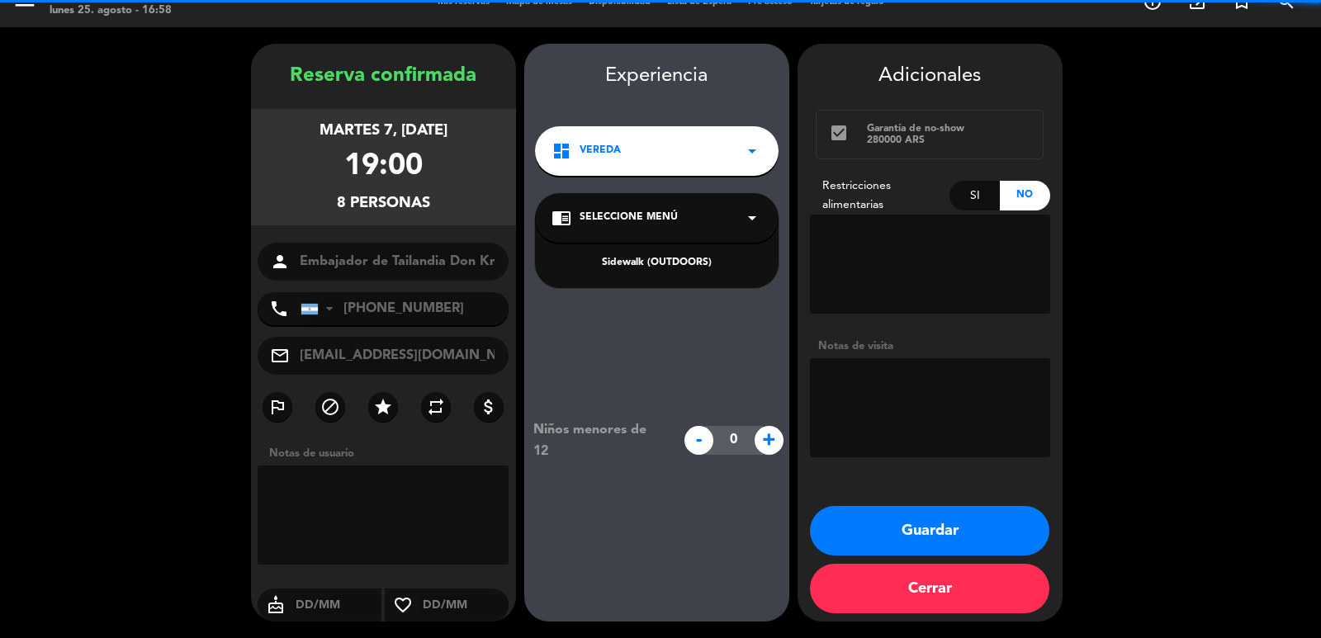
click at [663, 252] on div "Sidewalk (OUTDOORS)" at bounding box center [657, 253] width 244 height 70
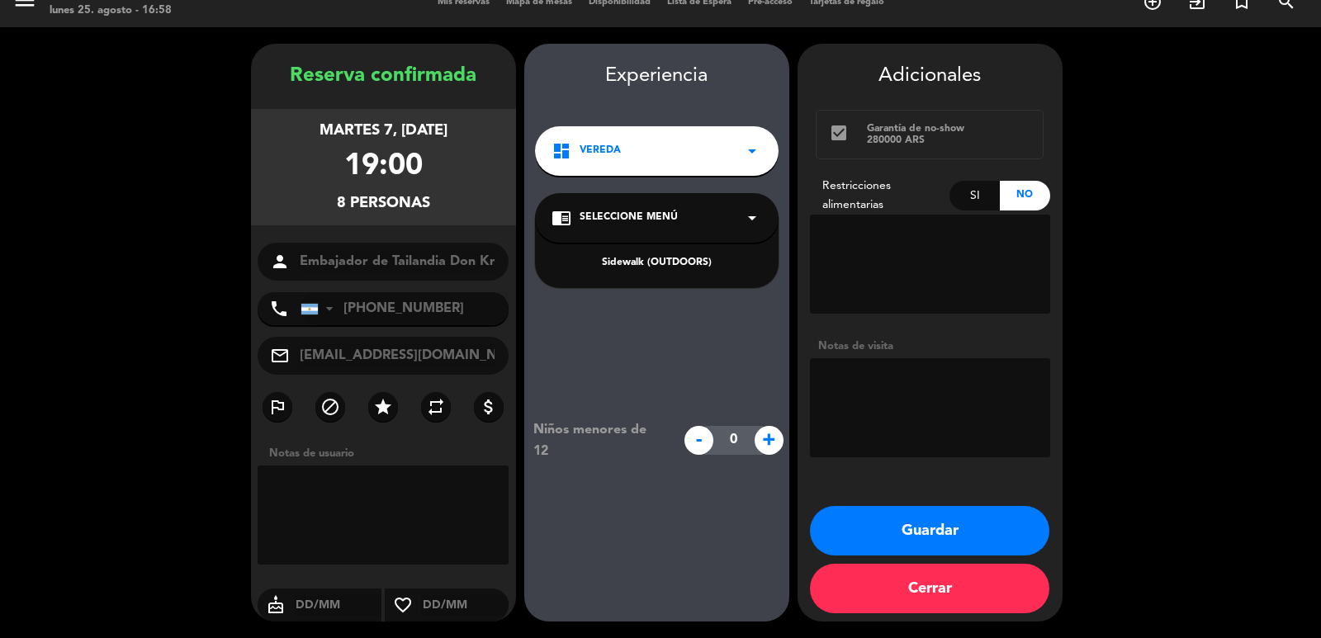
click at [656, 257] on div "Sidewalk (OUTDOORS)" at bounding box center [656, 263] width 211 height 17
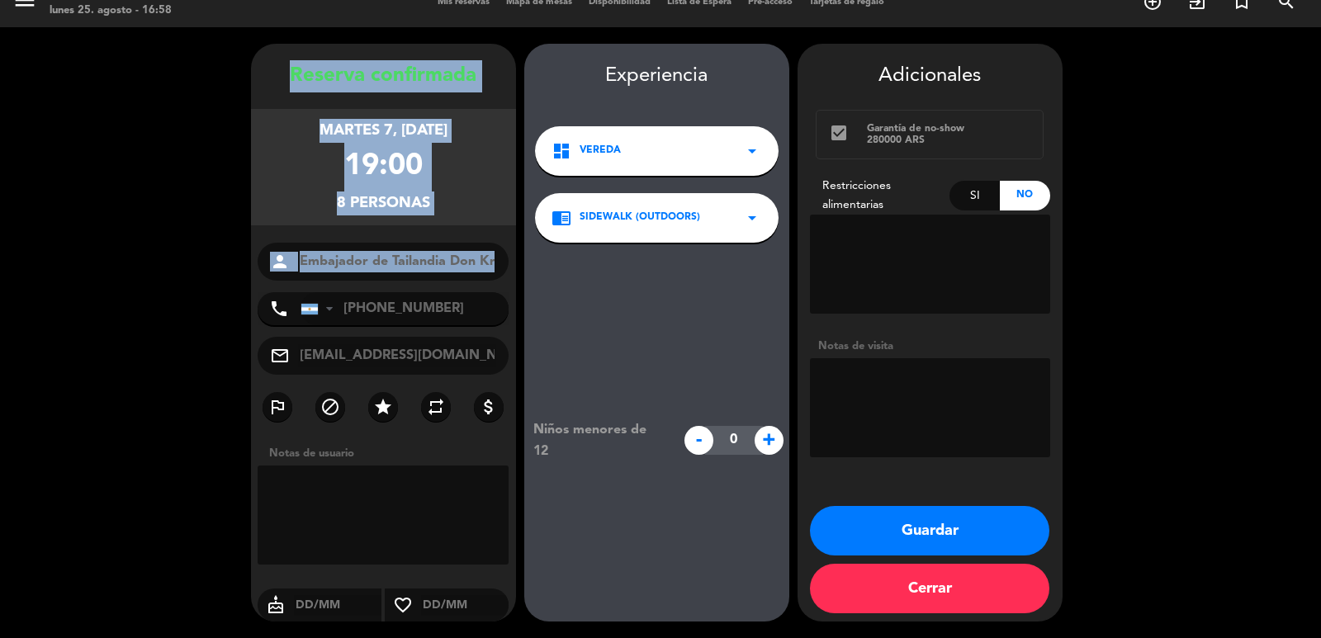
drag, startPoint x: 270, startPoint y: 61, endPoint x: 439, endPoint y: 286, distance: 281.2
click at [439, 286] on div "Reserva confirmada martes 7, [DATE] 19:00 8 personas person Embajador de [GEOGR…" at bounding box center [383, 349] width 265 height 578
copy div "Reserva confirmada martes 7, [DATE] 19:00 8 personas person"
click at [897, 528] on button "Guardar" at bounding box center [929, 531] width 239 height 50
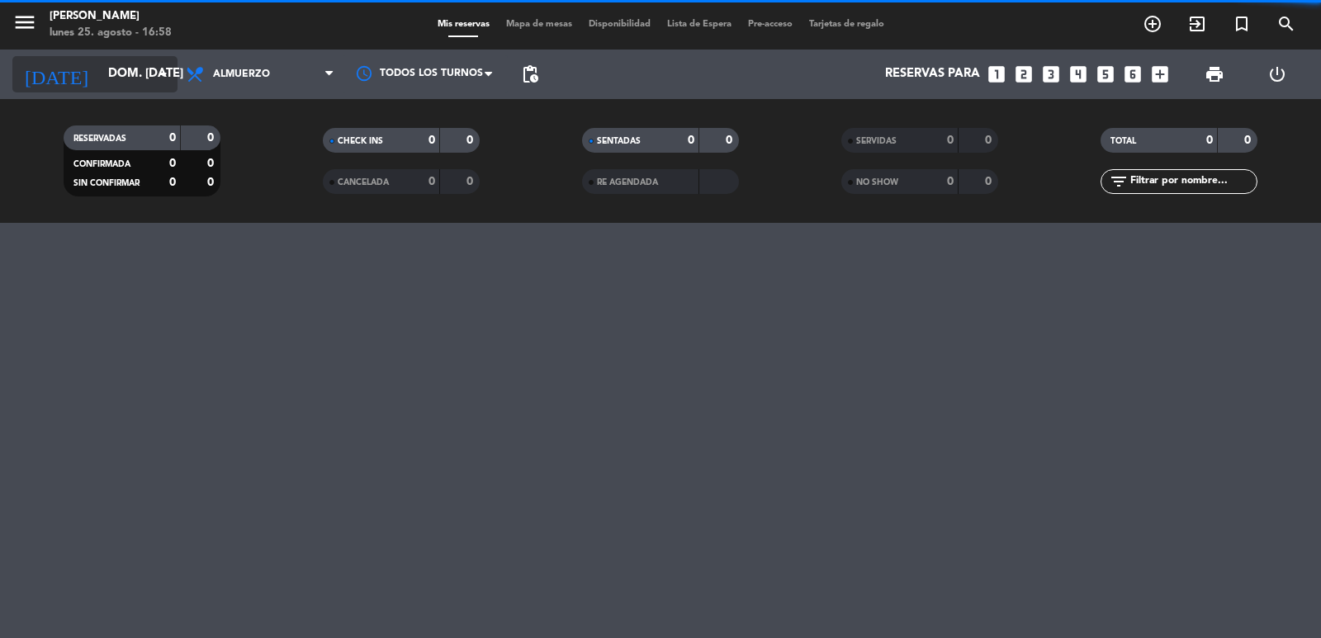
click at [100, 78] on input "dom. [DATE]" at bounding box center [179, 74] width 159 height 31
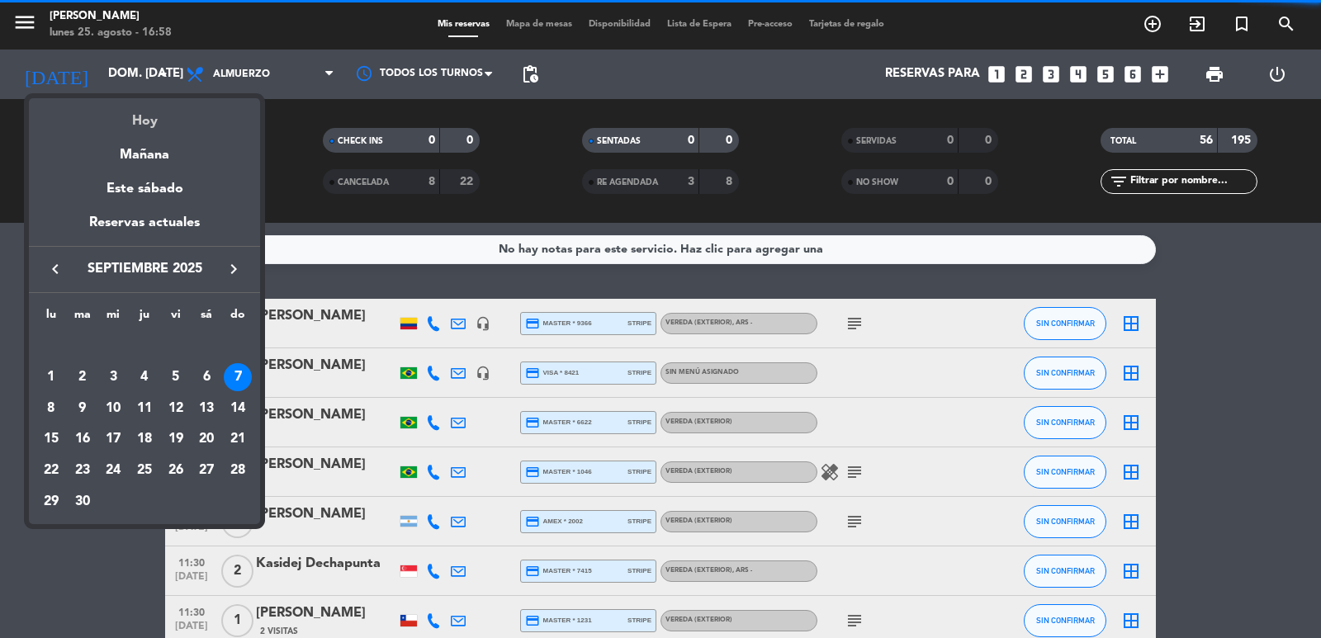
click at [138, 122] on div "Hoy" at bounding box center [144, 115] width 231 height 34
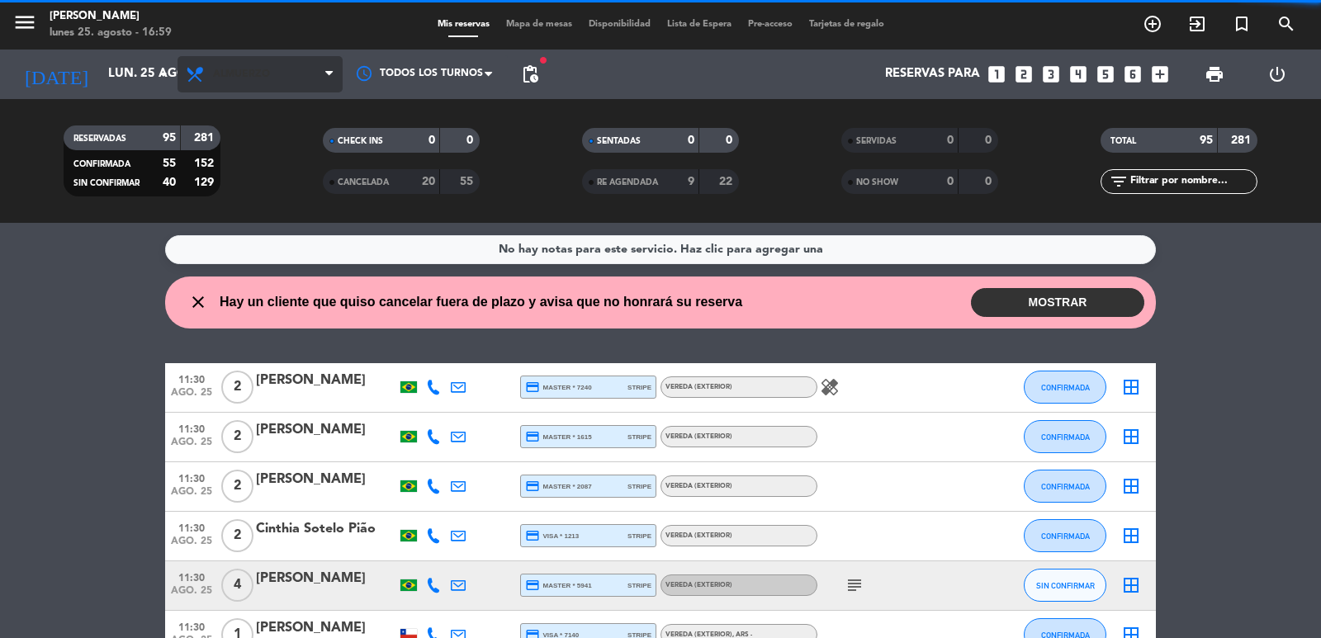
click at [250, 73] on span "Almuerzo" at bounding box center [241, 75] width 57 height 12
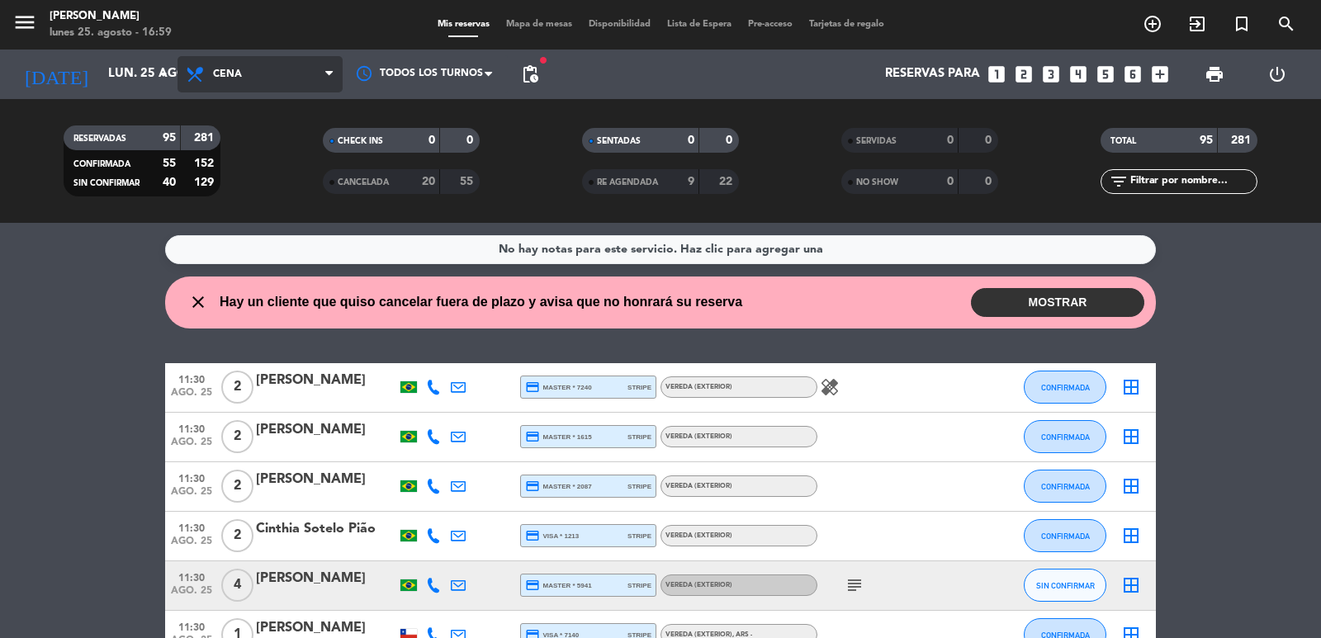
click at [269, 186] on div "menu [PERSON_NAME] lunes 25. agosto - 16:59 Mis reservas Mapa de mesas Disponib…" at bounding box center [660, 111] width 1321 height 223
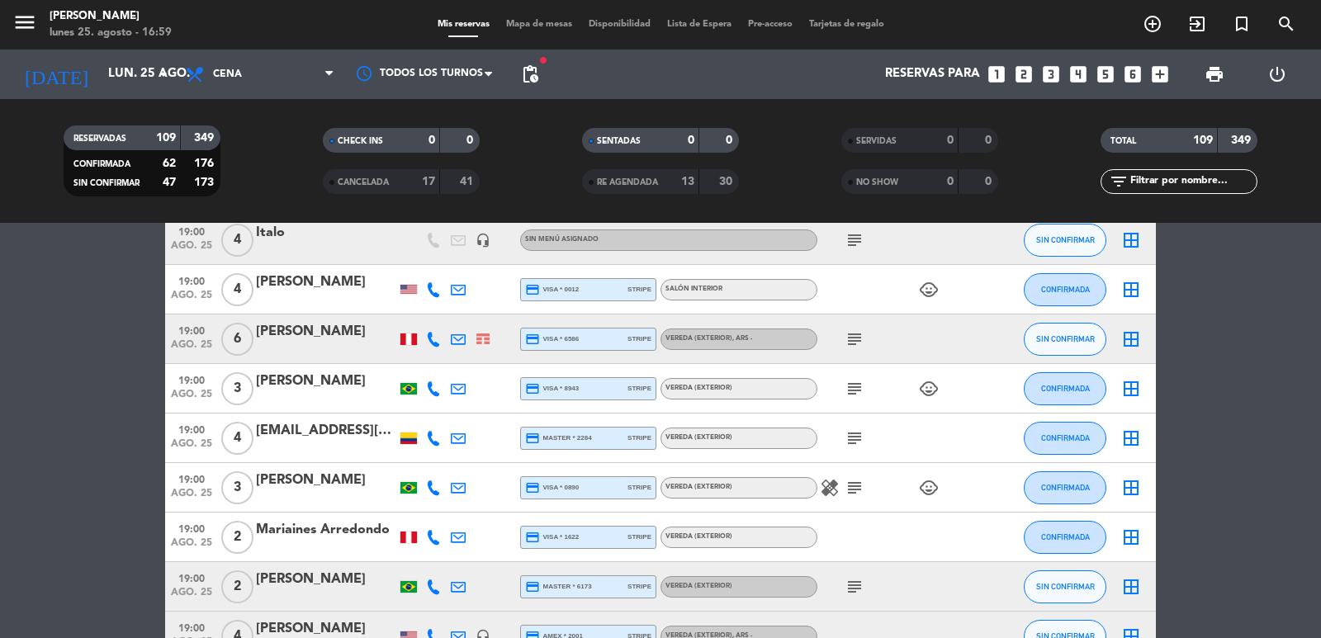
scroll to position [991, 0]
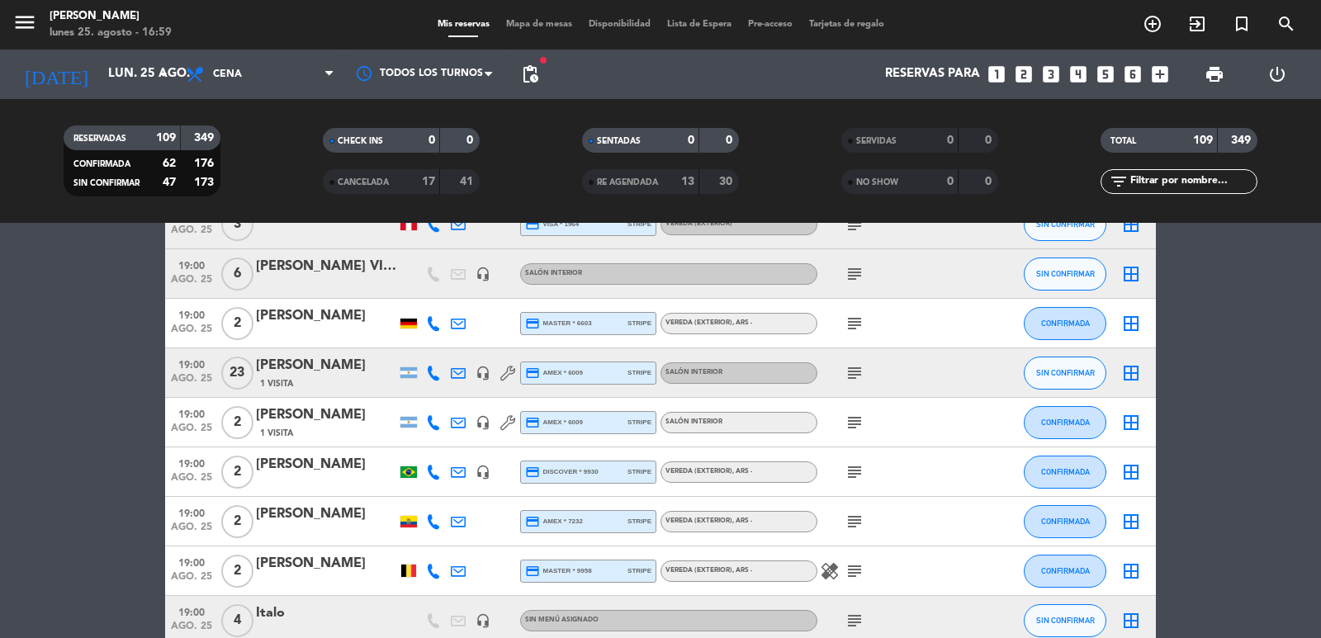
click at [428, 377] on icon at bounding box center [433, 373] width 15 height 15
click at [423, 352] on span "Copiar" at bounding box center [421, 345] width 35 height 17
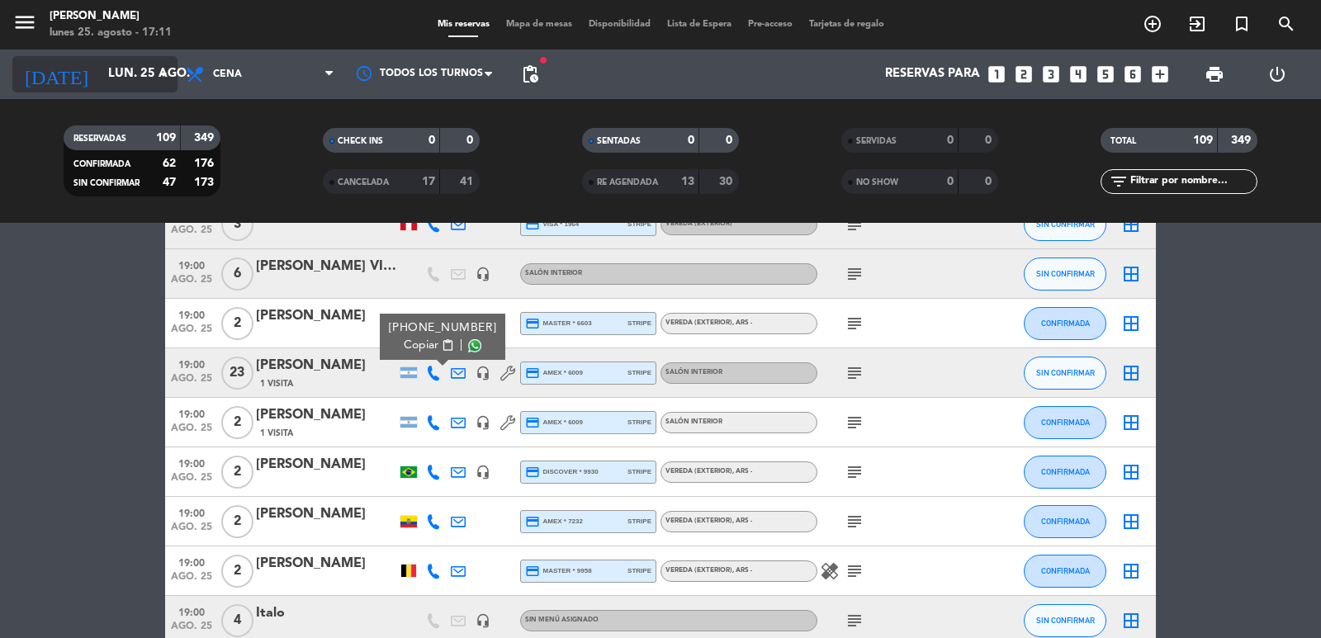
click at [100, 80] on input "lun. 25 ago." at bounding box center [179, 74] width 159 height 31
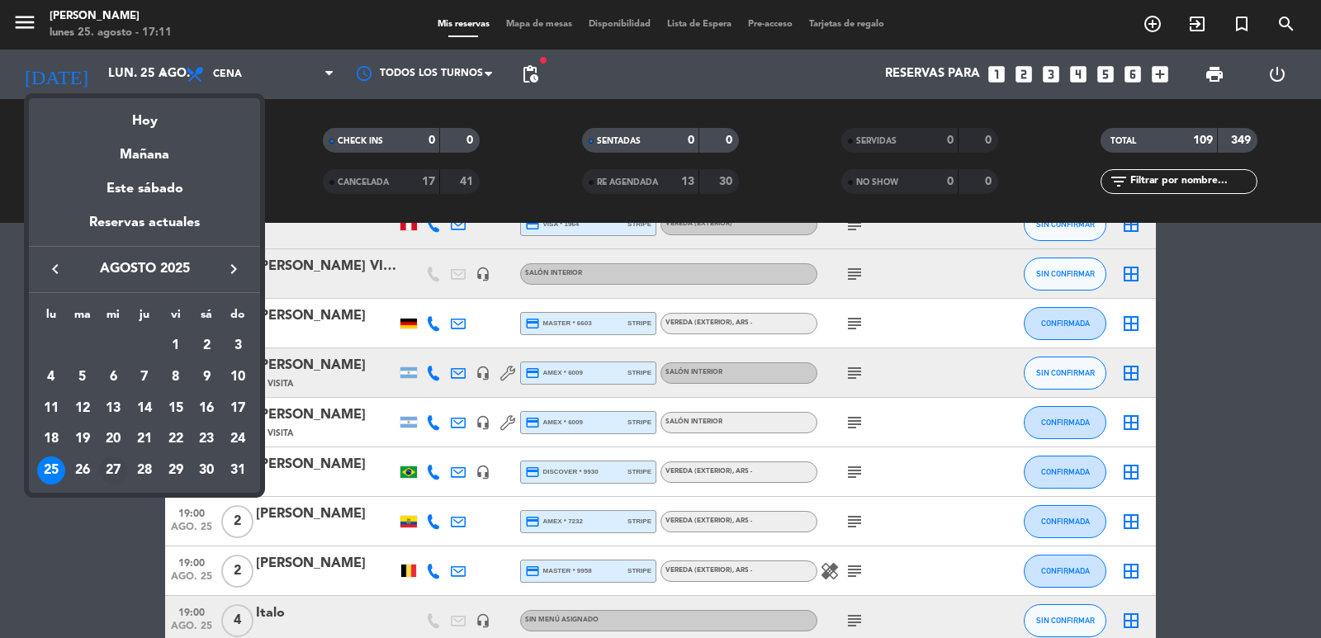
click at [110, 470] on div "27" at bounding box center [113, 471] width 28 height 28
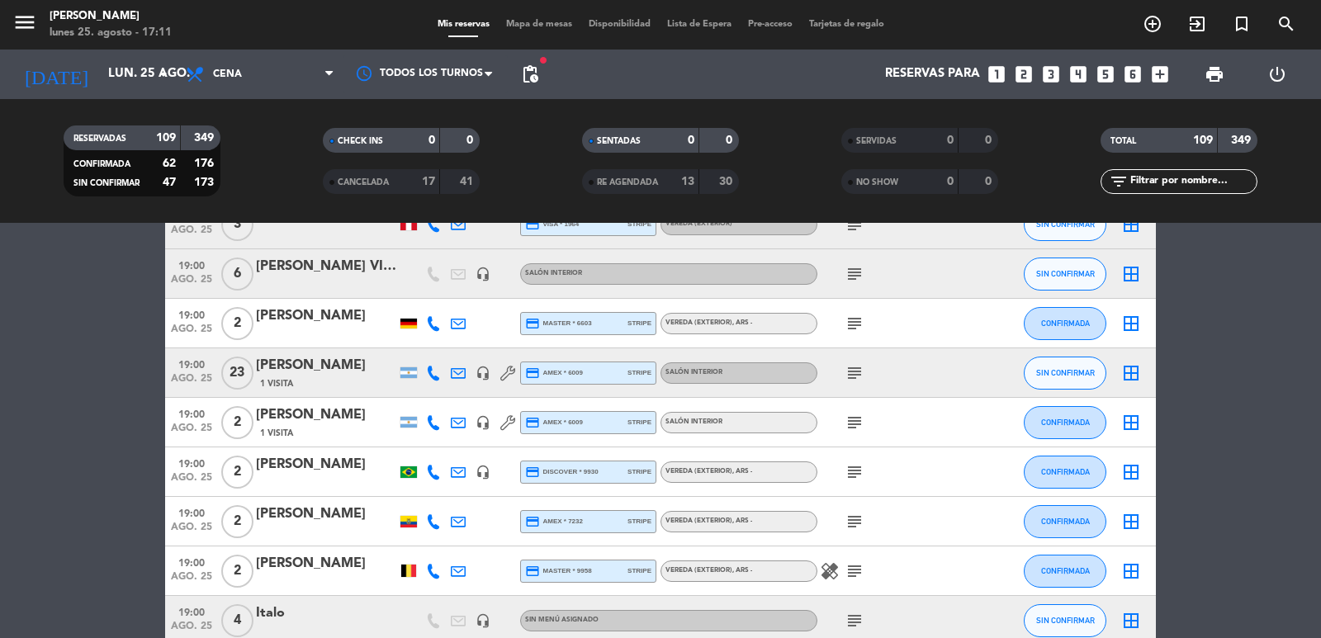
type input "mié. 27 ago."
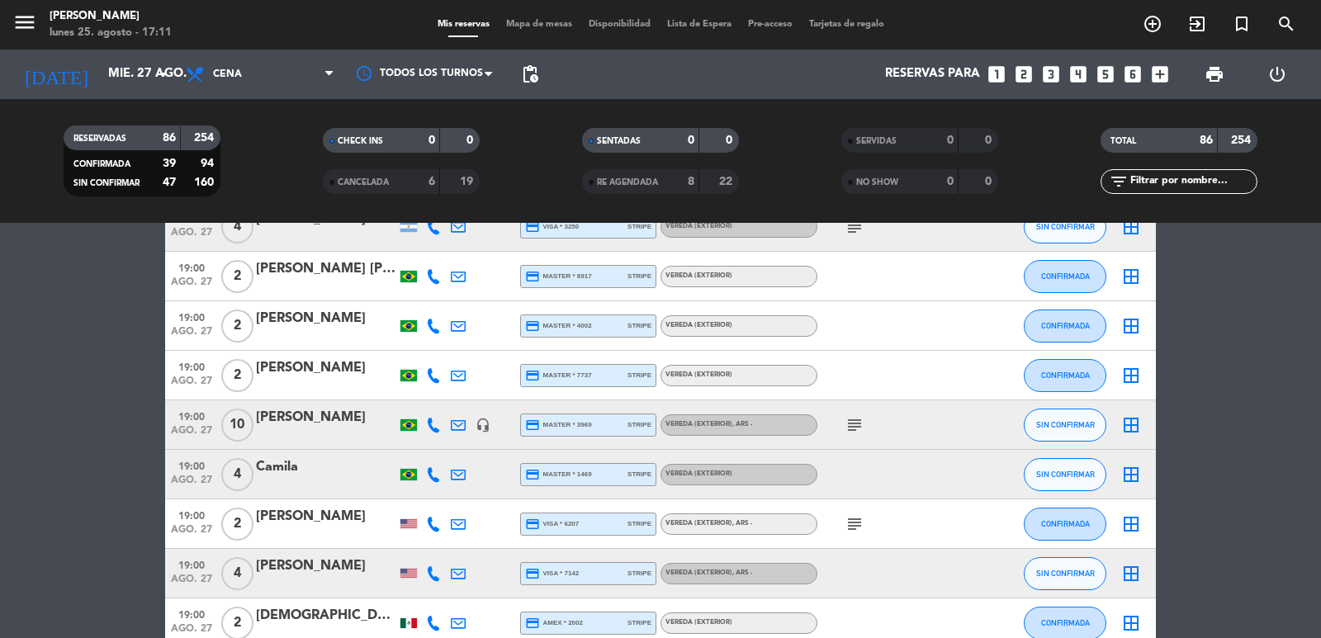
scroll to position [0, 0]
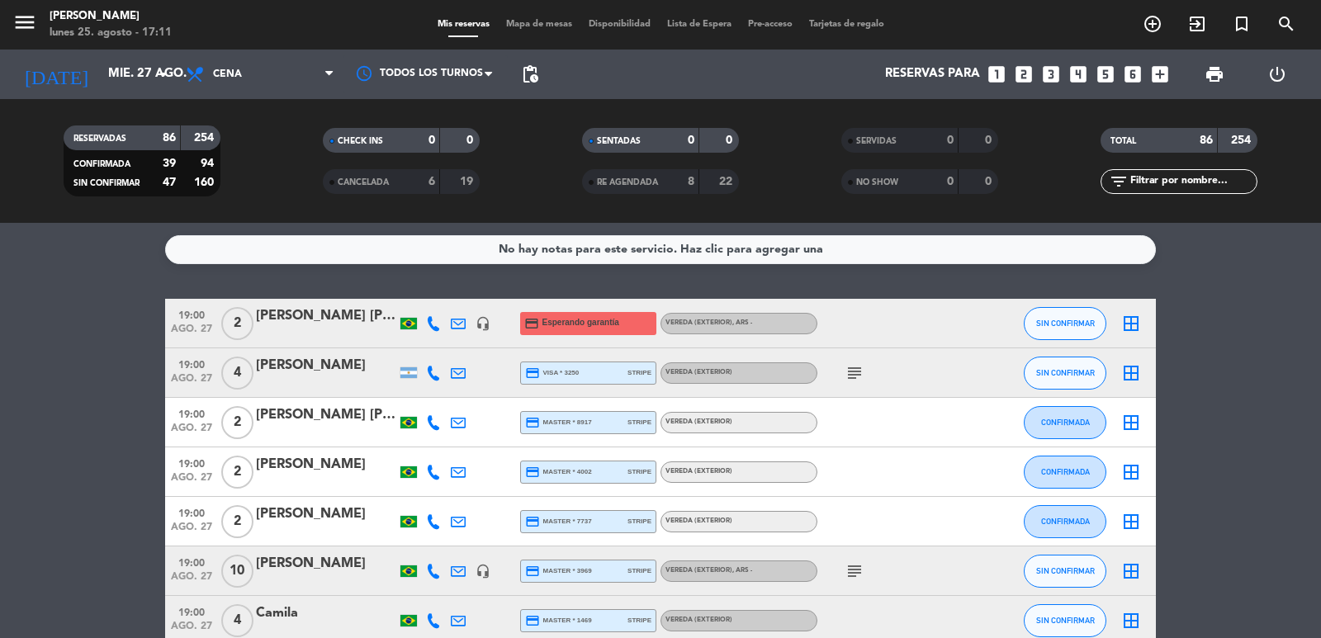
click at [533, 83] on span "pending_actions" at bounding box center [530, 74] width 20 height 20
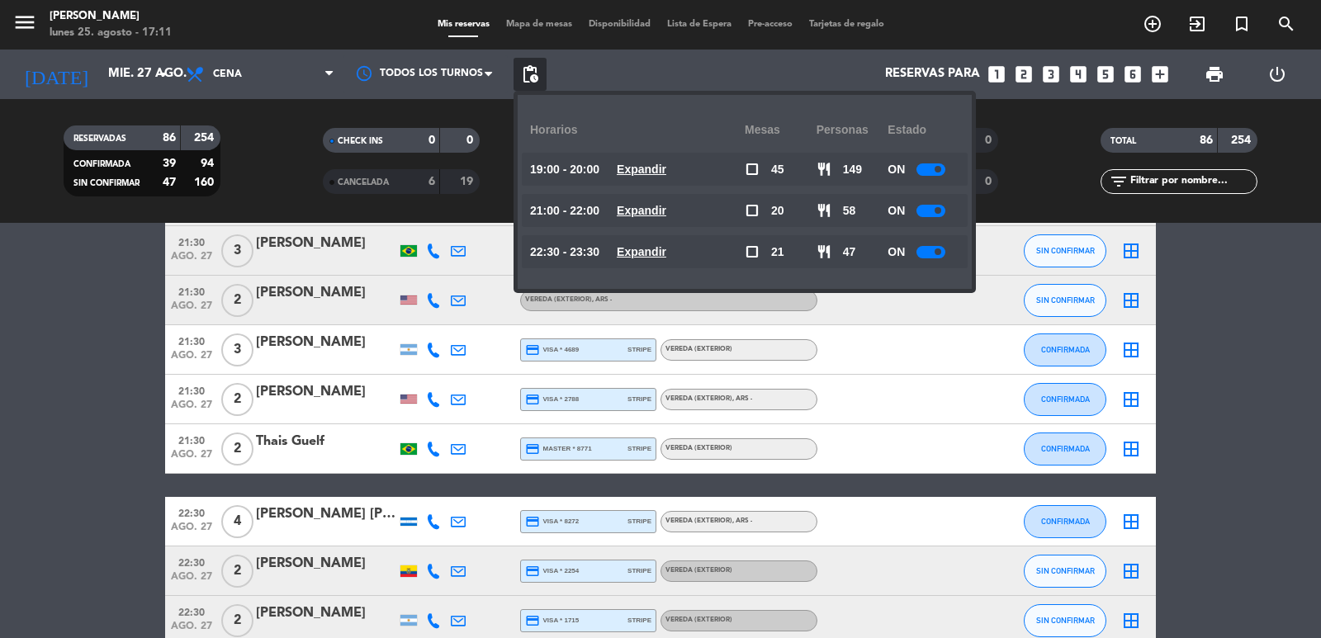
scroll to position [3467, 0]
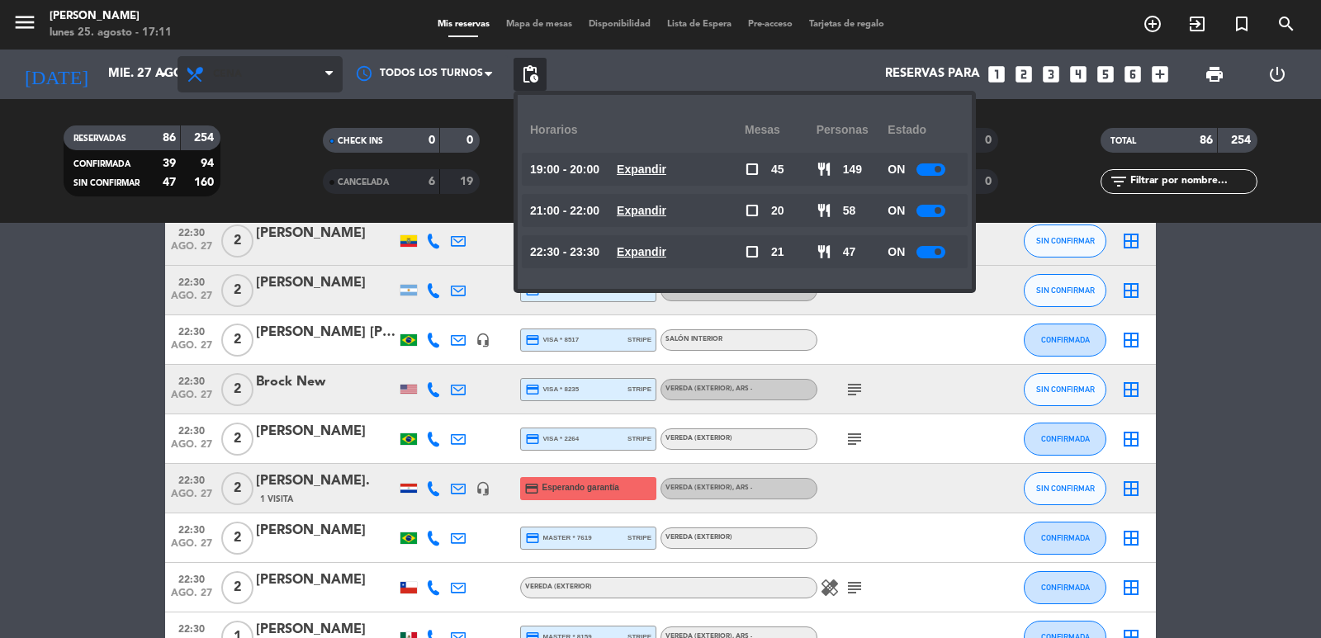
click at [263, 76] on span "Cena" at bounding box center [259, 74] width 165 height 36
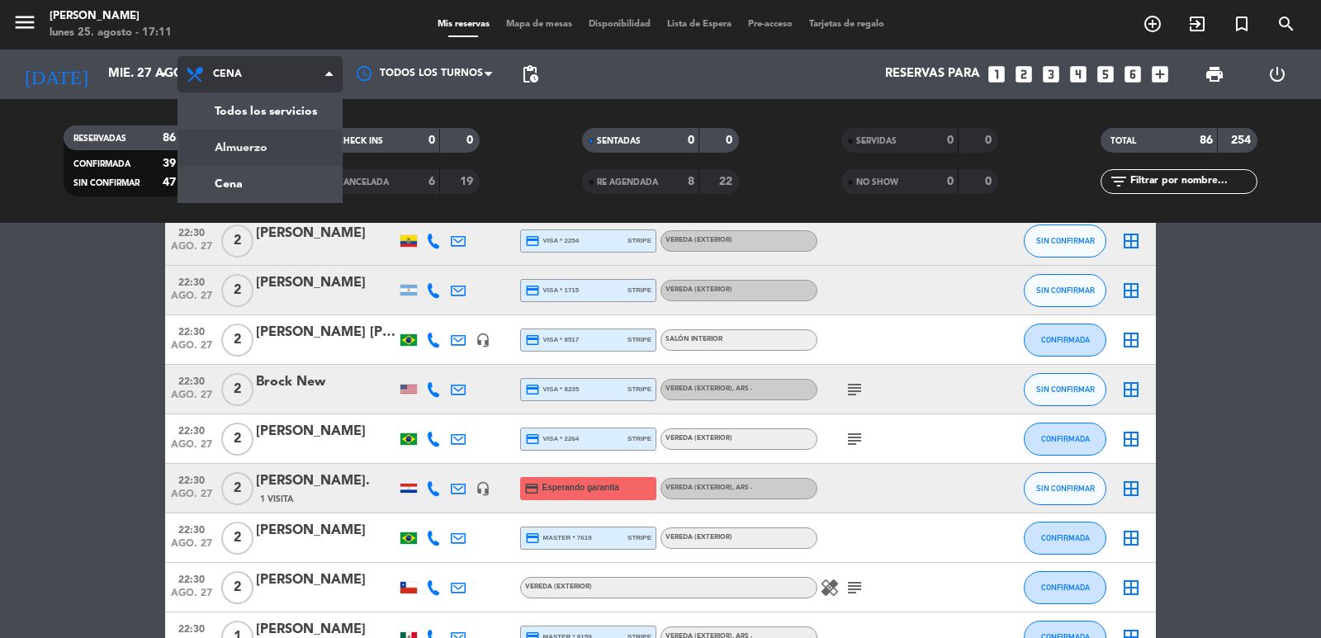
click at [249, 141] on div "menu [PERSON_NAME] lunes 25. agosto - 17:11 Mis reservas Mapa de mesas Disponib…" at bounding box center [660, 111] width 1321 height 223
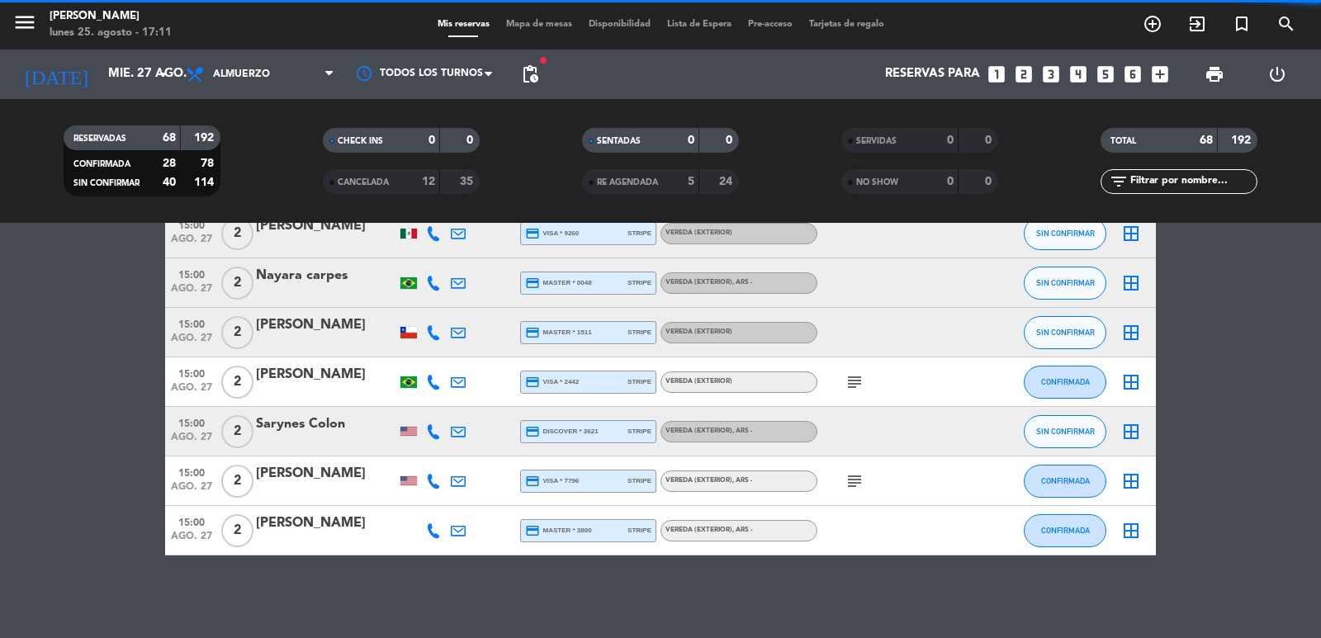
scroll to position [3181, 0]
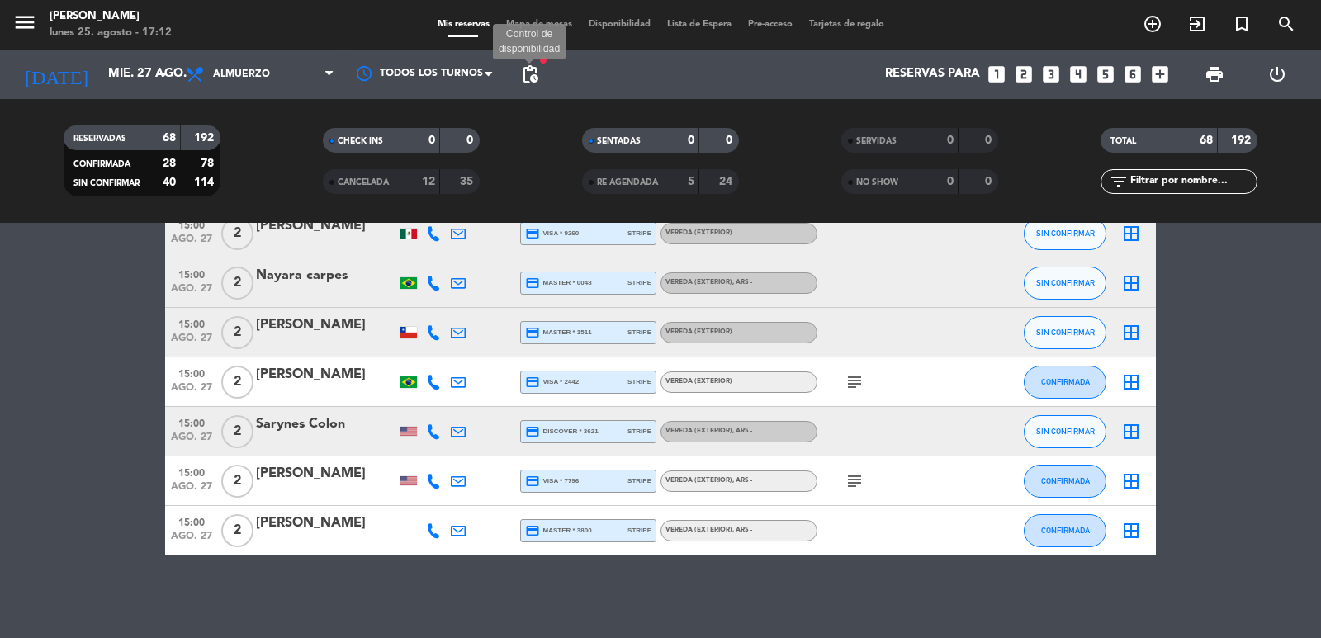
click at [525, 67] on span "pending_actions" at bounding box center [530, 74] width 20 height 20
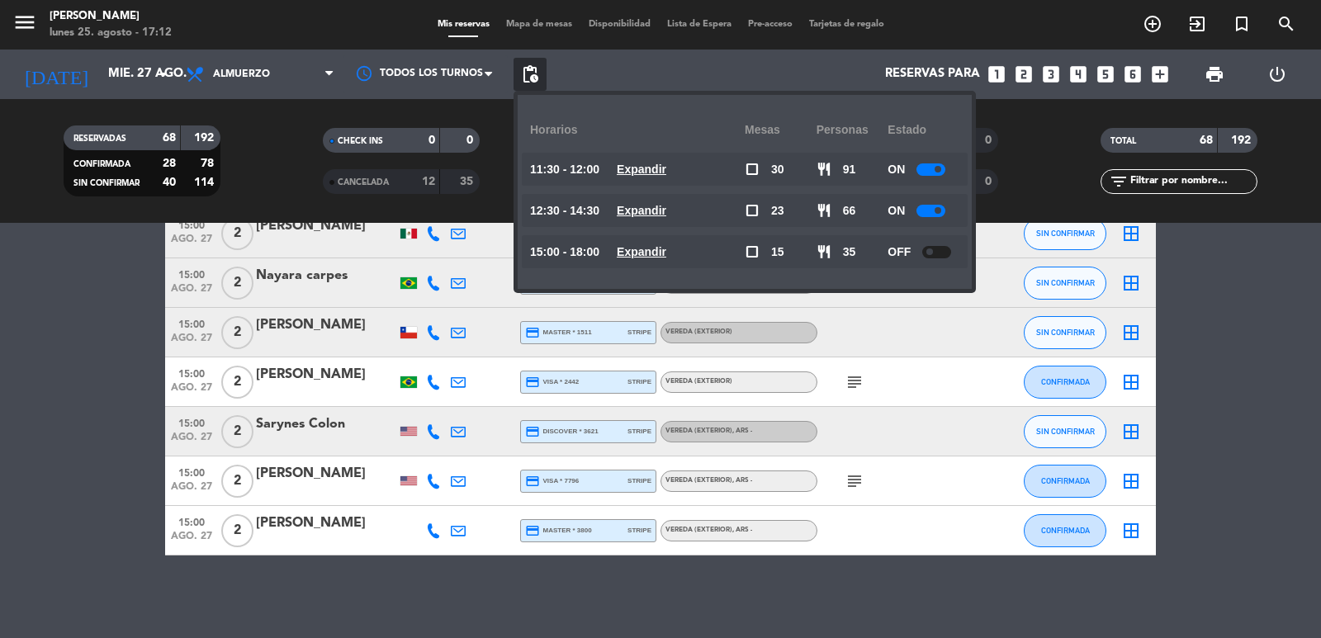
click at [638, 168] on u "Expandir" at bounding box center [642, 169] width 50 height 13
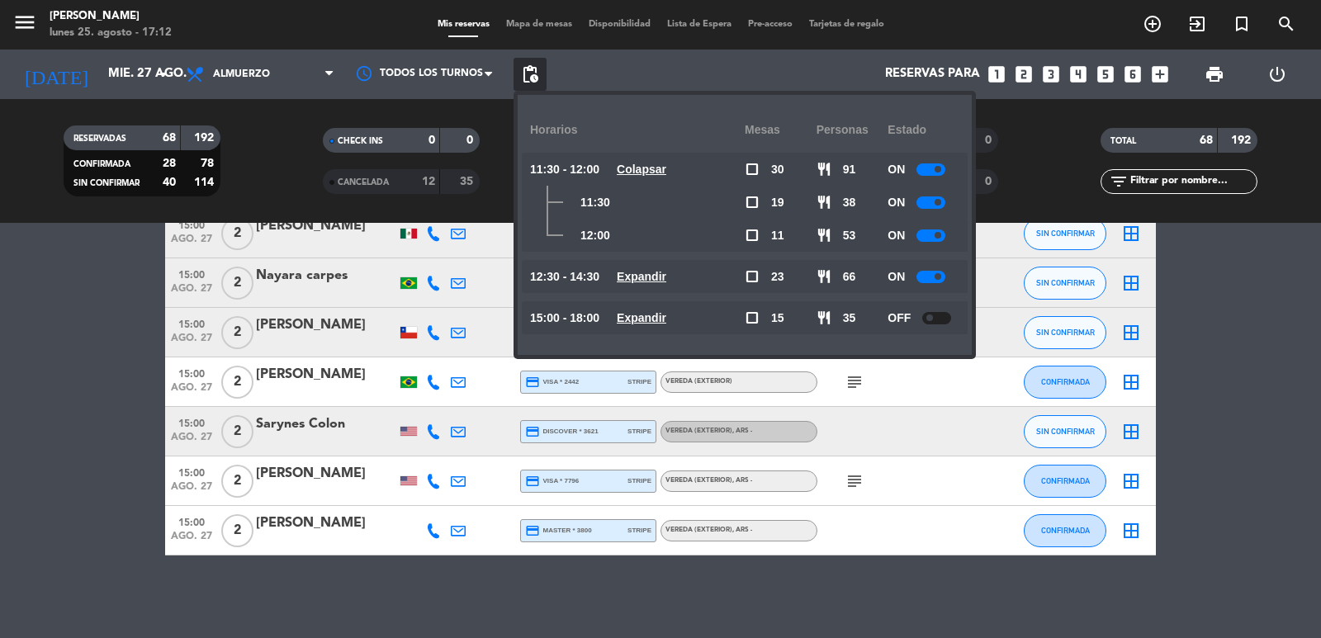
click at [638, 168] on u "Colapsar" at bounding box center [642, 169] width 50 height 13
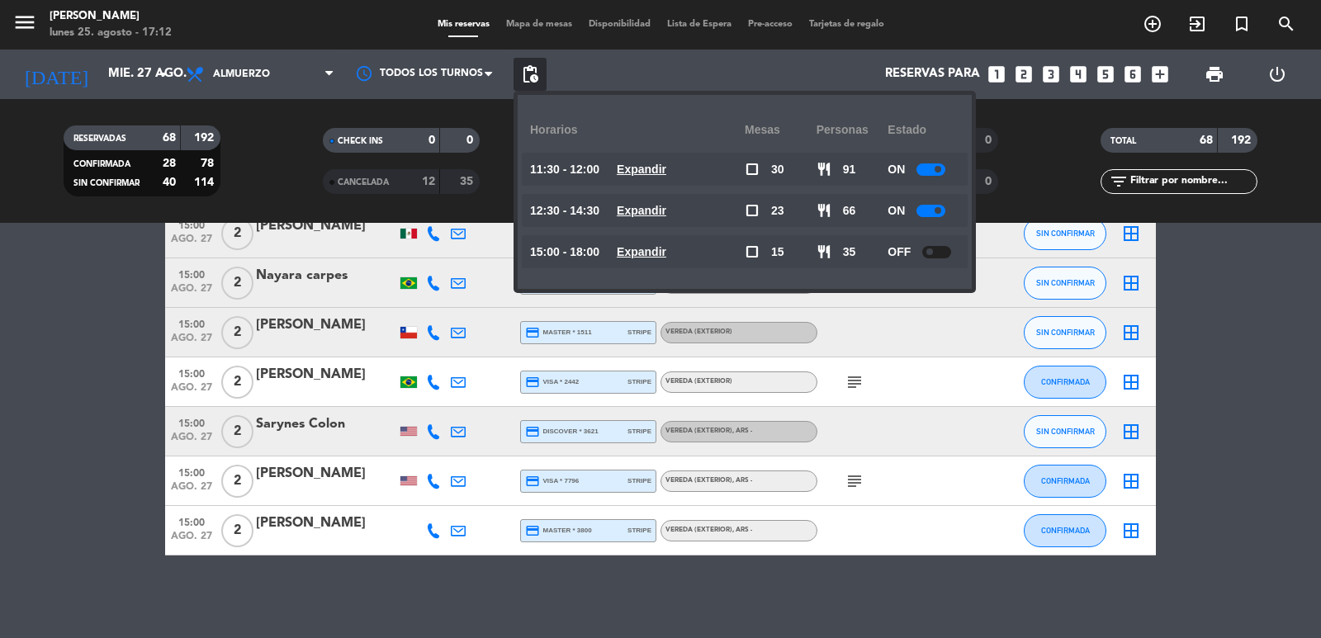
scroll to position [2851, 0]
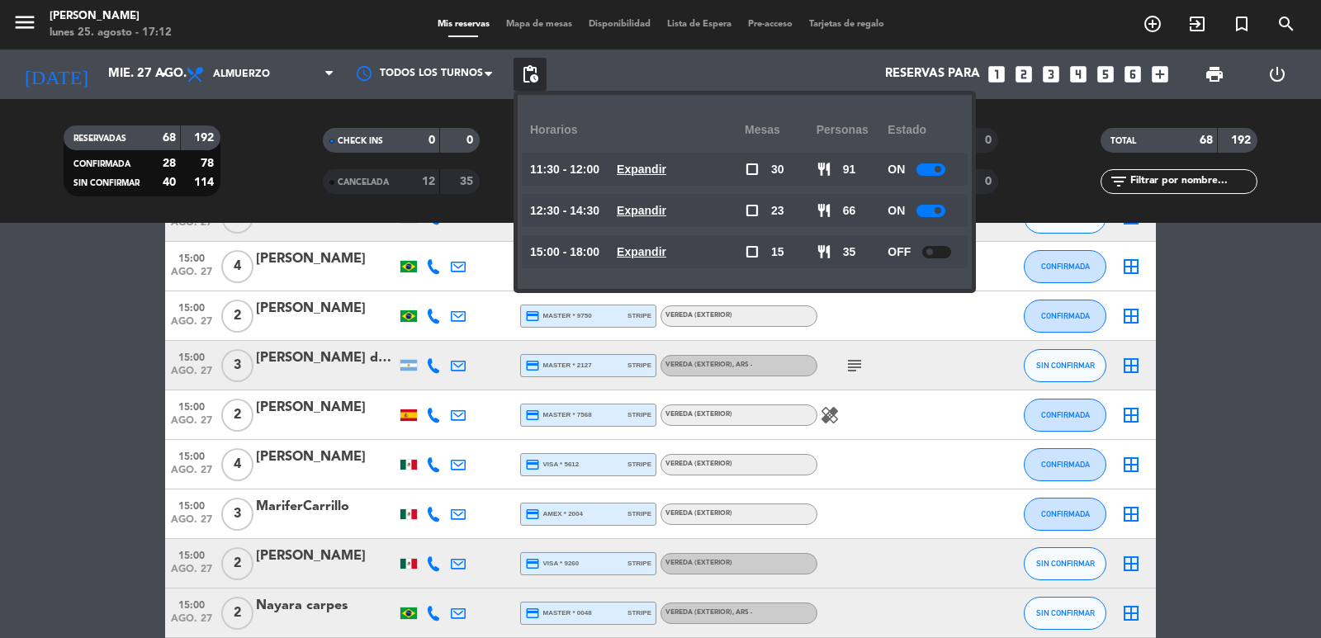
click at [641, 74] on div "Reservas para looks_one looks_two looks_3 looks_4 looks_5 looks_6 add_box" at bounding box center [862, 75] width 630 height 50
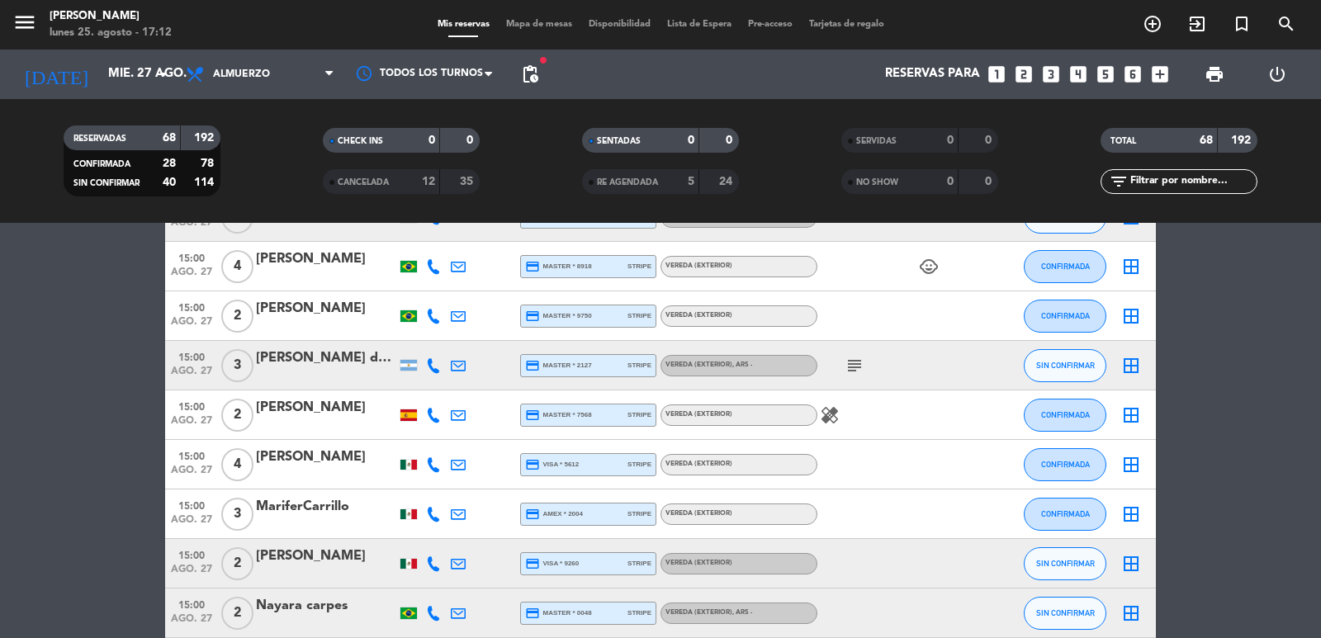
click at [1022, 78] on icon "looks_two" at bounding box center [1023, 74] width 21 height 21
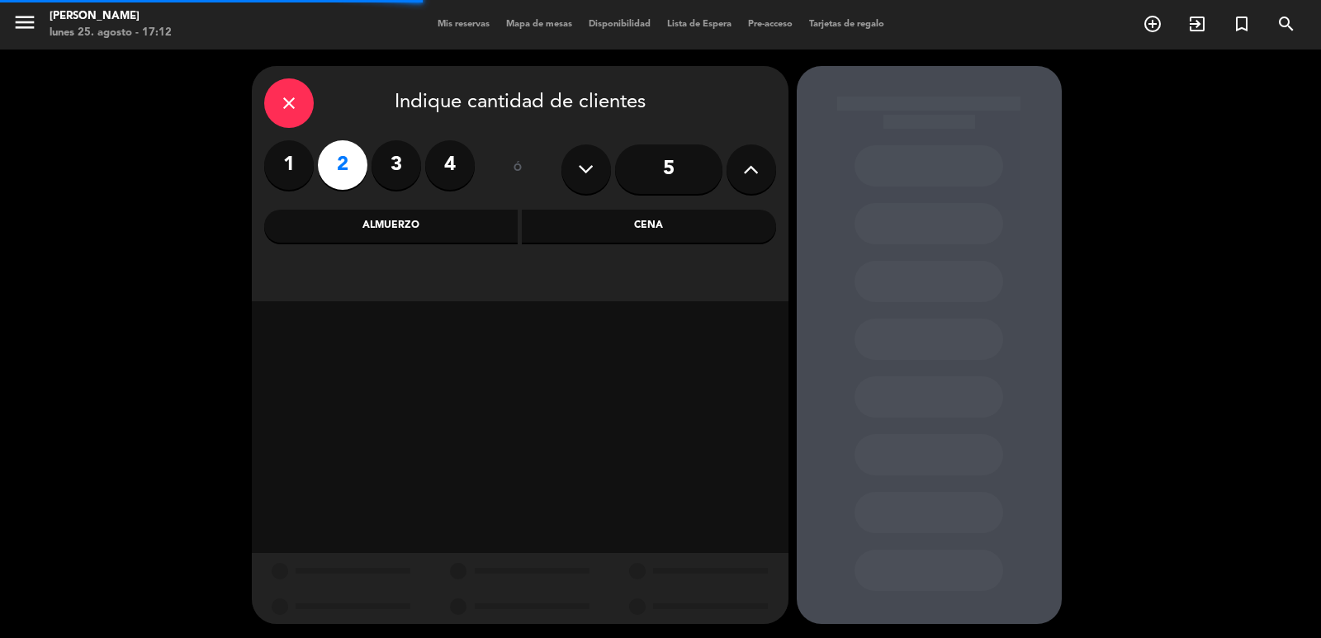
click at [493, 218] on div "Almuerzo" at bounding box center [391, 226] width 254 height 33
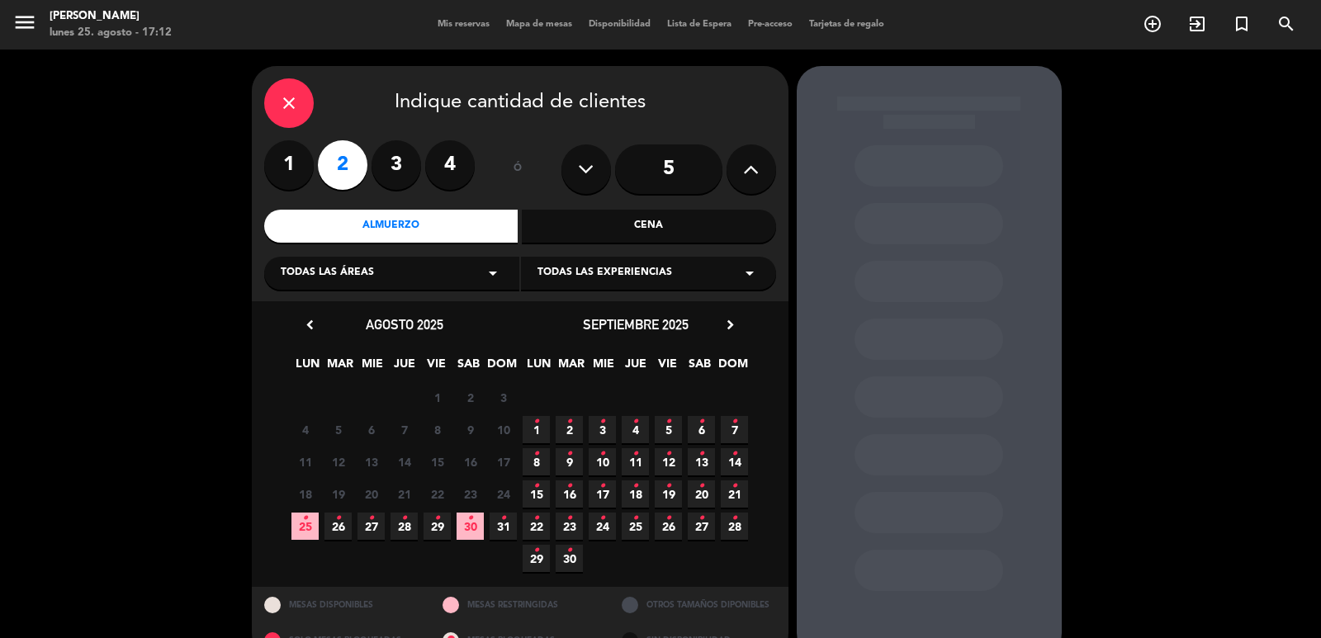
click at [373, 530] on icon "•" at bounding box center [371, 518] width 6 height 26
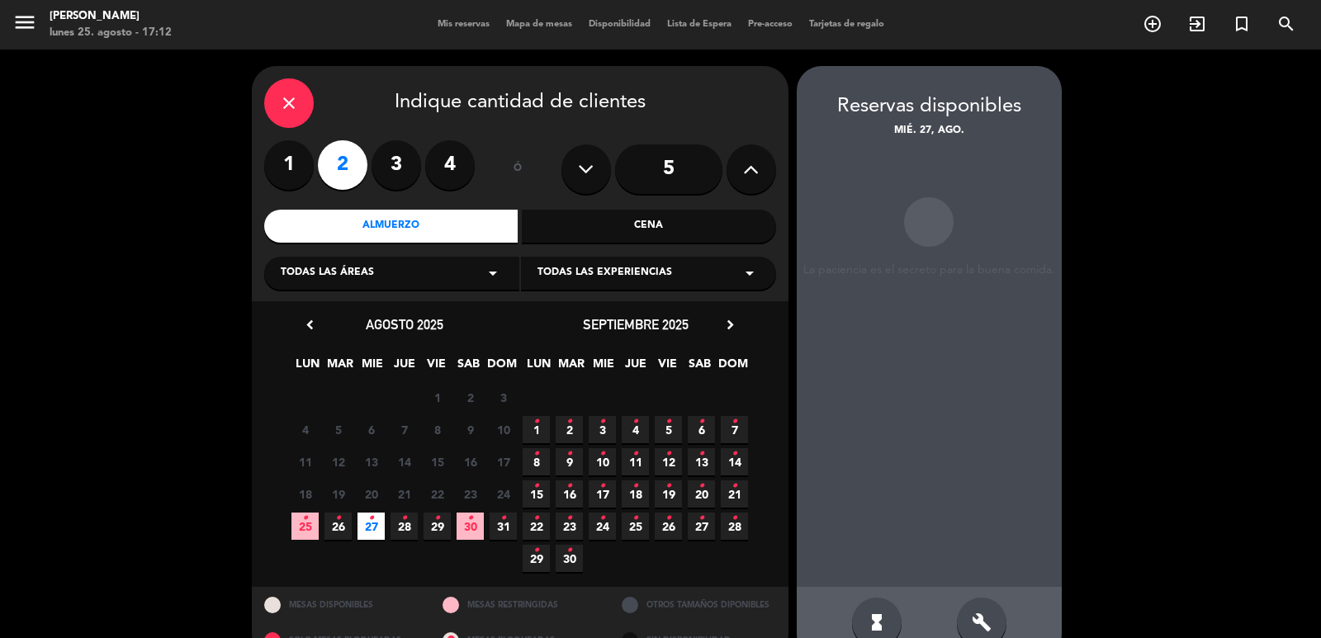
scroll to position [35, 0]
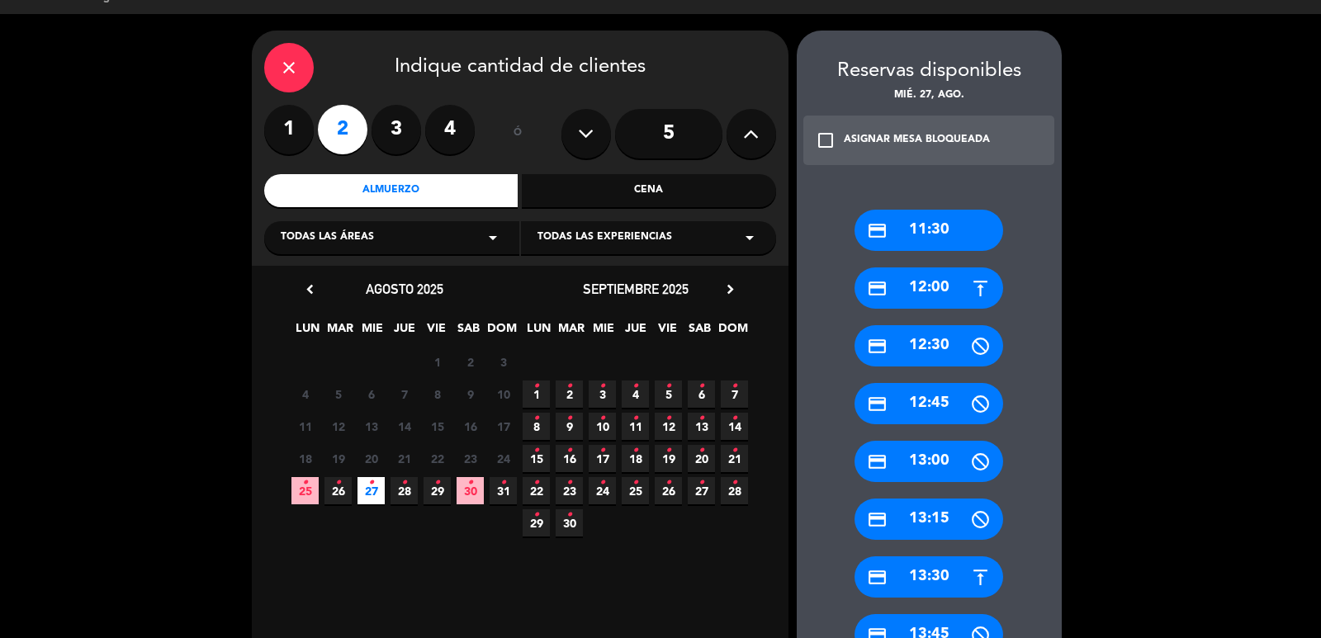
click at [344, 494] on span "26 •" at bounding box center [337, 490] width 27 height 27
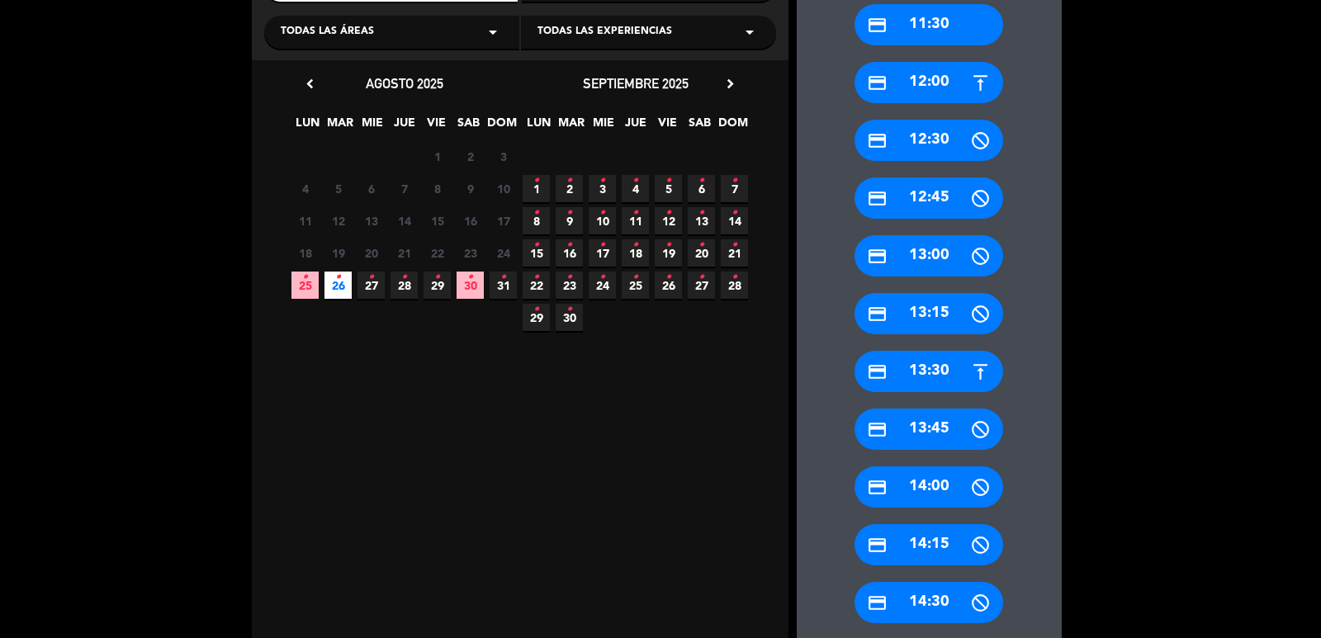
scroll to position [366, 0]
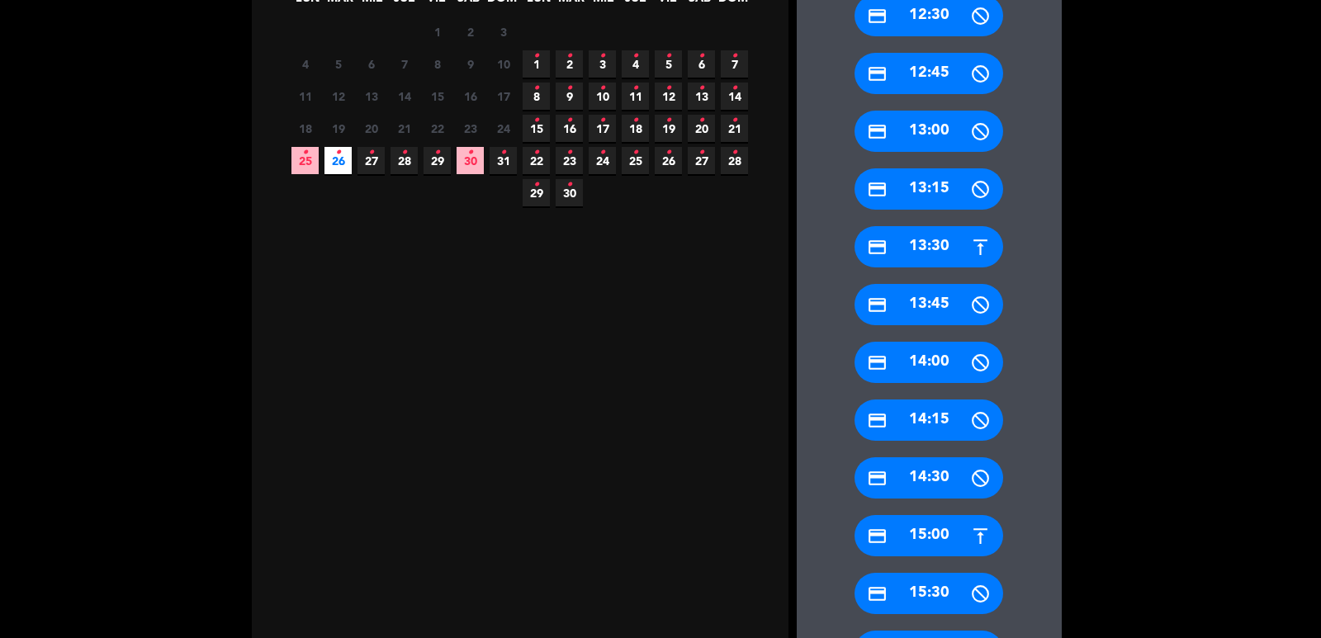
click at [921, 533] on div "credit_card 15:00" at bounding box center [928, 535] width 149 height 41
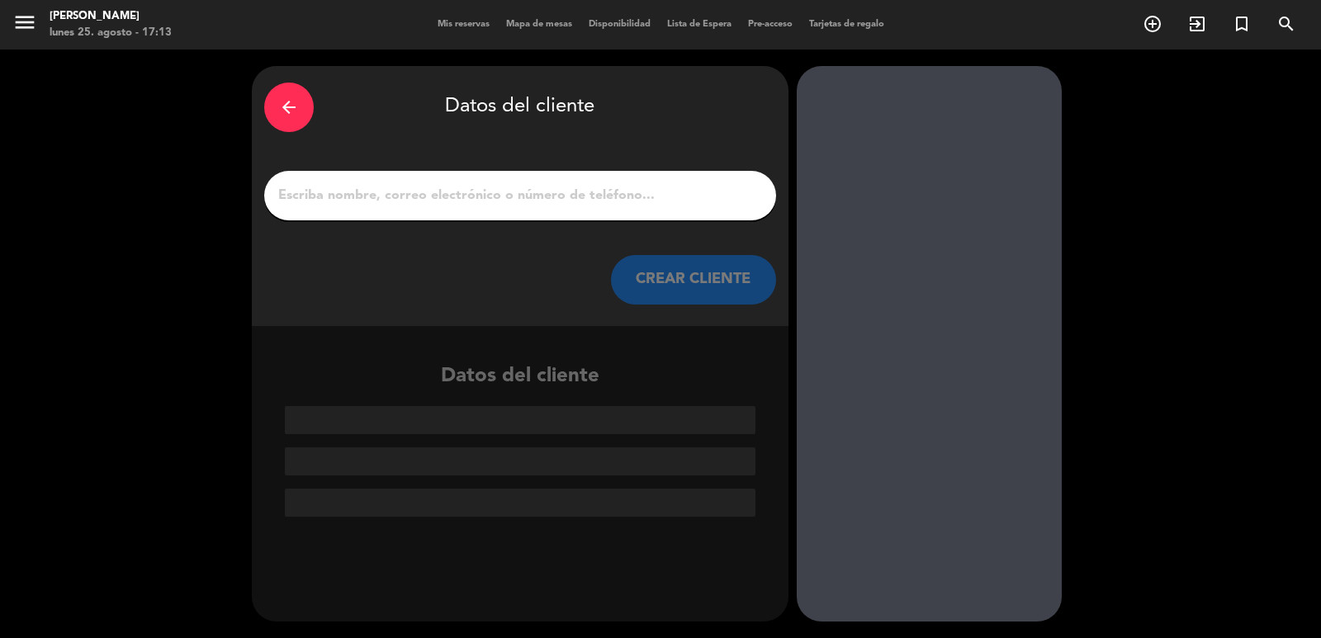
scroll to position [0, 0]
click at [558, 204] on input "1" at bounding box center [520, 195] width 487 height 23
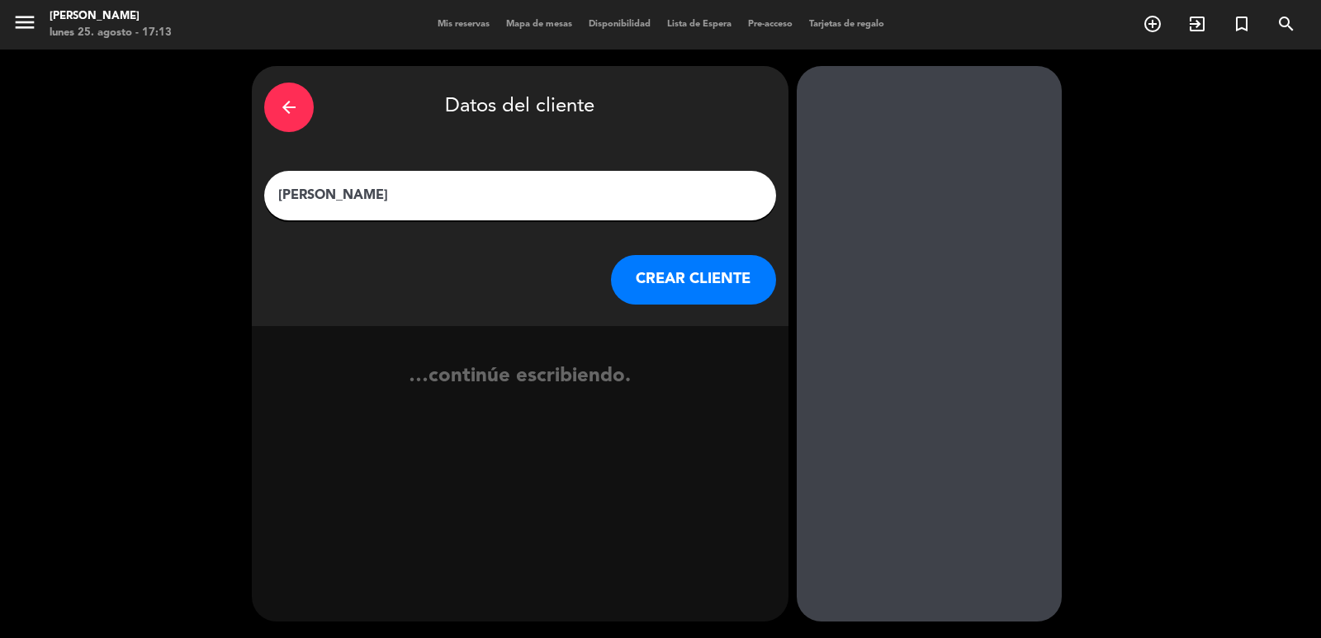
type input "[PERSON_NAME]"
click at [649, 271] on button "CREAR CLIENTE" at bounding box center [693, 280] width 165 height 50
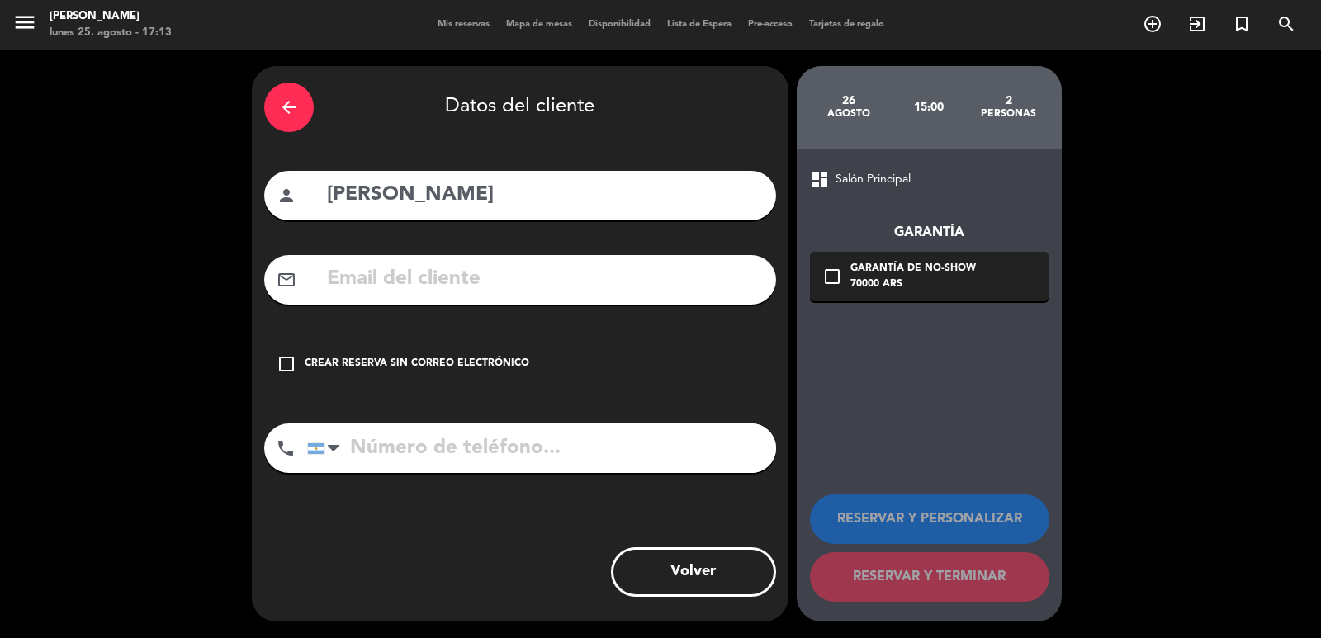
click at [503, 267] on input "text" at bounding box center [544, 280] width 438 height 34
type input "j"
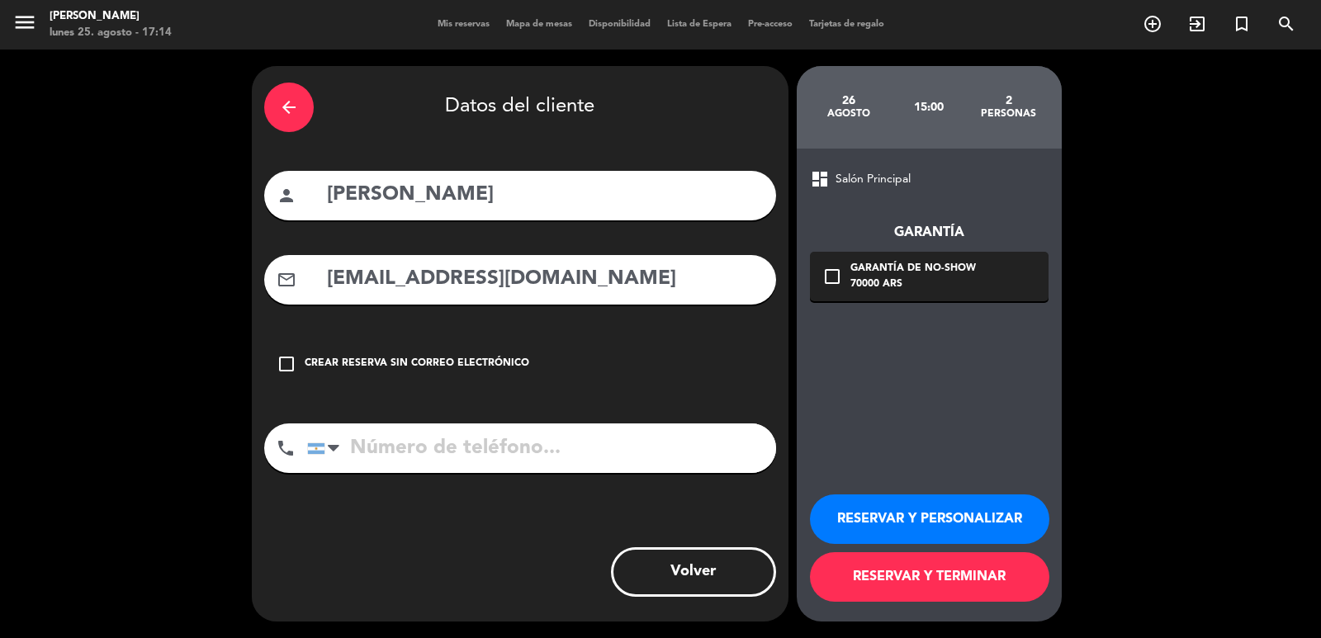
type input "[EMAIL_ADDRESS][DOMAIN_NAME]"
click at [442, 465] on input "tel" at bounding box center [541, 449] width 469 height 50
type input "[PHONE_NUMBER]"
click at [1010, 289] on div "check_box_outline_blank Garantía de no-show 70000 ARS" at bounding box center [929, 277] width 239 height 50
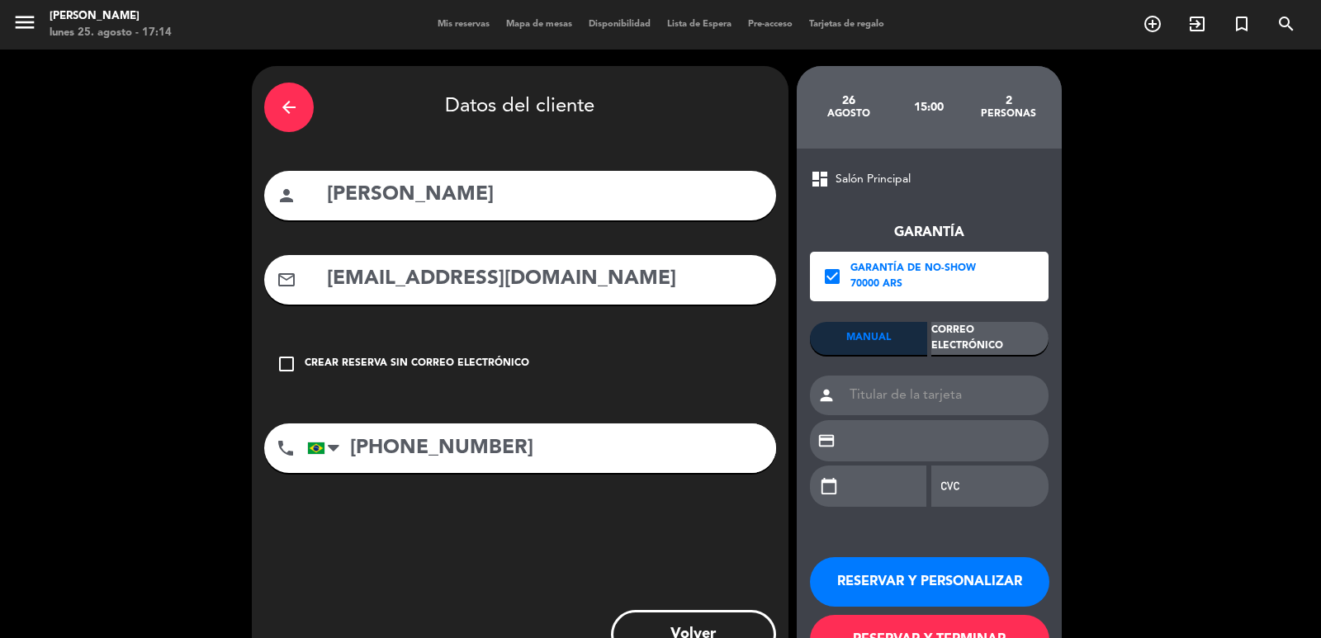
click at [1023, 340] on div "Correo Electrónico" at bounding box center [989, 338] width 117 height 33
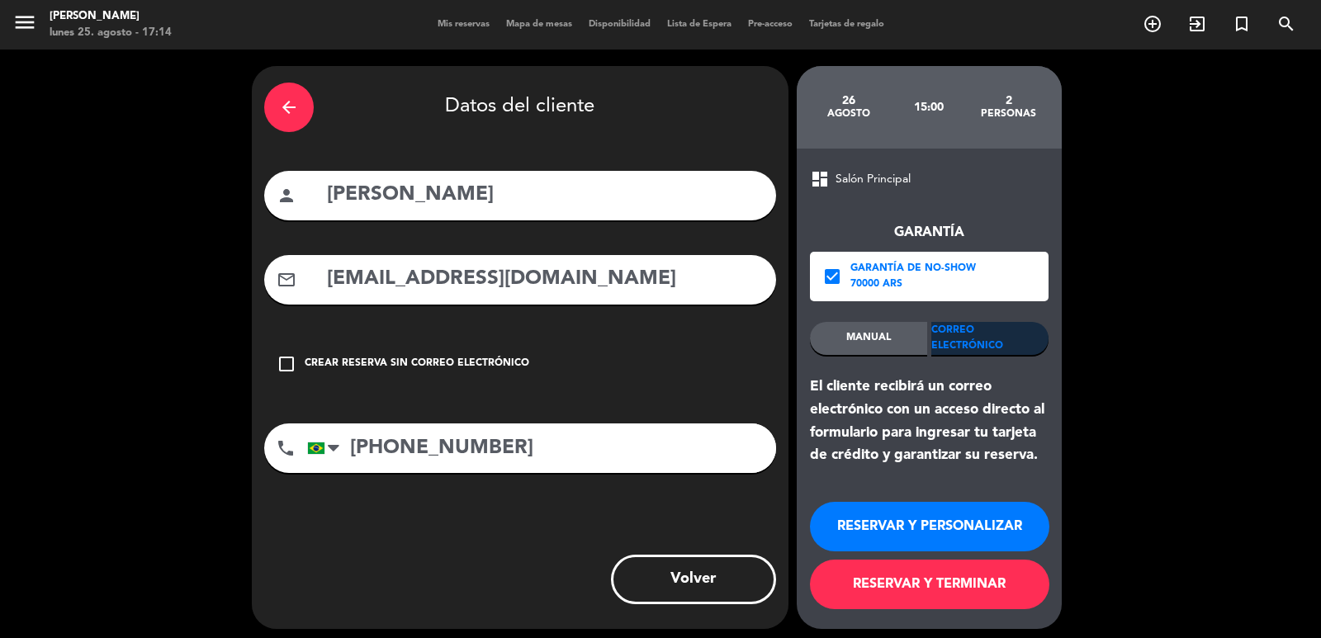
click at [954, 526] on button "RESERVAR Y PERSONALIZAR" at bounding box center [929, 527] width 239 height 50
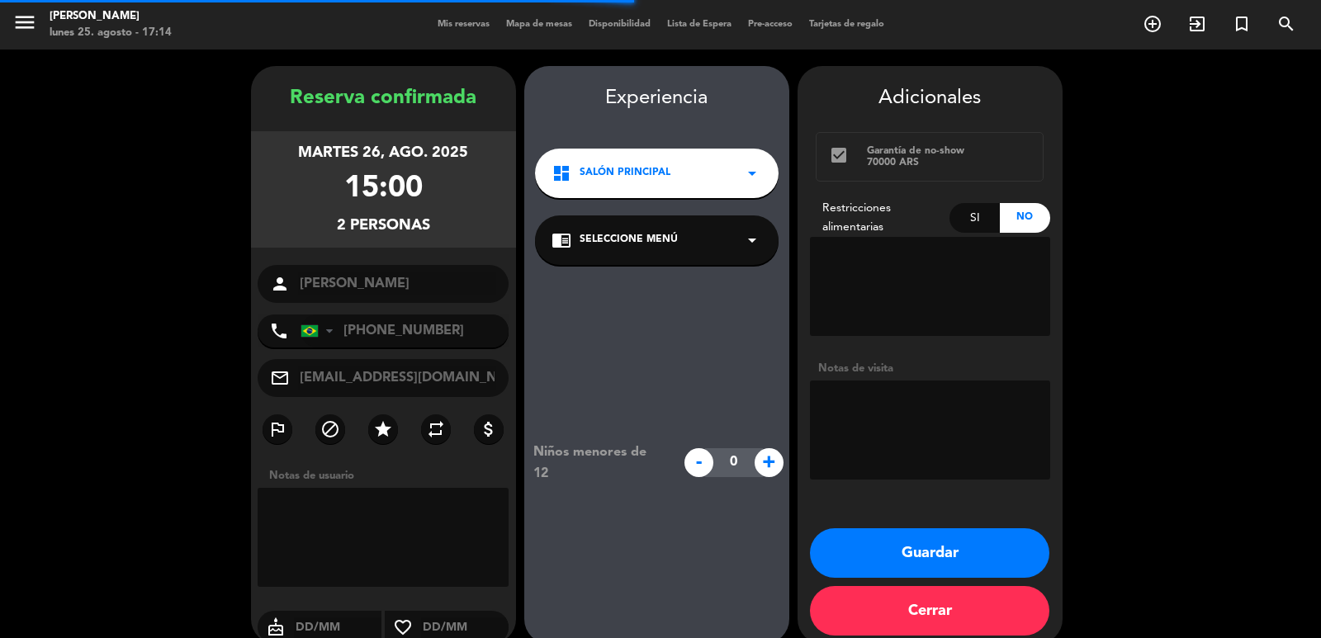
scroll to position [22, 0]
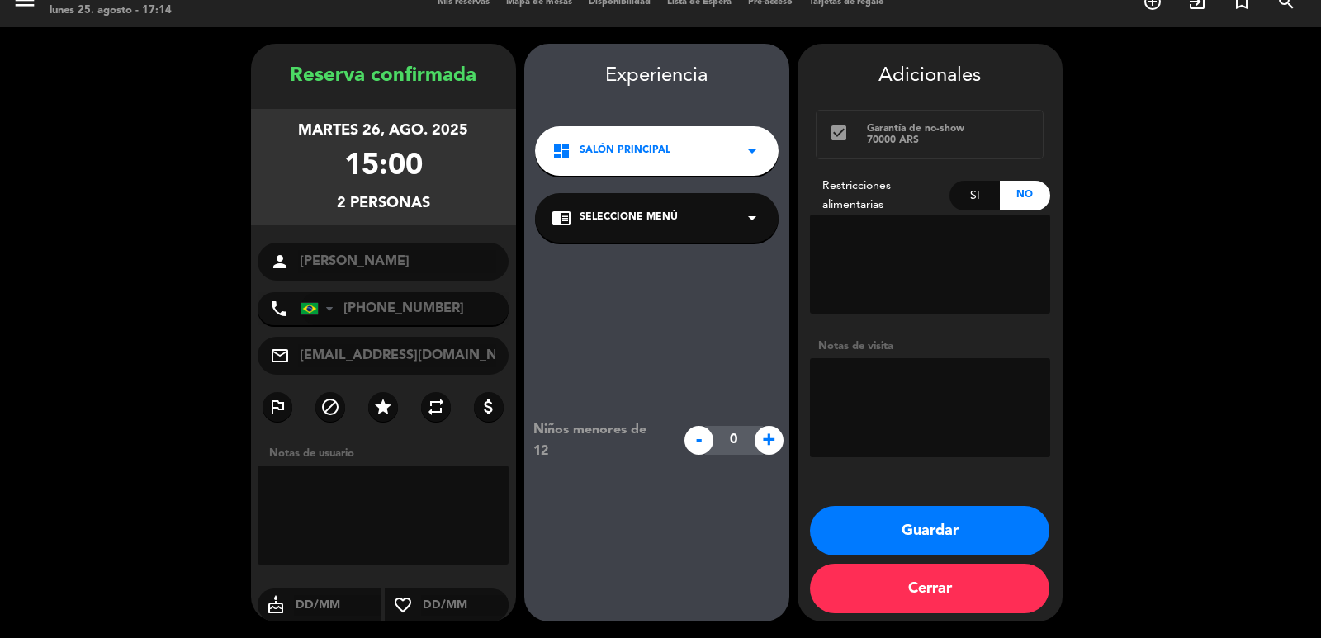
click at [664, 163] on div "dashboard Salón Principal arrow_drop_down" at bounding box center [657, 151] width 244 height 50
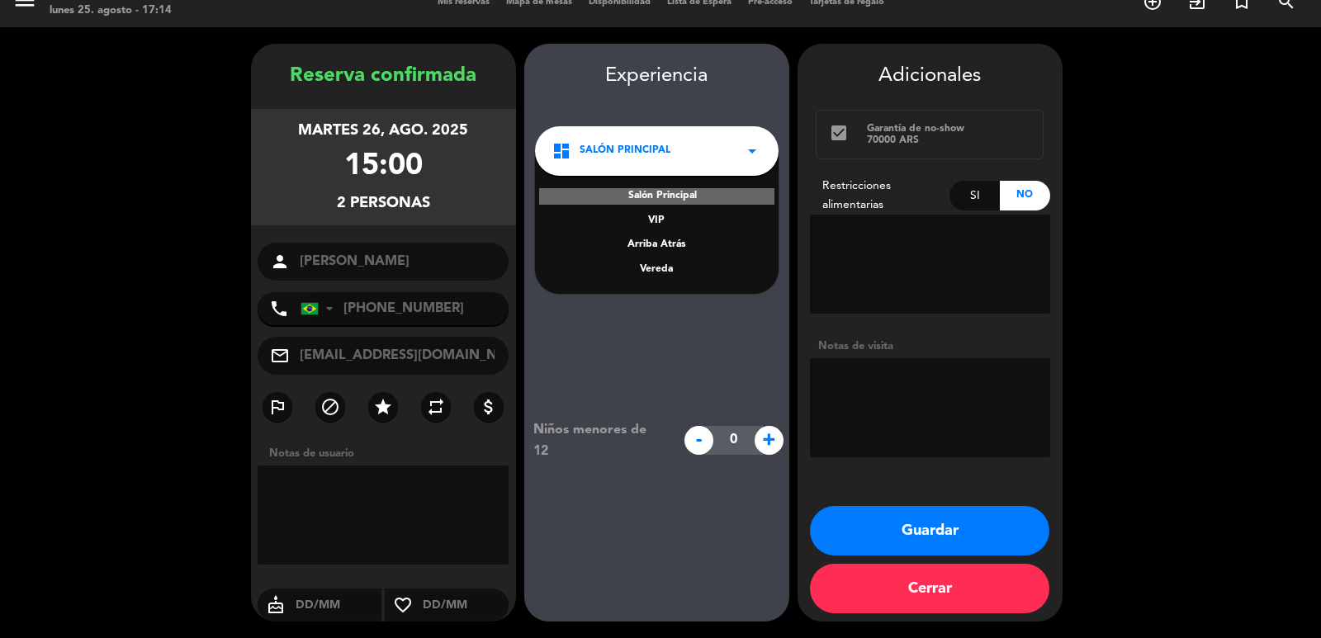
click at [631, 267] on div "Vereda" at bounding box center [656, 270] width 211 height 17
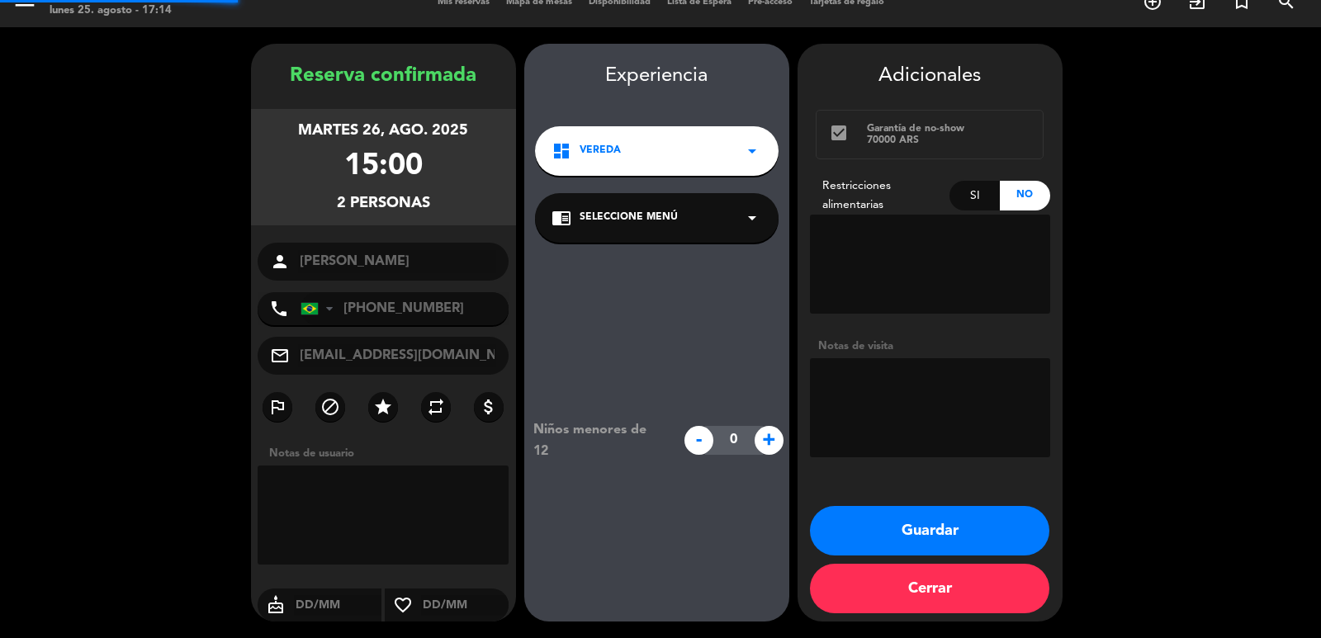
click at [649, 221] on span "Seleccione Menú" at bounding box center [629, 218] width 98 height 17
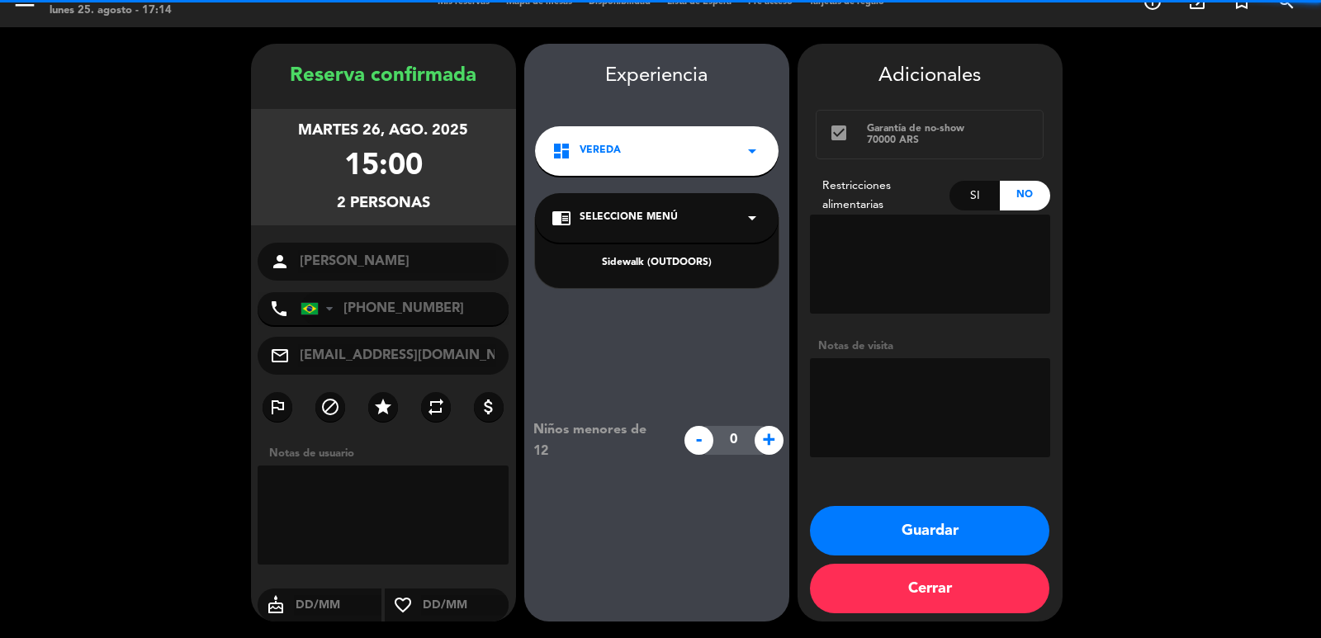
click at [644, 262] on div "Sidewalk (OUTDOORS)" at bounding box center [656, 263] width 211 height 17
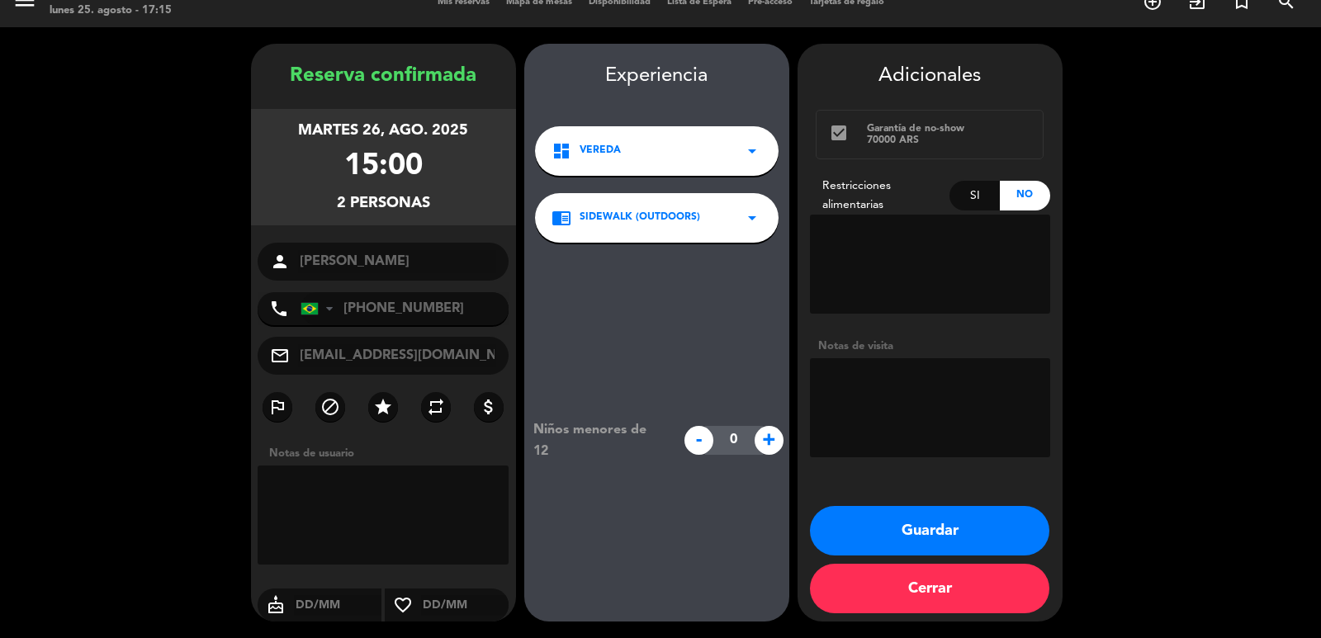
click at [872, 516] on button "Guardar" at bounding box center [929, 531] width 239 height 50
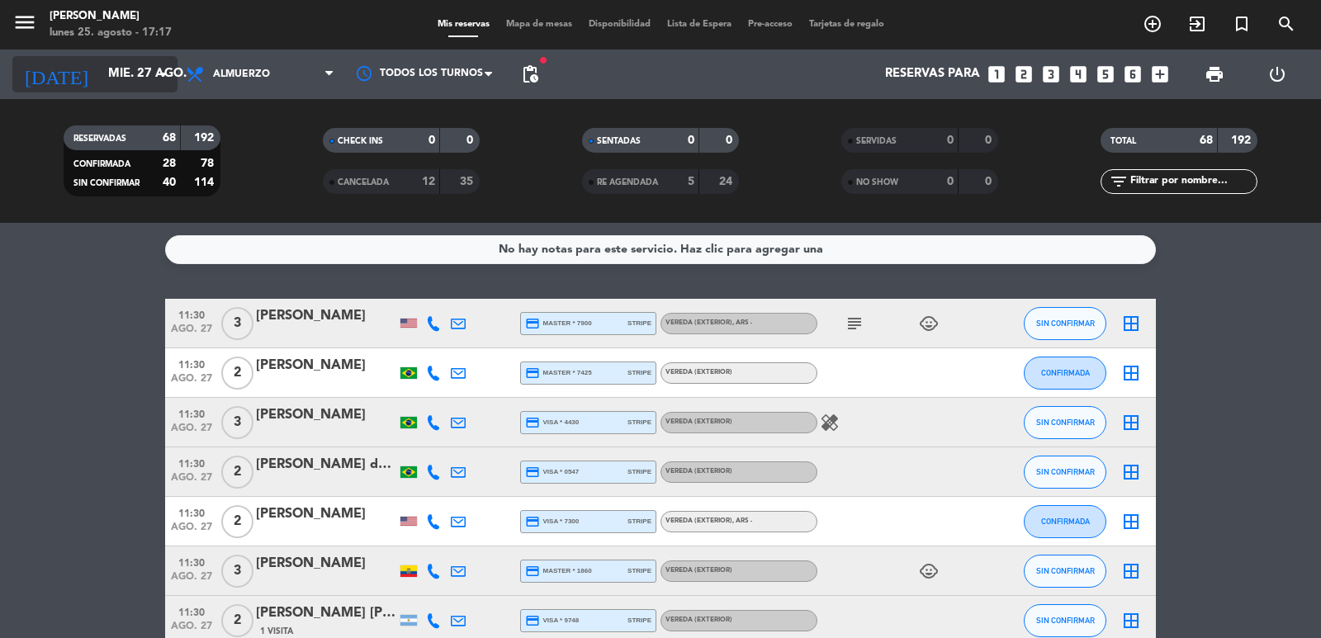
click at [121, 75] on input "mié. 27 ago." at bounding box center [179, 74] width 159 height 31
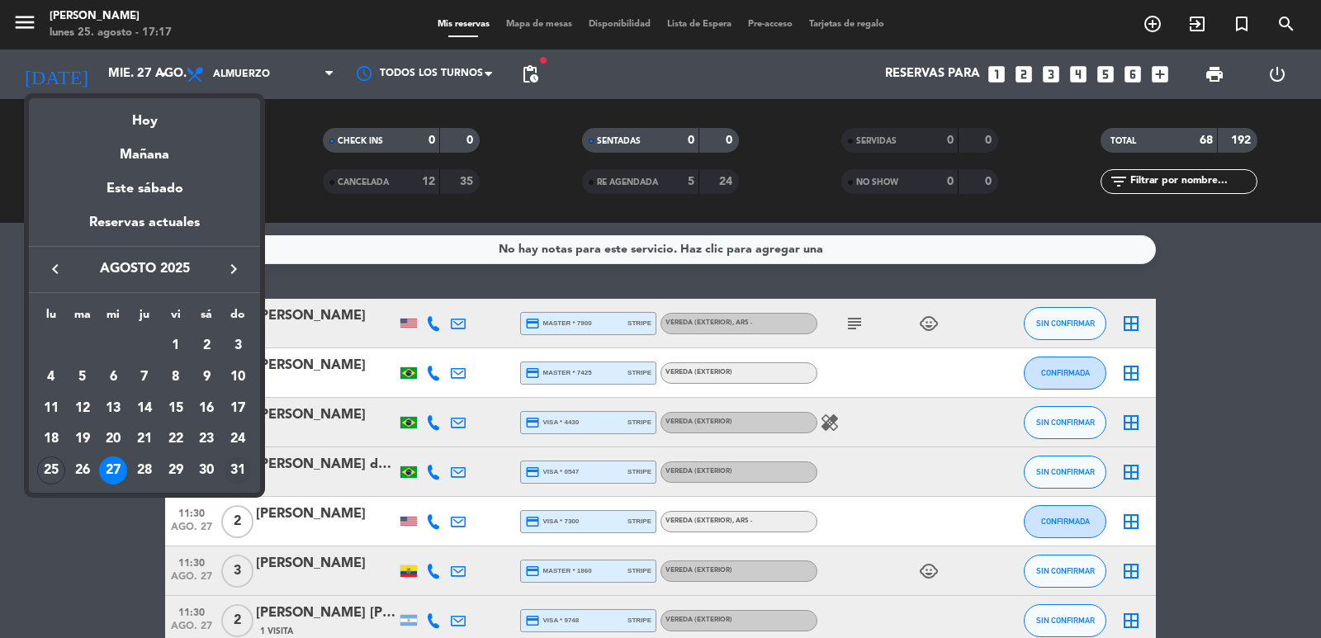
click at [235, 468] on div "31" at bounding box center [238, 471] width 28 height 28
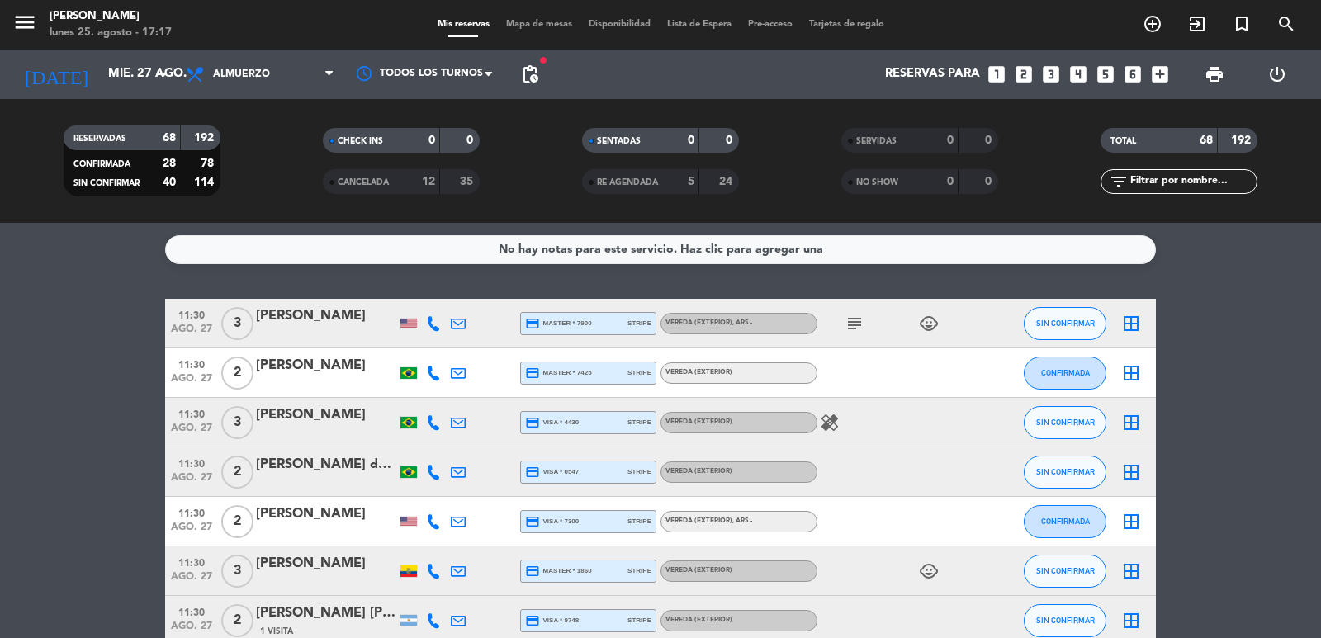
type input "dom. 31 ago."
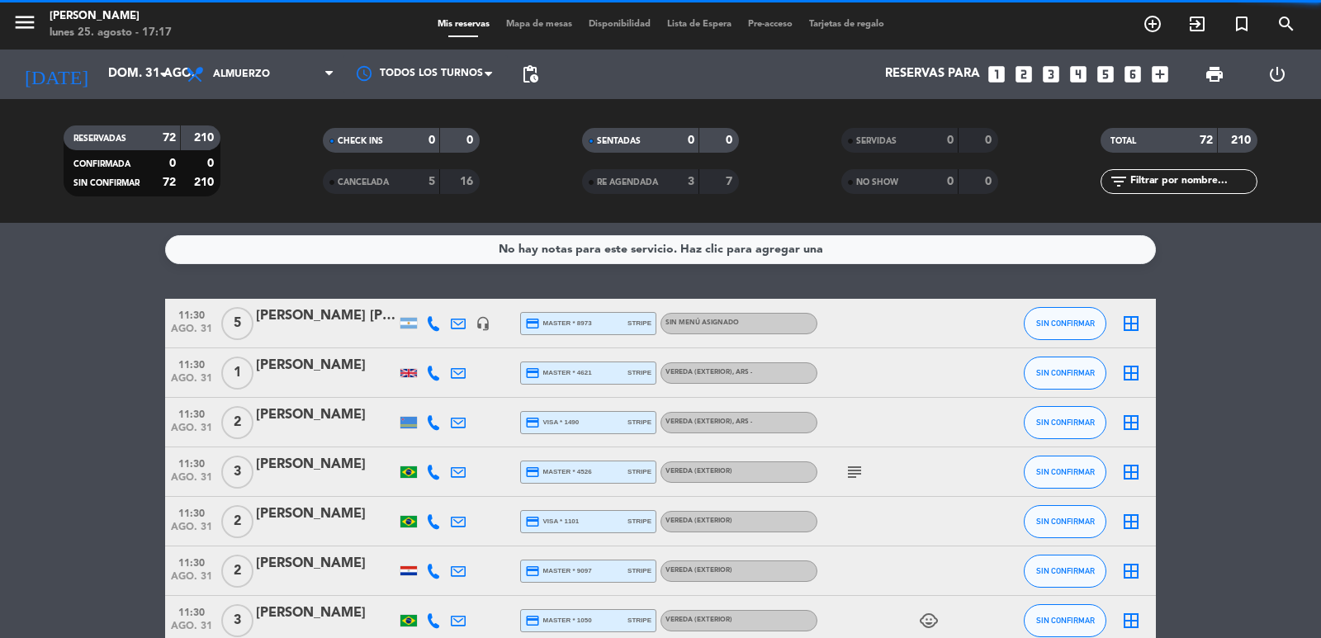
click at [538, 66] on span "pending_actions" at bounding box center [530, 74] width 20 height 20
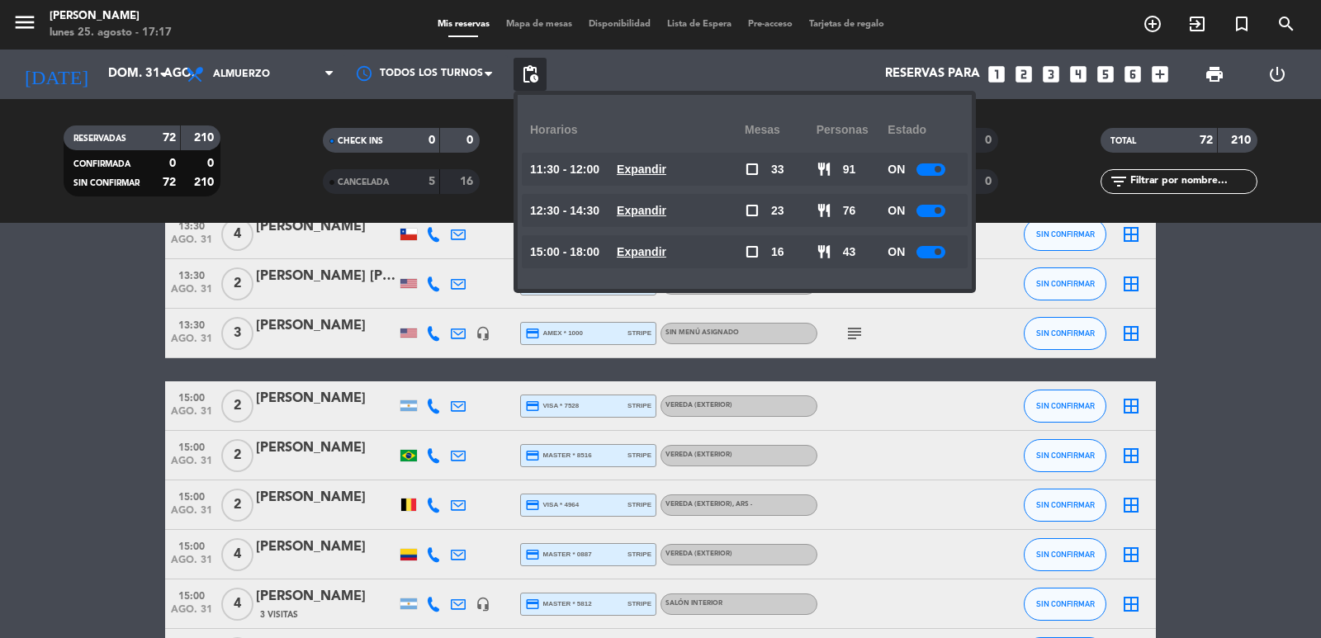
scroll to position [3137, 0]
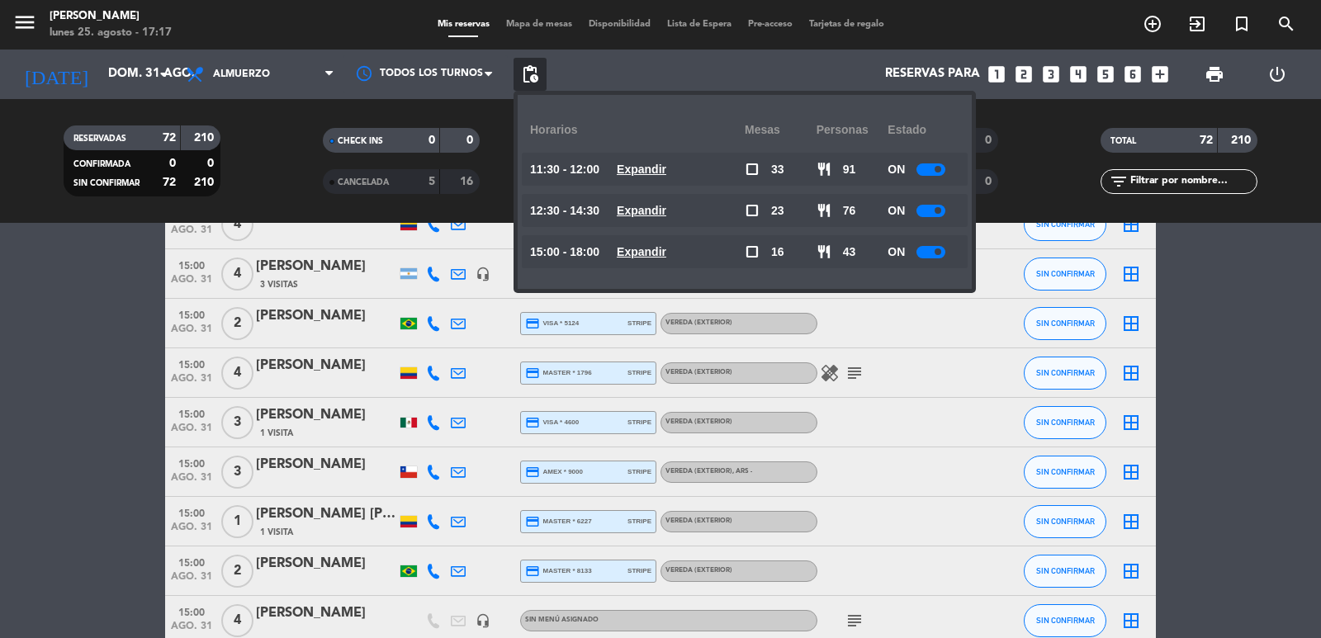
click at [666, 168] on u "Expandir" at bounding box center [642, 169] width 50 height 13
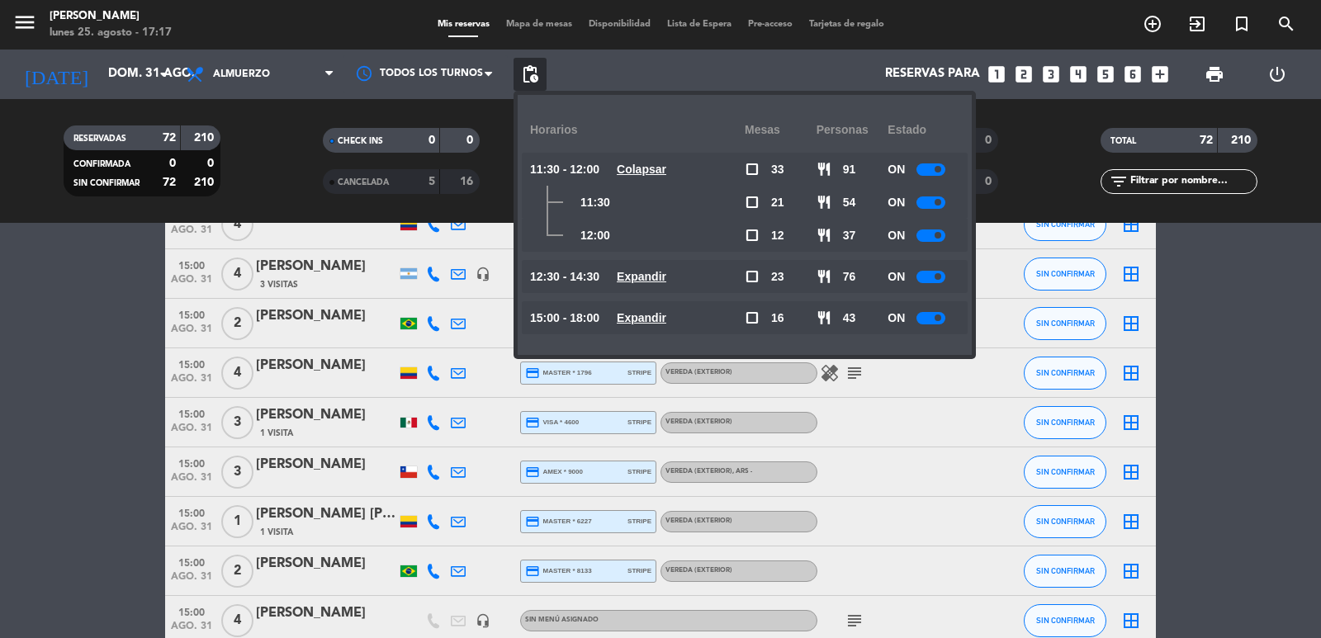
click at [708, 78] on div "Reservas para looks_one looks_two looks_3 looks_4 looks_5 looks_6 add_box" at bounding box center [862, 75] width 630 height 50
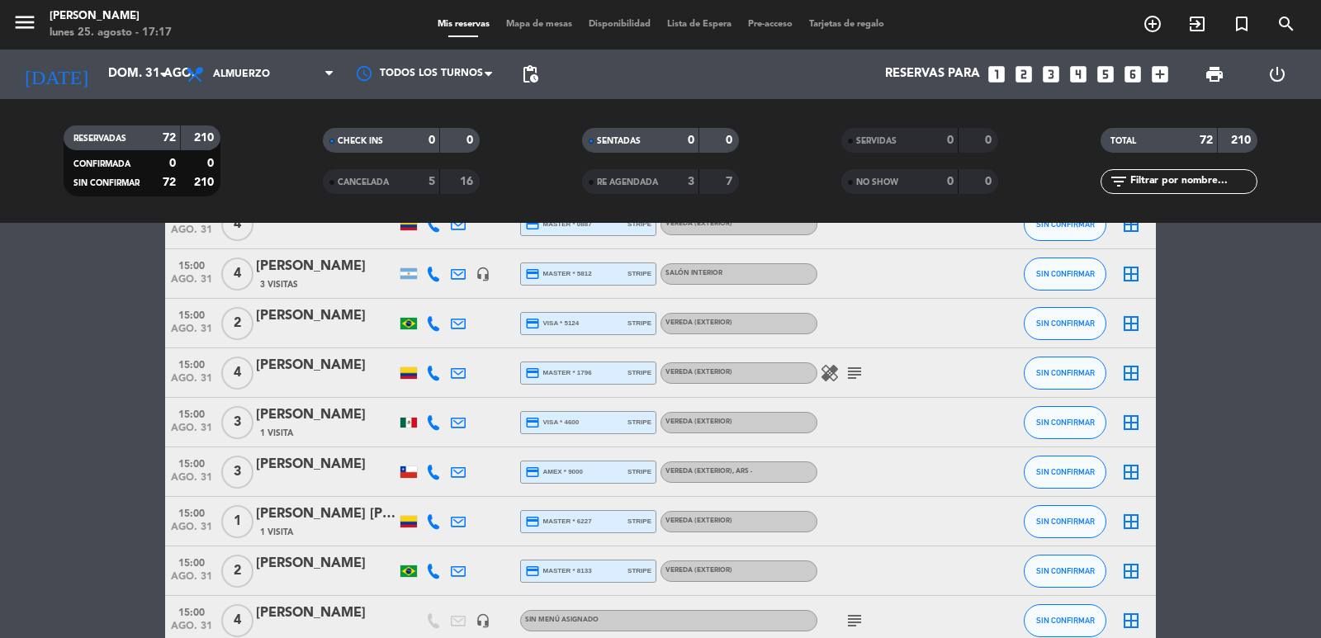
click at [1076, 74] on icon "looks_4" at bounding box center [1077, 74] width 21 height 21
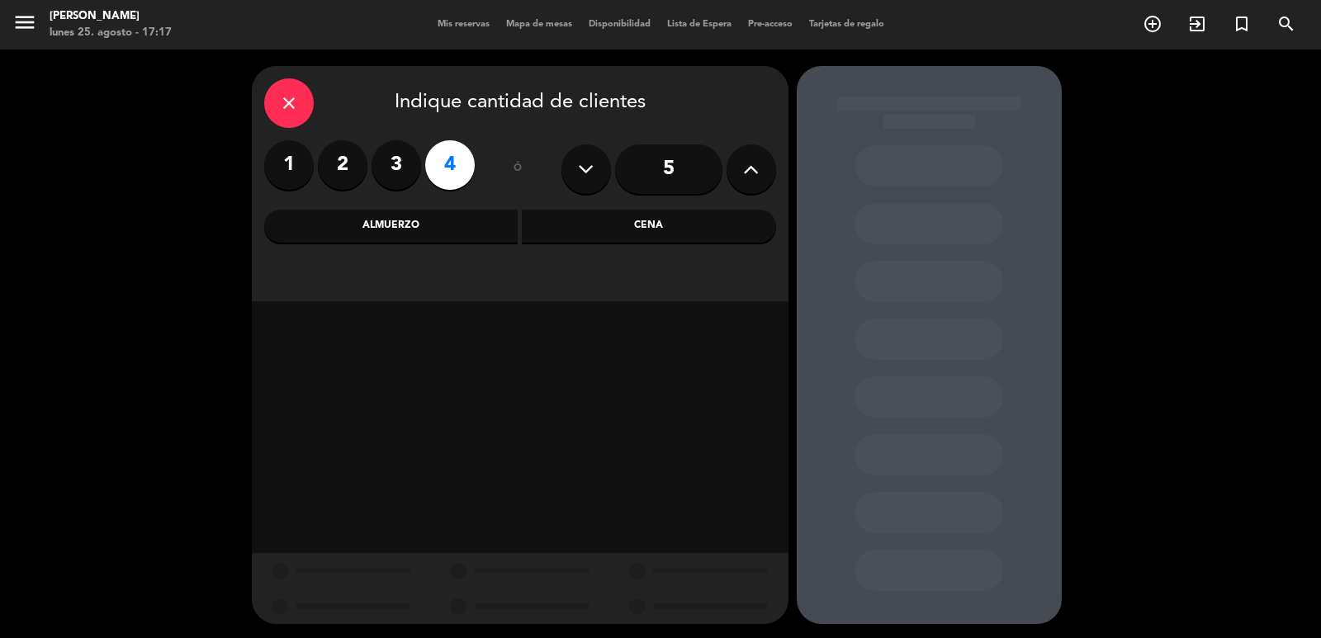
click at [425, 229] on div "Almuerzo" at bounding box center [391, 226] width 254 height 33
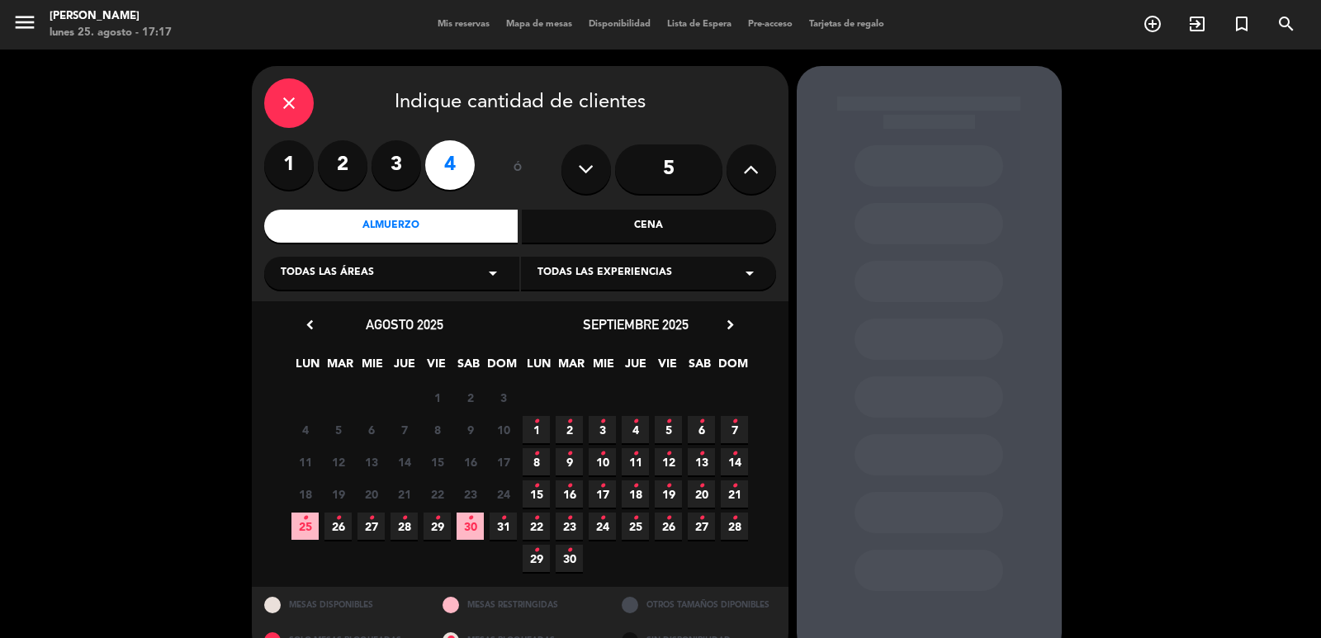
click at [507, 516] on span "31 •" at bounding box center [503, 526] width 27 height 27
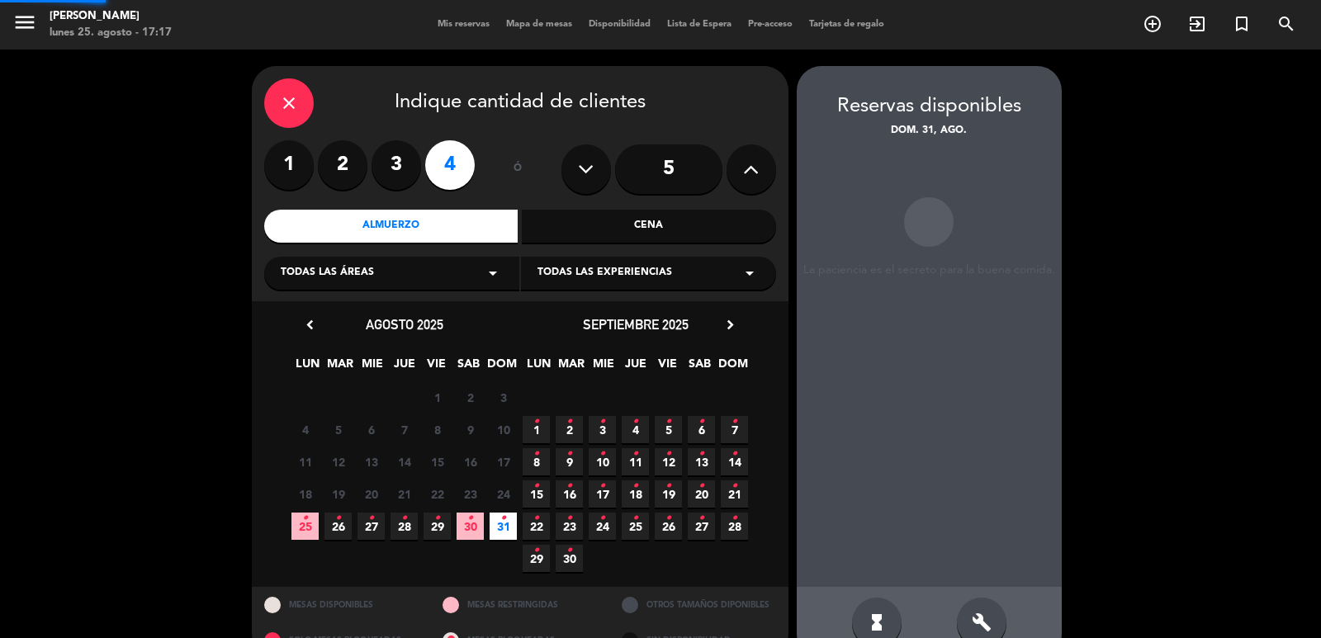
scroll to position [35, 0]
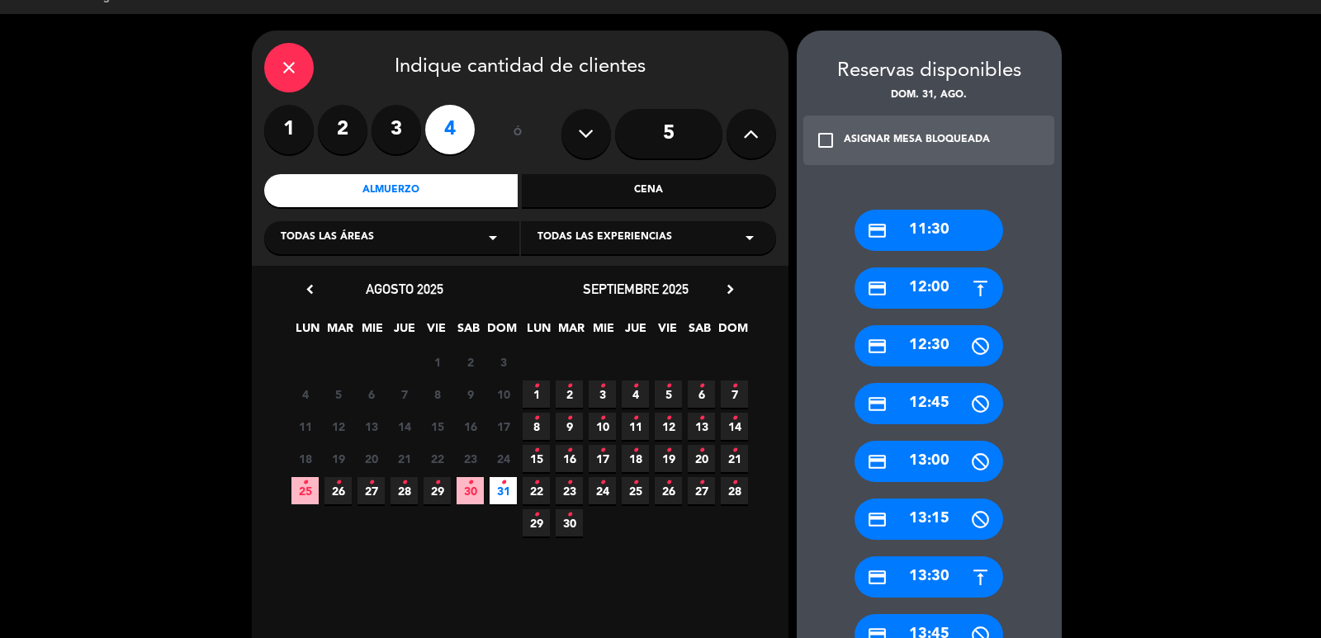
click at [909, 287] on div "credit_card 12:00" at bounding box center [928, 287] width 149 height 41
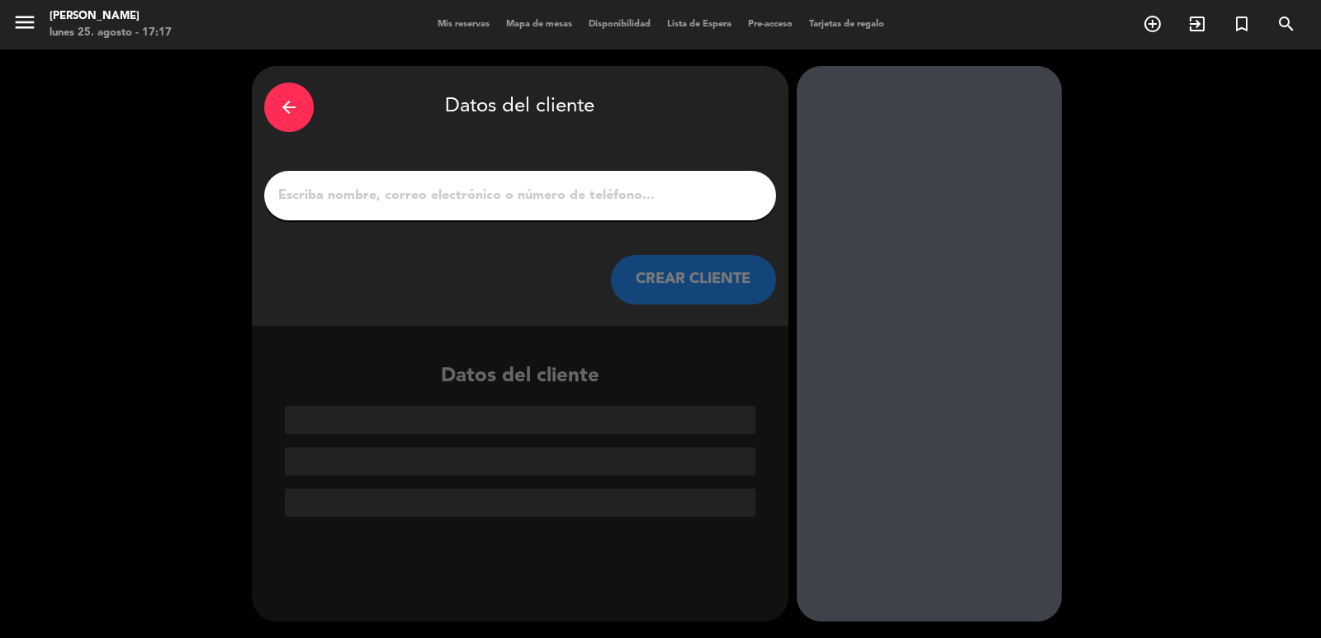
scroll to position [0, 0]
click at [533, 199] on input "1" at bounding box center [520, 195] width 487 height 23
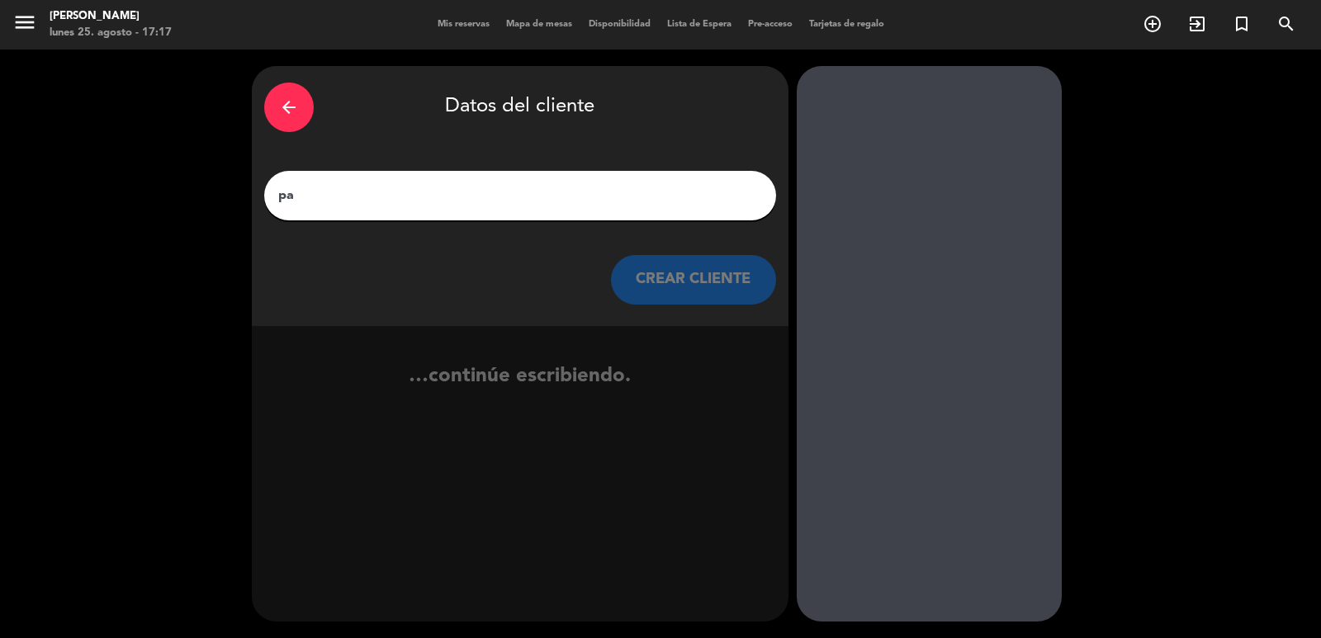
type input "p"
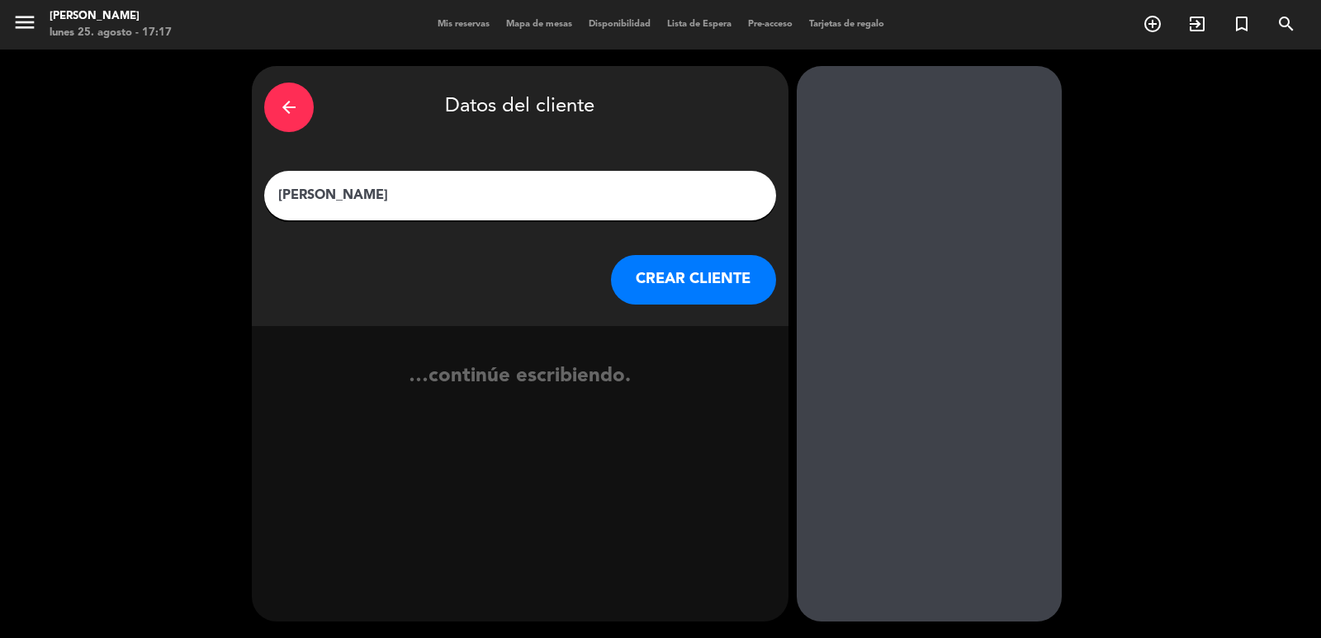
type input "[PERSON_NAME]"
click at [649, 286] on button "CREAR CLIENTE" at bounding box center [693, 280] width 165 height 50
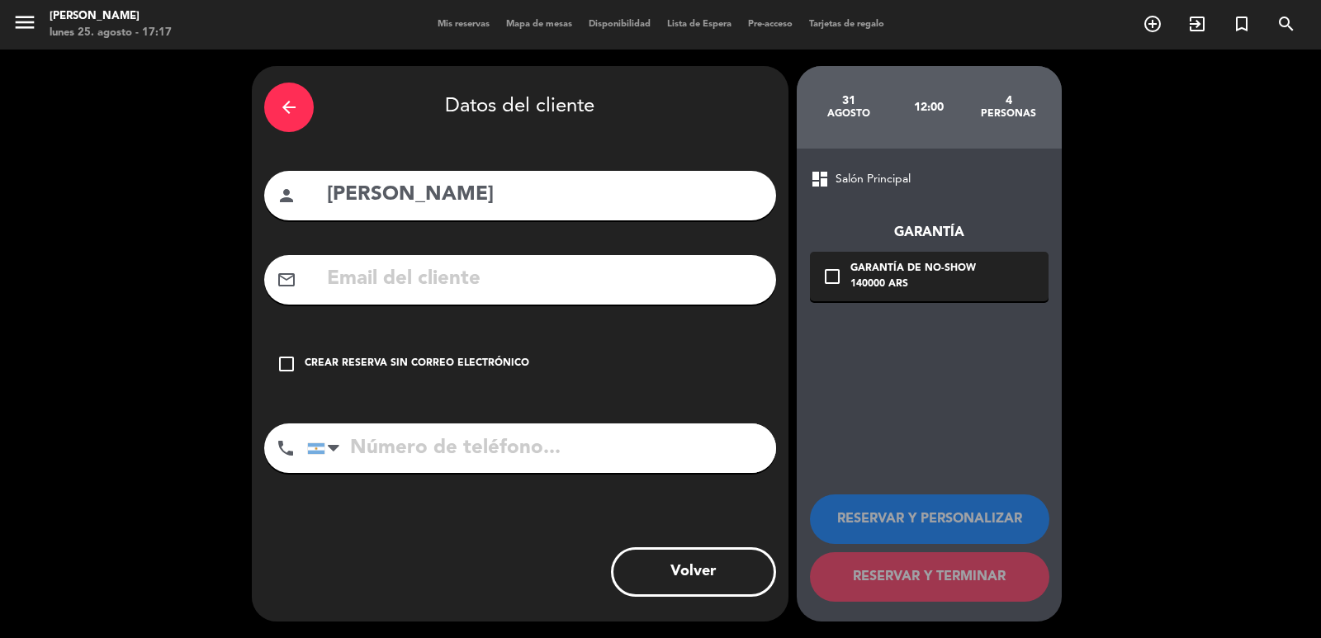
click at [555, 293] on input "text" at bounding box center [544, 280] width 438 height 34
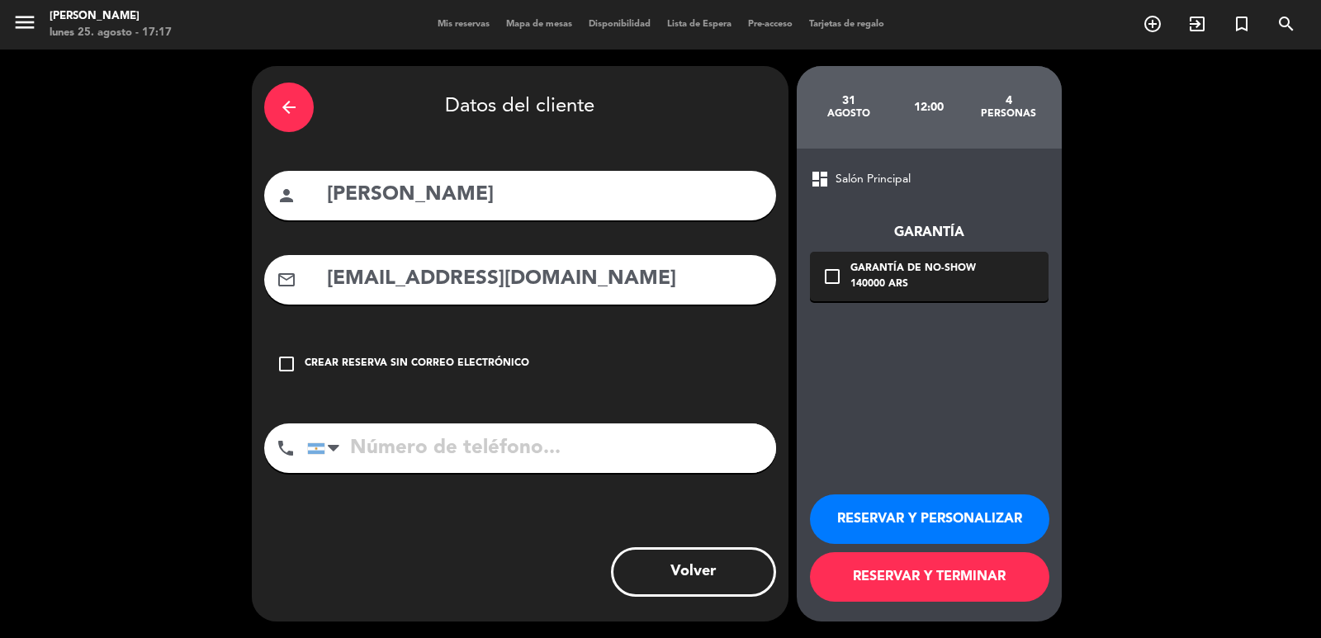
type input "[EMAIL_ADDRESS][DOMAIN_NAME]"
click at [520, 452] on input "tel" at bounding box center [541, 449] width 469 height 50
type input "1155639401"
click at [983, 296] on div "check_box_outline_blank Garantía de no-show 140000 ARS" at bounding box center [929, 277] width 239 height 50
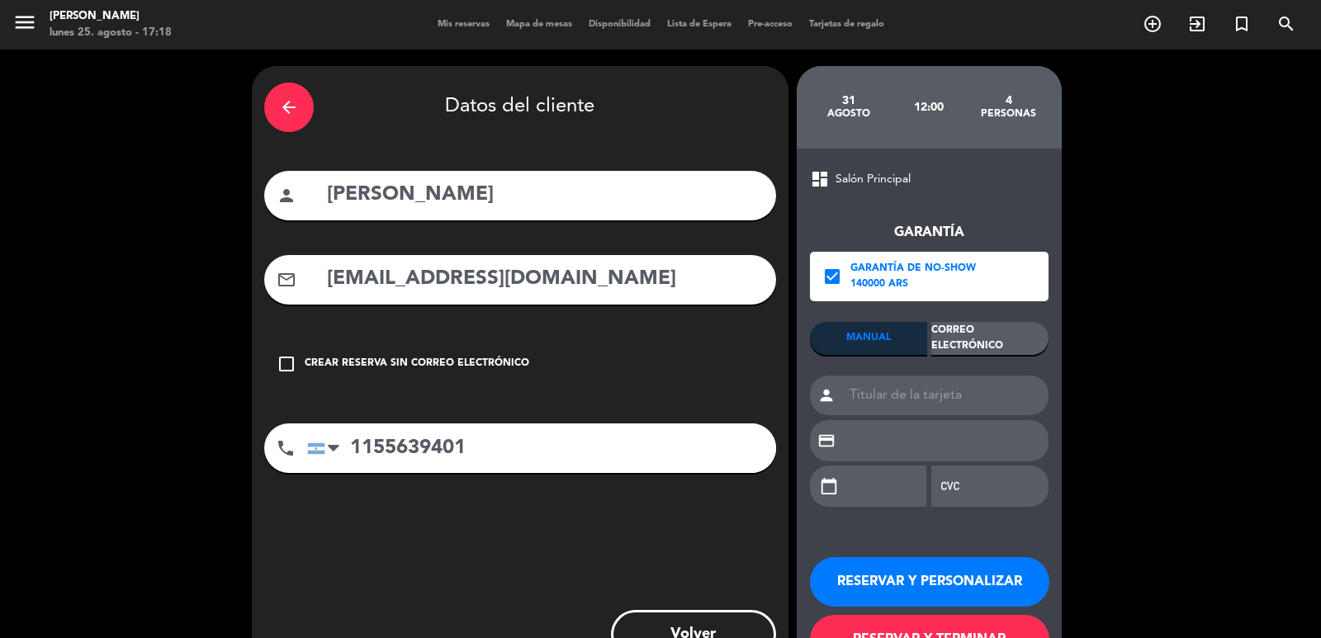
click at [997, 344] on div "Correo Electrónico" at bounding box center [989, 338] width 117 height 33
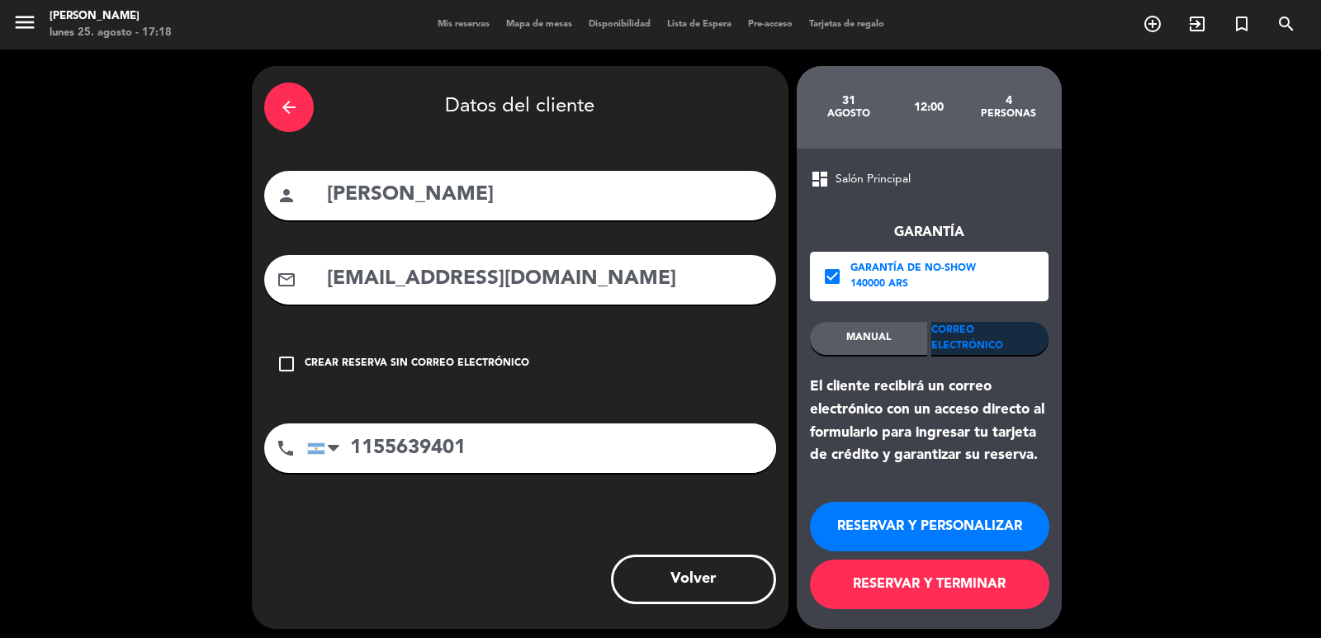
click at [948, 519] on button "RESERVAR Y PERSONALIZAR" at bounding box center [929, 527] width 239 height 50
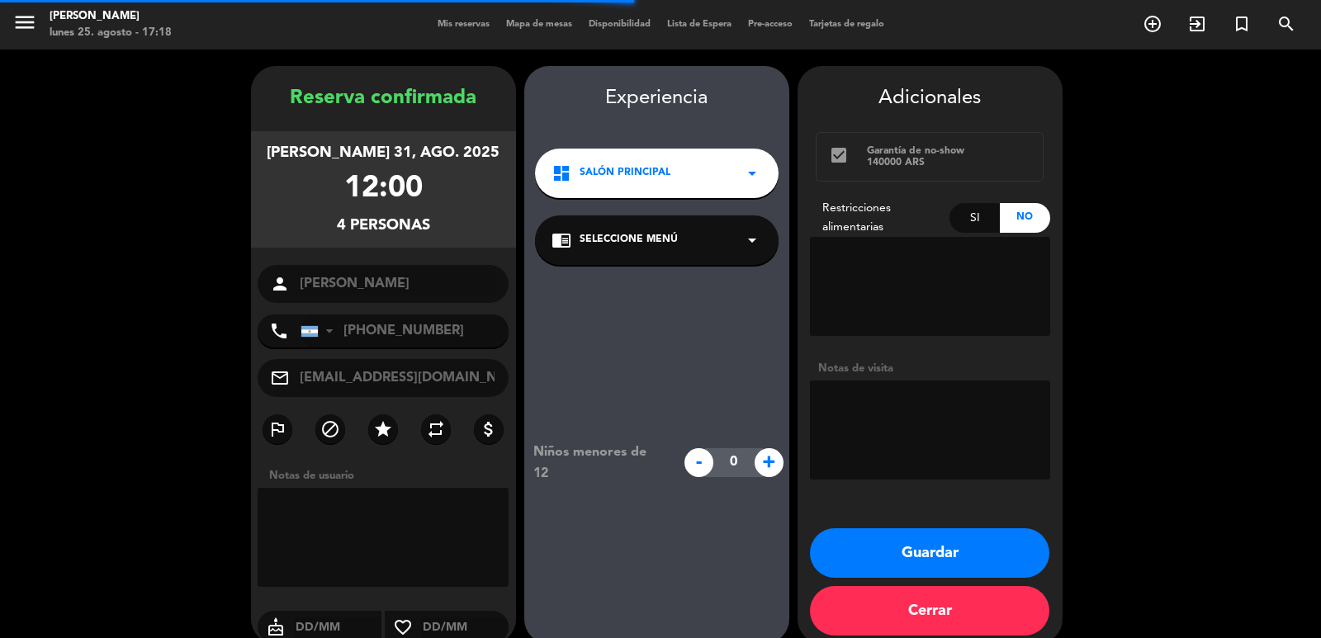
scroll to position [22, 0]
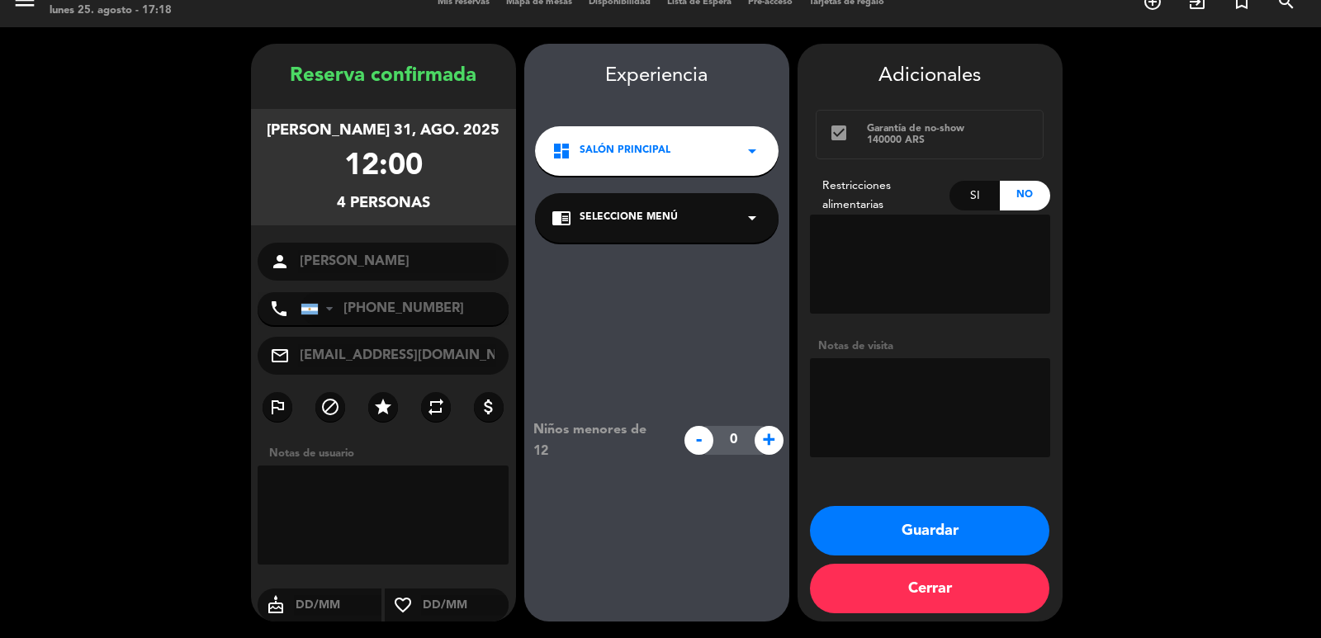
click at [376, 353] on input "[EMAIL_ADDRESS][DOMAIN_NAME]" at bounding box center [397, 355] width 199 height 23
click at [986, 518] on button "Guardar" at bounding box center [929, 531] width 239 height 50
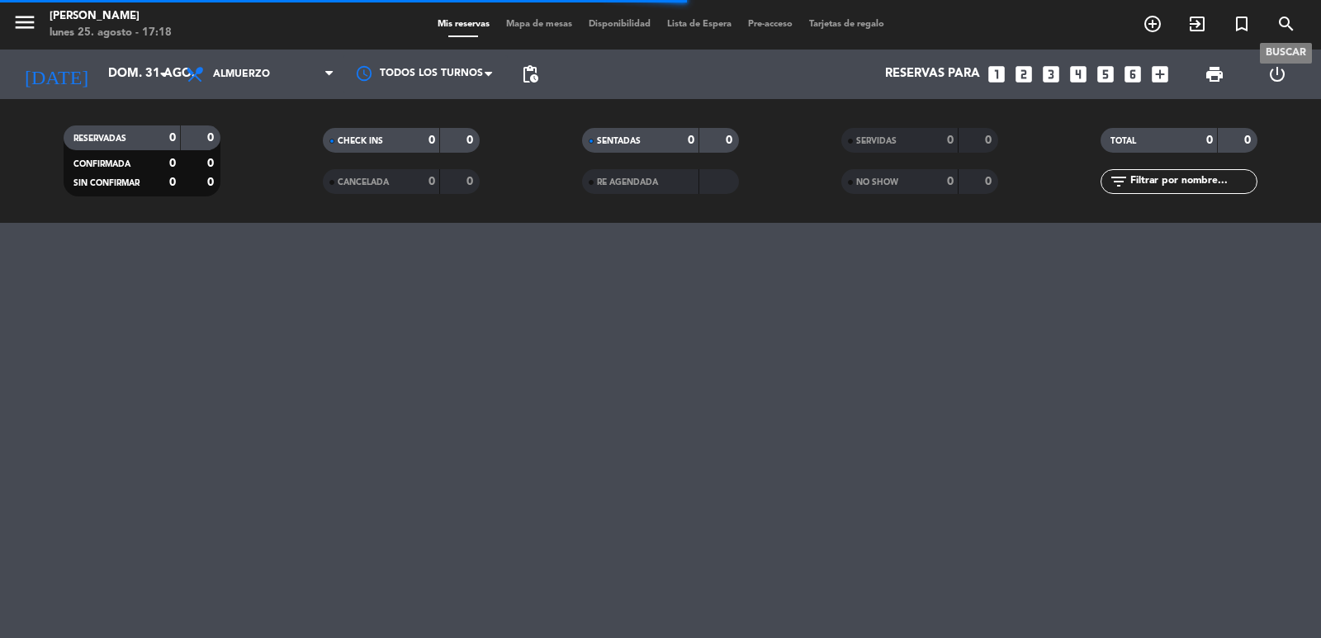
click at [1283, 26] on icon "search" at bounding box center [1286, 24] width 20 height 20
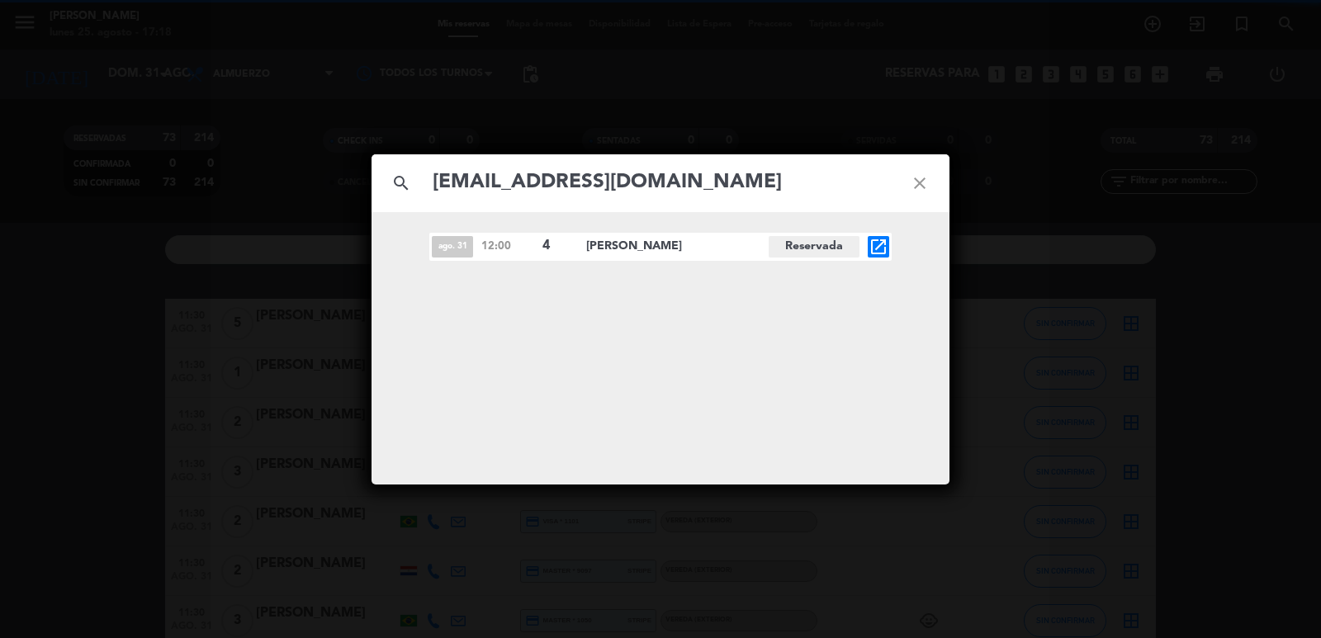
type input "[EMAIL_ADDRESS][DOMAIN_NAME]"
click at [874, 248] on icon "open_in_new" at bounding box center [878, 247] width 20 height 20
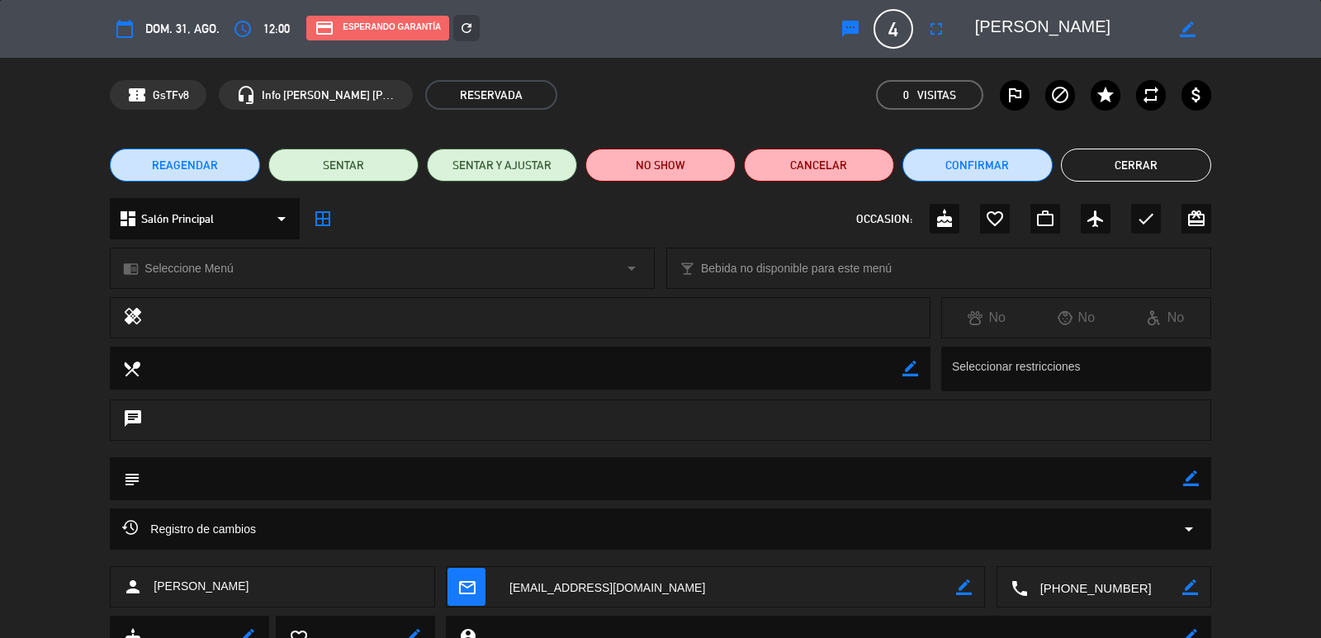
click at [207, 167] on span "REAGENDAR" at bounding box center [185, 165] width 66 height 17
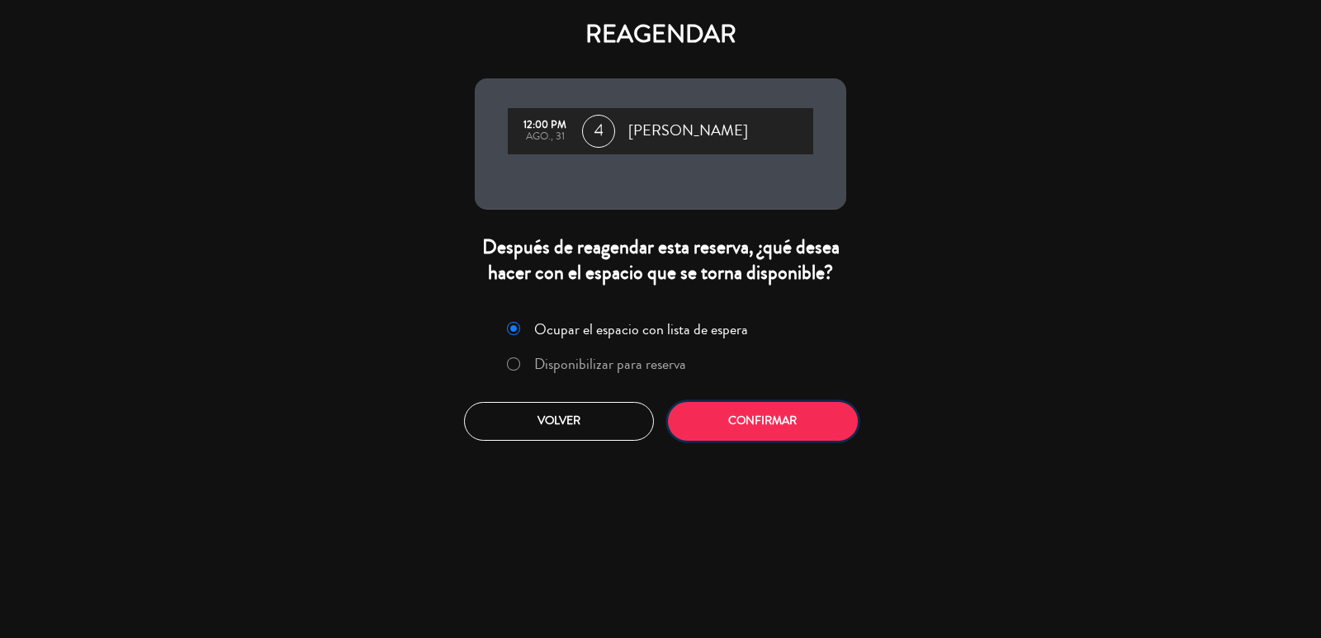
click at [843, 428] on button "Confirmar" at bounding box center [763, 421] width 190 height 39
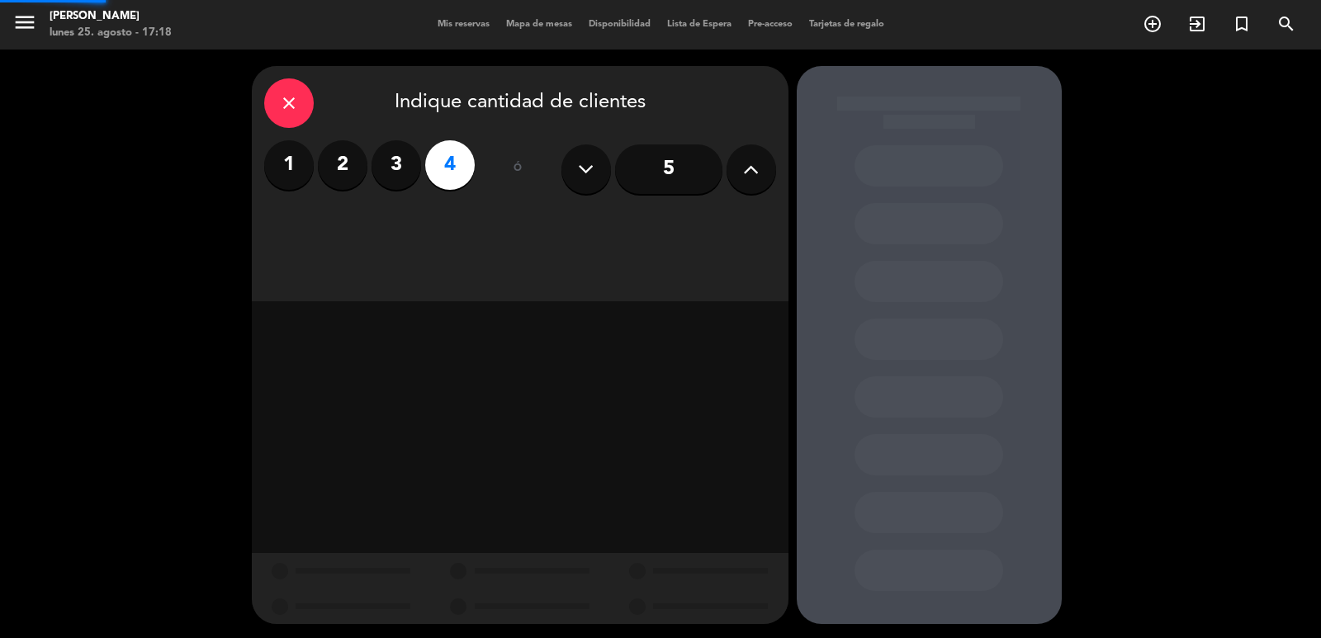
type input "[PHONE_NUMBER]"
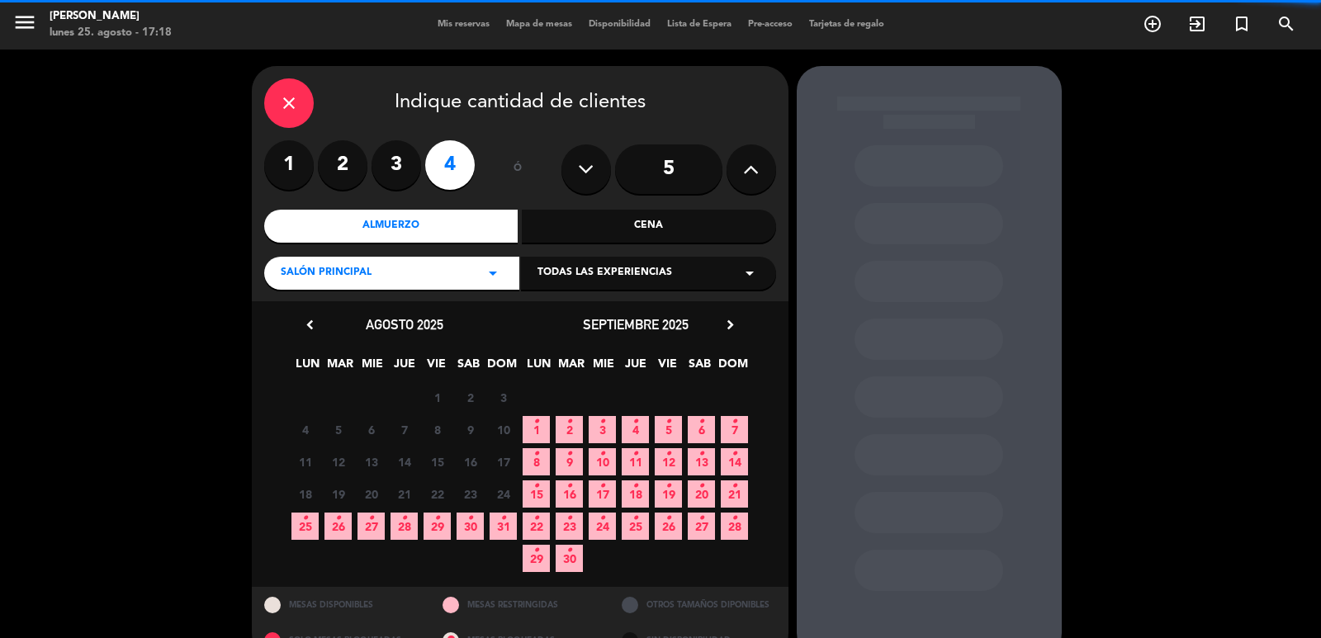
click at [496, 523] on span "31 •" at bounding box center [503, 526] width 27 height 27
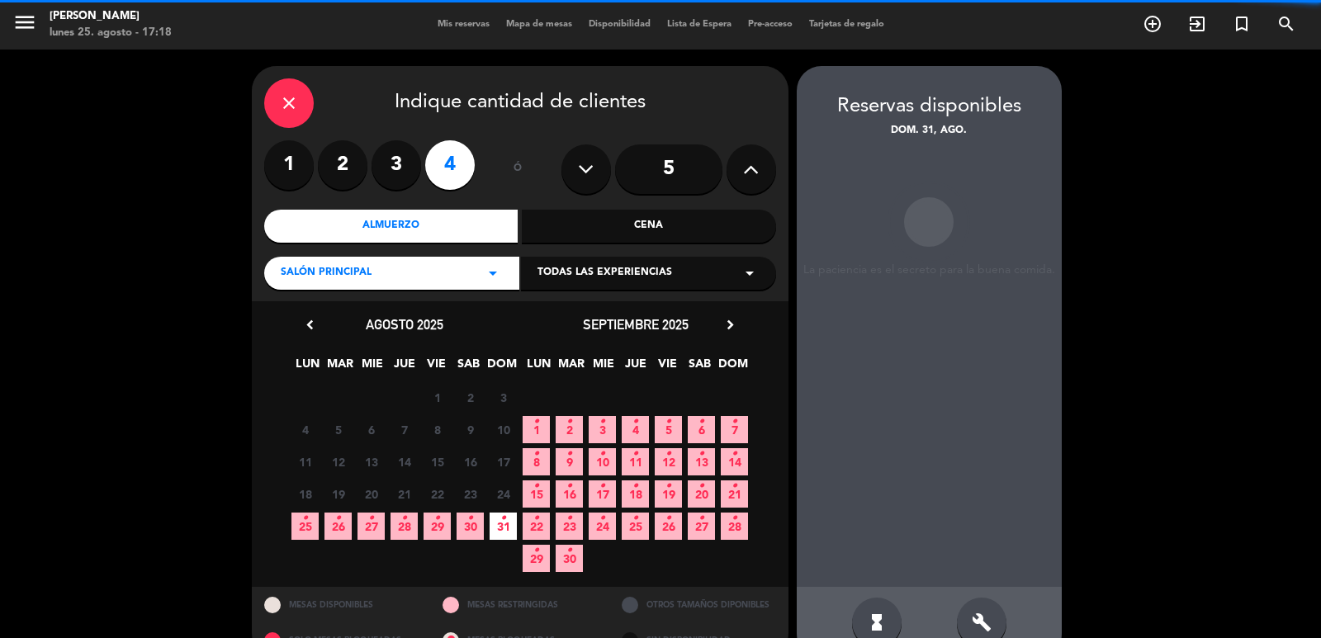
scroll to position [35, 0]
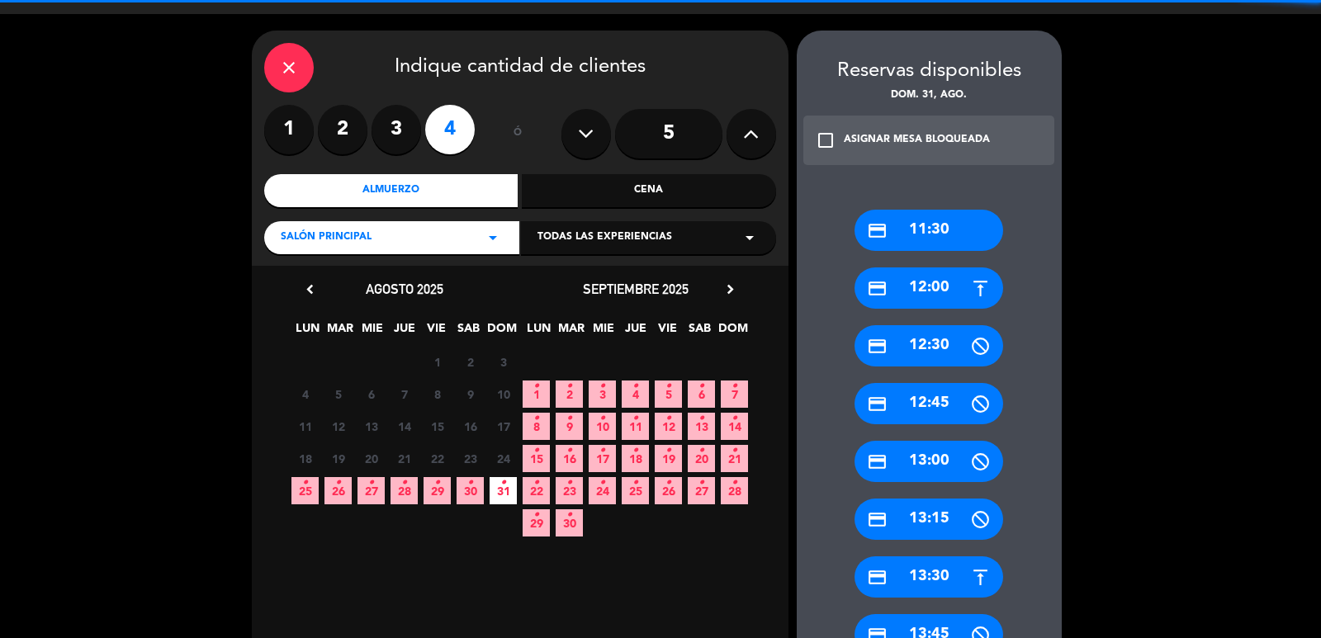
click at [914, 293] on div "credit_card 12:00" at bounding box center [928, 287] width 149 height 41
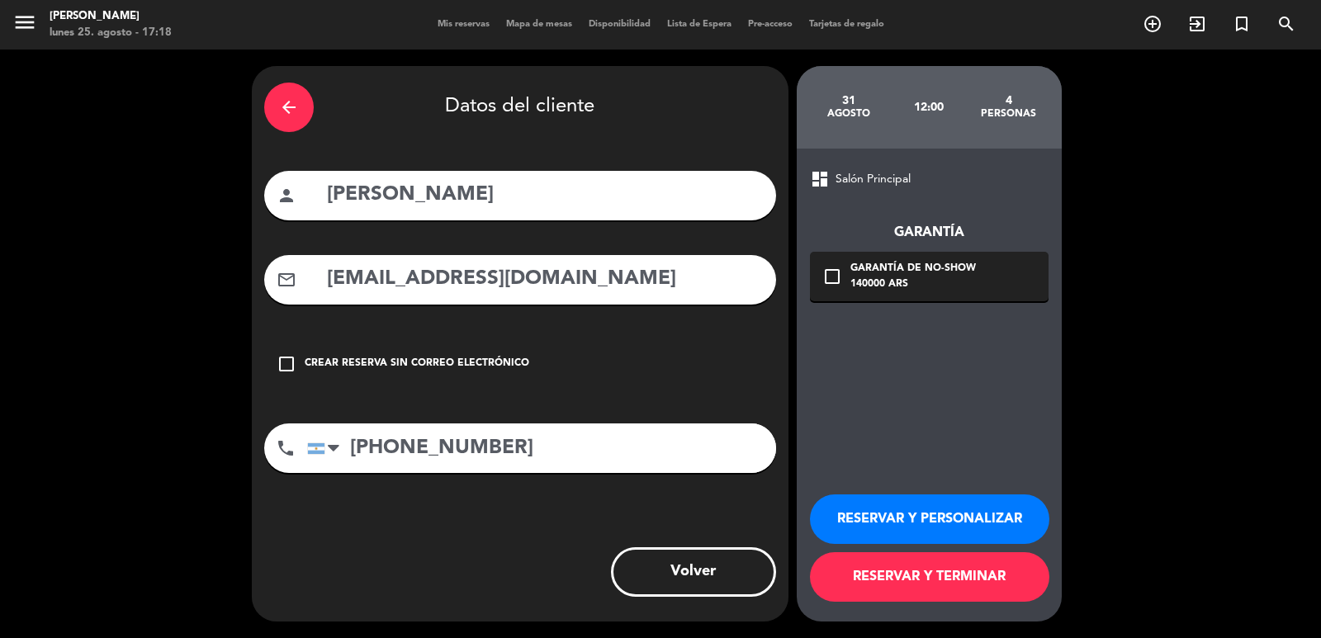
scroll to position [0, 0]
click at [867, 525] on button "RESERVAR Y PERSONALIZAR" at bounding box center [929, 519] width 239 height 50
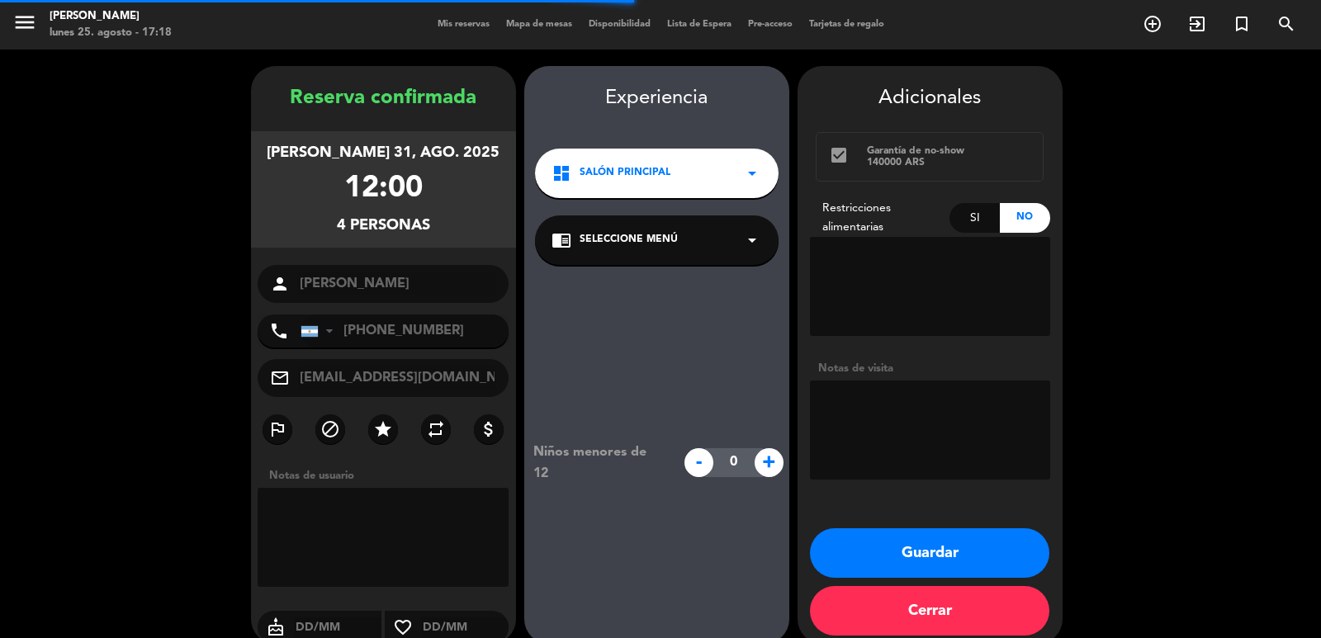
scroll to position [22, 0]
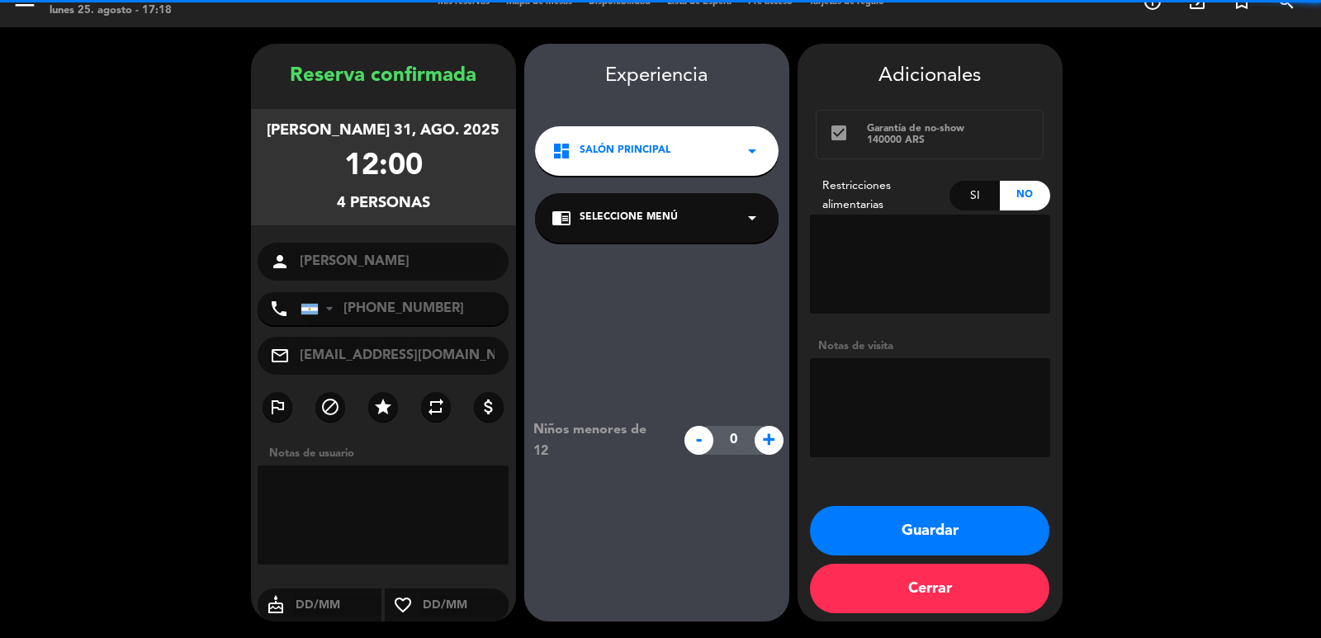
click at [882, 381] on textarea at bounding box center [930, 407] width 240 height 99
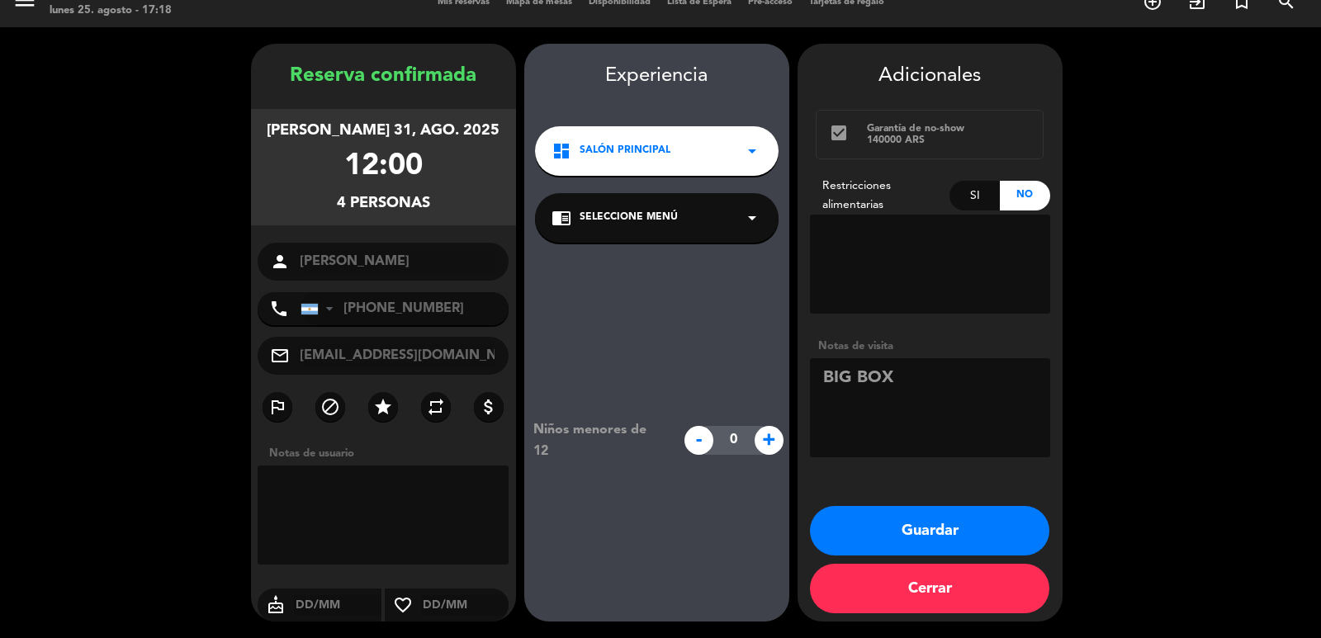
type textarea "BIG BOX"
click at [874, 506] on button "Guardar" at bounding box center [929, 531] width 239 height 50
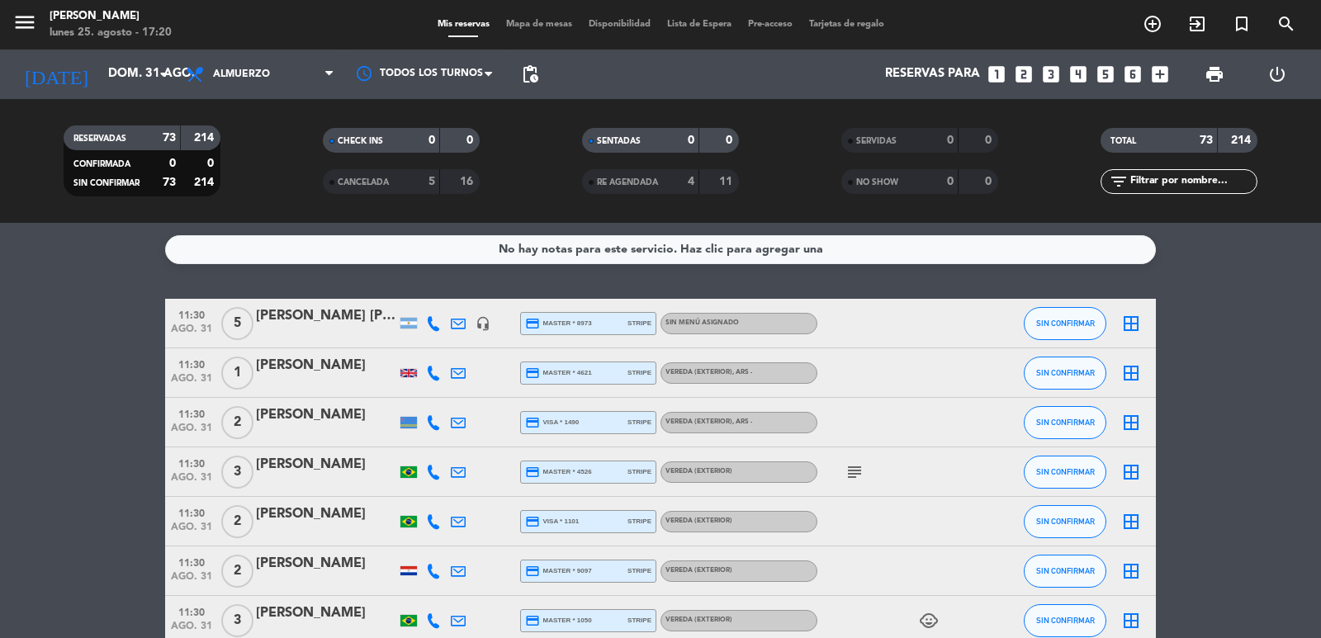
click at [1300, 25] on span "search" at bounding box center [1286, 24] width 45 height 28
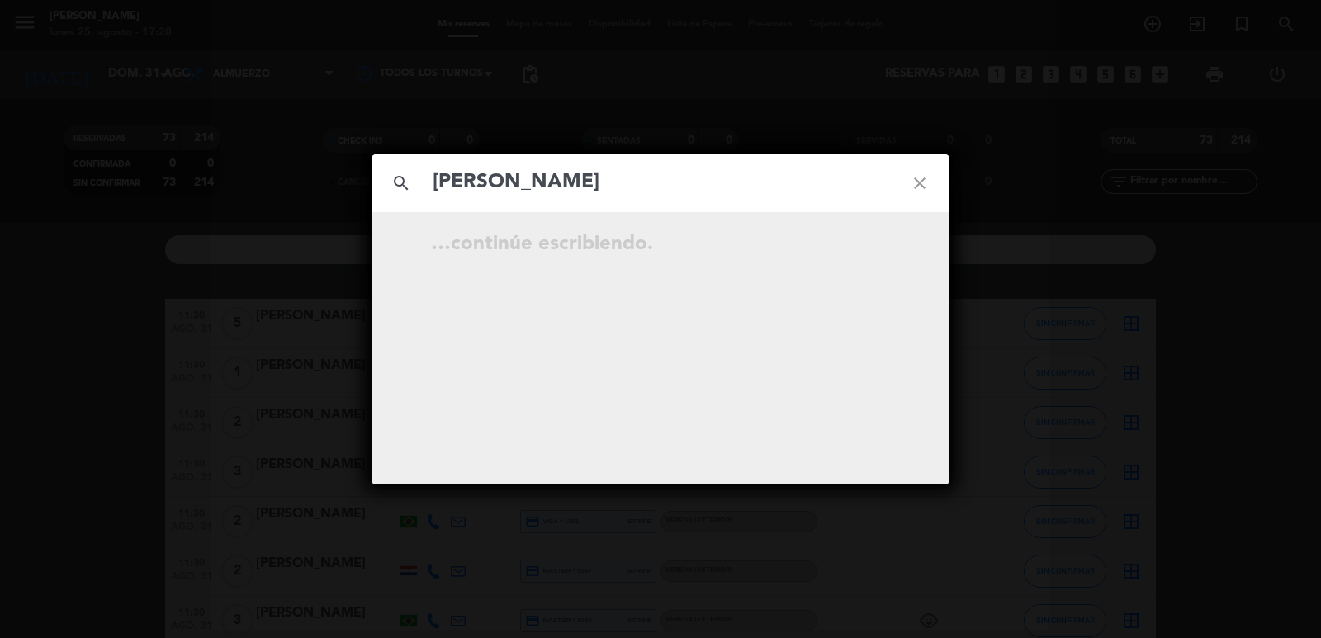
type input "[PERSON_NAME]"
click at [381, 85] on div "search [PERSON_NAME] close ago. 25 21:30 5 [PERSON_NAME][GEOGRAPHIC_DATA] open_…" at bounding box center [660, 319] width 1321 height 638
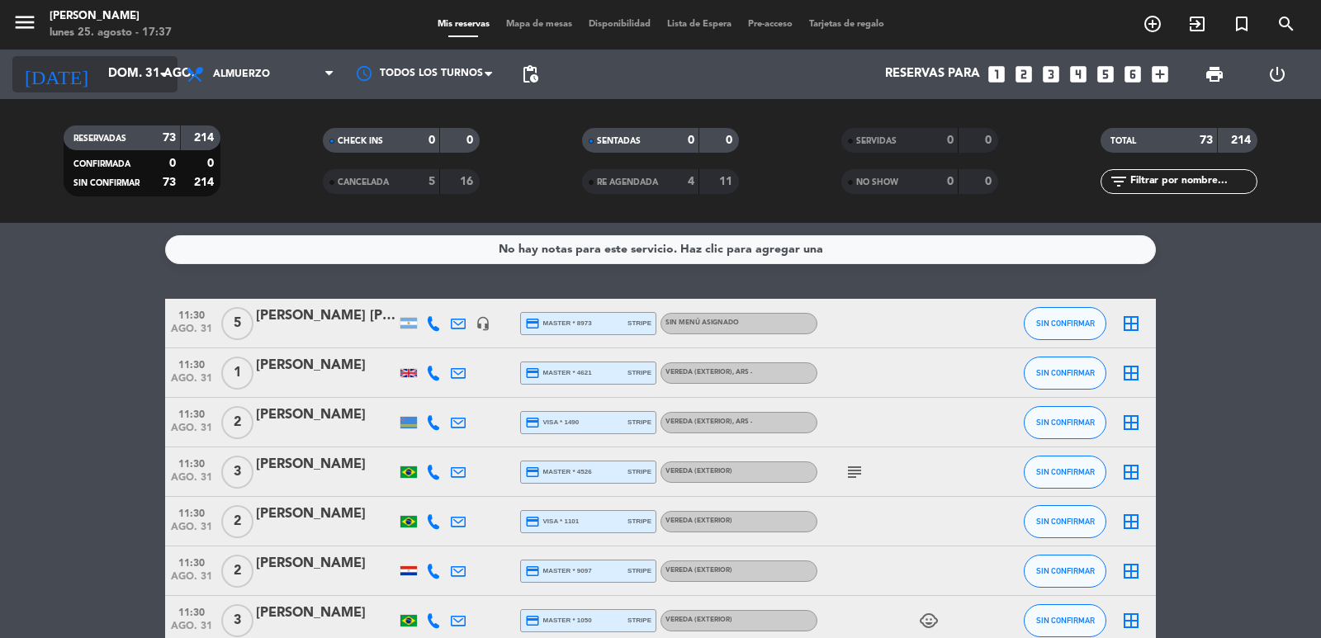
click at [140, 72] on input "dom. 31 ago." at bounding box center [179, 74] width 159 height 31
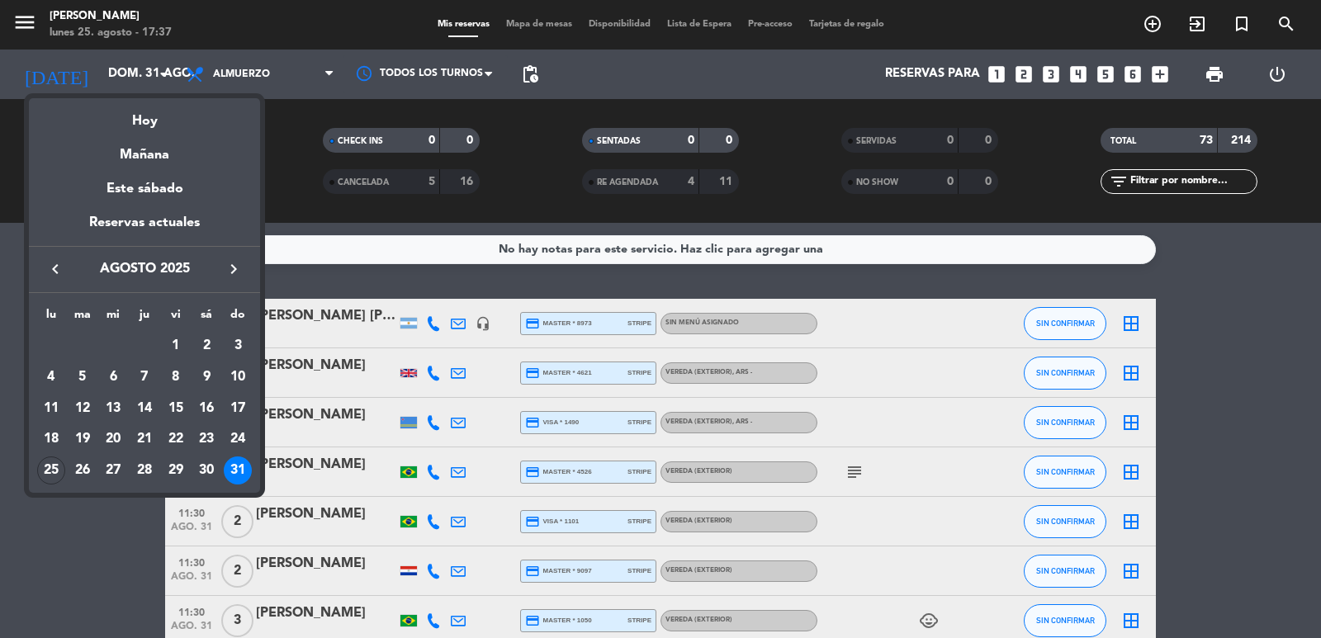
click at [159, 121] on div "Hoy" at bounding box center [144, 115] width 231 height 34
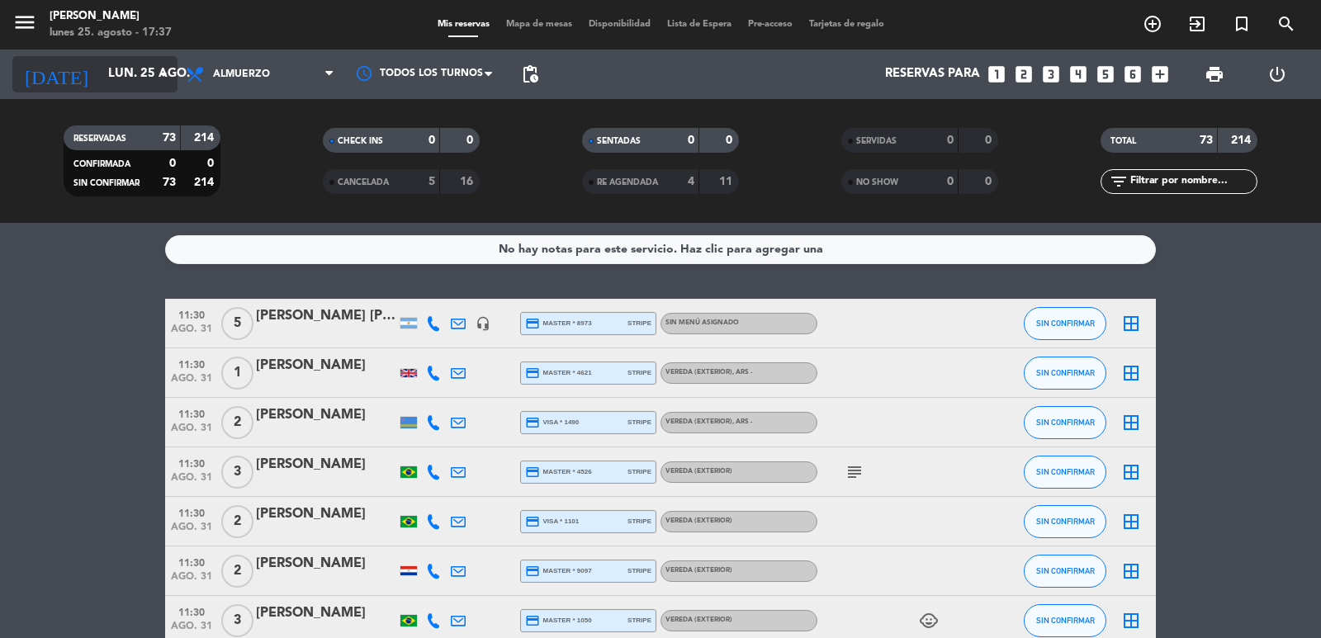
click at [149, 90] on div "[DATE] lun. 25 ago. arrow_drop_down" at bounding box center [94, 74] width 165 height 36
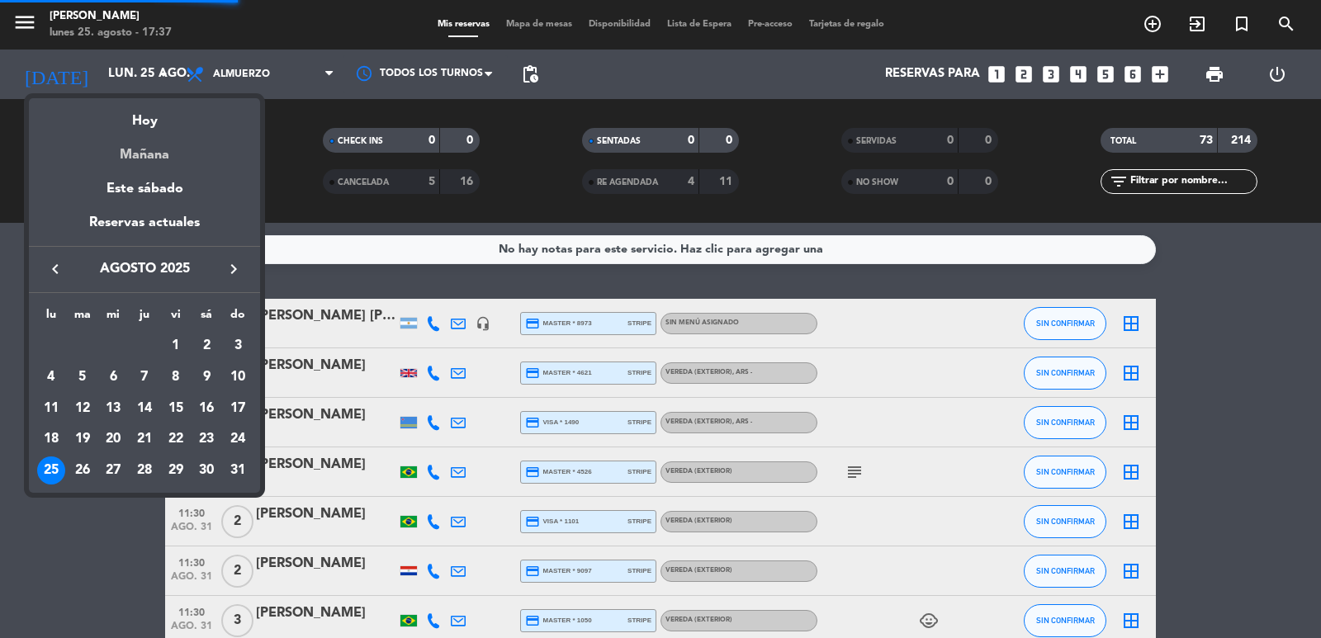
click at [159, 142] on div "Mañana" at bounding box center [144, 149] width 231 height 34
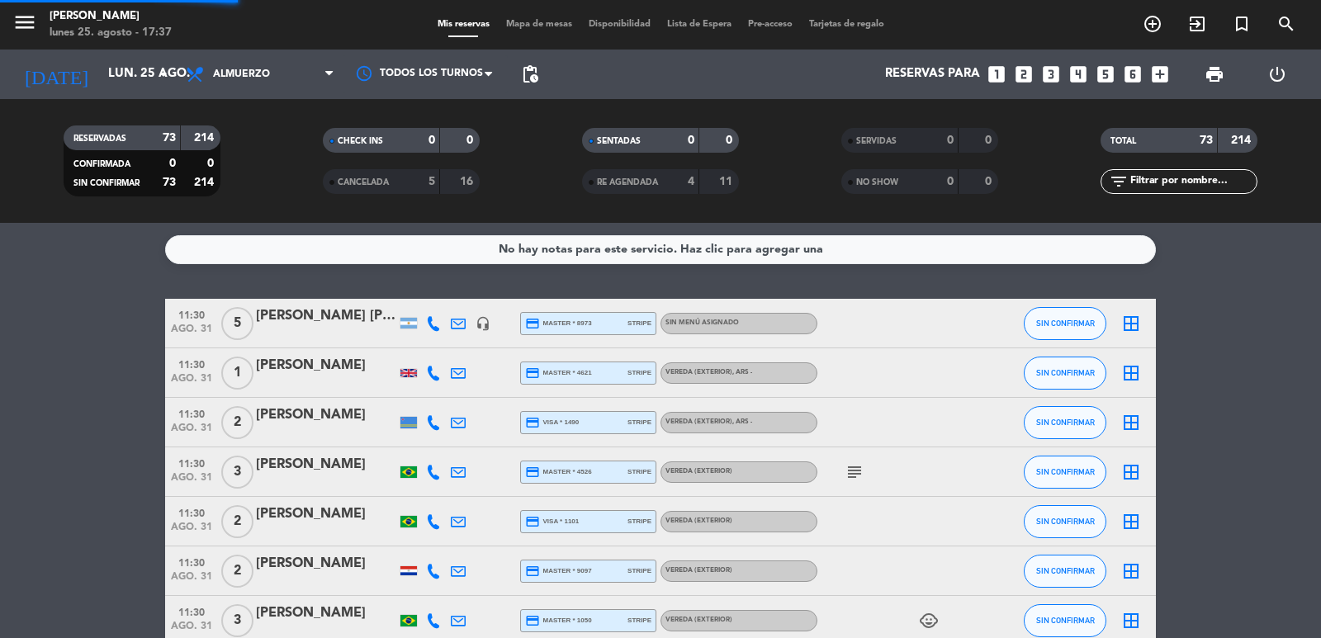
type input "[DATE] ago."
click at [230, 83] on span "Almuerzo" at bounding box center [259, 74] width 165 height 36
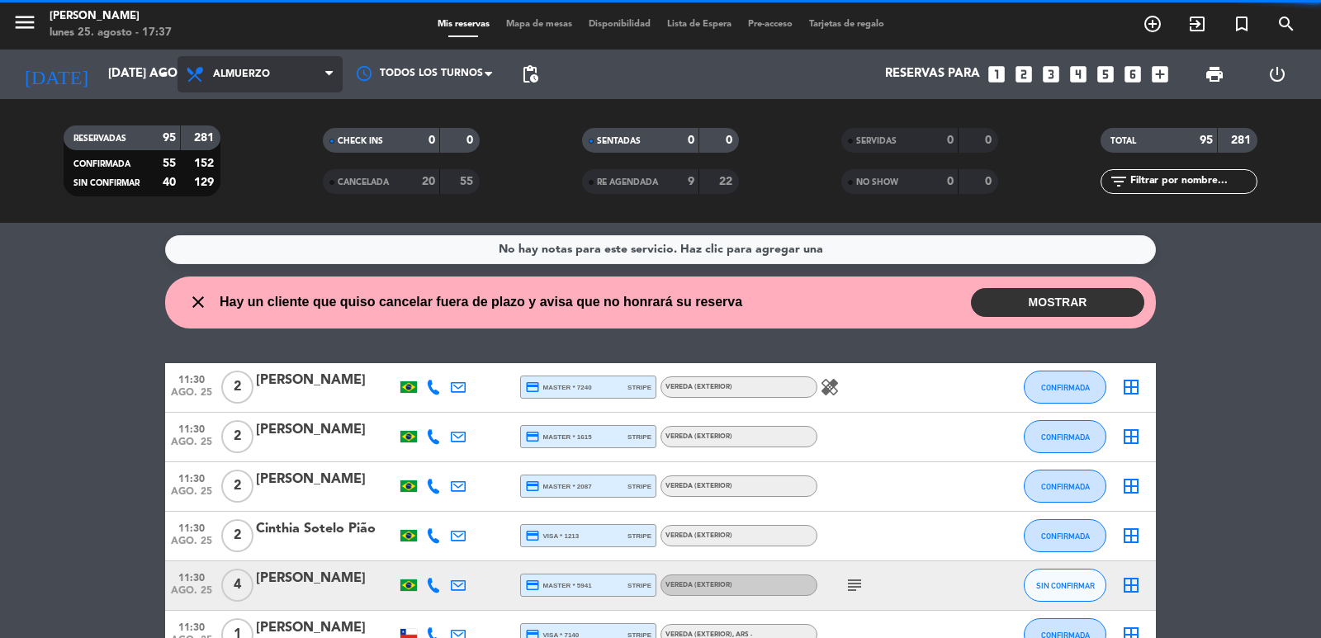
click at [254, 56] on span "Almuerzo" at bounding box center [259, 74] width 165 height 36
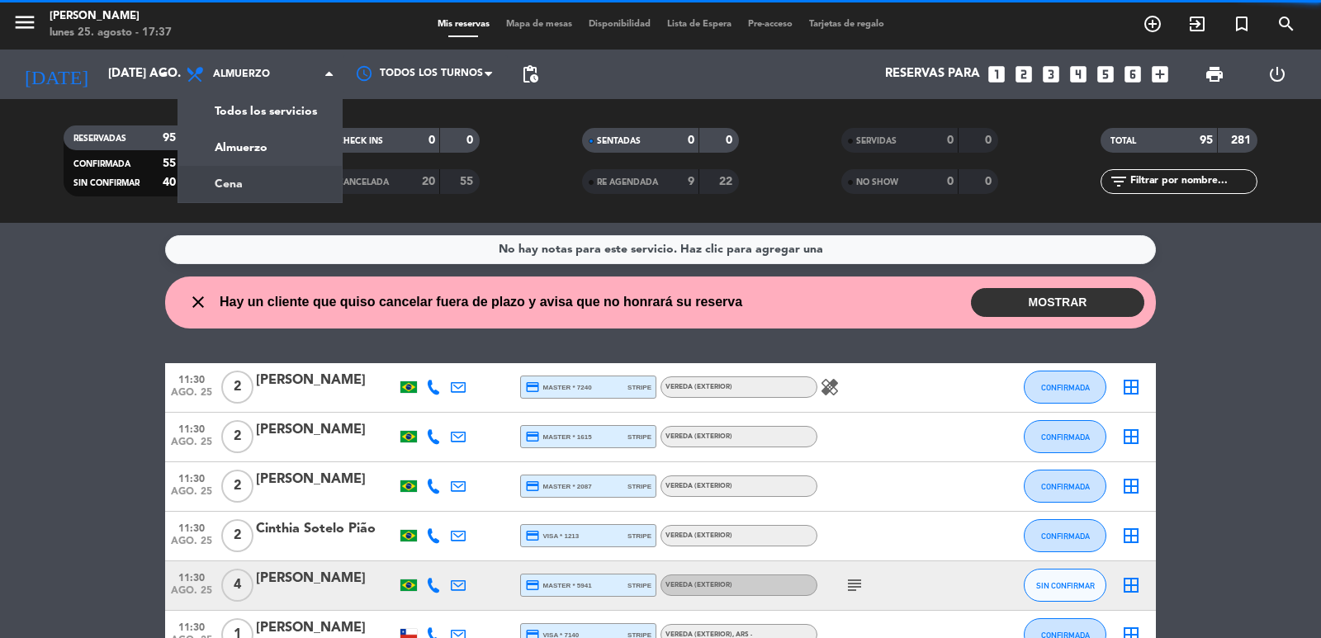
click at [241, 181] on div "menu [PERSON_NAME] lunes 25. agosto - 17:37 Mis reservas Mapa de mesas Disponib…" at bounding box center [660, 111] width 1321 height 223
